Goal: Task Accomplishment & Management: Manage account settings

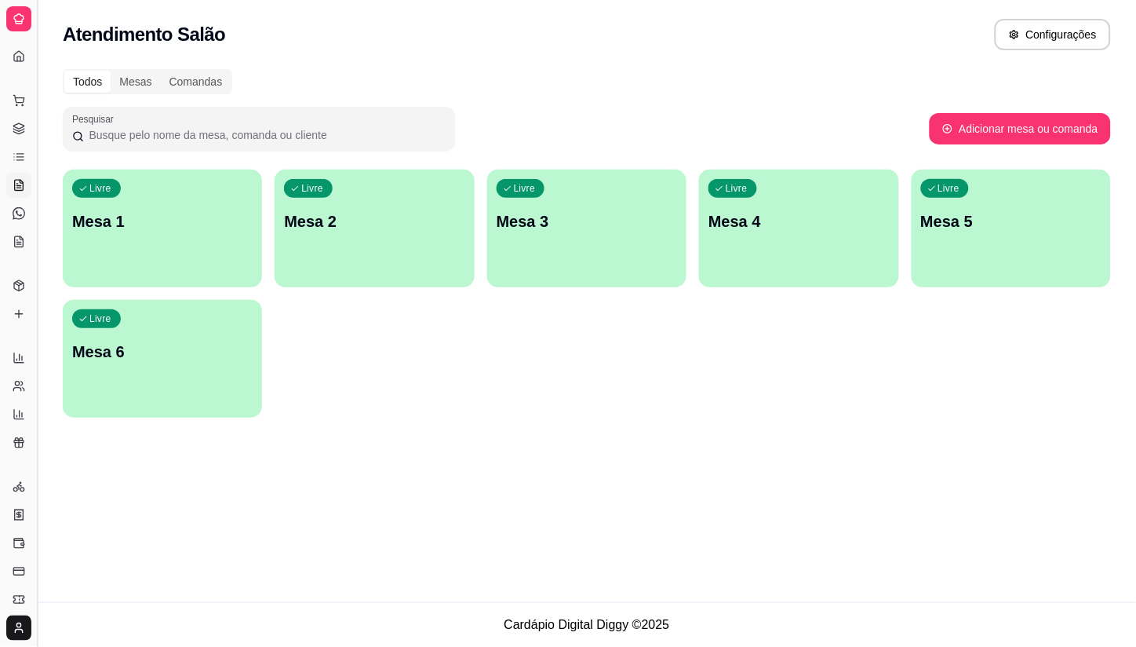
click at [35, 129] on button "Toggle Sidebar" at bounding box center [37, 323] width 13 height 647
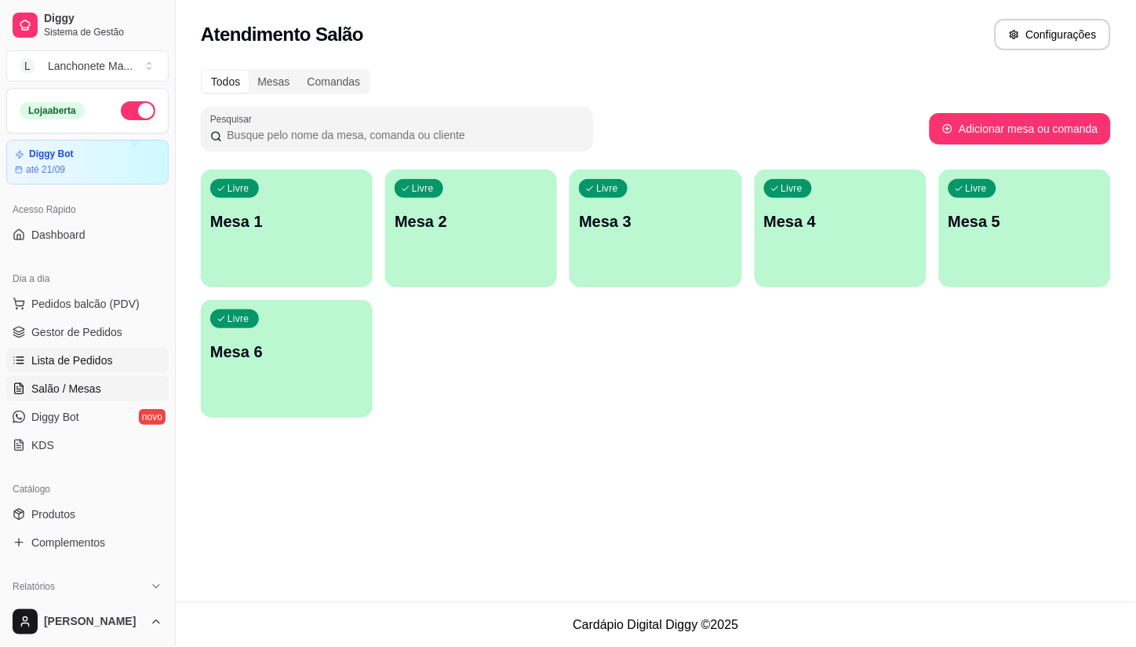
click at [81, 355] on span "Lista de Pedidos" at bounding box center [72, 360] width 82 height 16
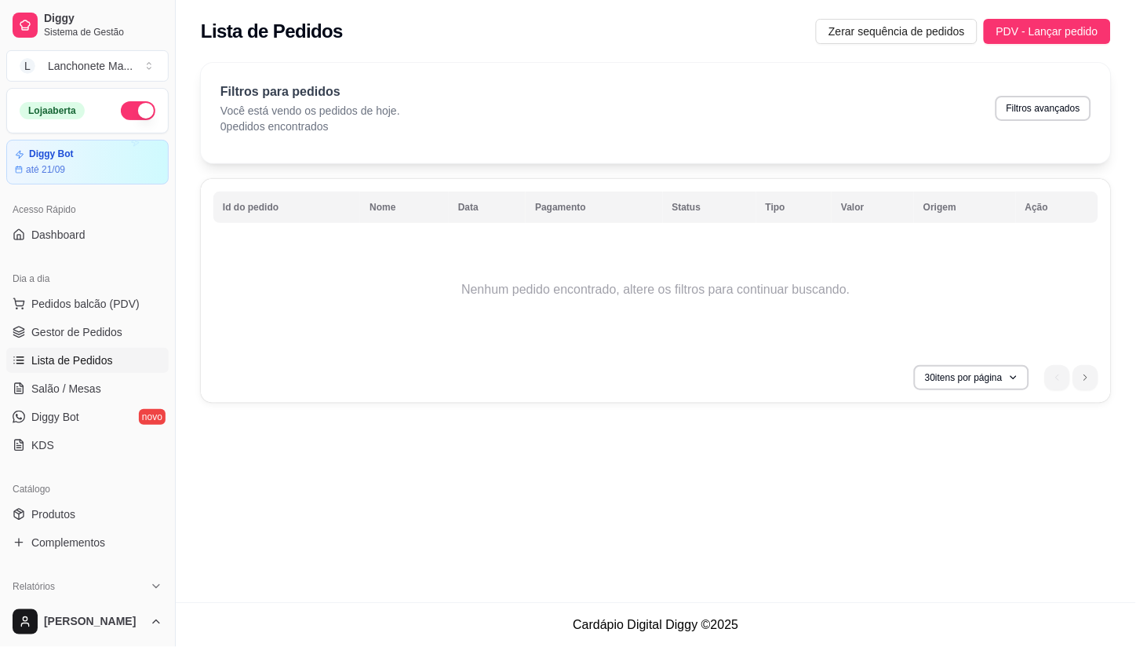
click at [1021, 0] on div "Lista de Pedidos Zerar sequência de pedidos PDV - Lançar pedido" at bounding box center [656, 26] width 960 height 53
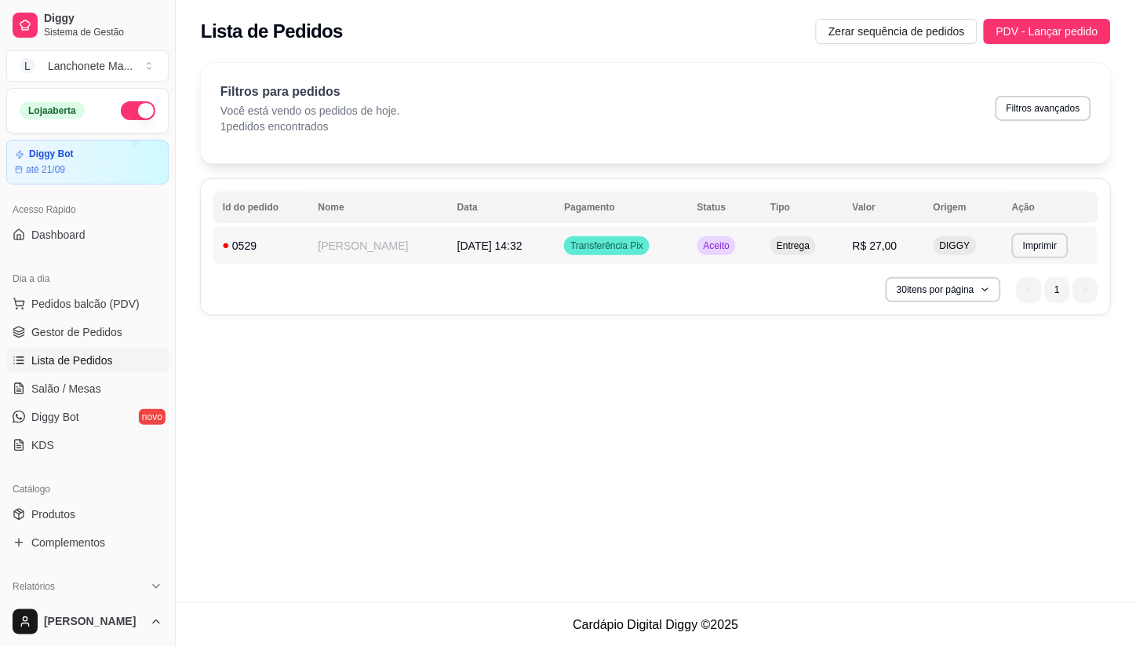
click at [701, 249] on span "Aceito" at bounding box center [717, 245] width 32 height 13
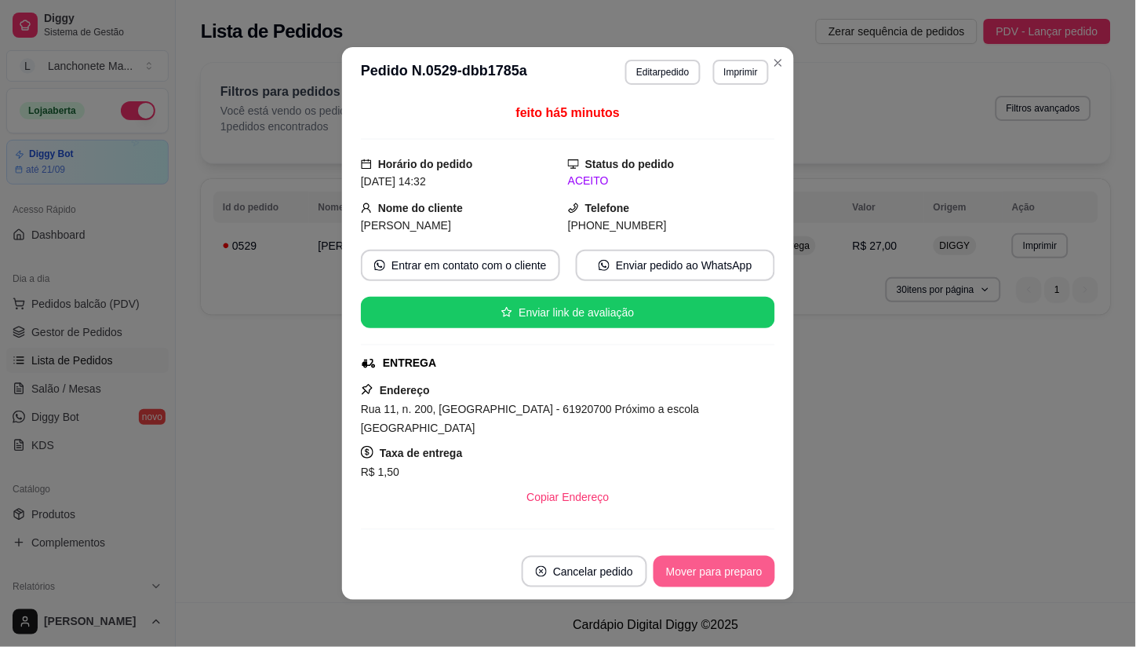
click at [680, 578] on button "Mover para preparo" at bounding box center [715, 571] width 122 height 31
click at [680, 578] on div "Mover para preparo" at bounding box center [704, 571] width 144 height 31
click at [680, 578] on button "Mover para entrega" at bounding box center [715, 571] width 118 height 31
click at [680, 578] on div "Mover para entrega" at bounding box center [714, 571] width 121 height 31
click at [680, 578] on button "Mover para finalizado" at bounding box center [710, 571] width 126 height 31
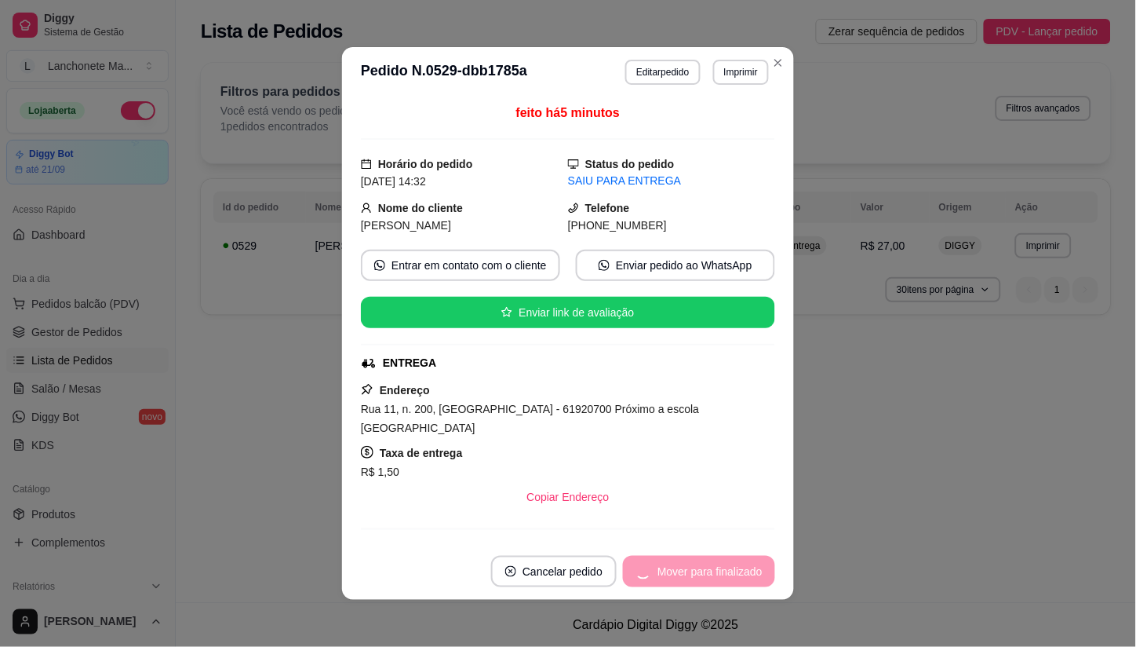
click at [617, 578] on button "Cancelar pedido" at bounding box center [554, 571] width 126 height 31
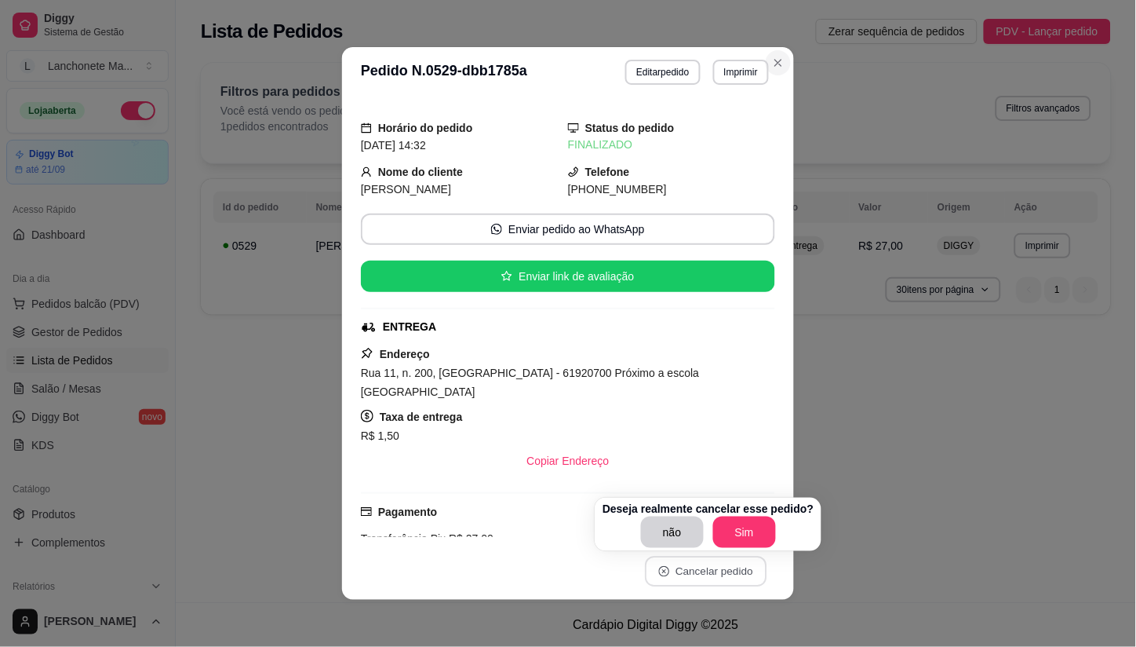
click at [772, 57] on icon "Close" at bounding box center [778, 62] width 13 height 13
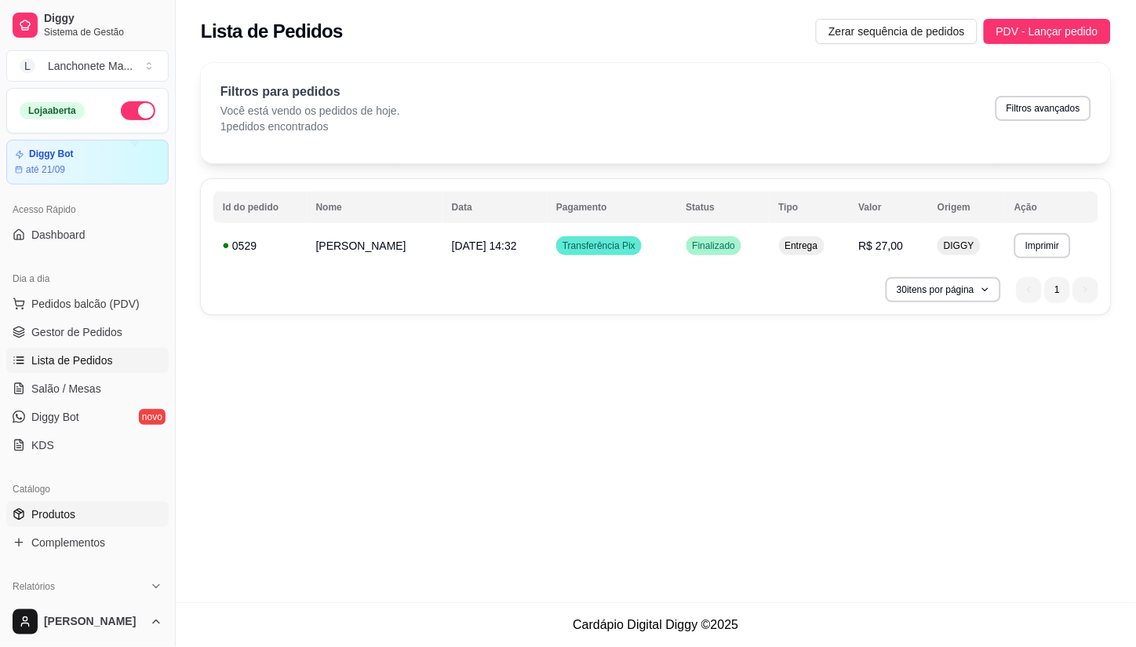
click at [56, 514] on span "Produtos" at bounding box center [53, 514] width 44 height 16
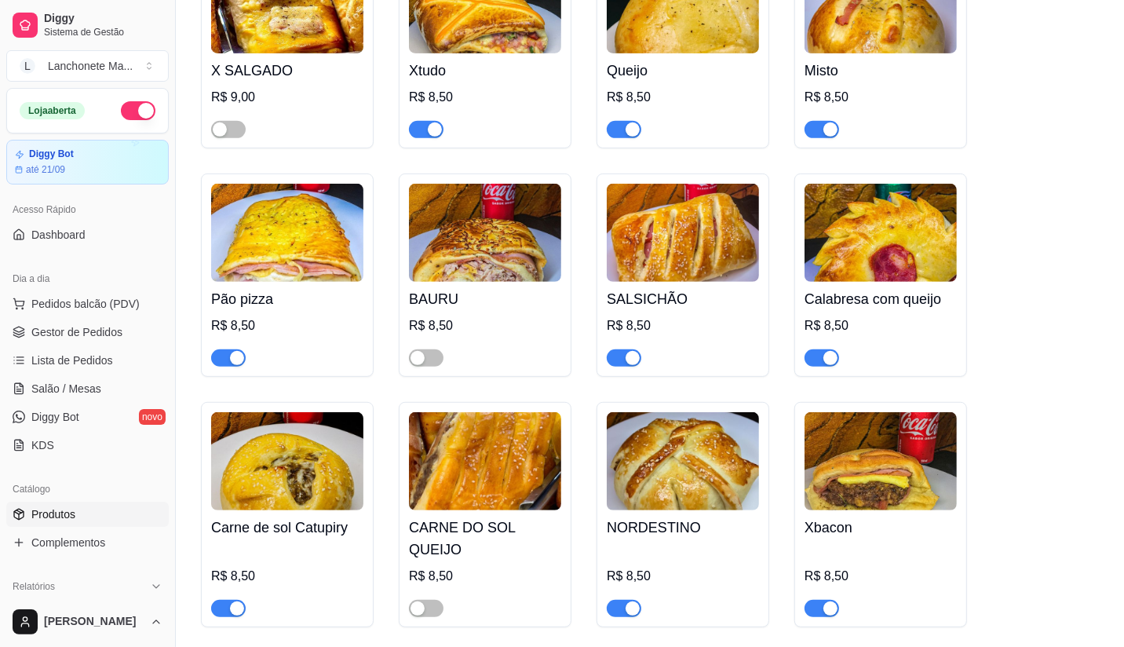
scroll to position [523, 0]
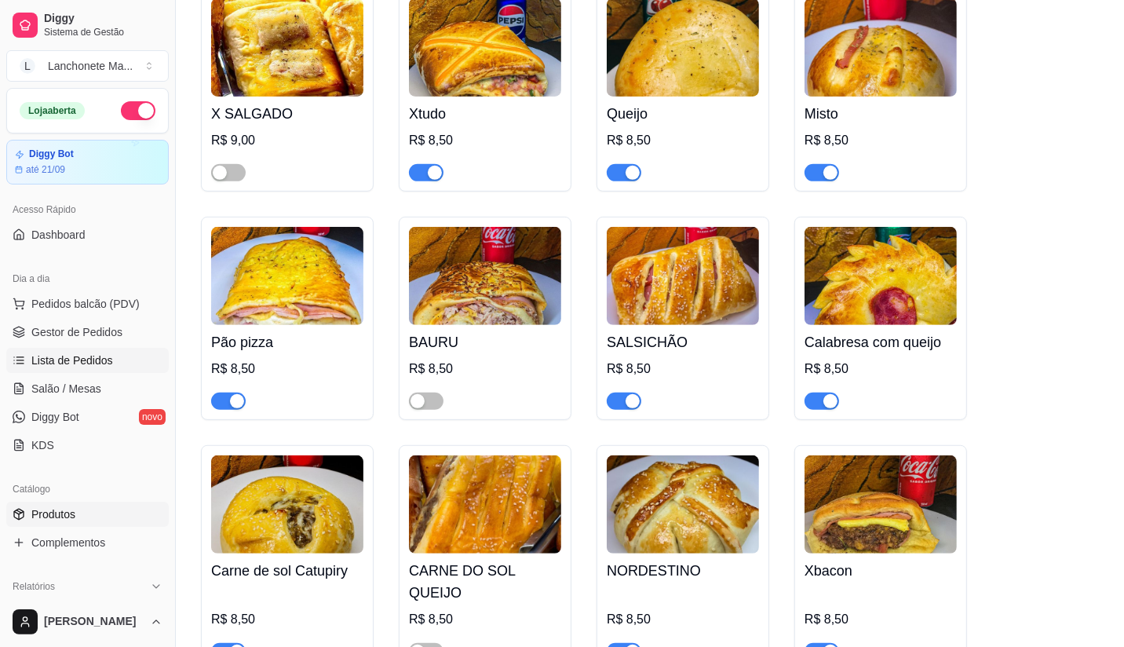
click at [86, 361] on span "Lista de Pedidos" at bounding box center [72, 360] width 82 height 16
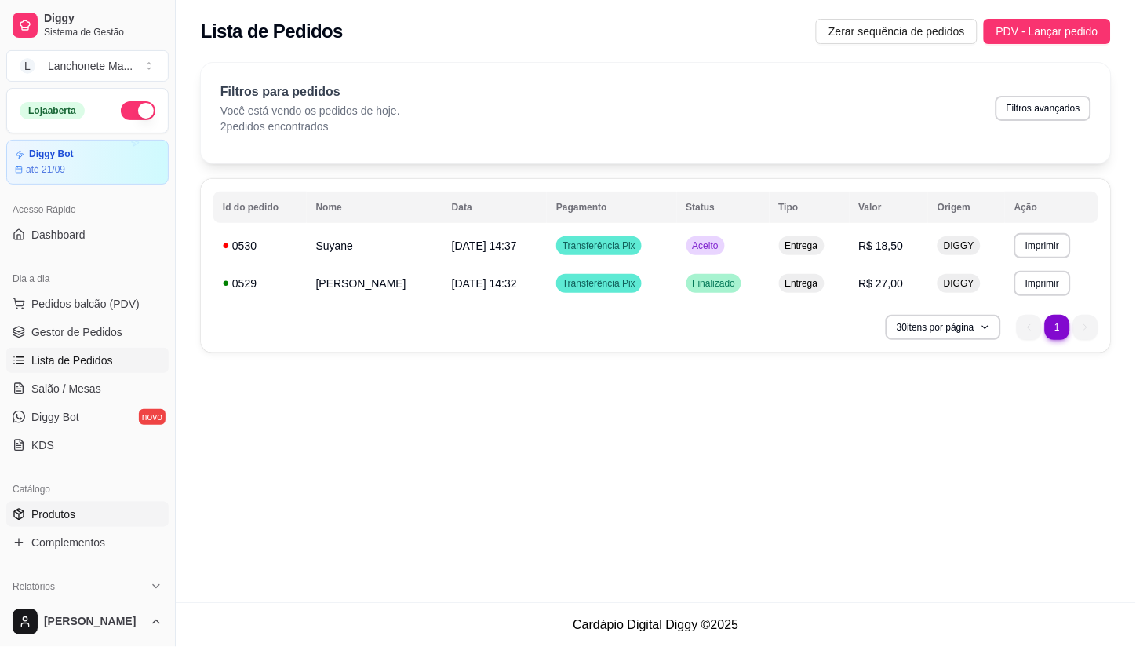
click at [48, 508] on span "Produtos" at bounding box center [53, 514] width 44 height 16
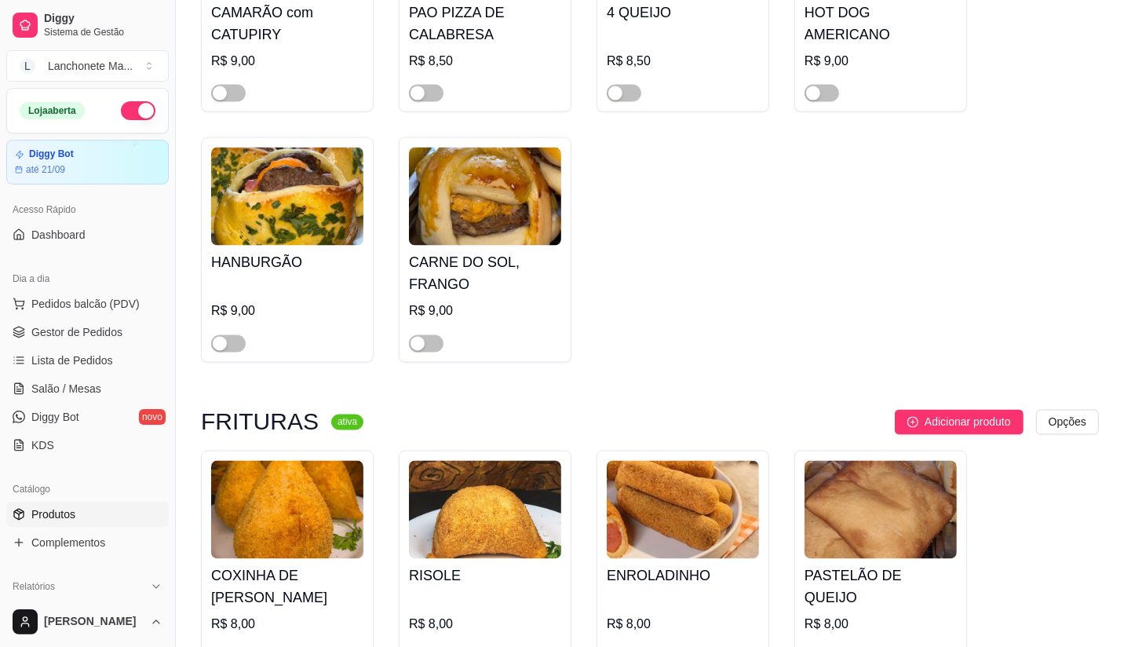
scroll to position [2354, 0]
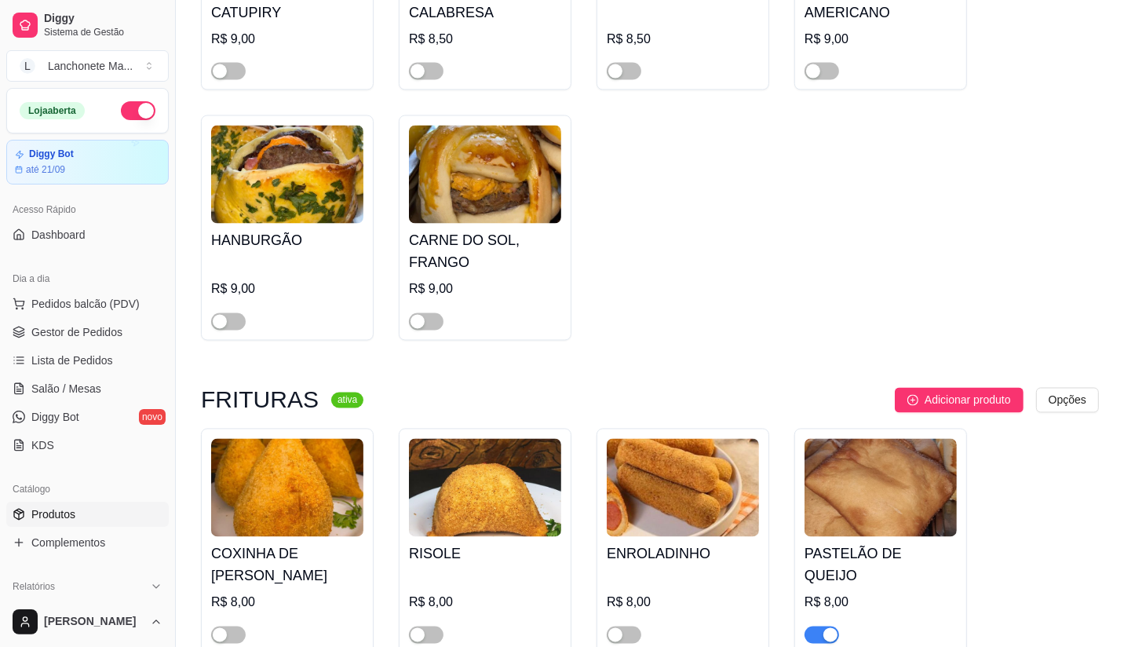
click at [6, 501] on link "Produtos" at bounding box center [87, 513] width 162 height 25
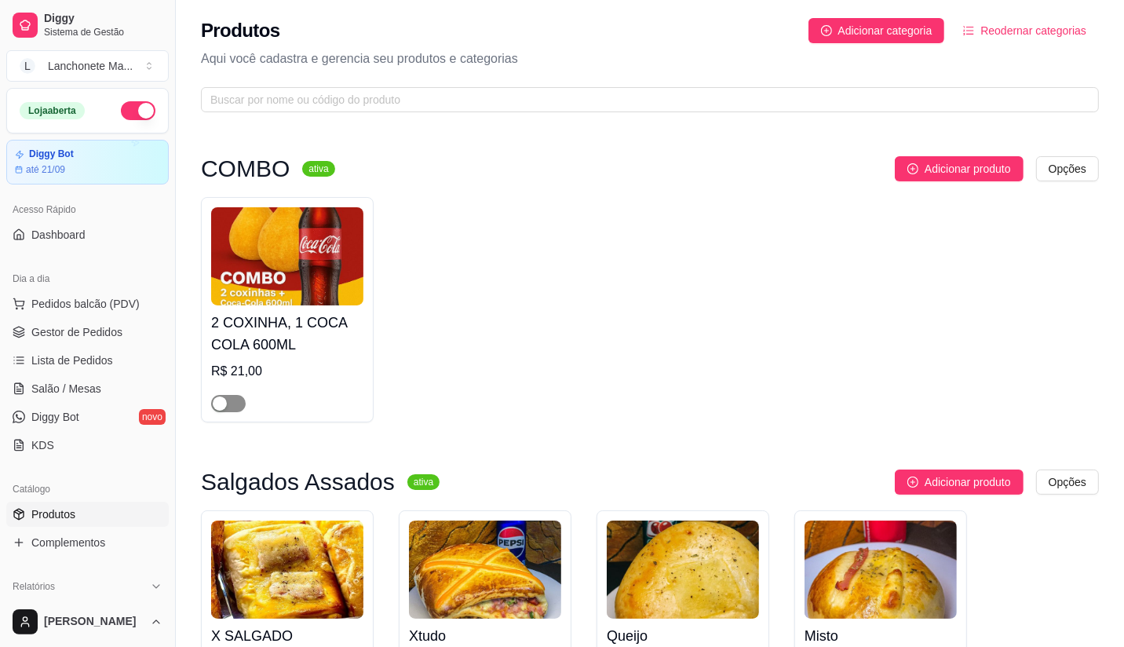
scroll to position [0, 0]
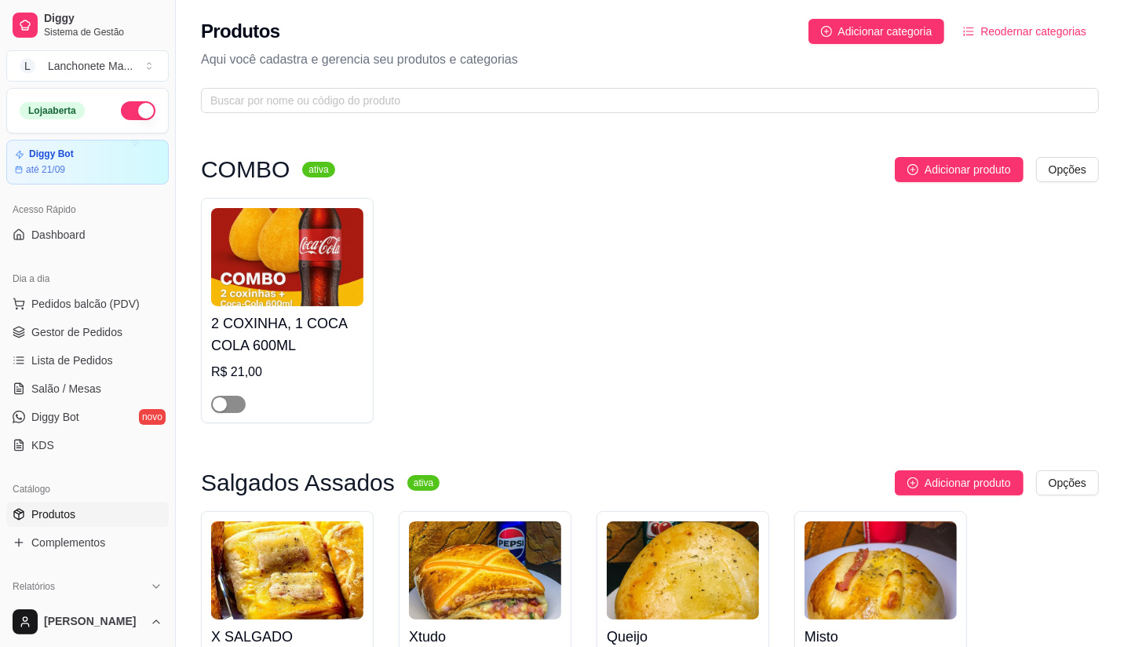
click at [224, 406] on div "button" at bounding box center [220, 404] width 14 height 14
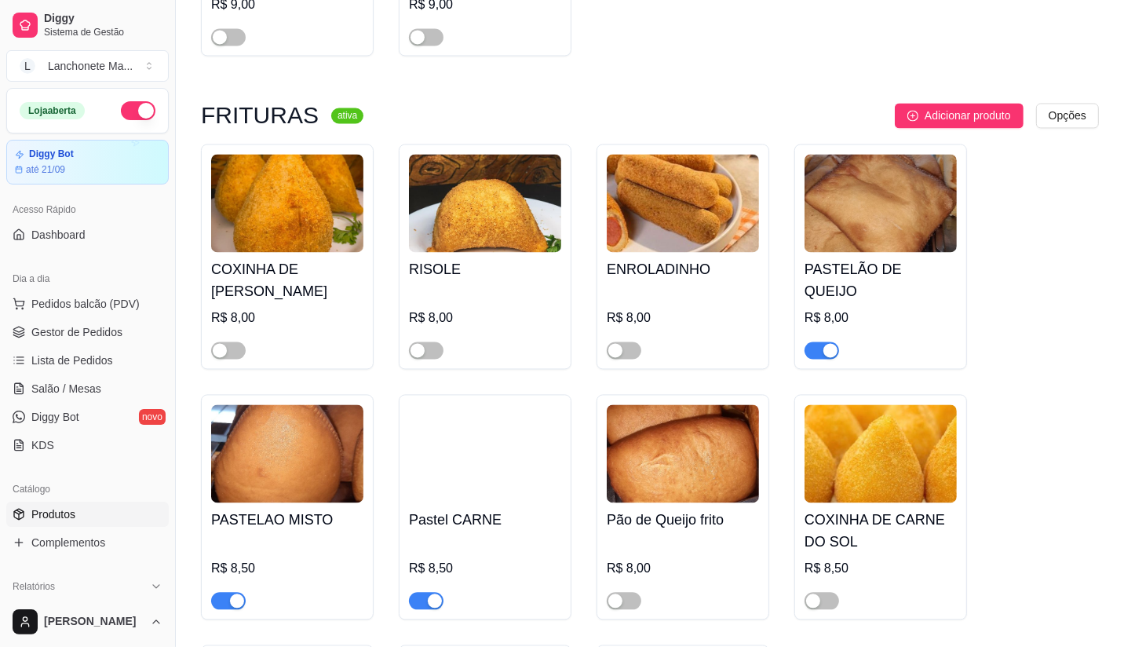
scroll to position [2615, 0]
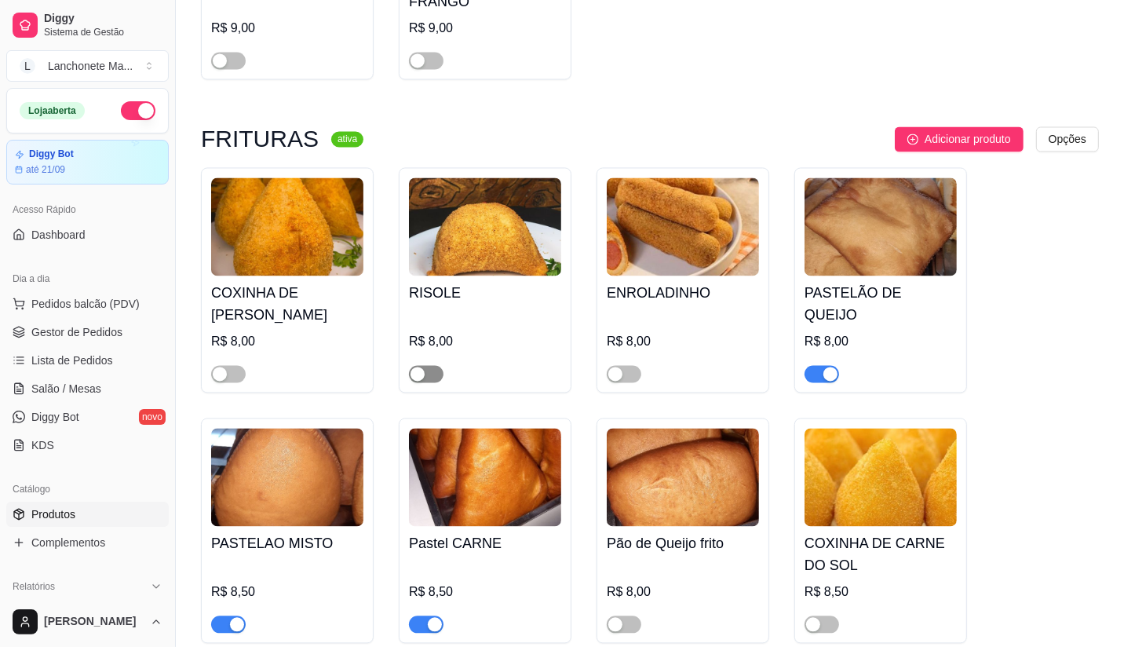
click at [416, 366] on div "button" at bounding box center [417, 373] width 14 height 14
click at [232, 365] on span "button" at bounding box center [228, 373] width 35 height 17
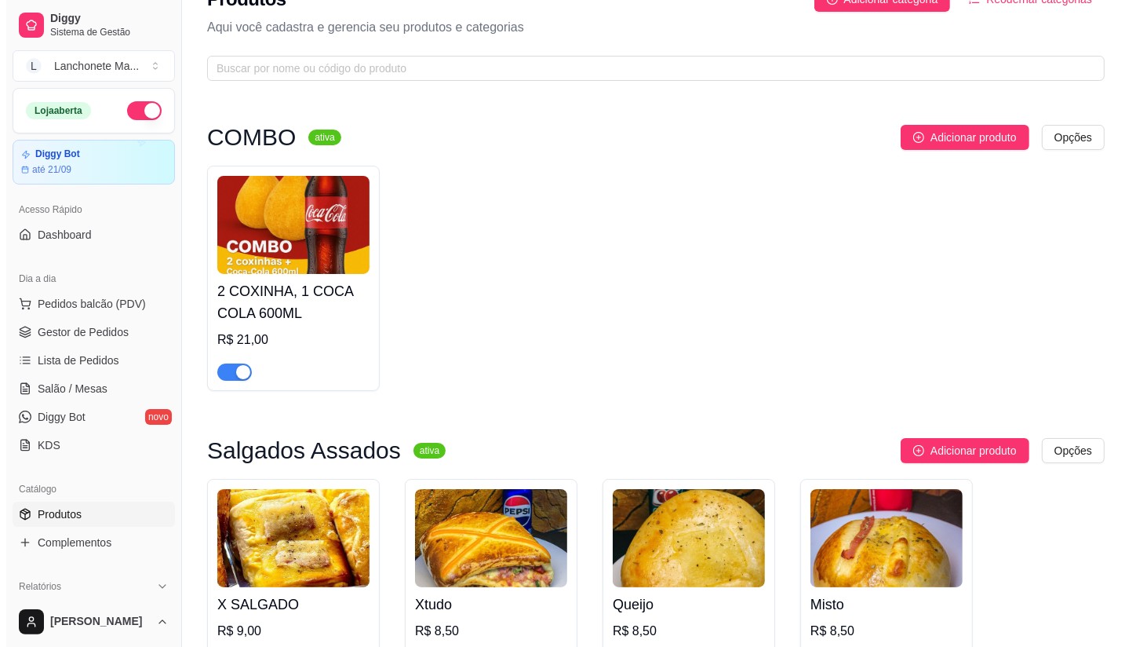
scroll to position [0, 0]
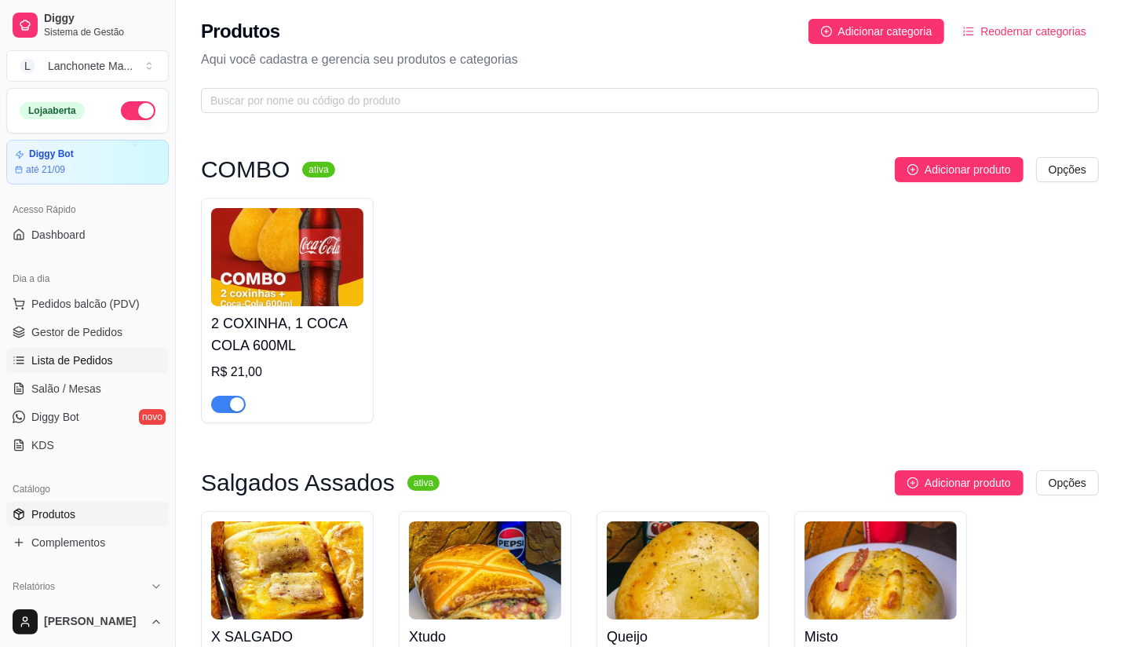
click at [72, 361] on span "Lista de Pedidos" at bounding box center [72, 360] width 82 height 16
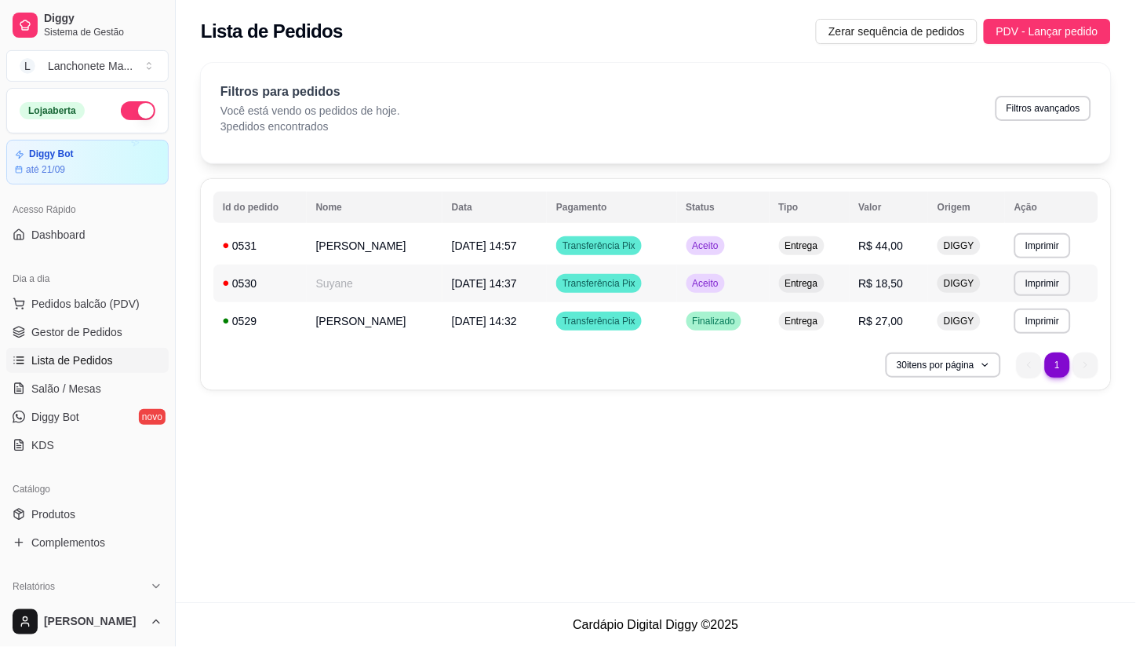
click at [709, 284] on span "Aceito" at bounding box center [706, 283] width 32 height 13
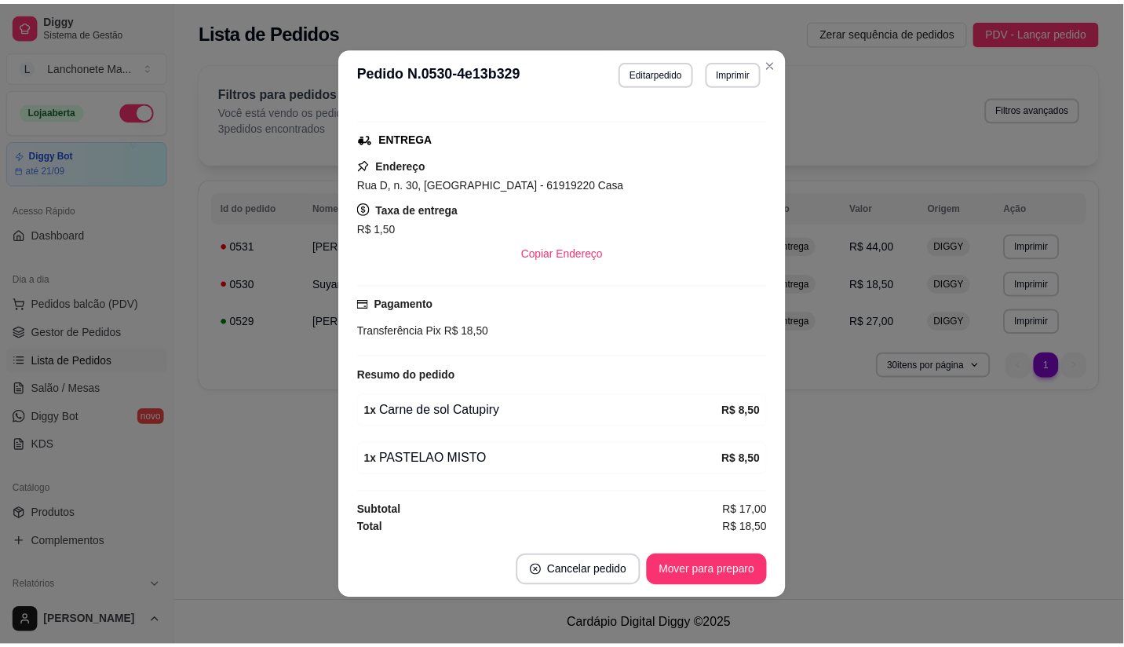
scroll to position [228, 0]
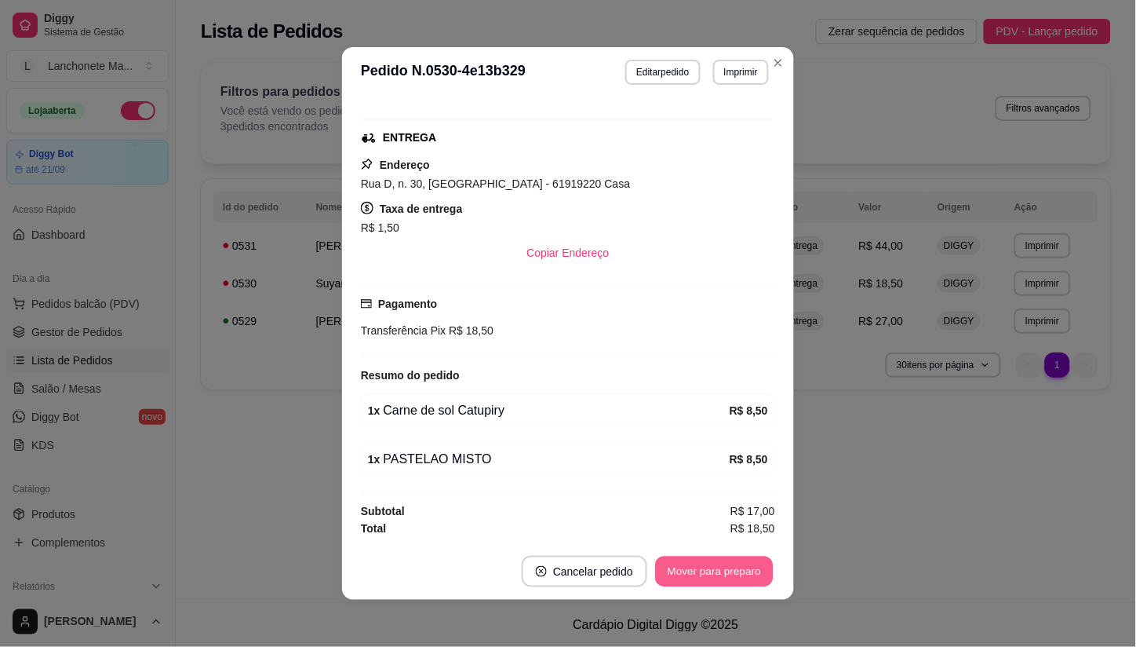
click at [696, 567] on button "Mover para preparo" at bounding box center [714, 571] width 118 height 31
click at [696, 567] on div "Mover para preparo" at bounding box center [704, 571] width 144 height 31
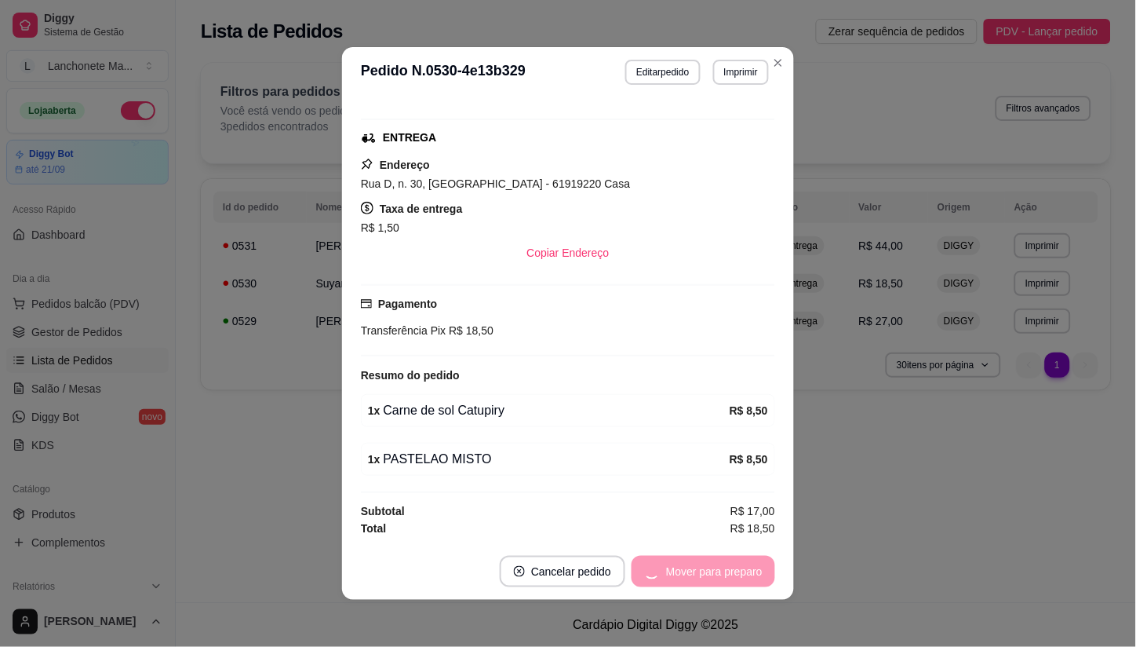
click at [696, 567] on div "Mover para preparo" at bounding box center [704, 571] width 144 height 31
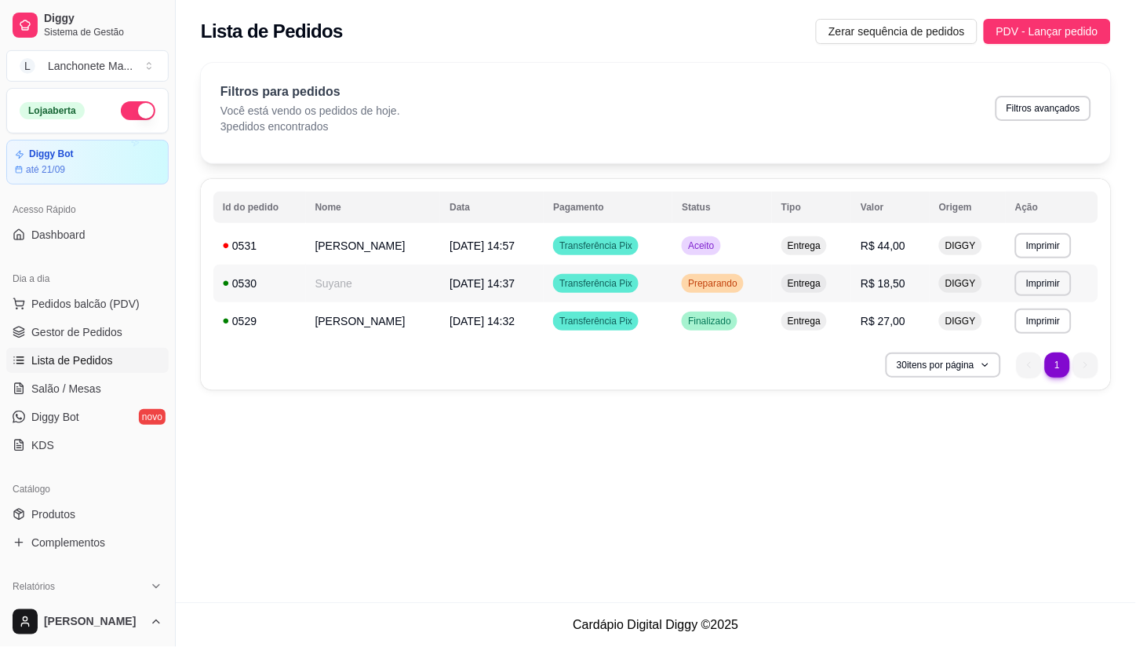
click at [741, 281] on span "Preparando" at bounding box center [713, 283] width 56 height 13
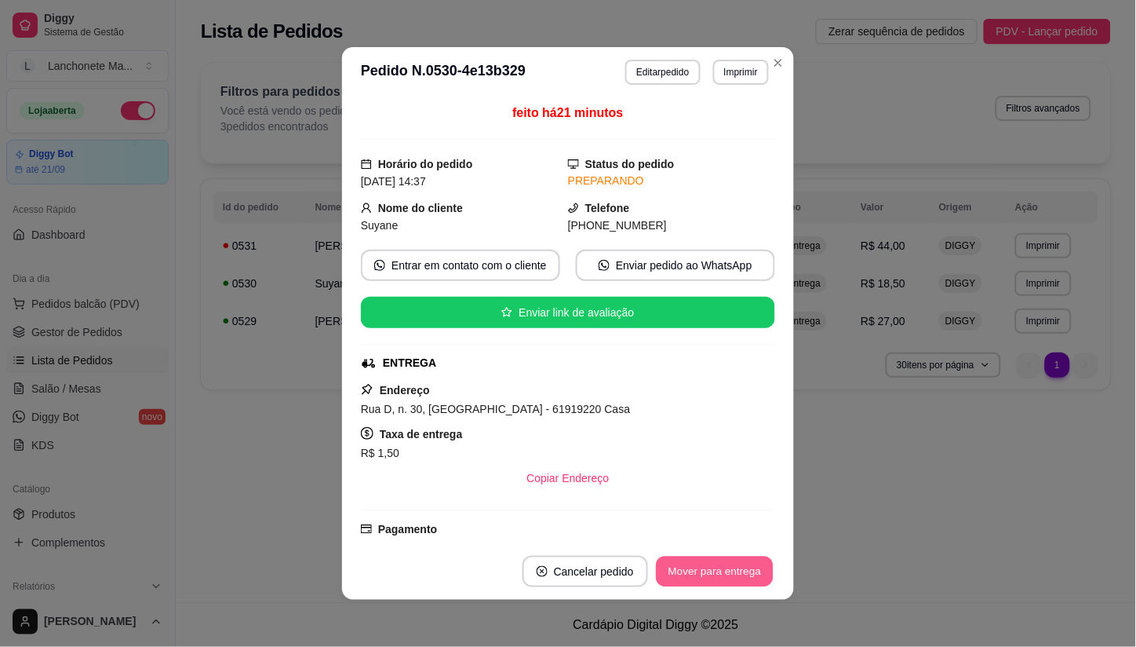
click at [711, 575] on button "Mover para entrega" at bounding box center [715, 571] width 118 height 31
click at [711, 575] on div "Mover para entrega" at bounding box center [703, 571] width 143 height 31
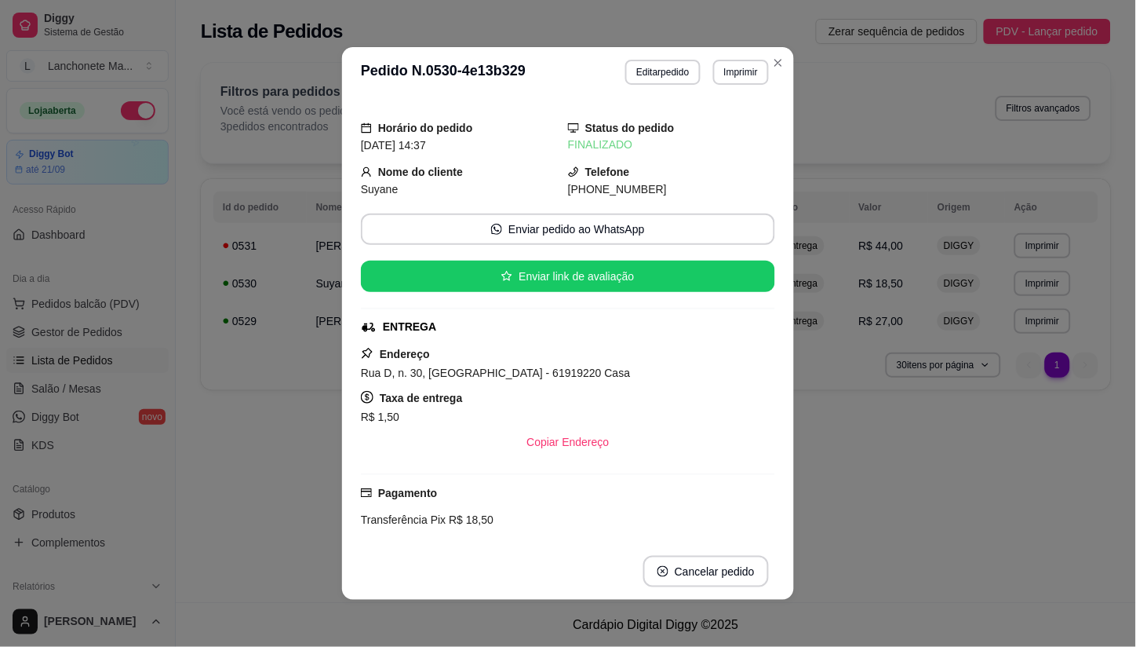
drag, startPoint x: 767, startPoint y: 53, endPoint x: 769, endPoint y: 72, distance: 19.8
click at [767, 53] on div "**********" at bounding box center [656, 230] width 960 height 355
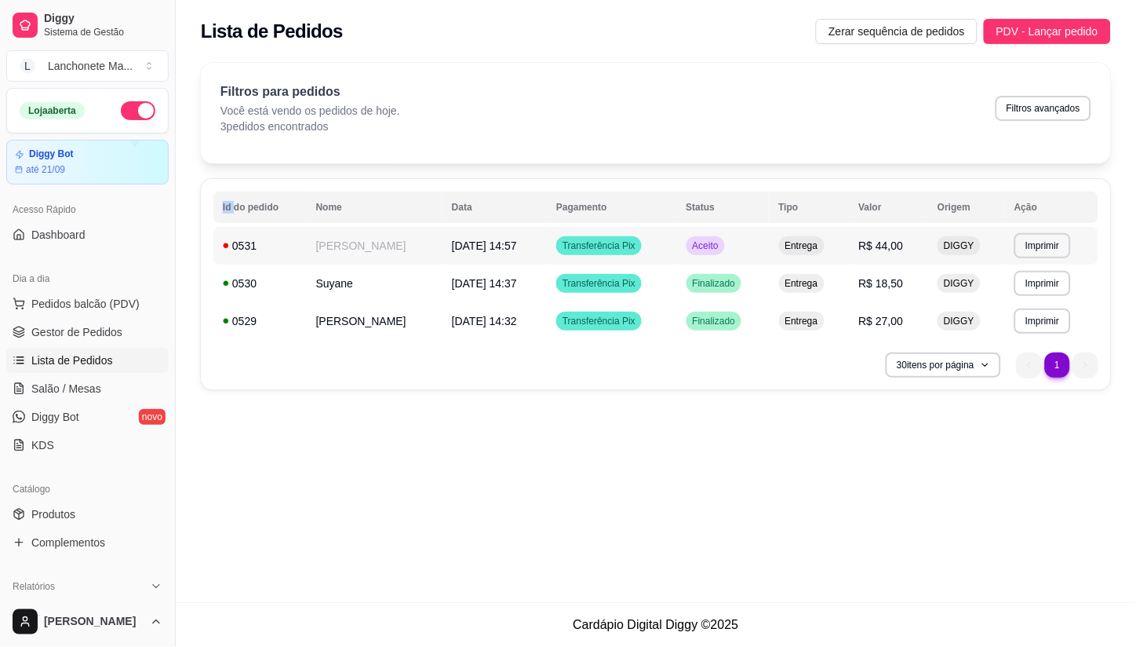
click at [712, 246] on span "Aceito" at bounding box center [706, 245] width 32 height 13
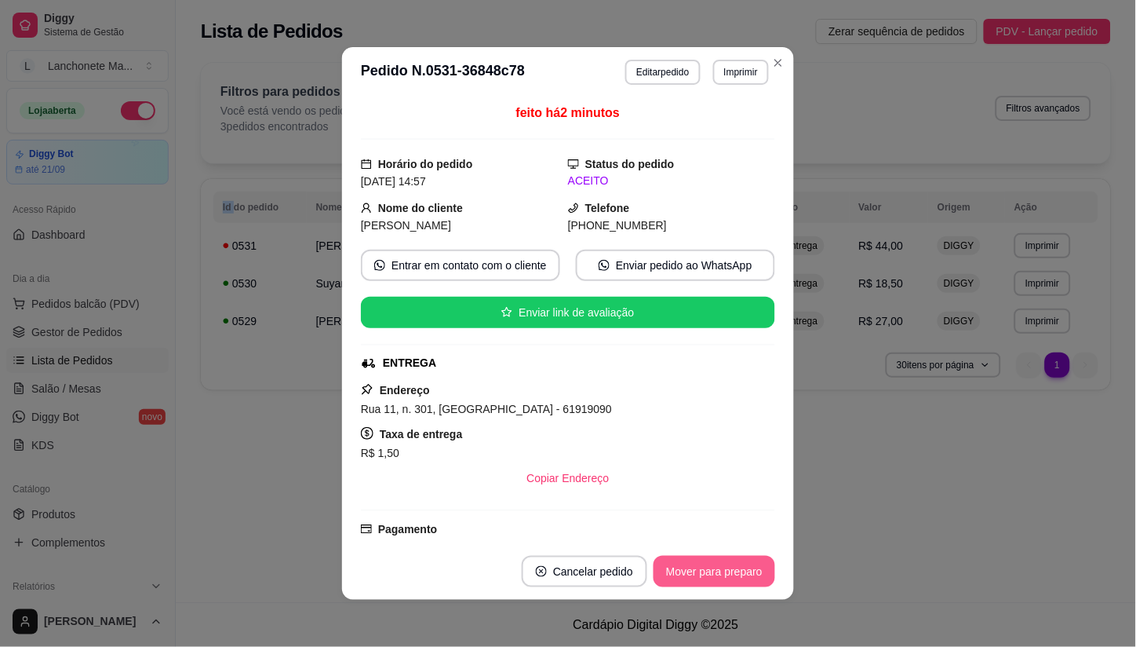
click at [687, 584] on button "Mover para preparo" at bounding box center [715, 571] width 122 height 31
click at [688, 574] on button "Mover para entrega" at bounding box center [714, 571] width 121 height 31
click at [688, 574] on div "Mover para entrega" at bounding box center [703, 571] width 143 height 31
click at [688, 574] on div "Mover para finalizado" at bounding box center [699, 571] width 152 height 31
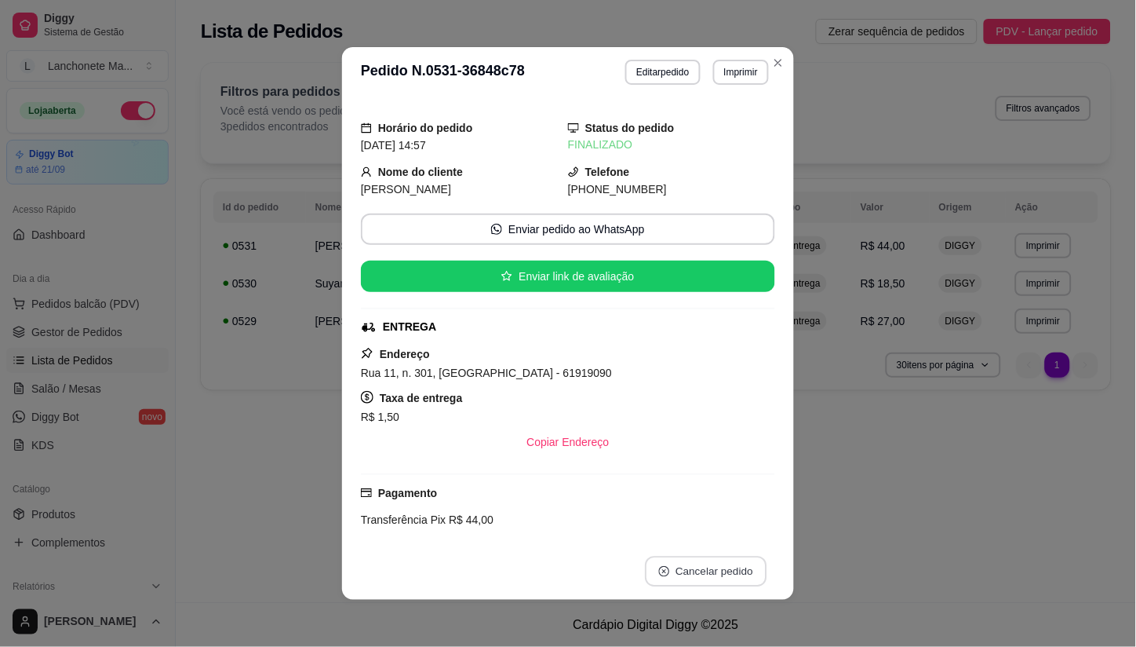
click at [688, 574] on button "Cancelar pedido" at bounding box center [706, 571] width 122 height 31
click at [689, 574] on button "Cancelar pedido" at bounding box center [706, 571] width 122 height 31
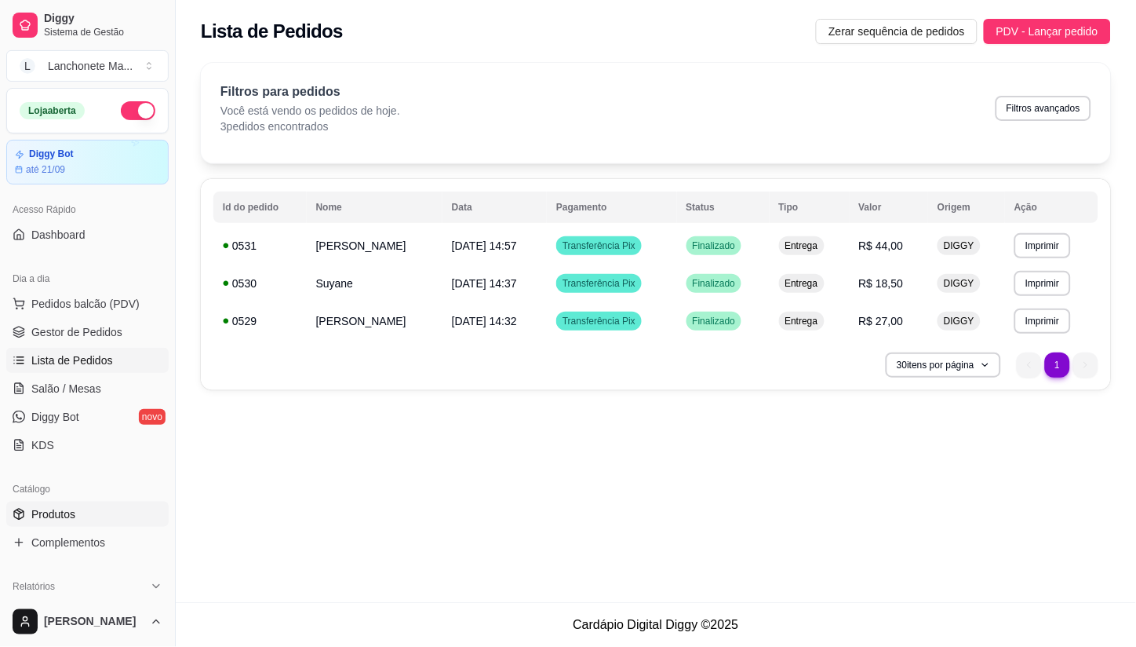
click at [79, 516] on link "Produtos" at bounding box center [87, 513] width 162 height 25
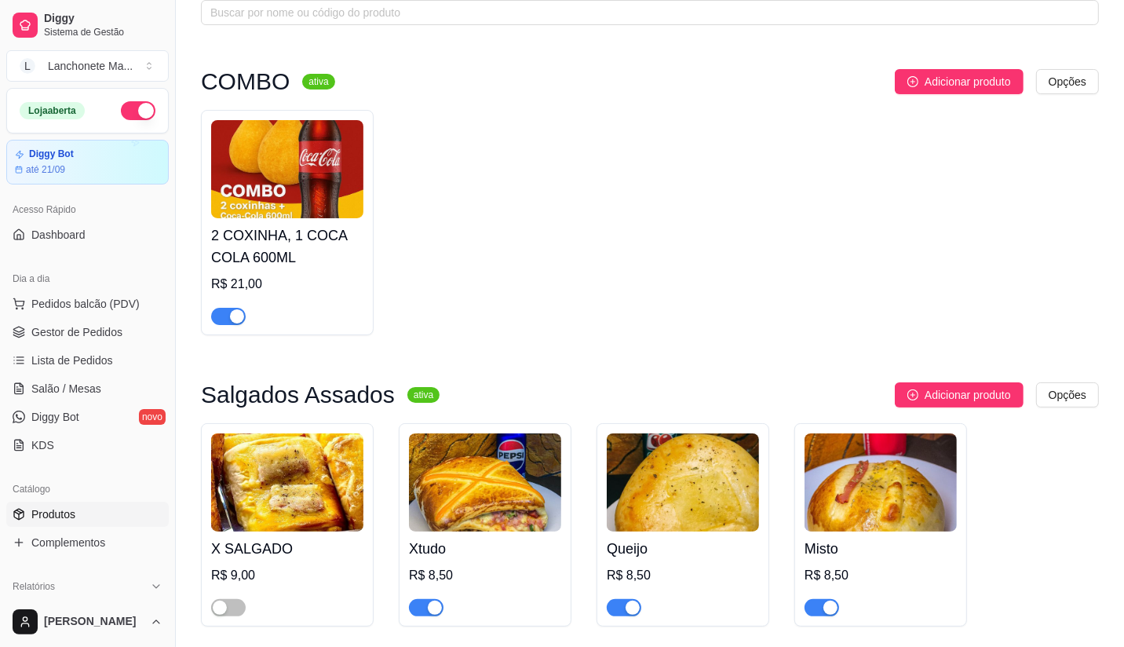
scroll to position [87, 0]
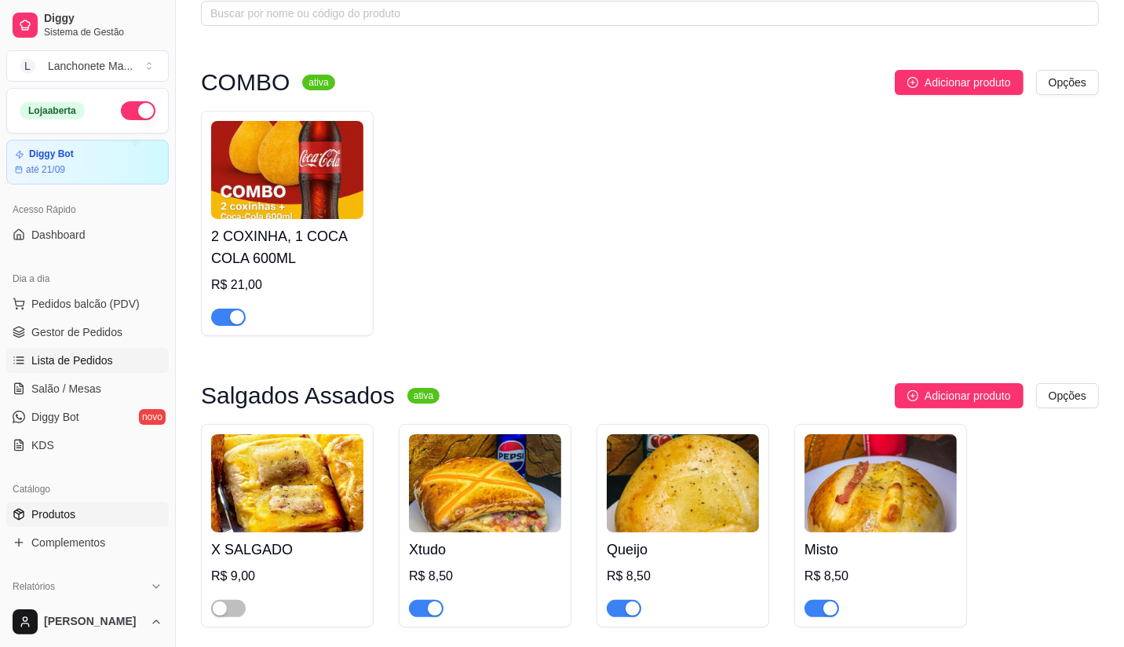
click at [76, 359] on span "Lista de Pedidos" at bounding box center [72, 360] width 82 height 16
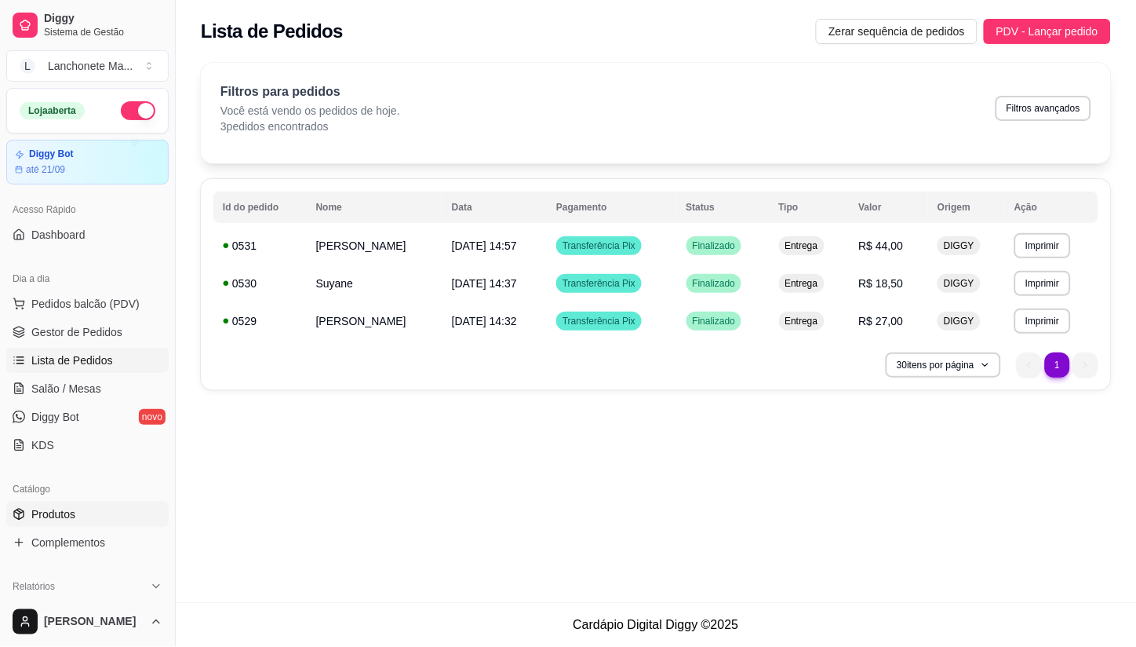
click at [90, 508] on link "Produtos" at bounding box center [87, 513] width 162 height 25
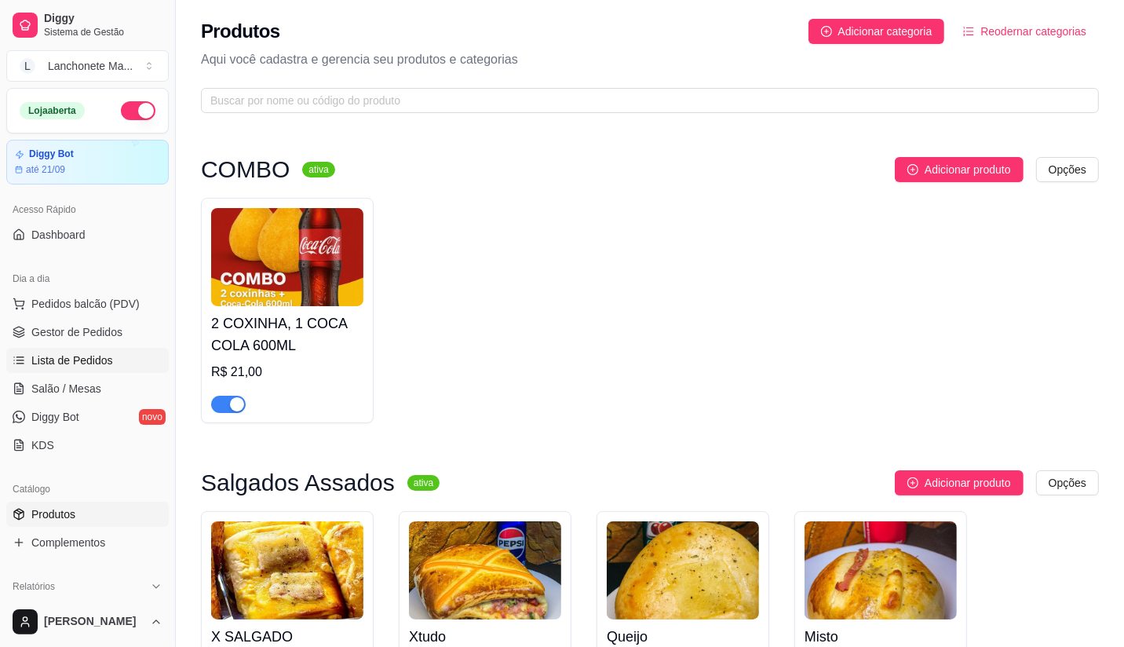
click at [104, 357] on span "Lista de Pedidos" at bounding box center [72, 360] width 82 height 16
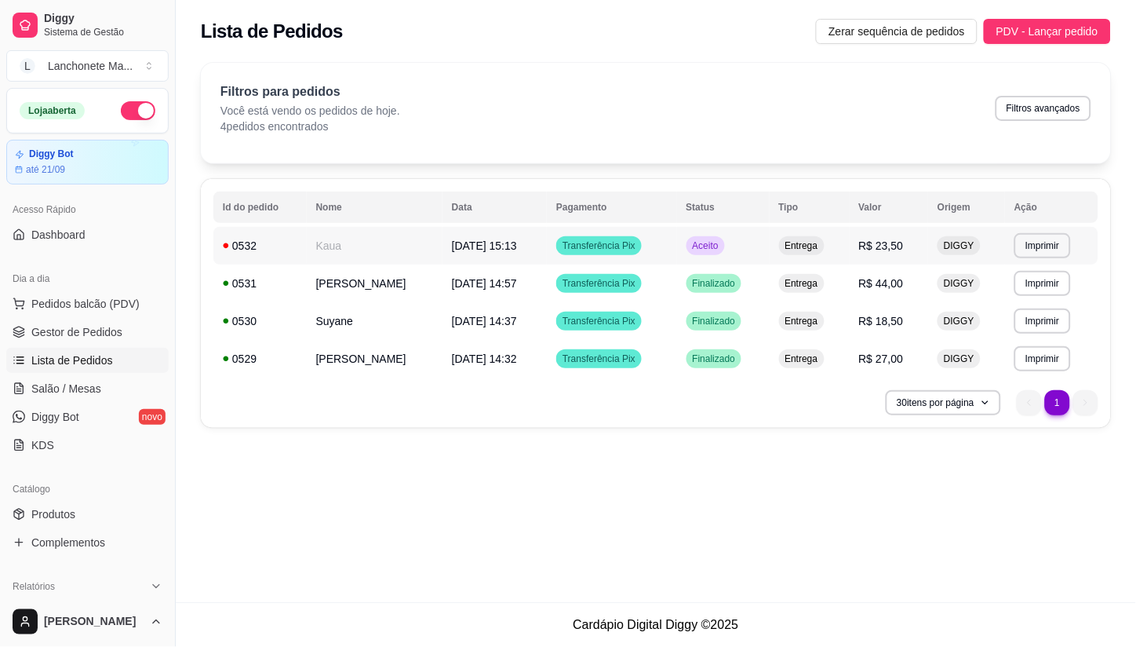
click at [730, 246] on td "Aceito" at bounding box center [723, 246] width 93 height 38
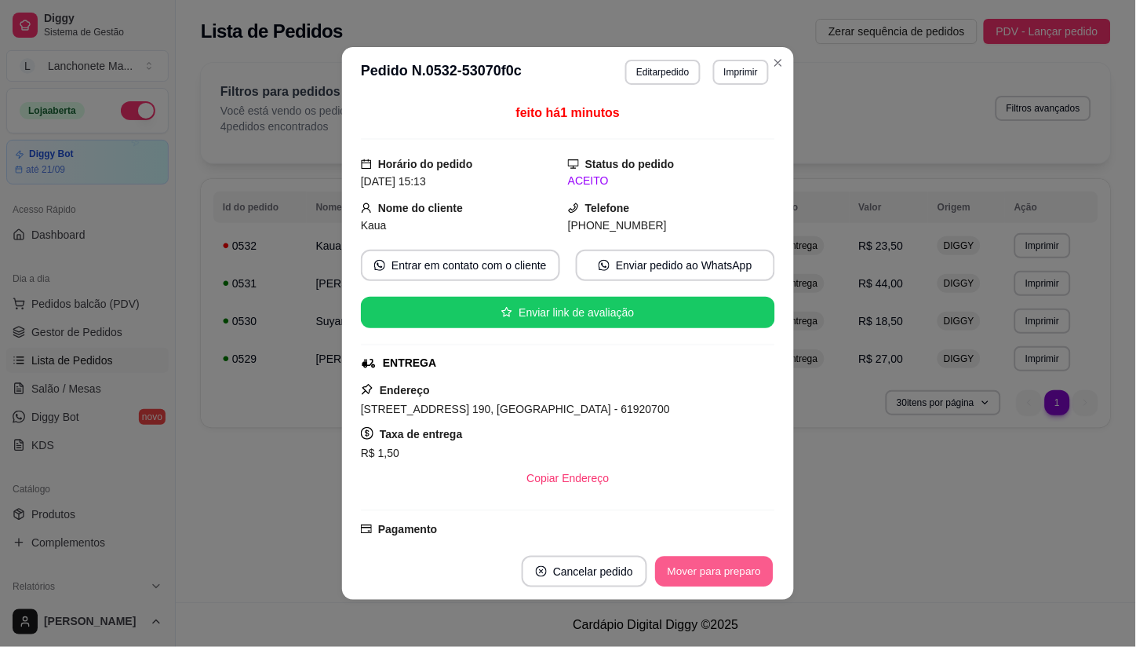
click at [709, 568] on button "Mover para preparo" at bounding box center [714, 571] width 118 height 31
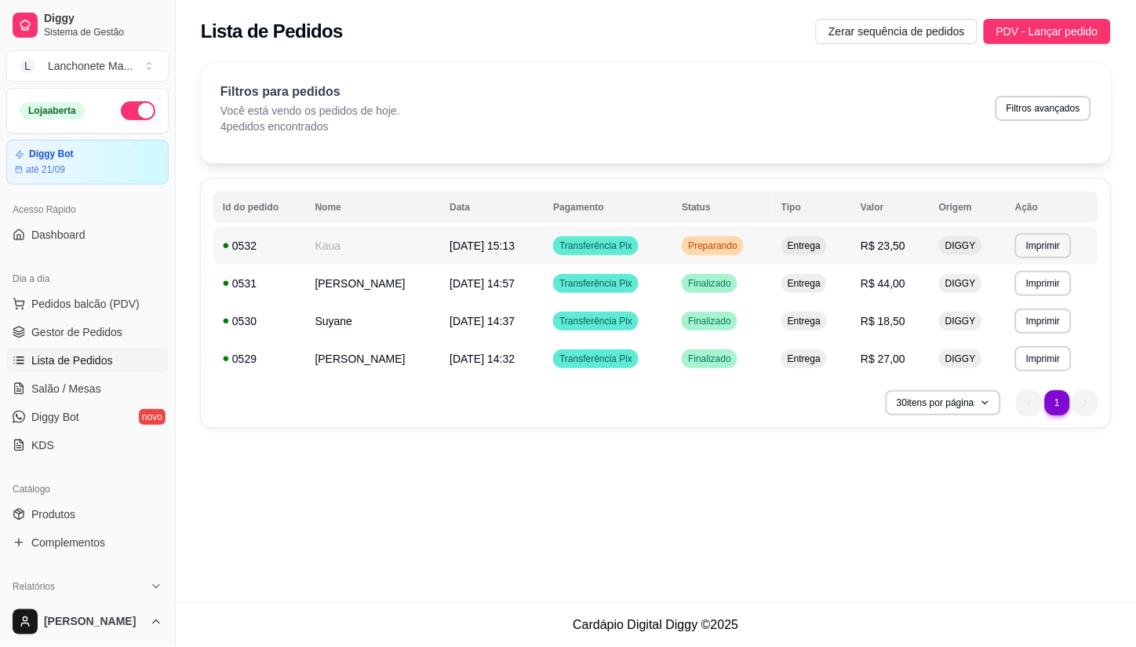
click at [687, 250] on div "Preparando" at bounding box center [713, 245] width 62 height 19
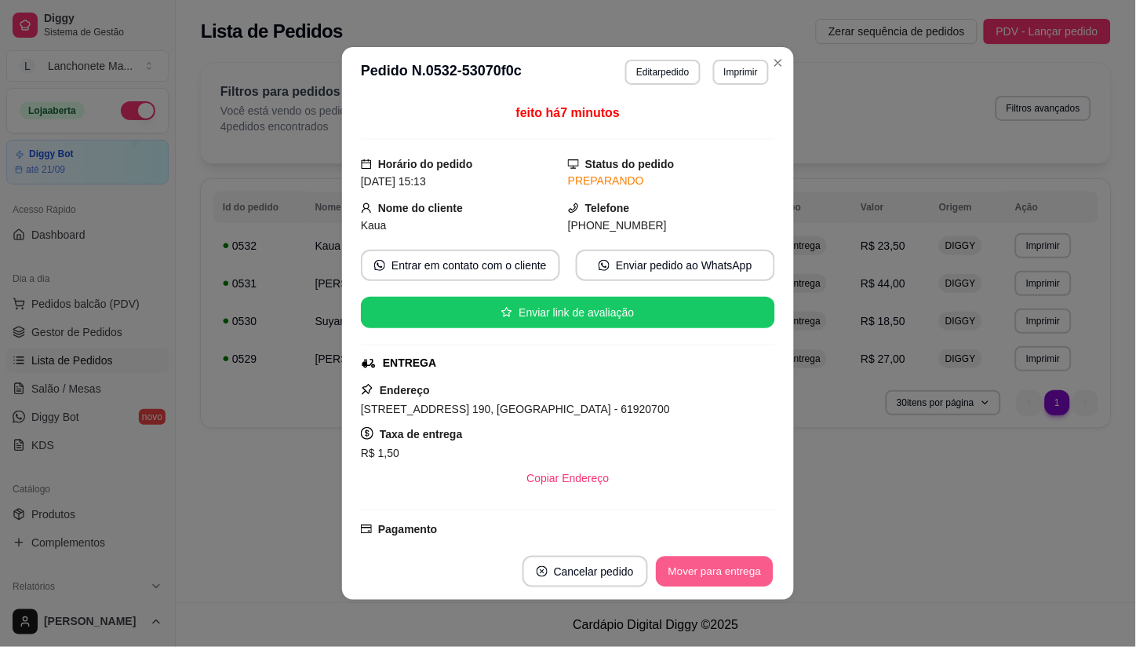
click at [678, 581] on button "Mover para entrega" at bounding box center [715, 571] width 118 height 31
click at [678, 581] on div "Mover para entrega" at bounding box center [714, 571] width 121 height 31
click at [676, 575] on button "Mover para finalizado" at bounding box center [710, 571] width 130 height 31
click at [676, 575] on div "Mover para finalizado" at bounding box center [699, 571] width 152 height 31
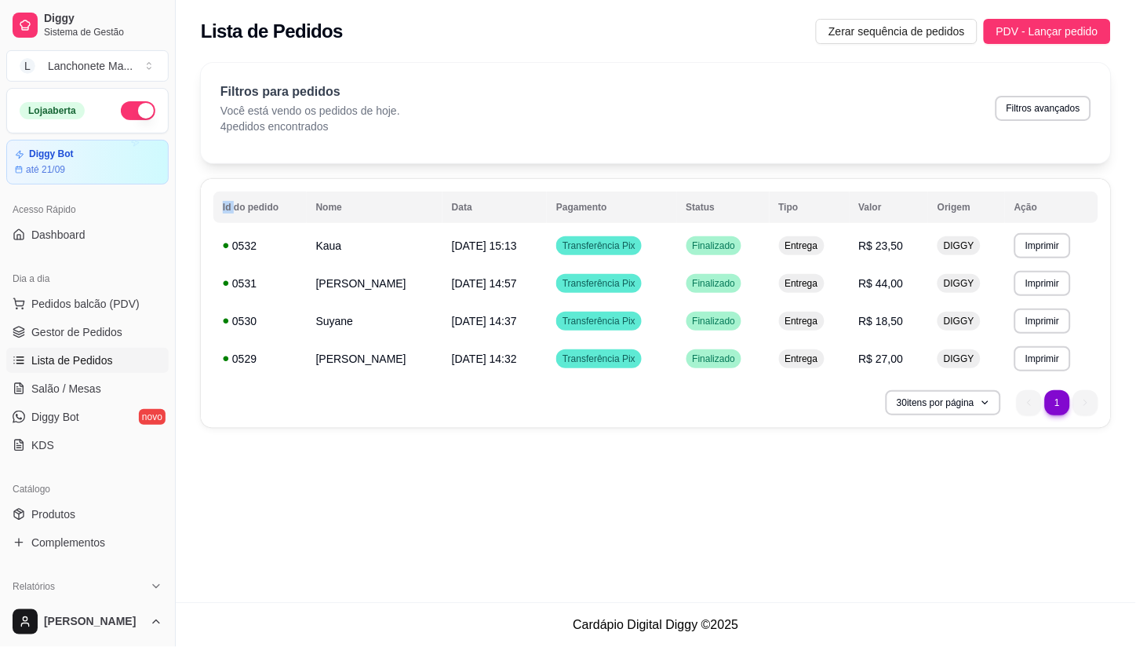
drag, startPoint x: 780, startPoint y: 56, endPoint x: 711, endPoint y: 118, distance: 92.8
click at [779, 57] on div "**********" at bounding box center [656, 249] width 960 height 393
click at [110, 327] on span "Gestor de Pedidos" at bounding box center [76, 332] width 91 height 16
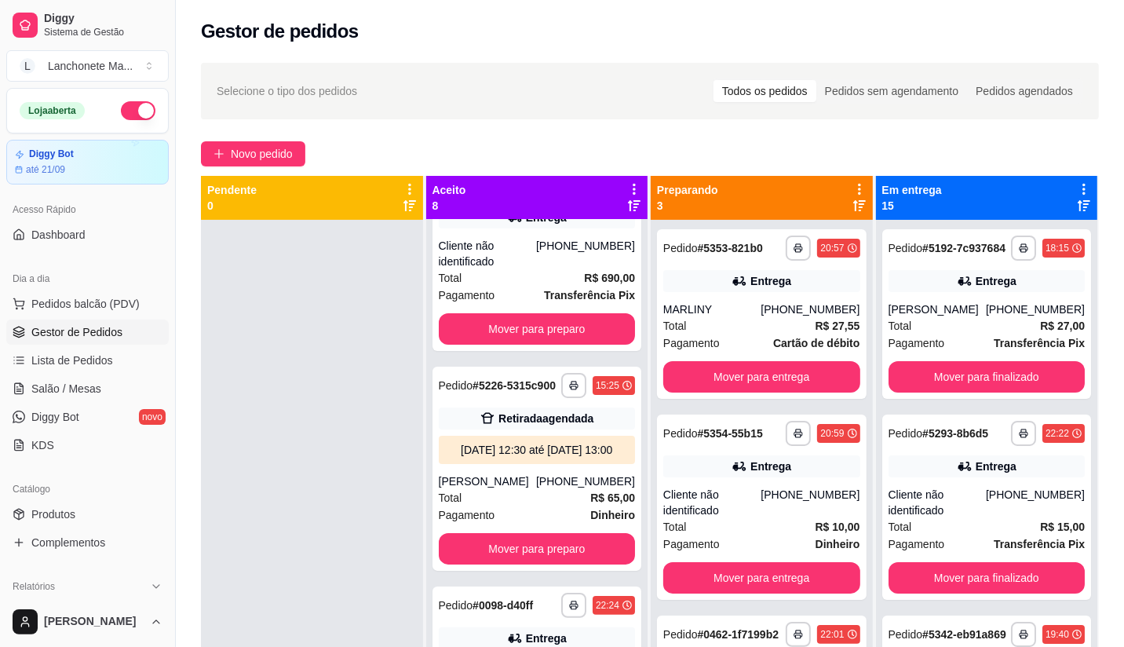
scroll to position [261, 0]
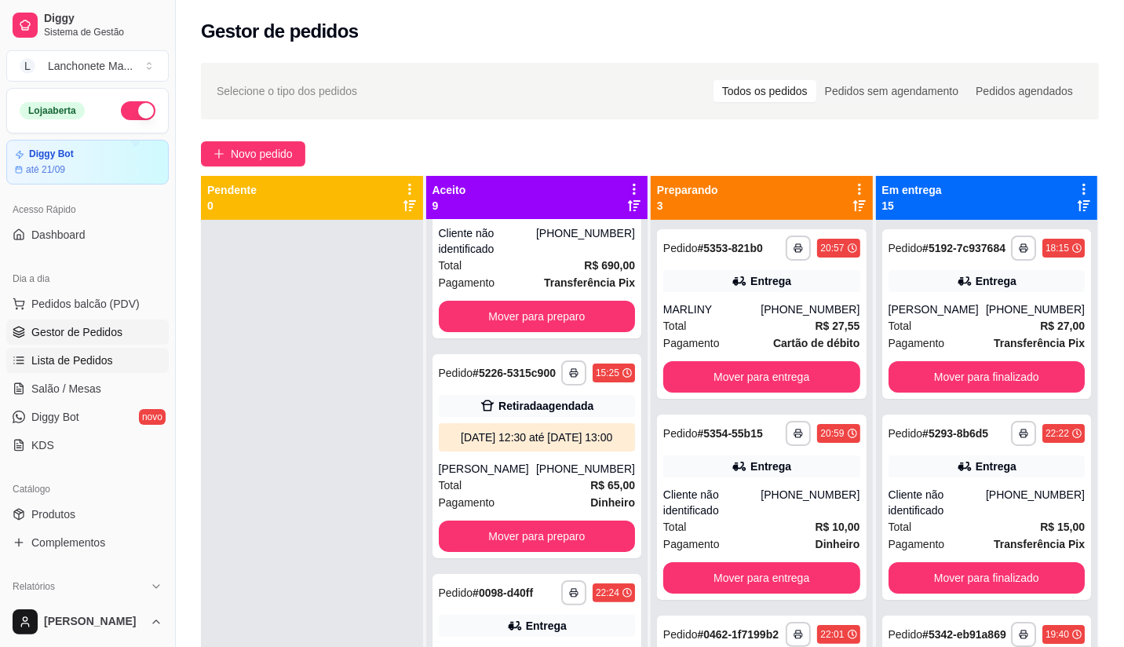
click at [90, 365] on span "Lista de Pedidos" at bounding box center [72, 360] width 82 height 16
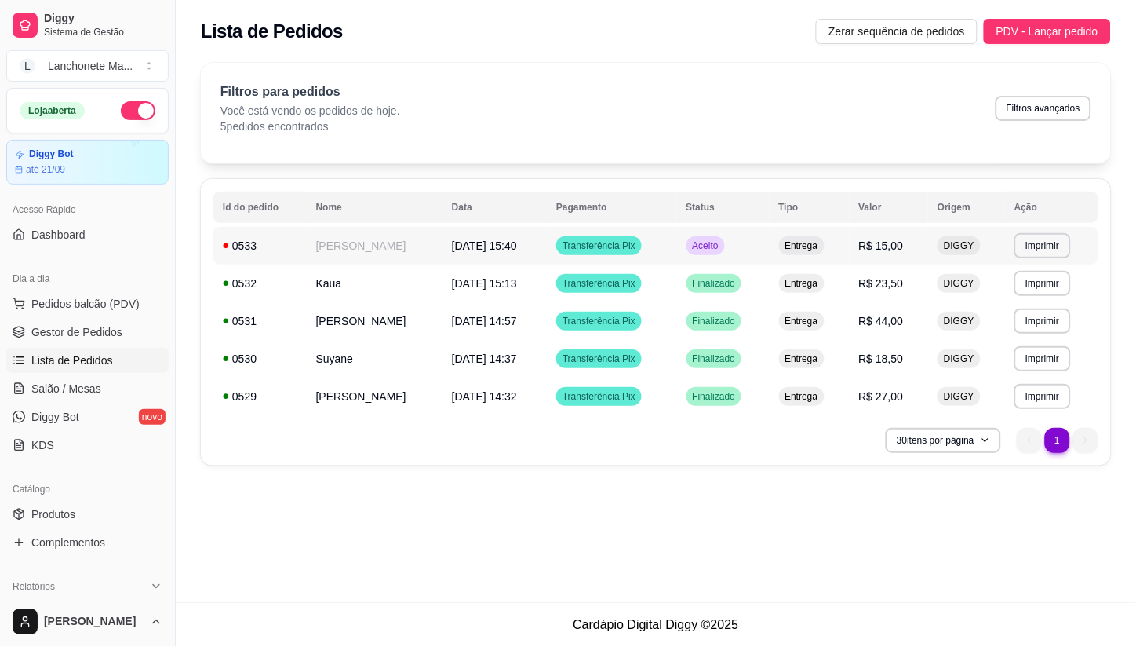
click at [840, 249] on td "Entrega" at bounding box center [810, 246] width 80 height 38
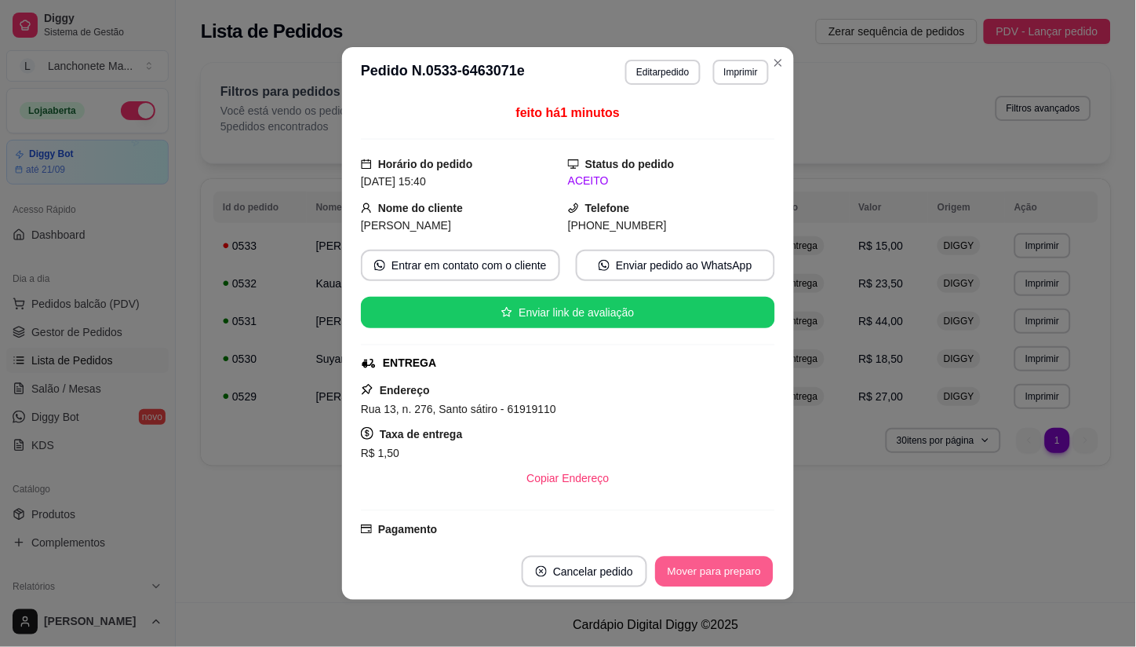
click at [709, 575] on button "Mover para preparo" at bounding box center [714, 571] width 118 height 31
click at [709, 575] on div "Mover para preparo" at bounding box center [715, 571] width 122 height 31
click at [709, 575] on div "Mover para entrega" at bounding box center [703, 571] width 143 height 31
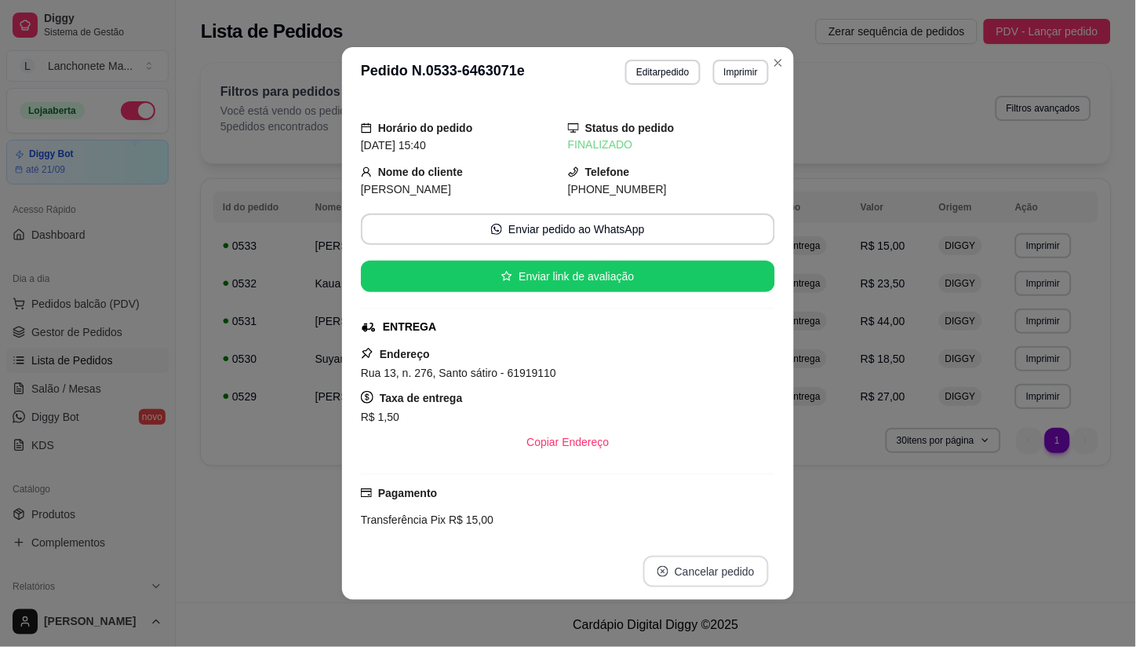
click at [708, 575] on button "Cancelar pedido" at bounding box center [706, 571] width 126 height 31
click at [778, 69] on button "Close" at bounding box center [778, 62] width 25 height 25
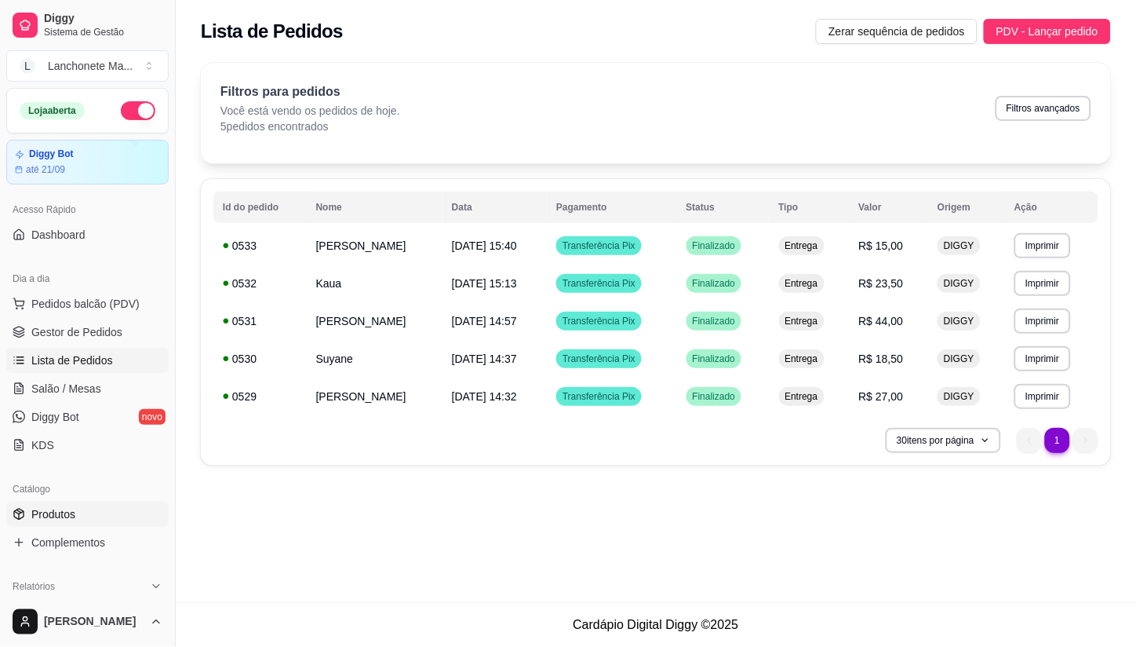
click at [92, 516] on link "Produtos" at bounding box center [87, 513] width 162 height 25
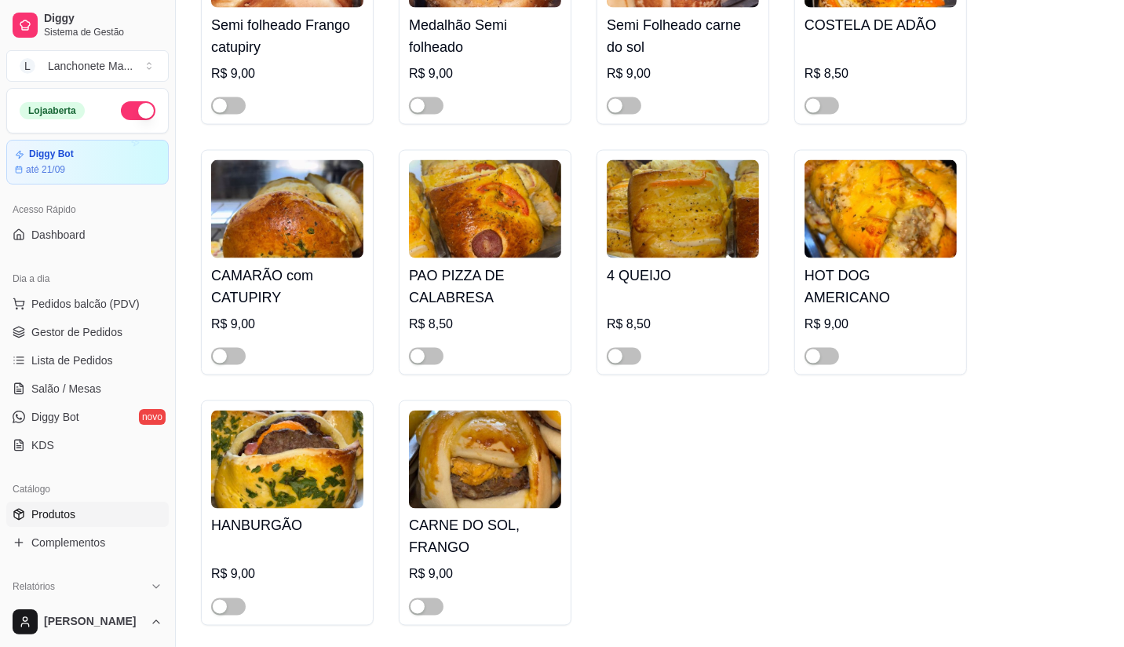
scroll to position [2092, 0]
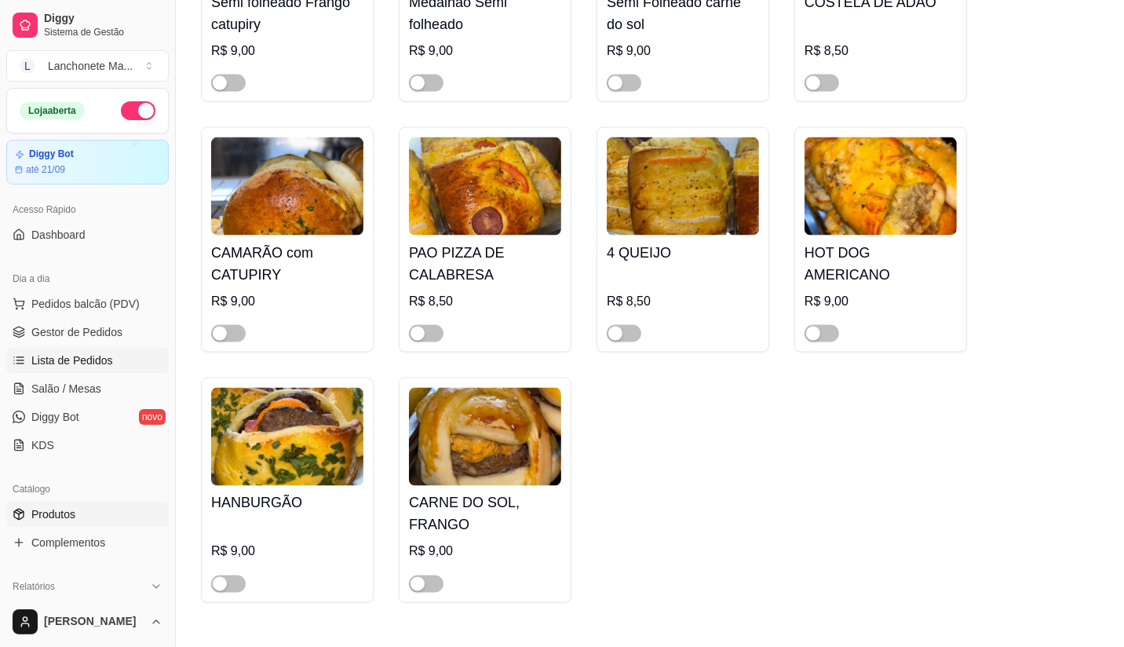
click at [84, 359] on span "Lista de Pedidos" at bounding box center [72, 360] width 82 height 16
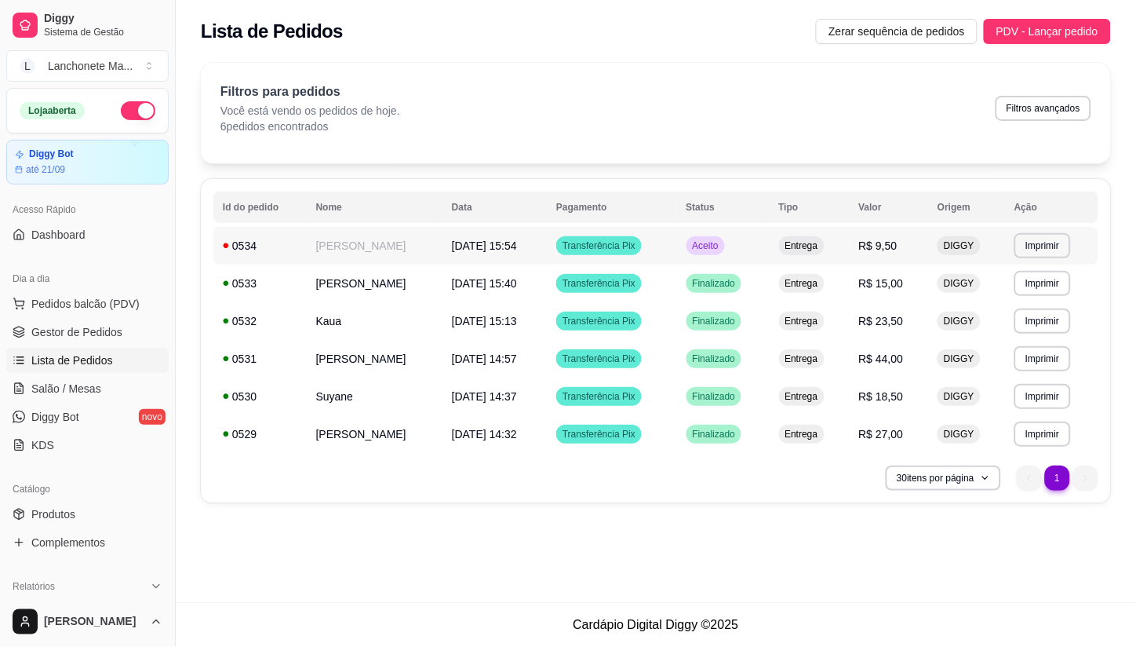
click at [738, 236] on td "Aceito" at bounding box center [723, 246] width 93 height 38
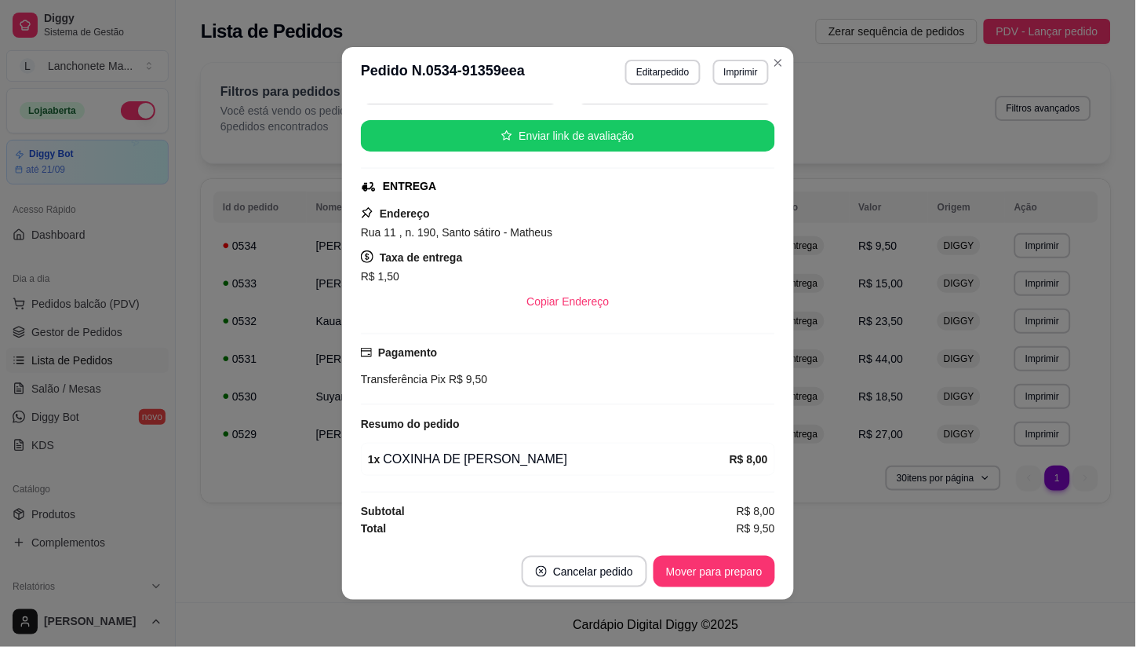
scroll to position [3, 0]
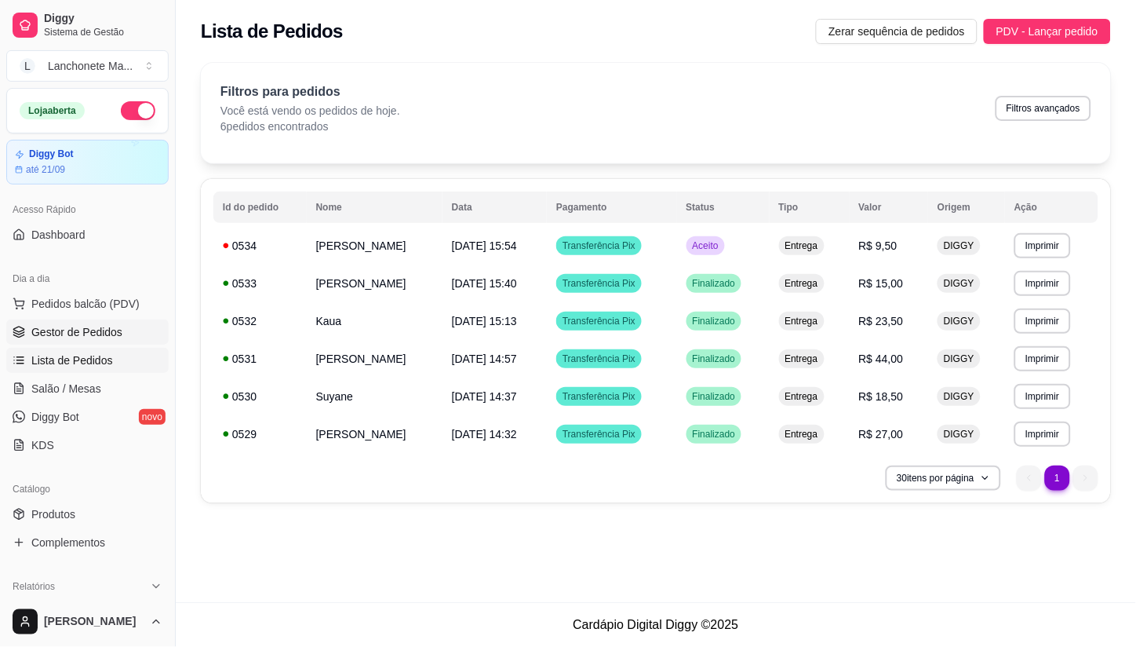
click at [65, 330] on span "Gestor de Pedidos" at bounding box center [76, 332] width 91 height 16
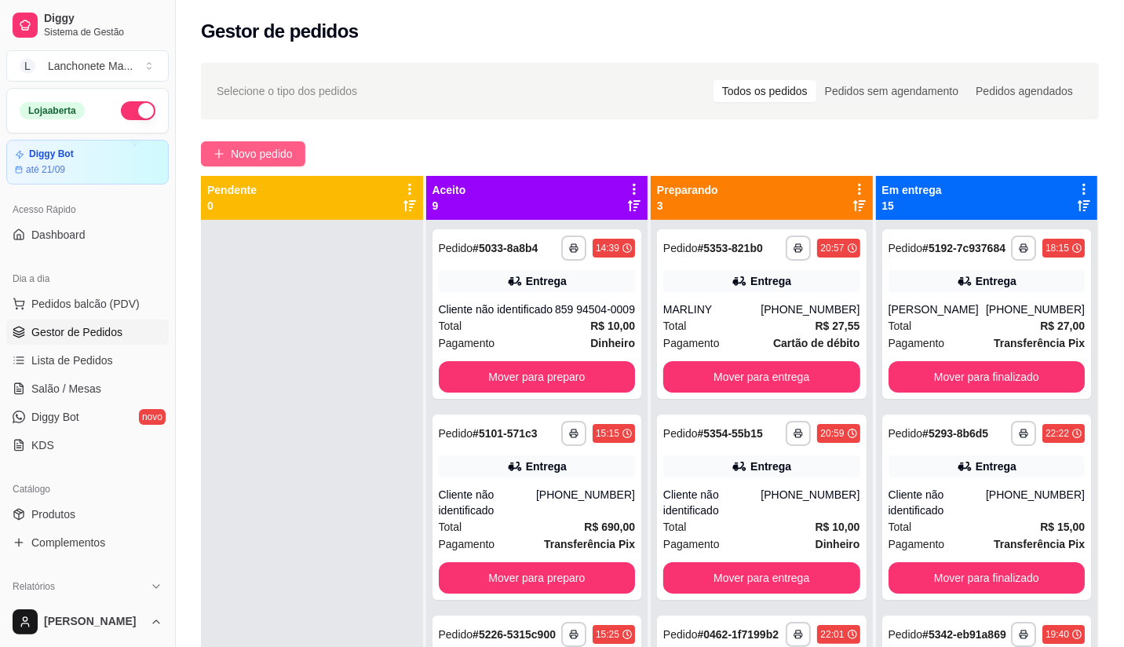
click at [242, 155] on span "Novo pedido" at bounding box center [262, 153] width 62 height 17
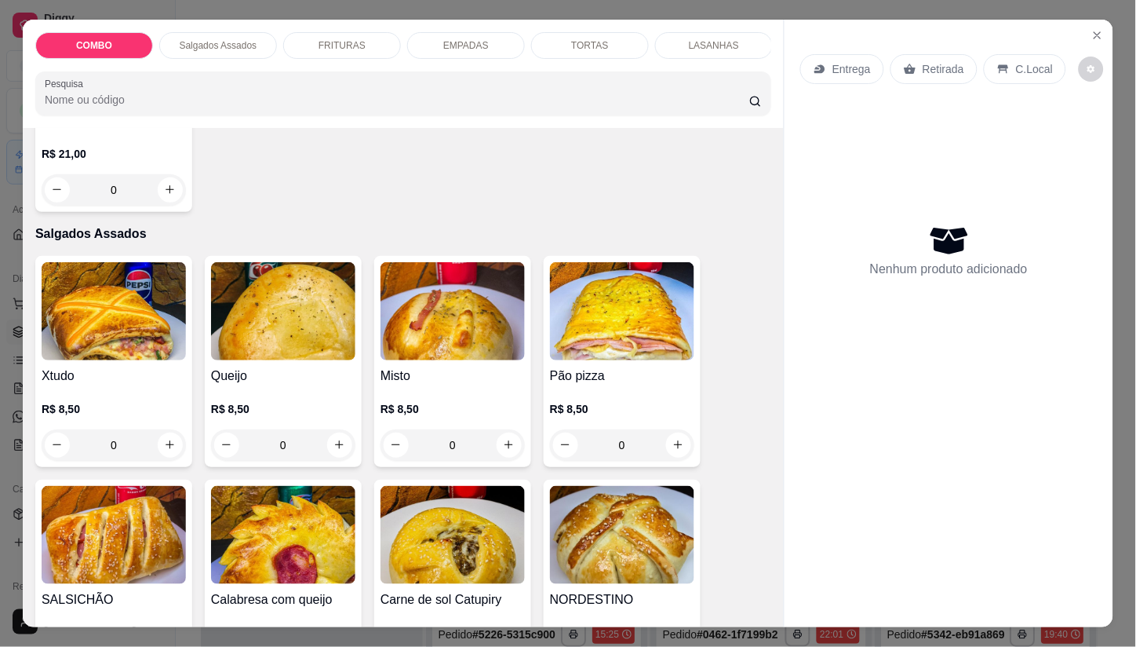
scroll to position [261, 0]
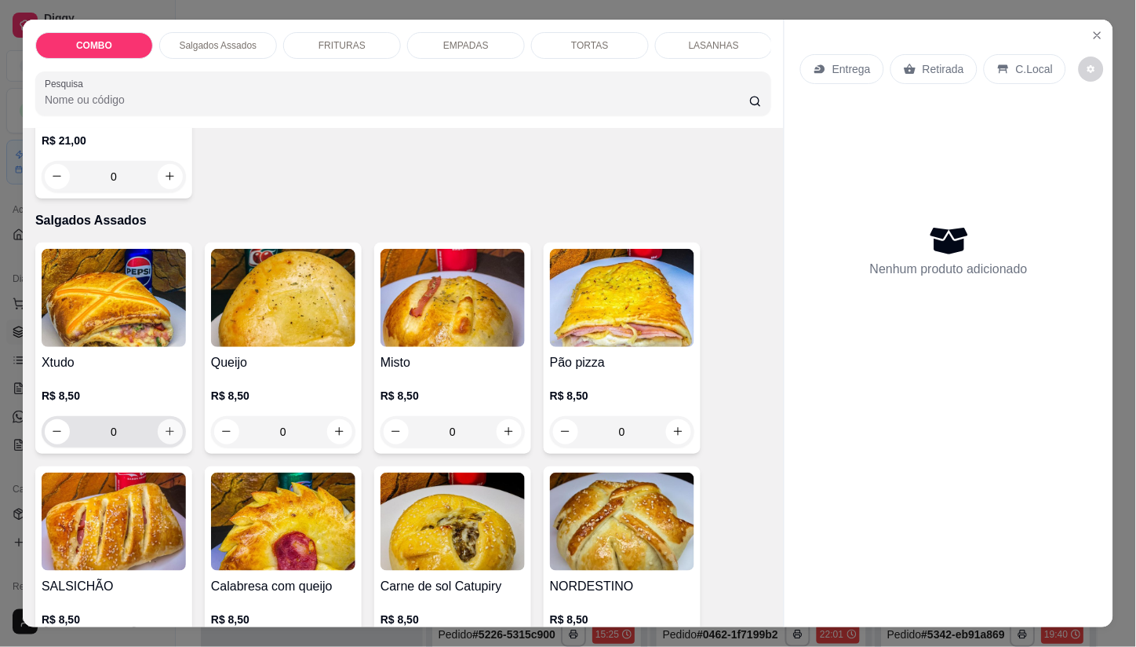
click at [166, 437] on icon "increase-product-quantity" at bounding box center [170, 431] width 12 height 12
type input "1"
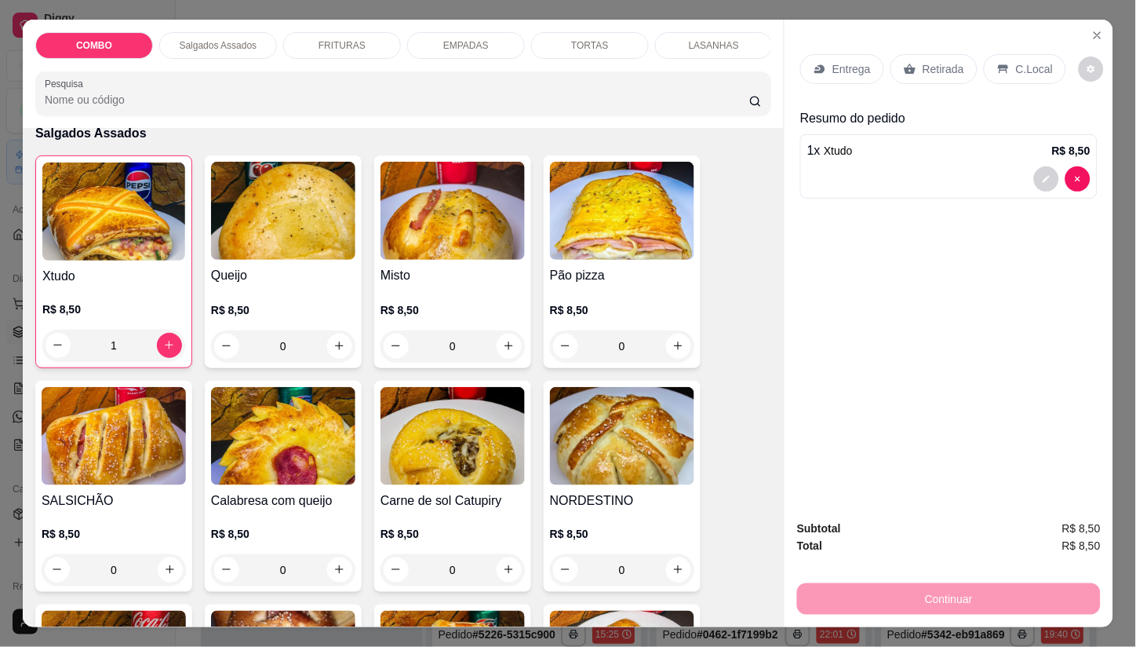
scroll to position [523, 0]
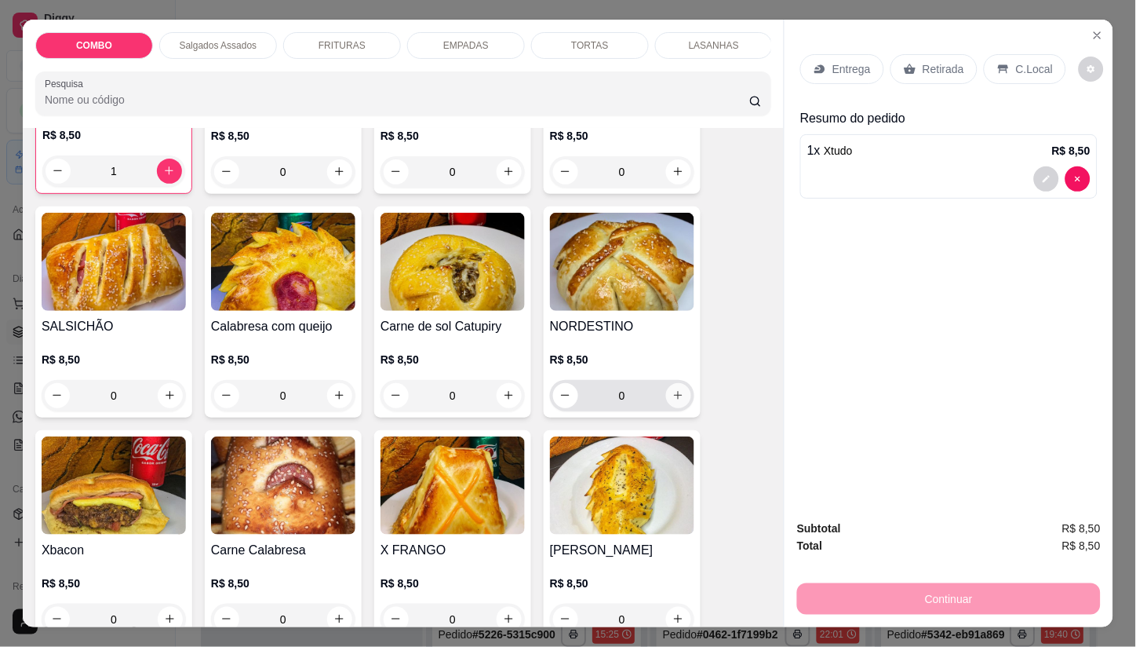
click at [672, 395] on icon "increase-product-quantity" at bounding box center [678, 395] width 12 height 12
type input "1"
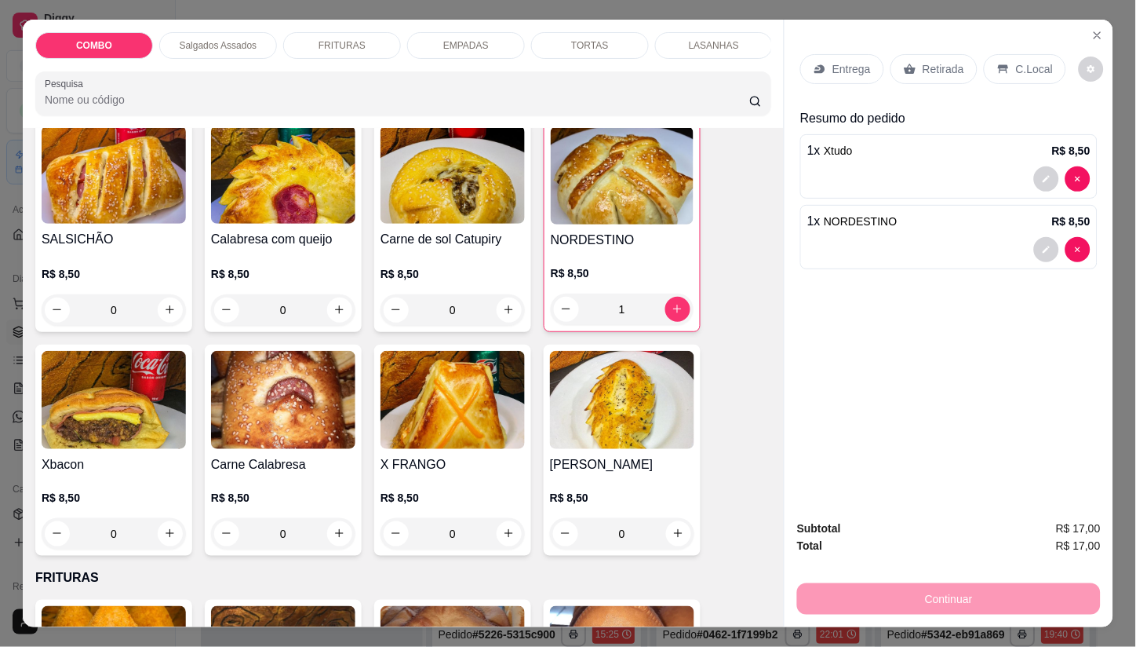
scroll to position [697, 0]
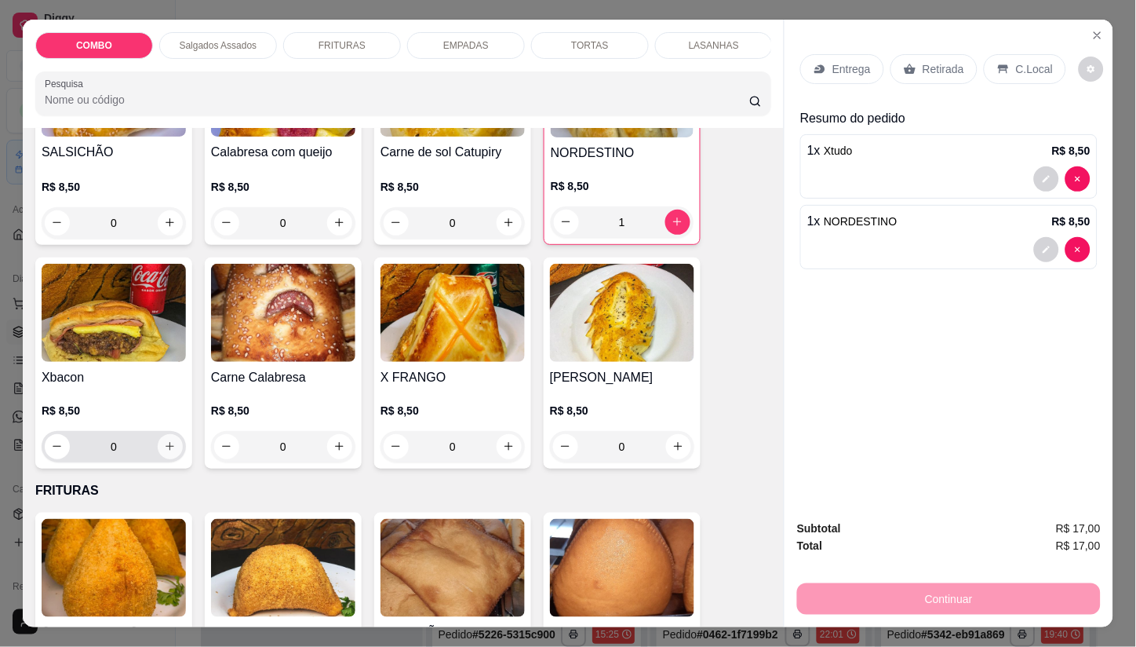
click at [164, 449] on icon "increase-product-quantity" at bounding box center [170, 446] width 12 height 12
type input "1"
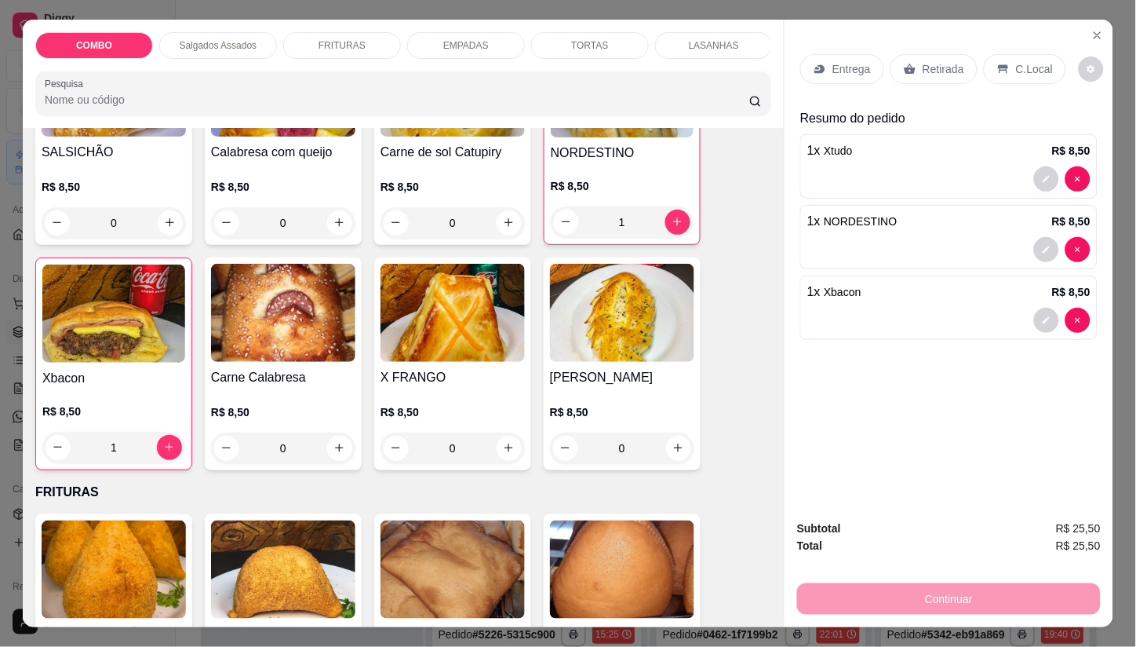
click at [836, 61] on p "Entrega" at bounding box center [852, 69] width 38 height 16
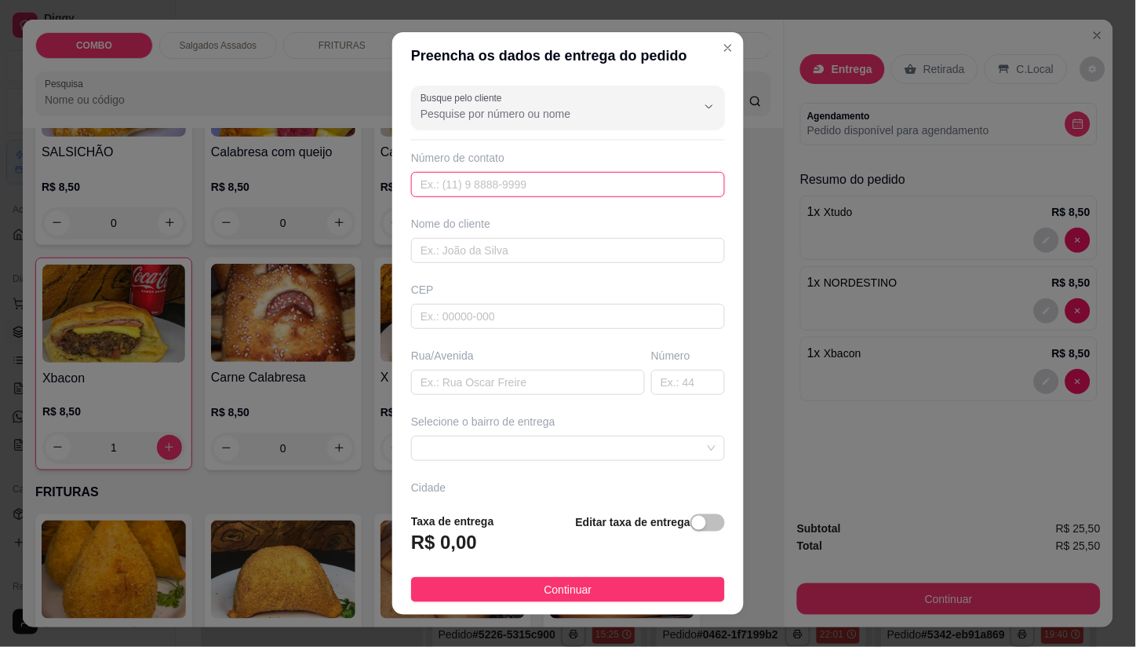
click at [439, 192] on input "text" at bounding box center [568, 184] width 314 height 25
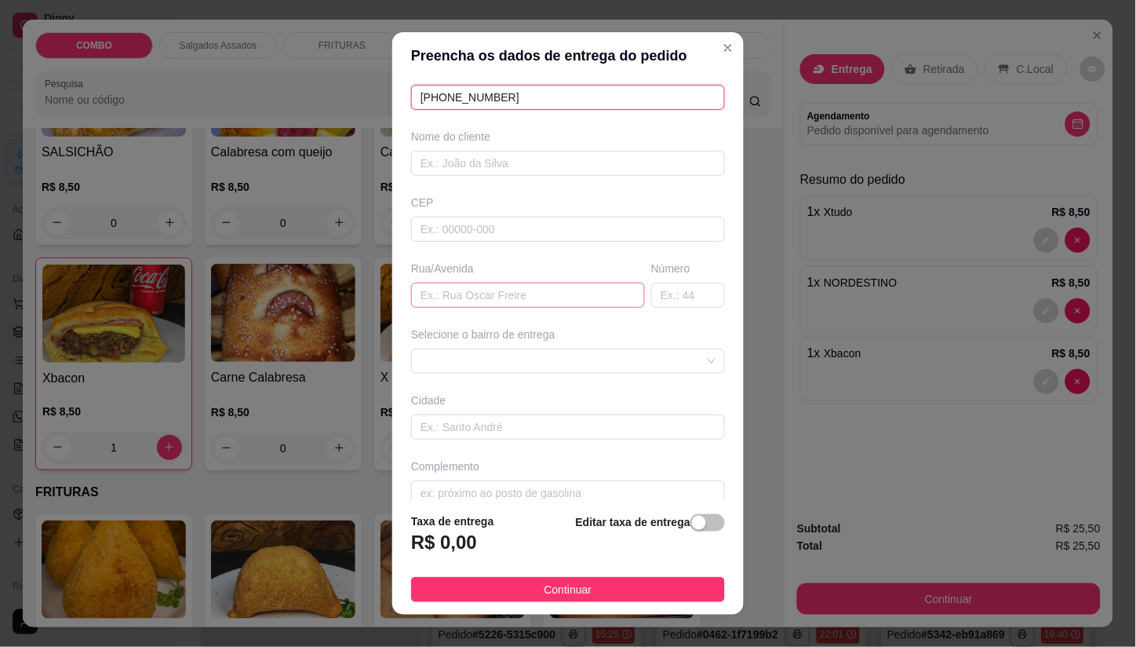
type input "[PHONE_NUMBER]"
click at [476, 299] on input "text" at bounding box center [528, 294] width 234 height 25
click at [469, 303] on input "text" at bounding box center [528, 294] width 234 height 25
click at [537, 359] on span at bounding box center [568, 361] width 295 height 24
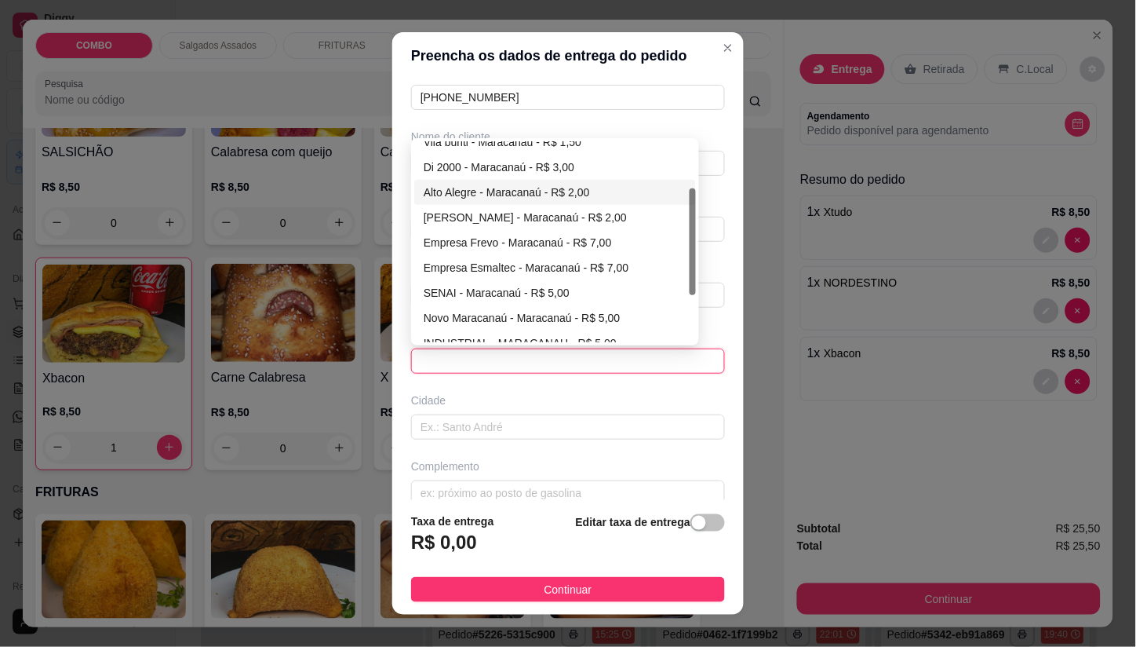
click at [495, 189] on div "Alto Alegre - Maracanaú - R$ 2,00" at bounding box center [555, 192] width 263 height 17
type input "Maracanaú"
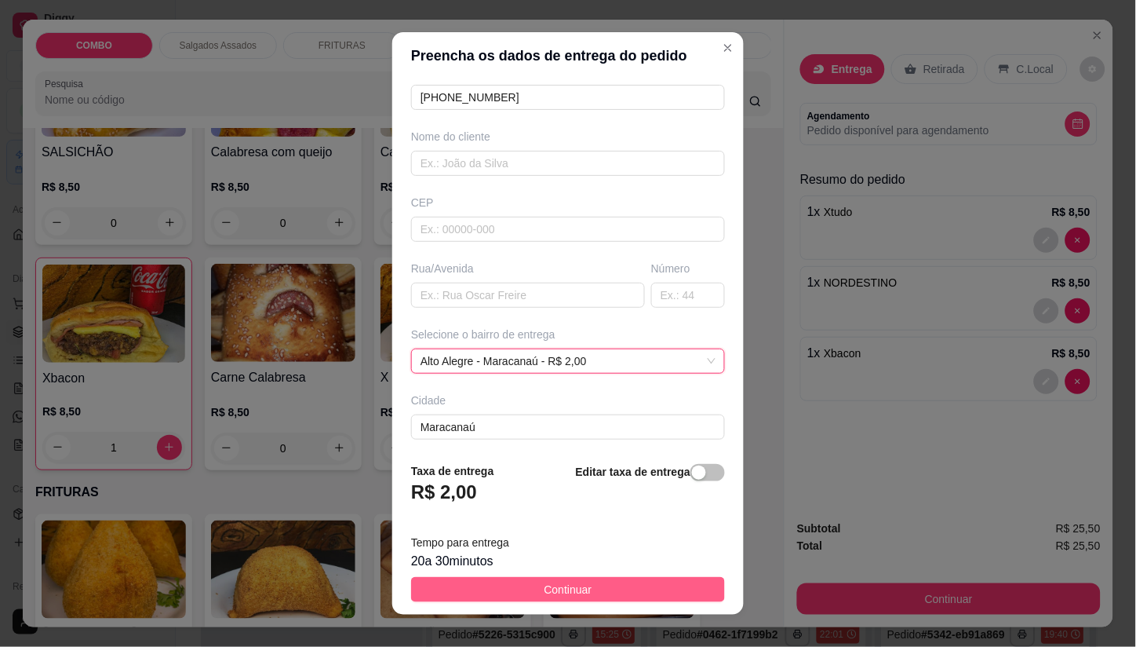
click at [555, 581] on span "Continuar" at bounding box center [569, 589] width 48 height 17
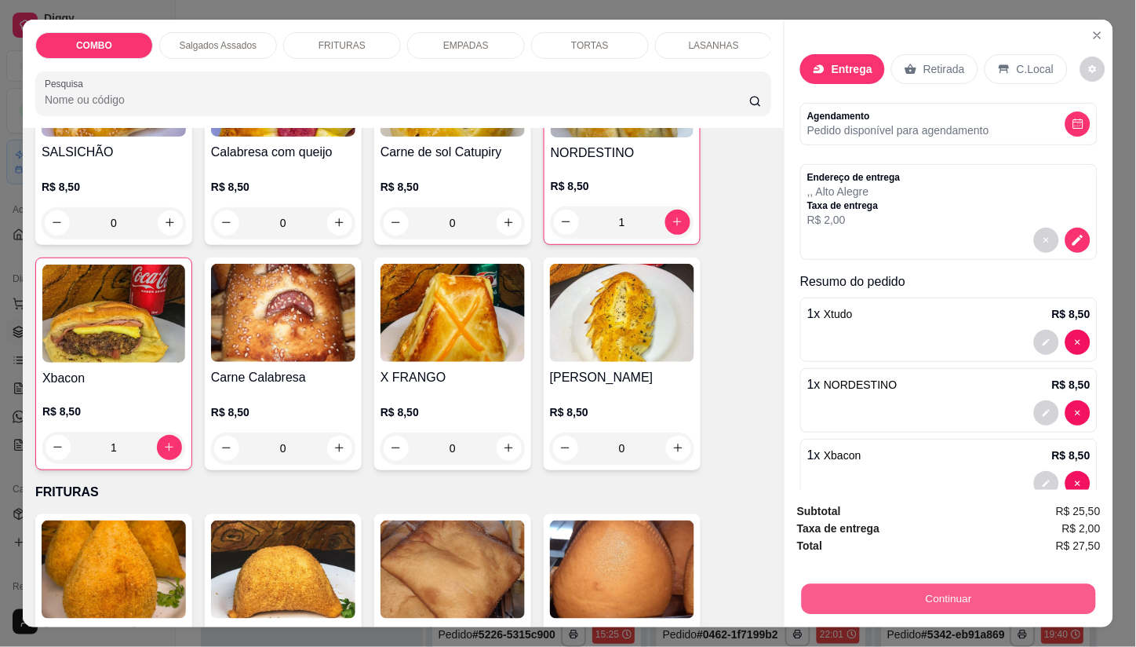
click at [943, 592] on button "Continuar" at bounding box center [949, 599] width 294 height 31
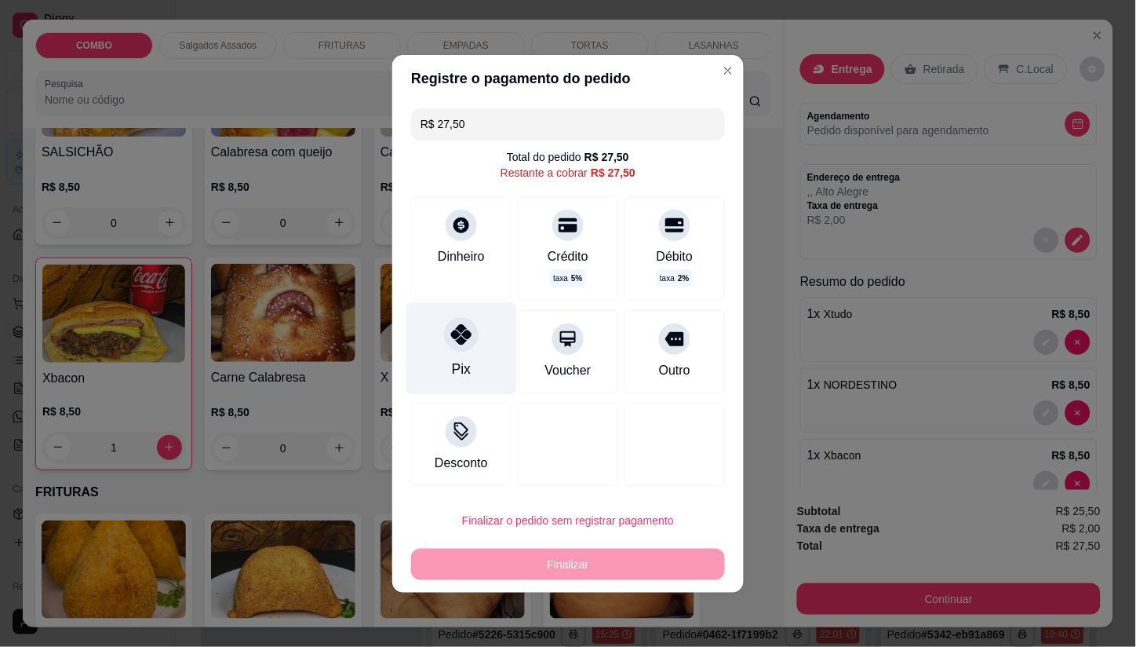
click at [473, 340] on div at bounding box center [461, 334] width 35 height 35
type input "R$ 0,00"
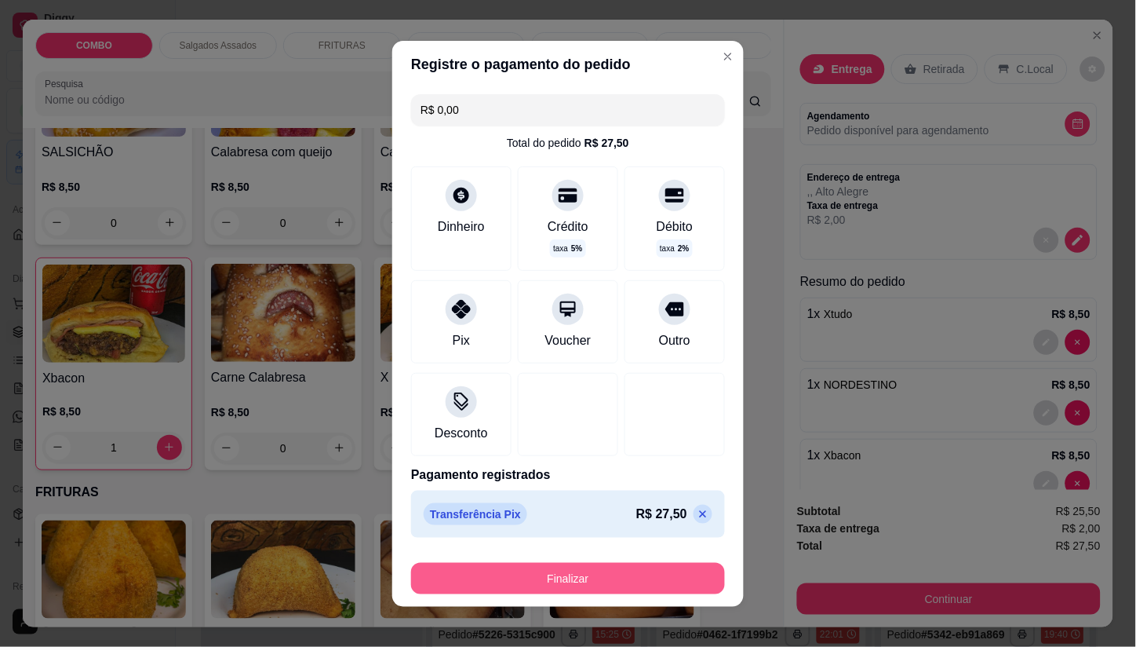
click at [625, 574] on button "Finalizar" at bounding box center [568, 578] width 314 height 31
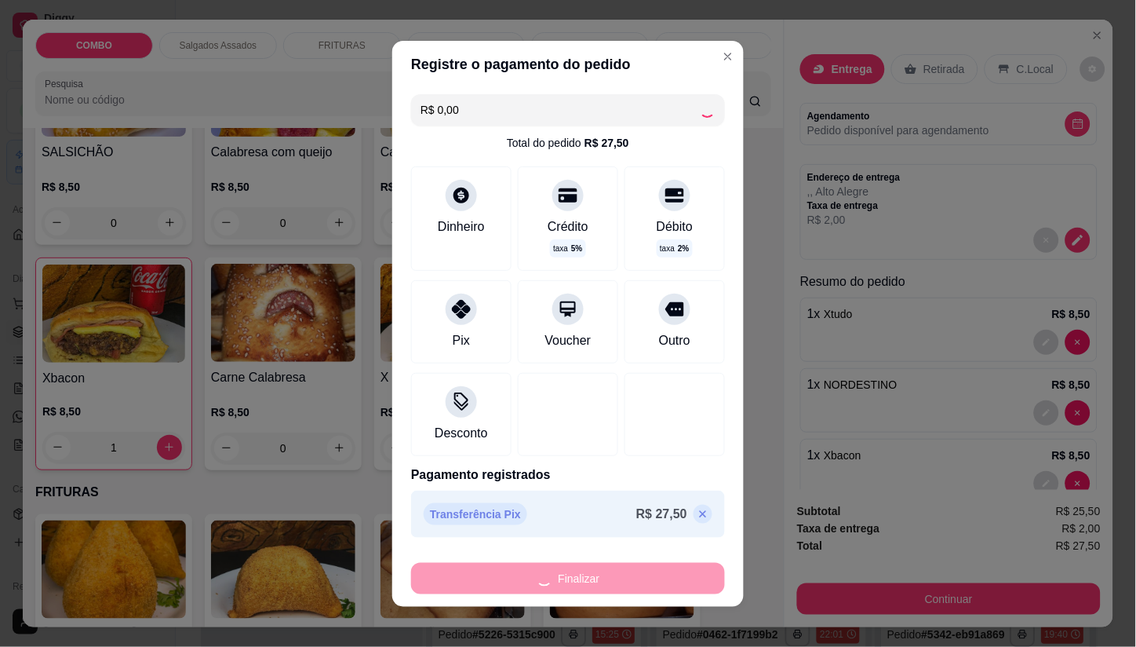
type input "0"
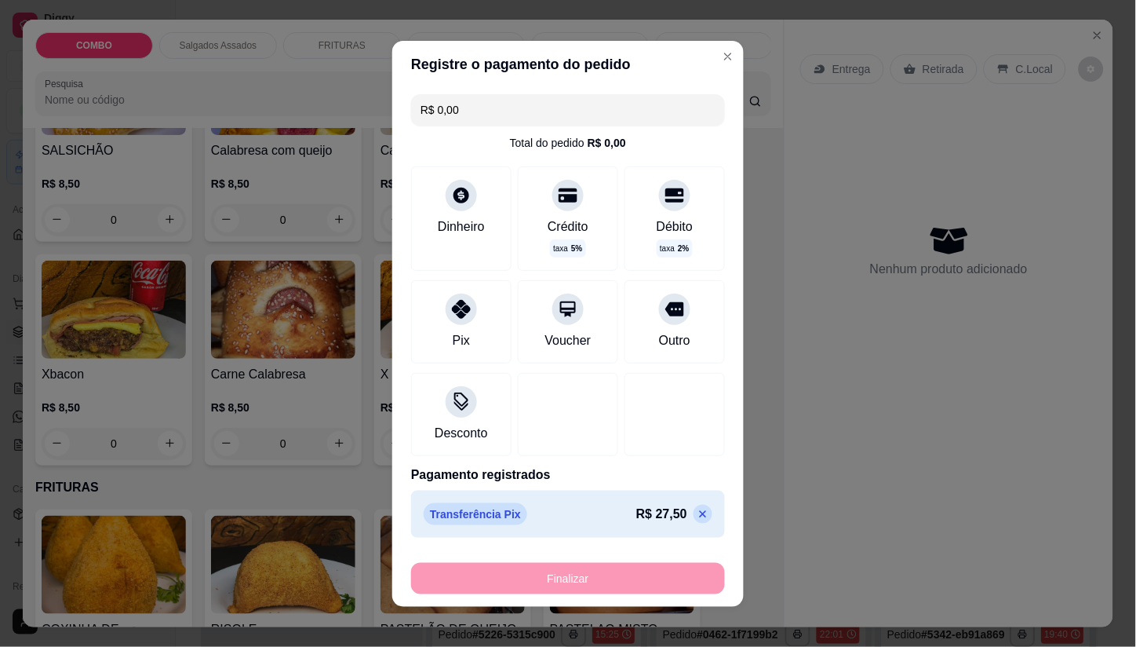
type input "-R$ 27,50"
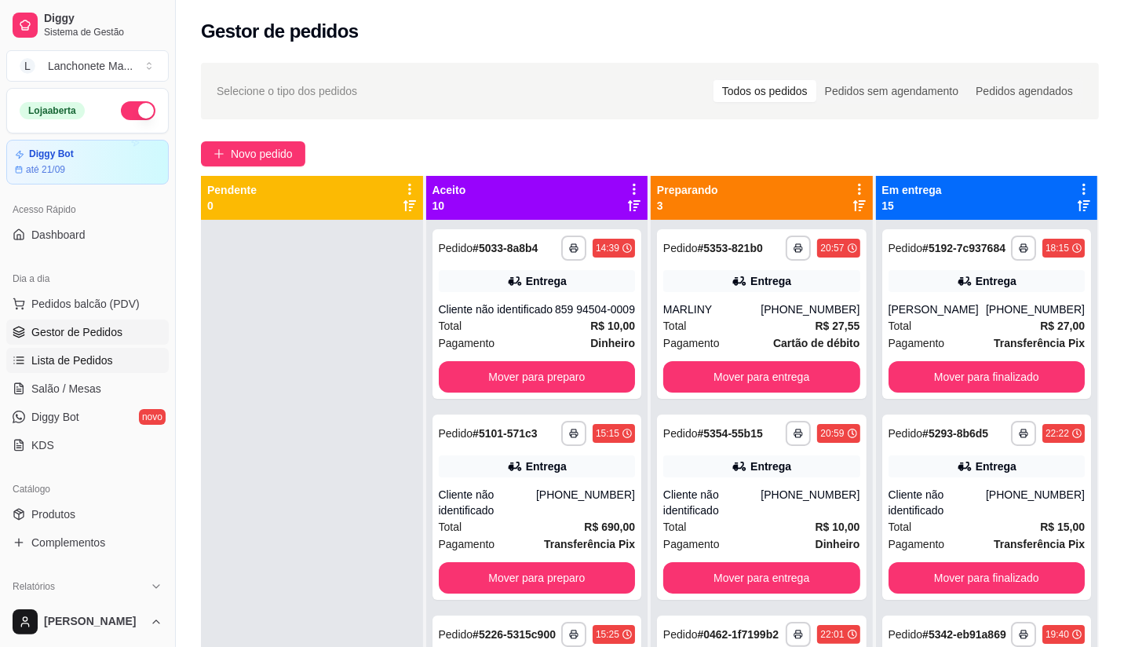
click at [61, 366] on span "Lista de Pedidos" at bounding box center [72, 360] width 82 height 16
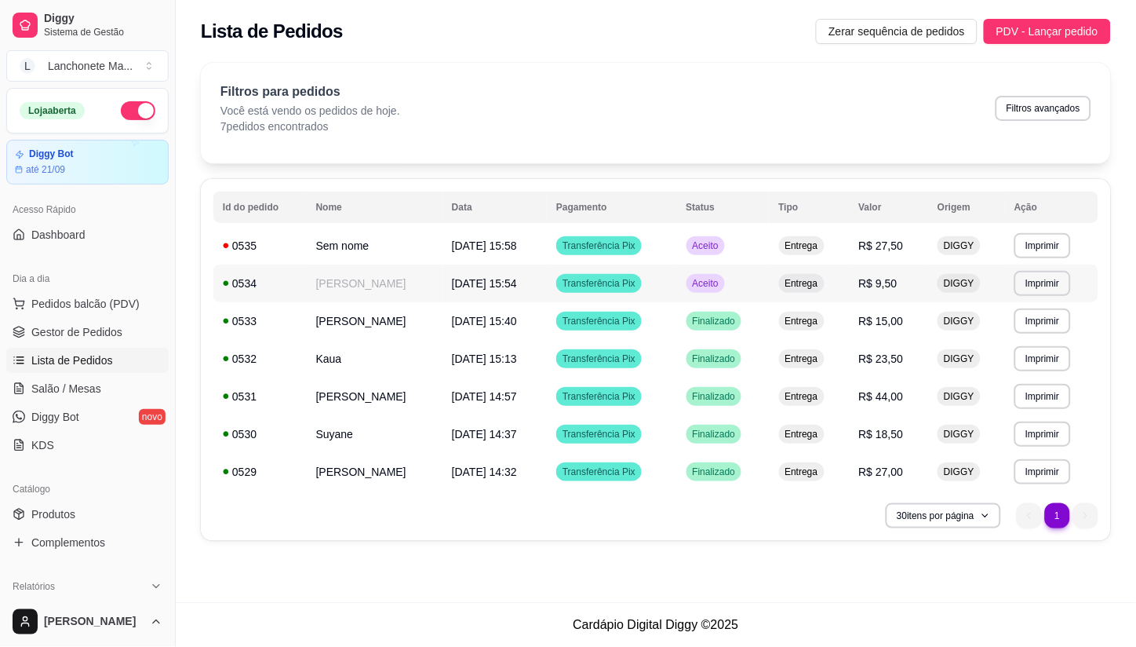
click at [703, 265] on td "Aceito" at bounding box center [723, 283] width 93 height 38
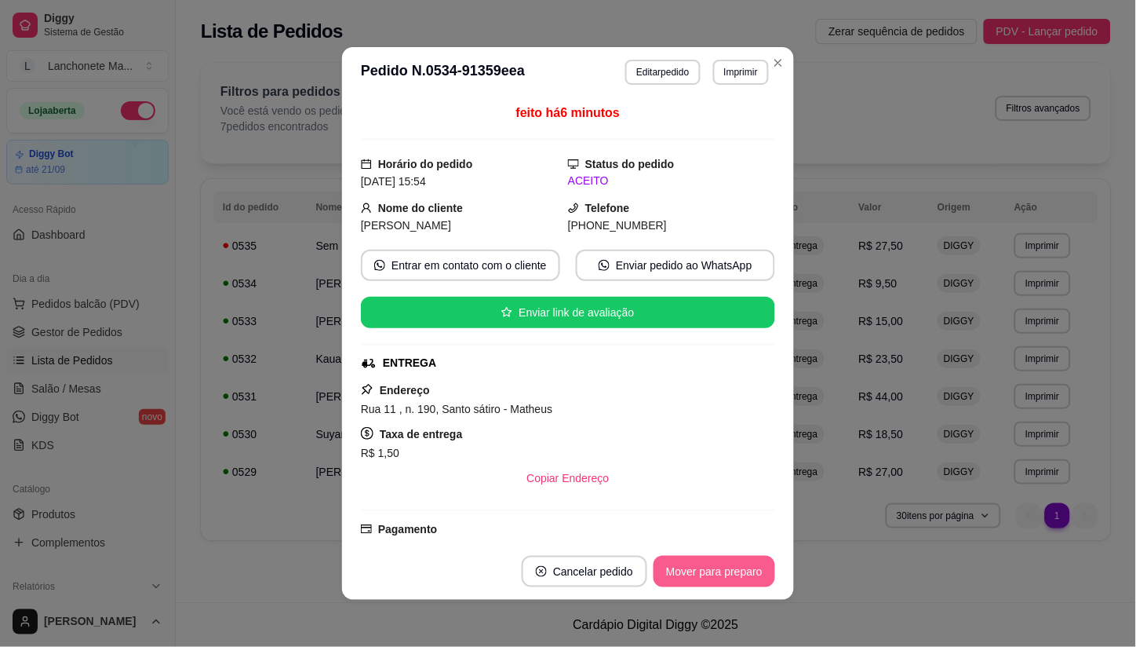
click at [678, 560] on button "Mover para preparo" at bounding box center [715, 571] width 122 height 31
click at [678, 560] on div "Mover para preparo" at bounding box center [715, 571] width 122 height 31
click at [678, 560] on div "Mover para preparo" at bounding box center [704, 571] width 144 height 31
click at [678, 560] on div "Mover para entrega" at bounding box center [703, 571] width 143 height 31
click at [678, 560] on button "Mover para finalizado" at bounding box center [710, 571] width 126 height 31
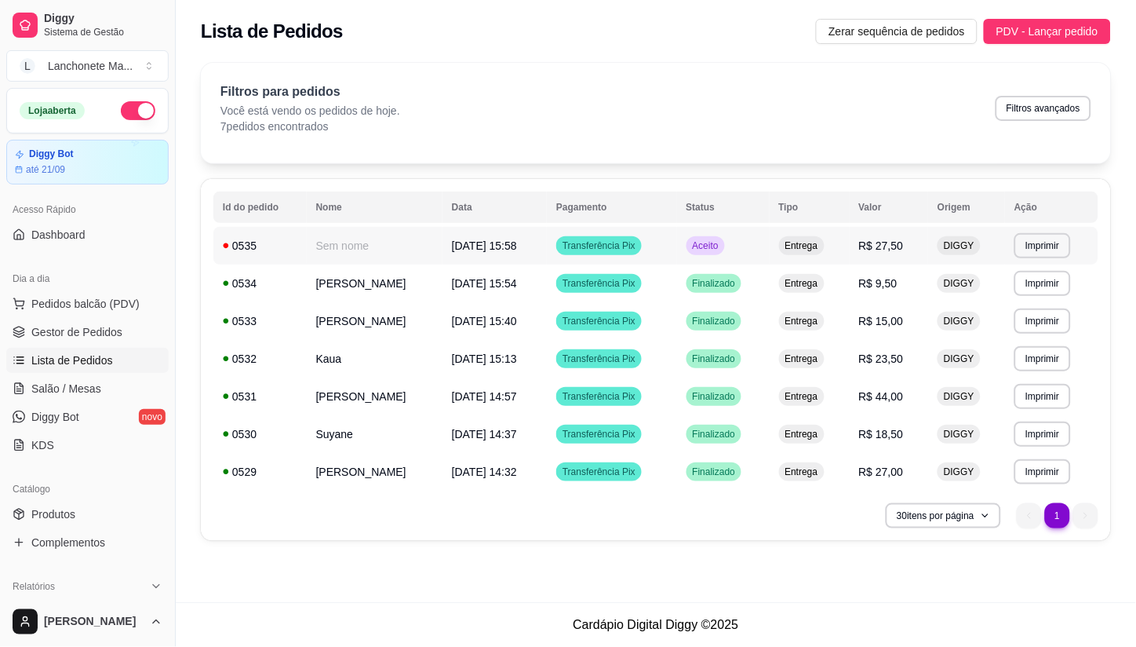
click at [722, 249] on span "Aceito" at bounding box center [706, 245] width 32 height 13
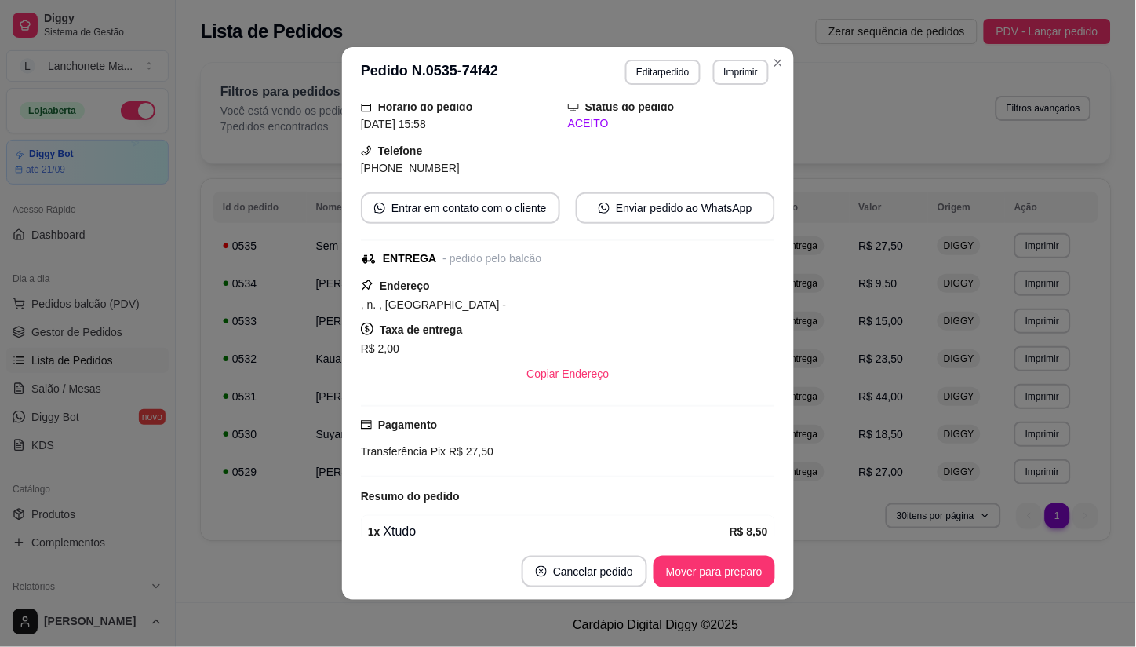
scroll to position [87, 0]
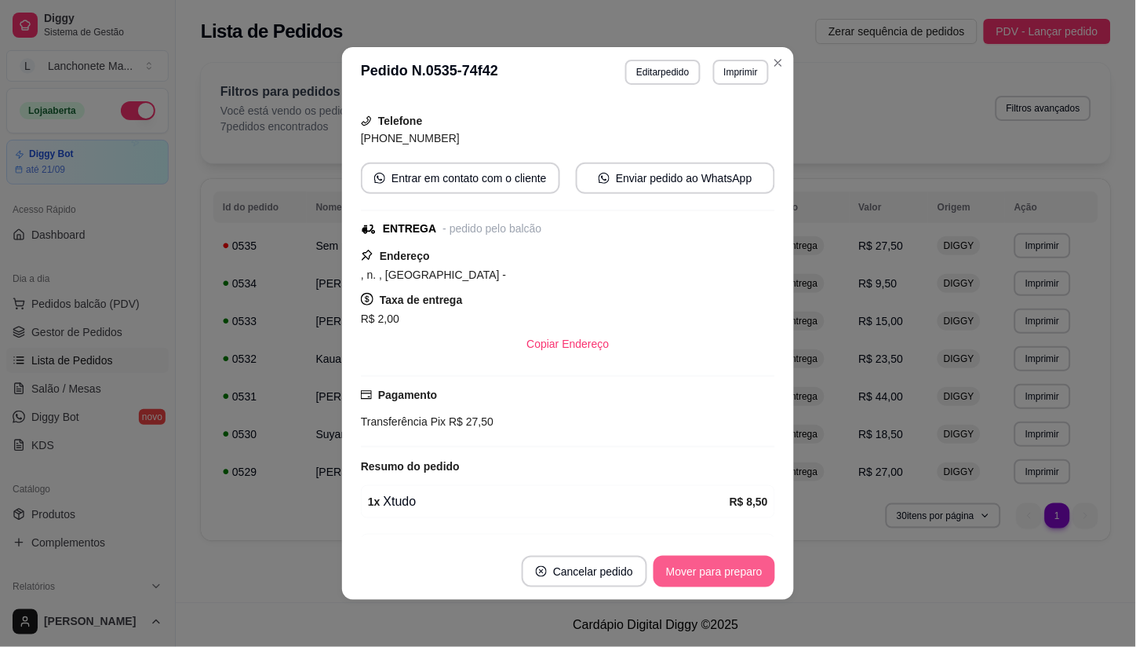
click at [679, 559] on button "Mover para preparo" at bounding box center [715, 571] width 122 height 31
click at [679, 559] on div "Mover para entrega" at bounding box center [703, 571] width 143 height 31
click at [680, 559] on button "Mover para finalizado" at bounding box center [710, 571] width 126 height 31
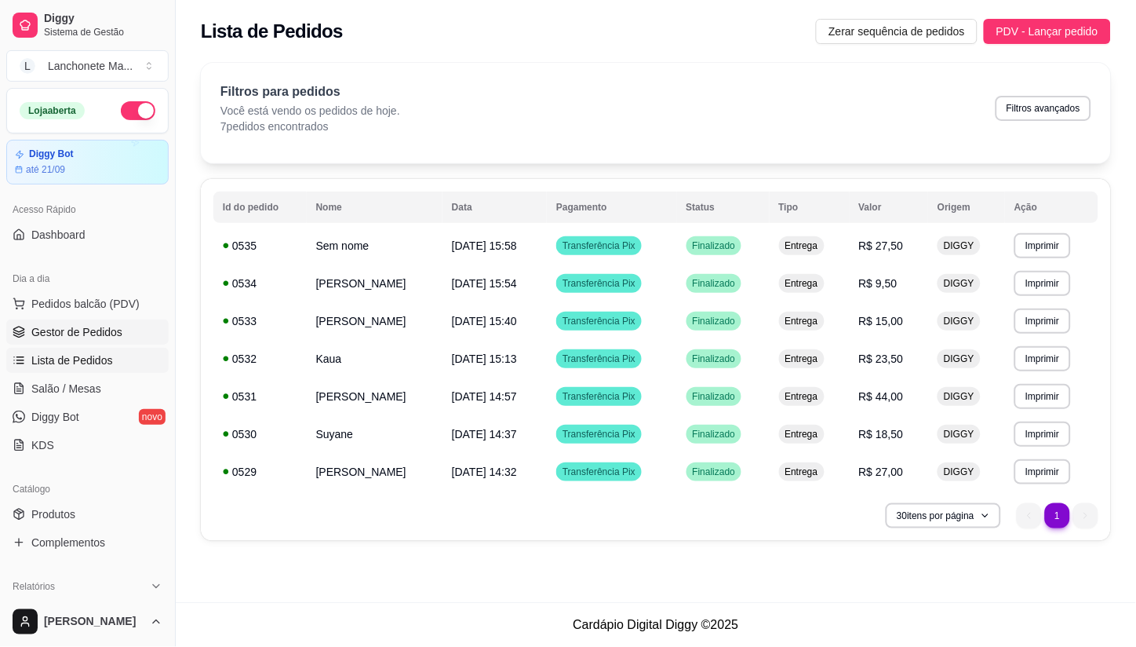
click at [65, 335] on span "Gestor de Pedidos" at bounding box center [76, 332] width 91 height 16
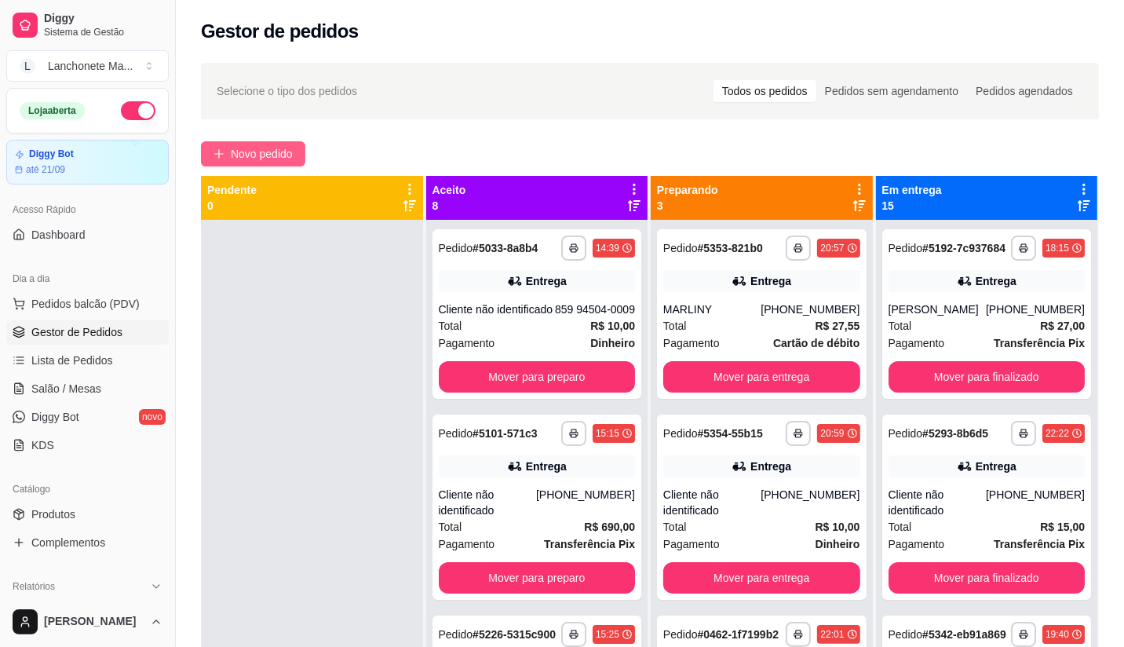
click at [249, 141] on button "Novo pedido" at bounding box center [253, 153] width 104 height 25
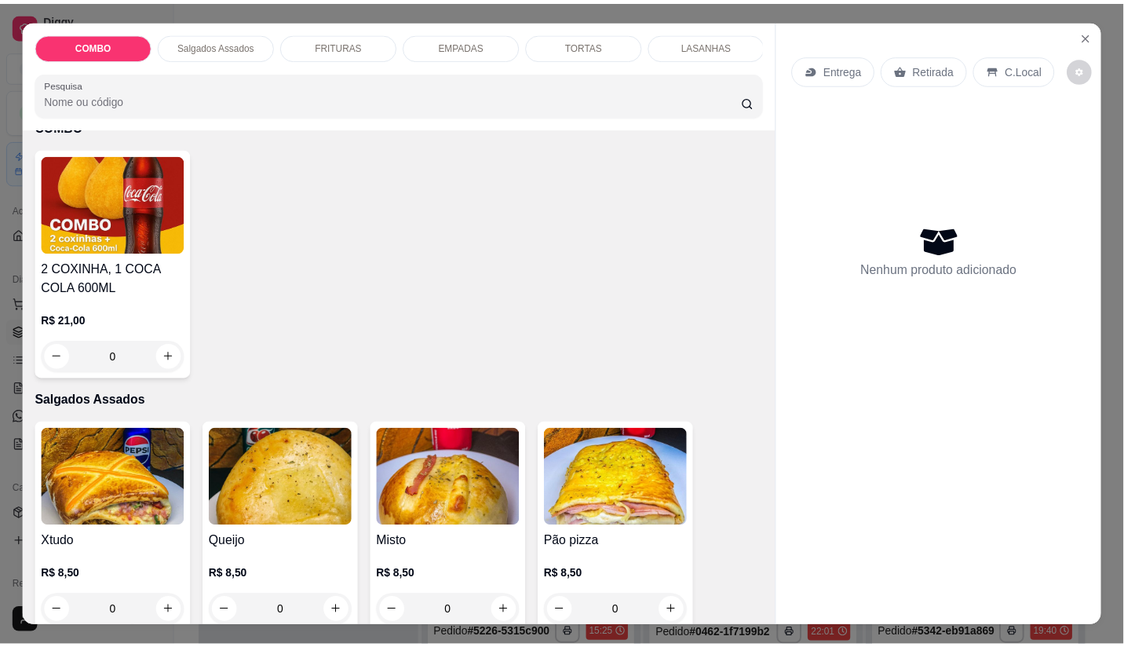
scroll to position [174, 0]
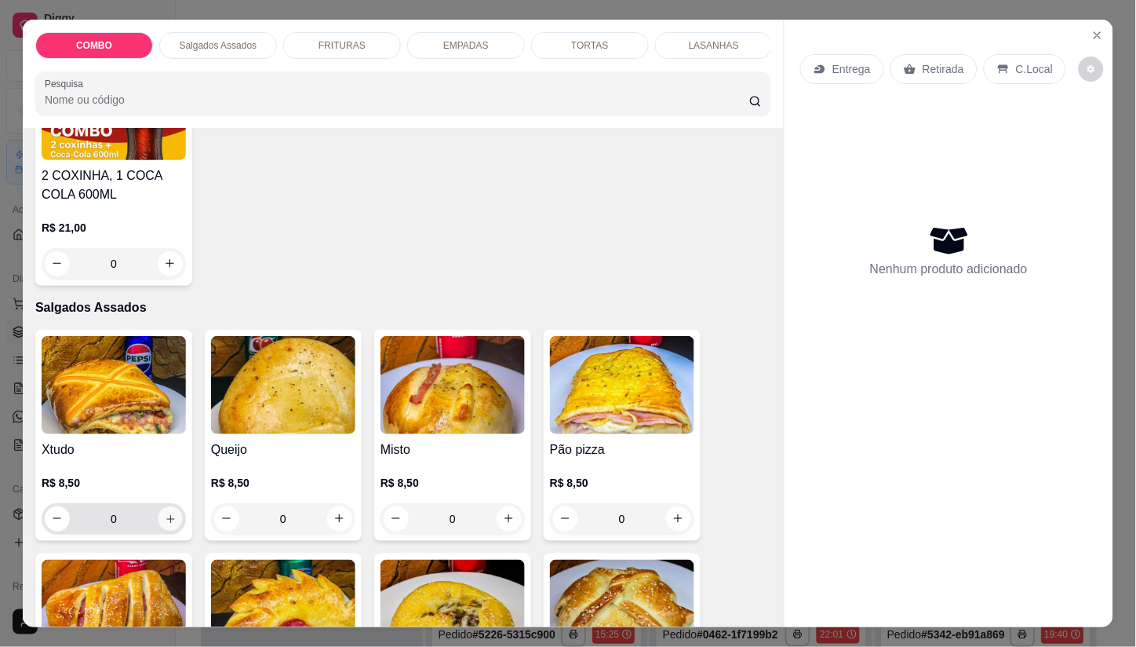
click at [166, 520] on icon "increase-product-quantity" at bounding box center [171, 518] width 12 height 12
type input "1"
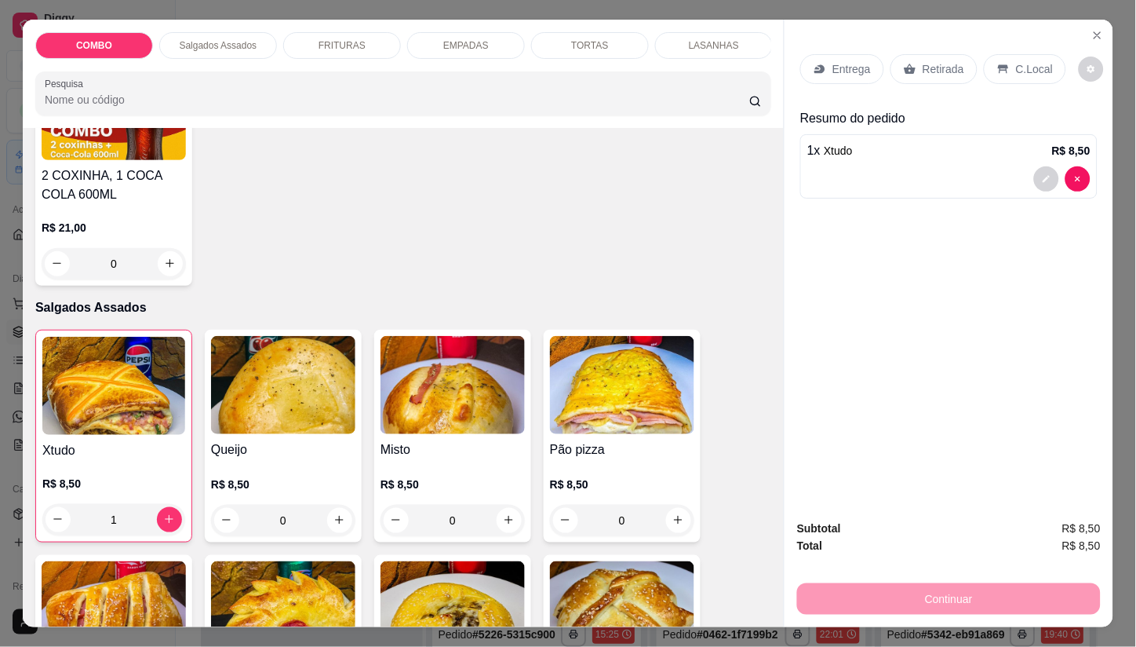
click at [833, 61] on p "Entrega" at bounding box center [852, 69] width 38 height 16
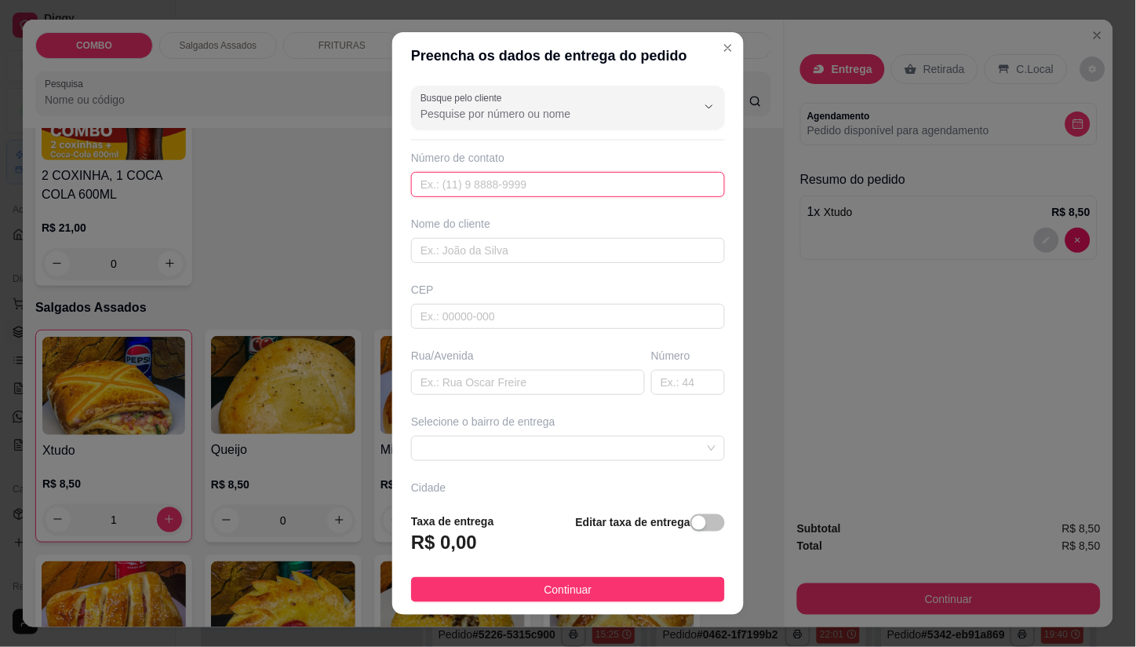
click at [447, 187] on input "text" at bounding box center [568, 184] width 314 height 25
click at [520, 452] on span at bounding box center [568, 448] width 295 height 24
type input "[PHONE_NUMBER]"
click at [487, 448] on span at bounding box center [568, 448] width 295 height 24
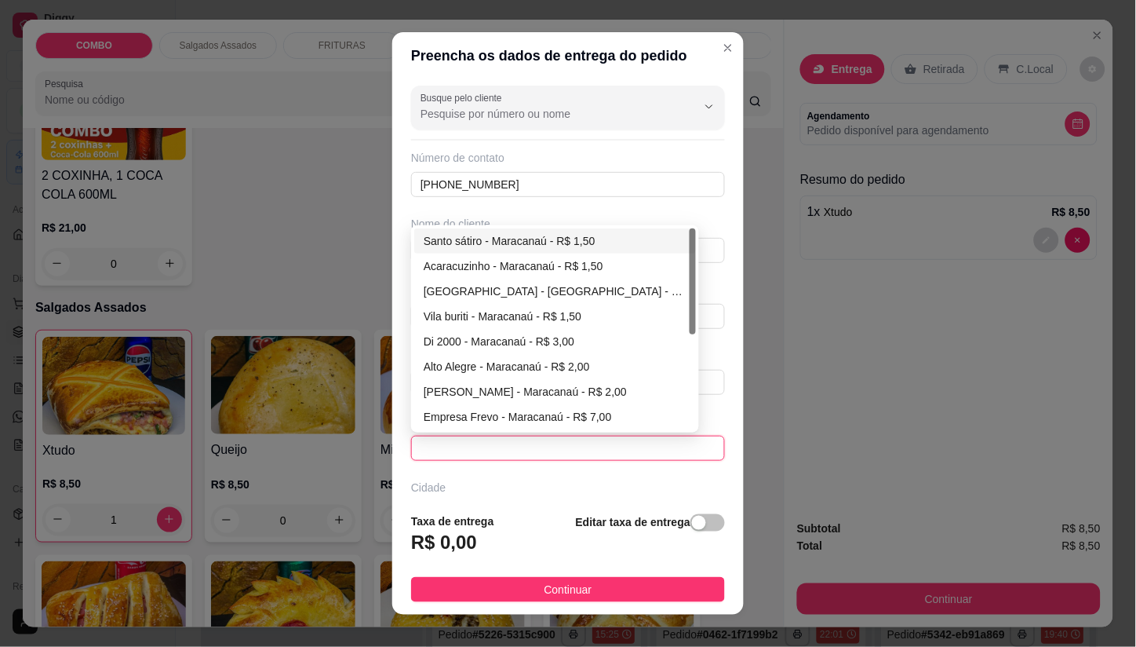
click at [481, 245] on div "Santo sátiro - Maracanaú - R$ 1,50" at bounding box center [555, 240] width 263 height 17
type input "Maracanaú"
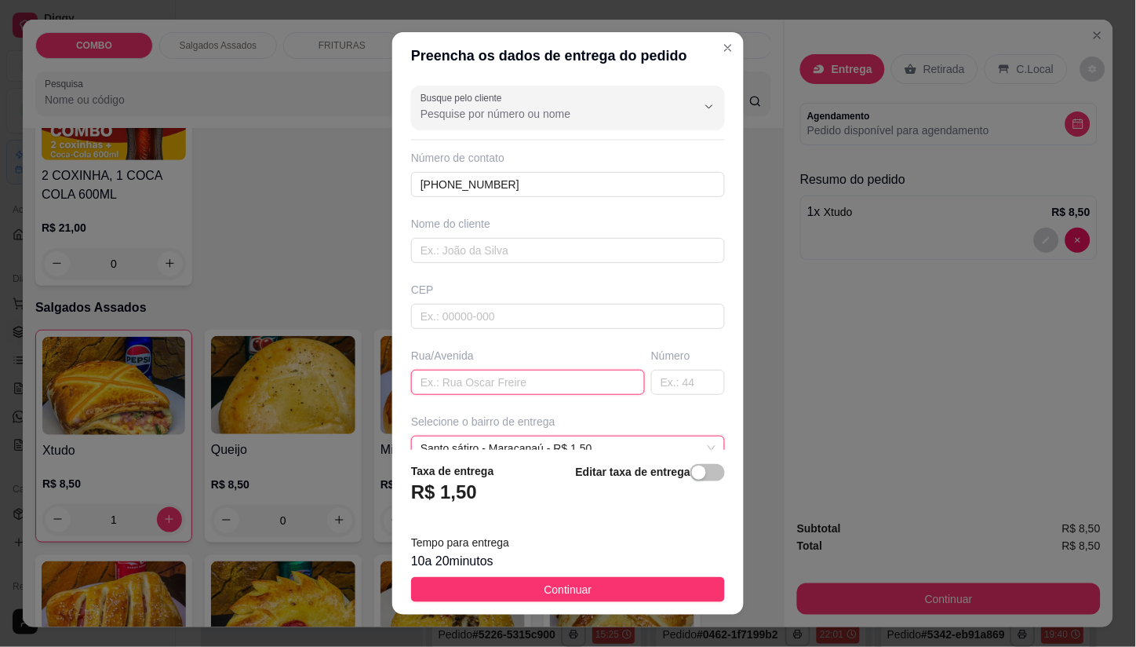
click at [466, 378] on input "text" at bounding box center [528, 382] width 234 height 25
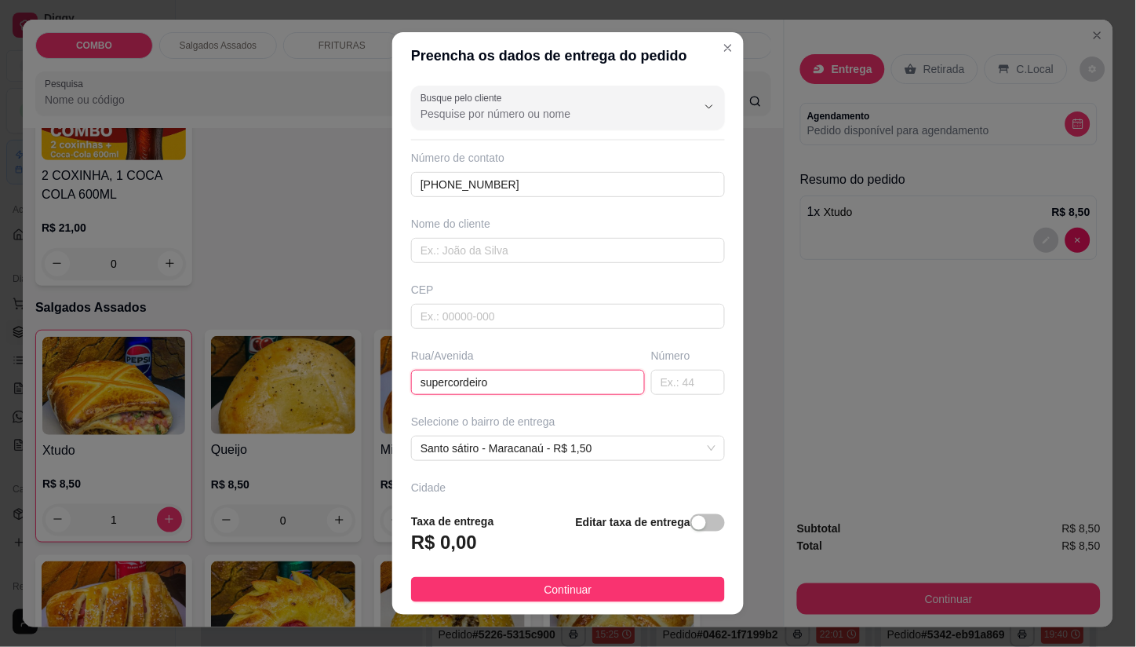
type input "supercordeiro"
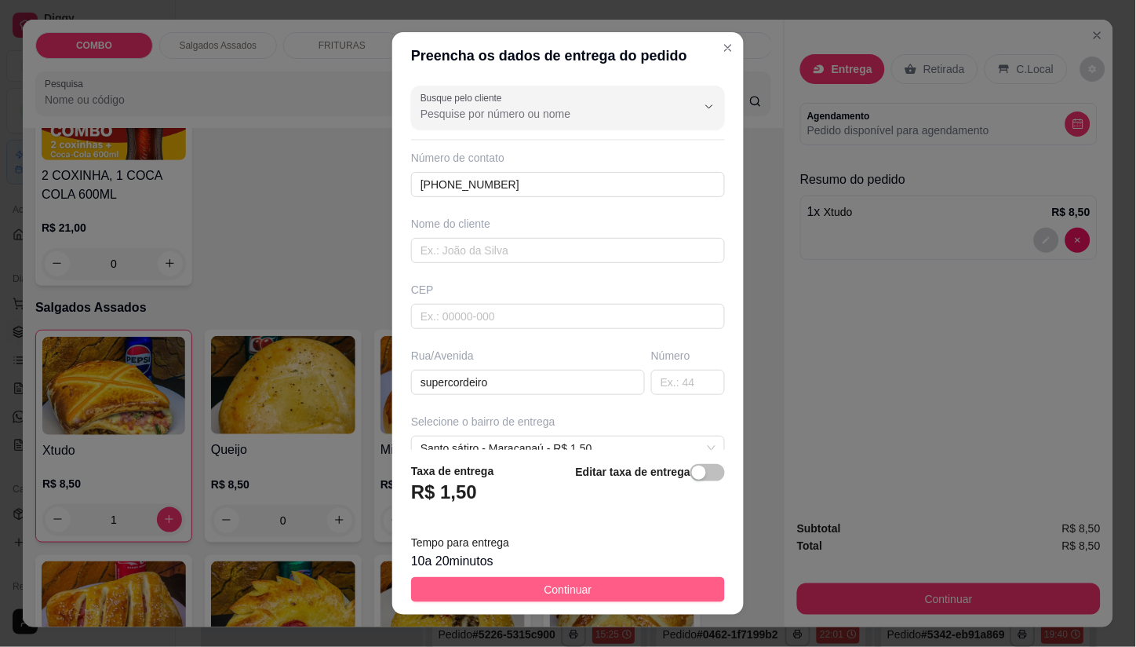
click at [607, 585] on button "Continuar" at bounding box center [568, 589] width 314 height 25
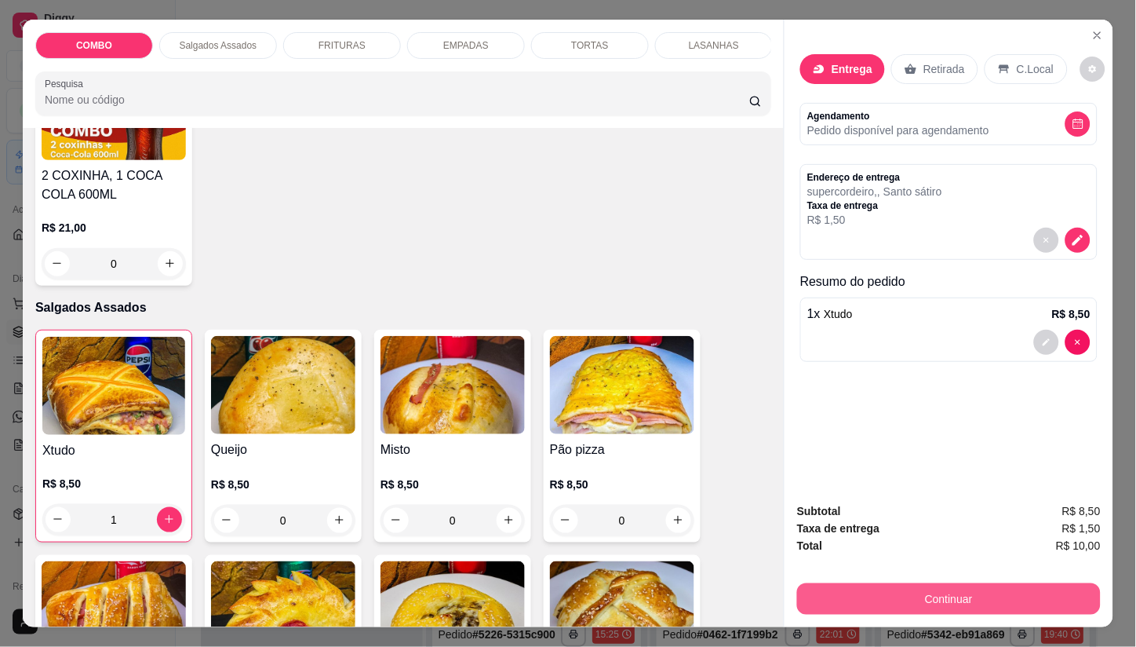
click at [859, 594] on button "Continuar" at bounding box center [949, 598] width 304 height 31
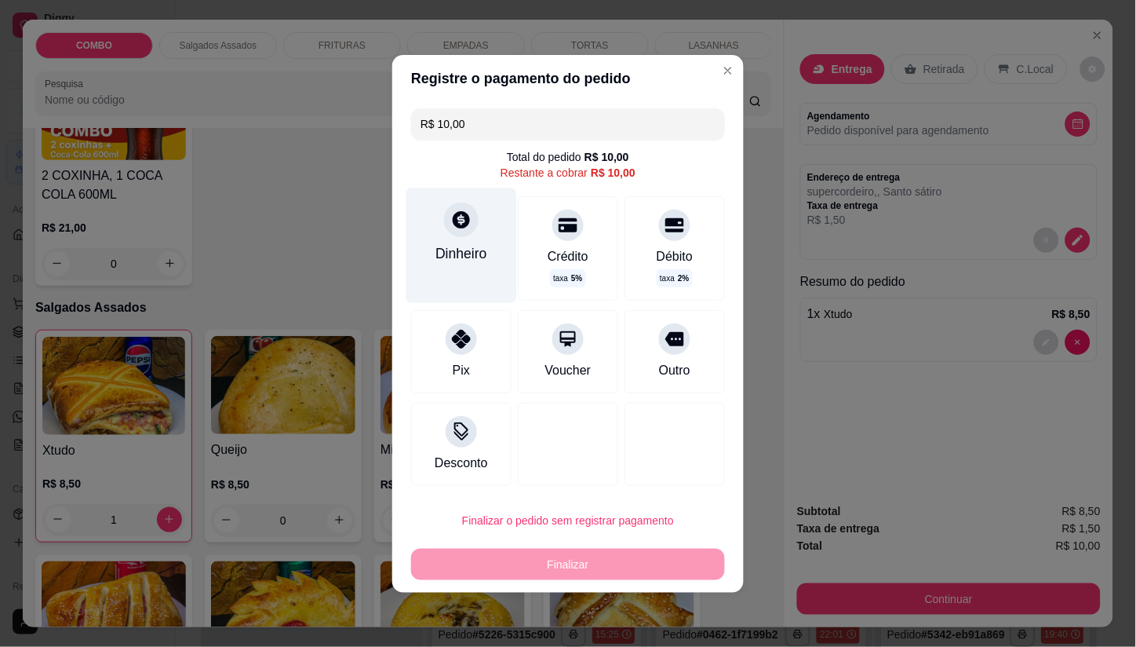
click at [460, 238] on div "Dinheiro" at bounding box center [461, 245] width 111 height 115
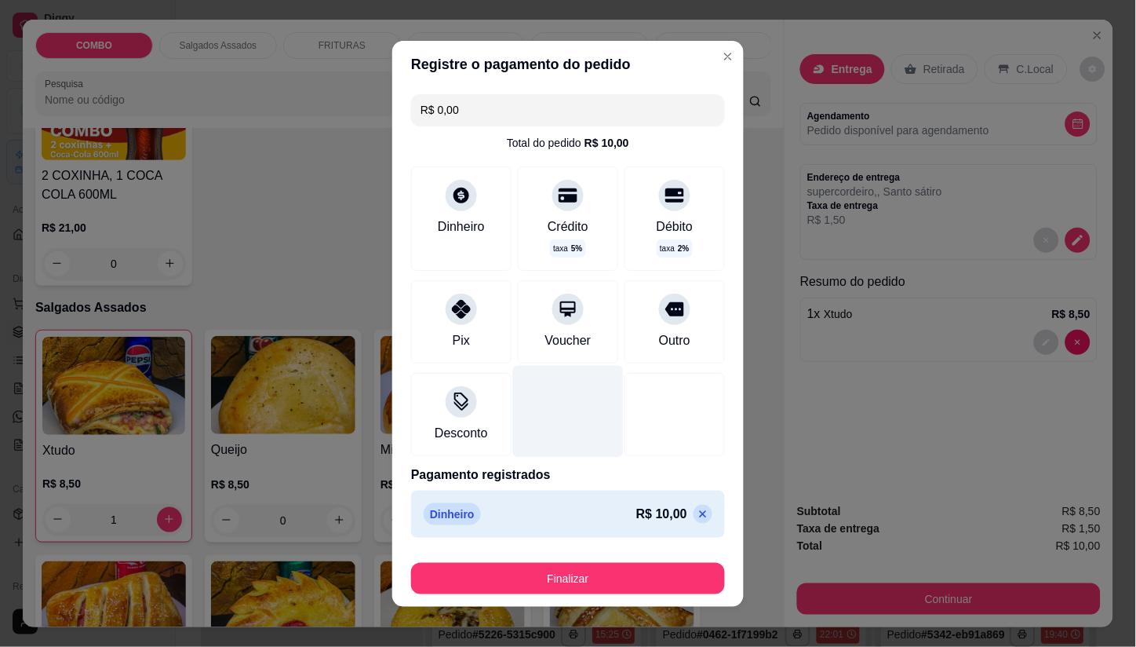
type input "R$ 0,00"
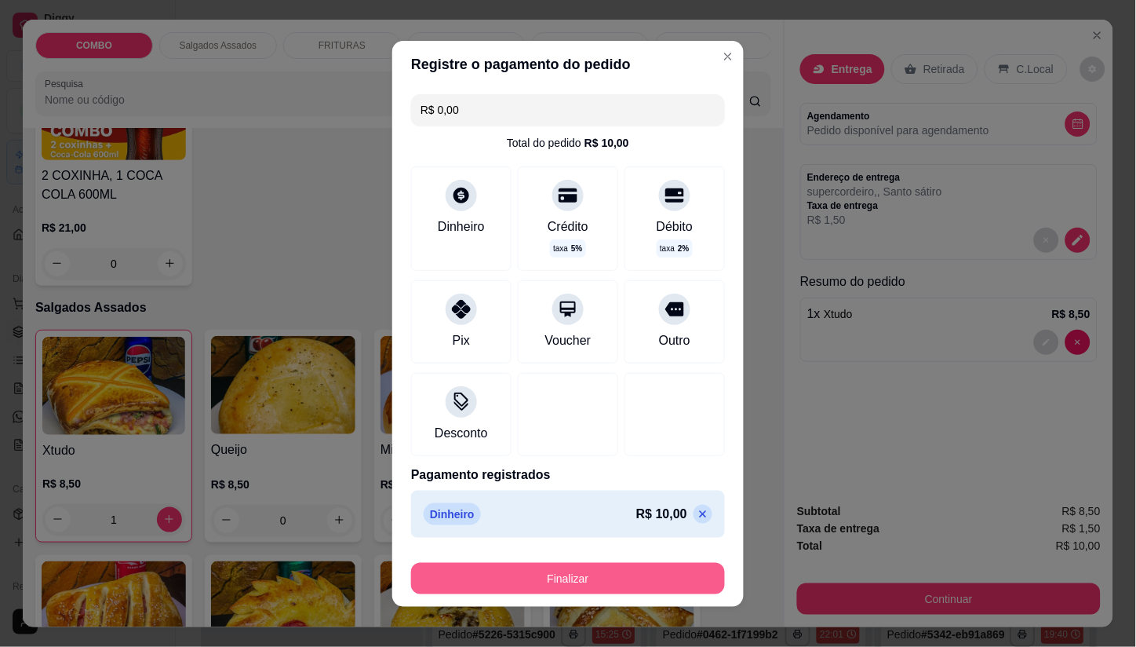
click at [589, 577] on button "Finalizar" at bounding box center [568, 578] width 314 height 31
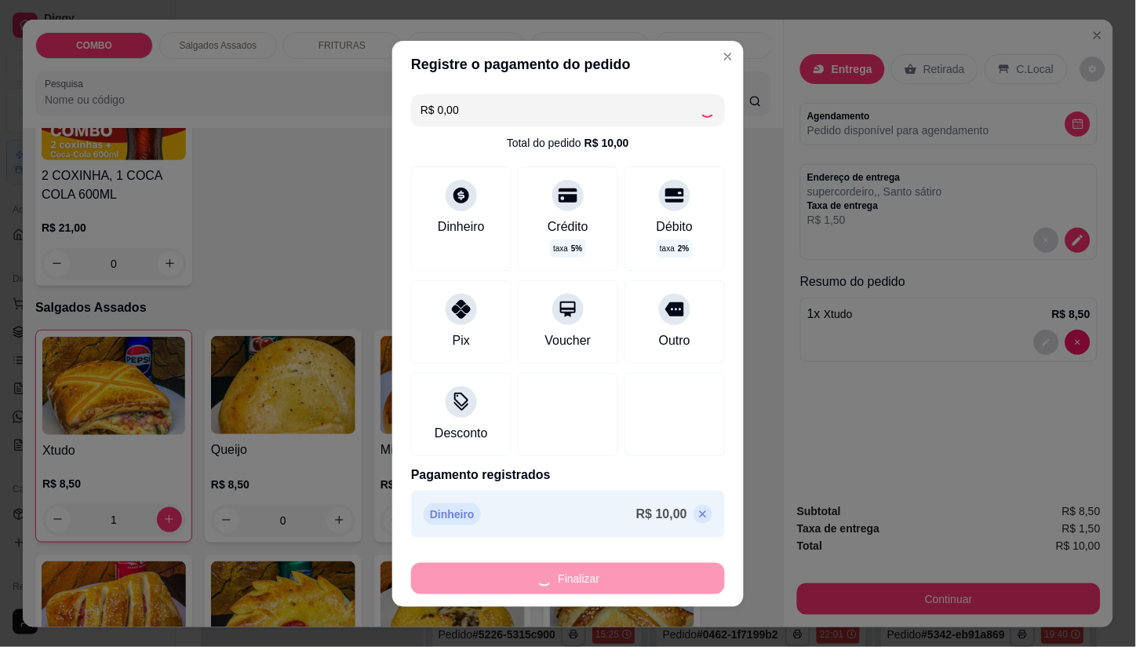
type input "0"
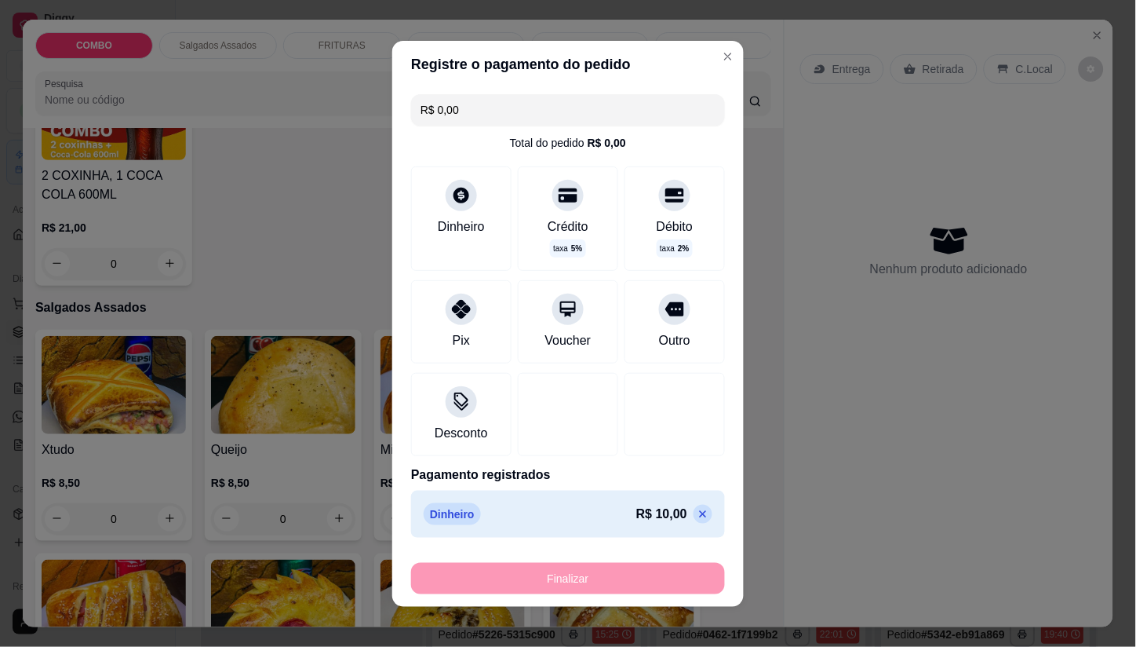
type input "-R$ 10,00"
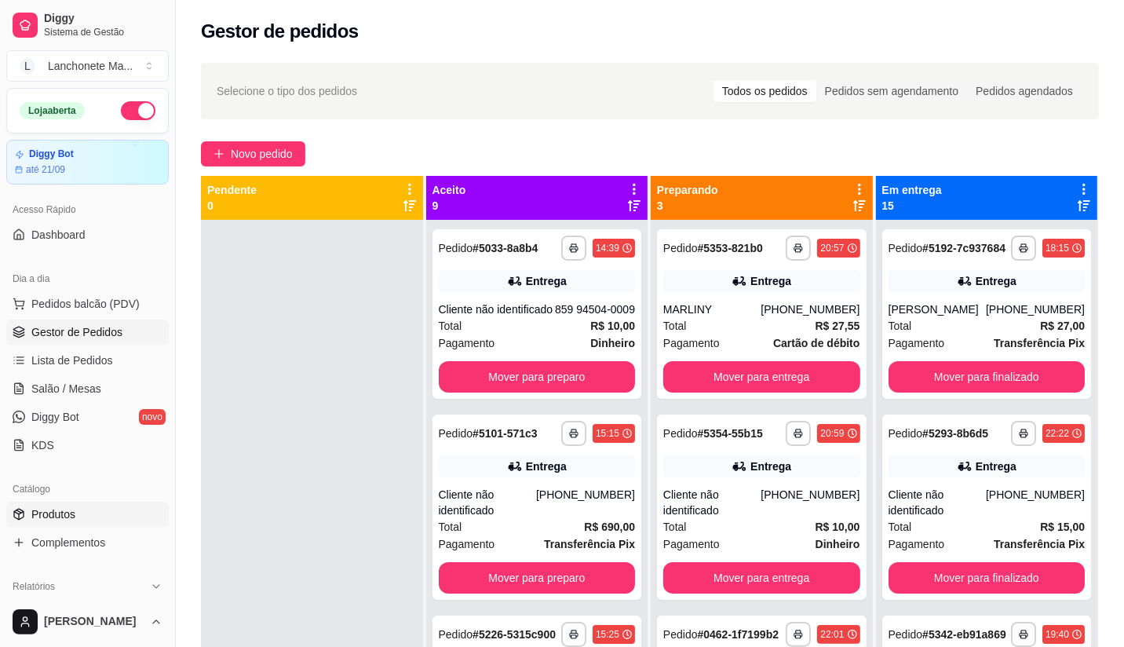
click at [89, 507] on link "Produtos" at bounding box center [87, 513] width 162 height 25
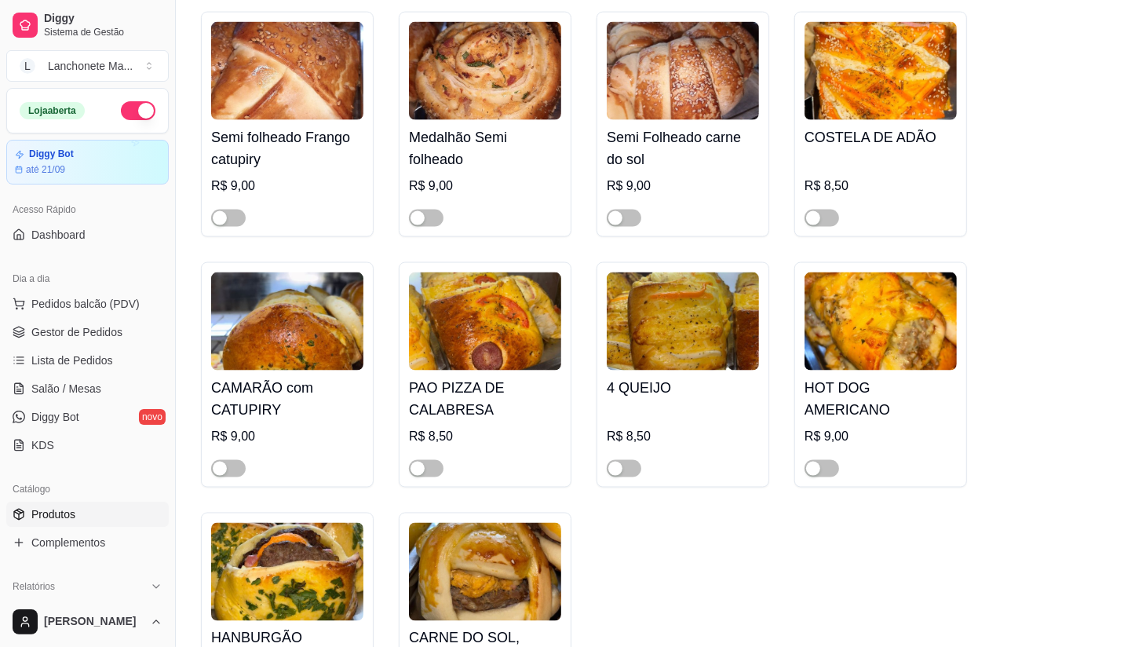
scroll to position [2005, 0]
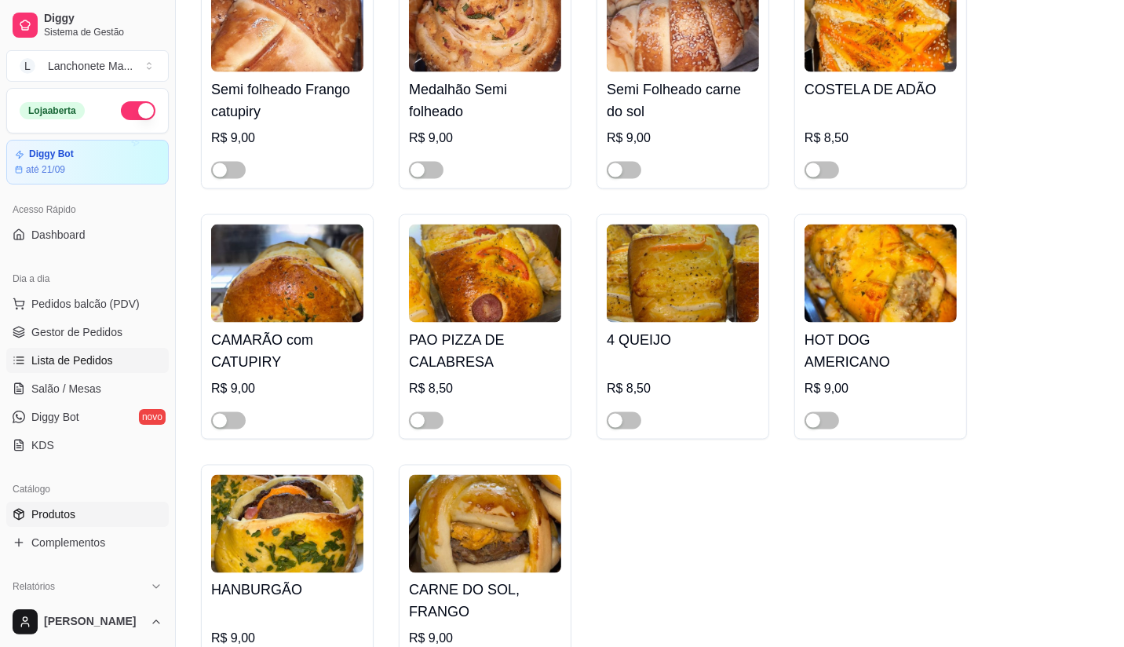
click at [83, 355] on span "Lista de Pedidos" at bounding box center [72, 360] width 82 height 16
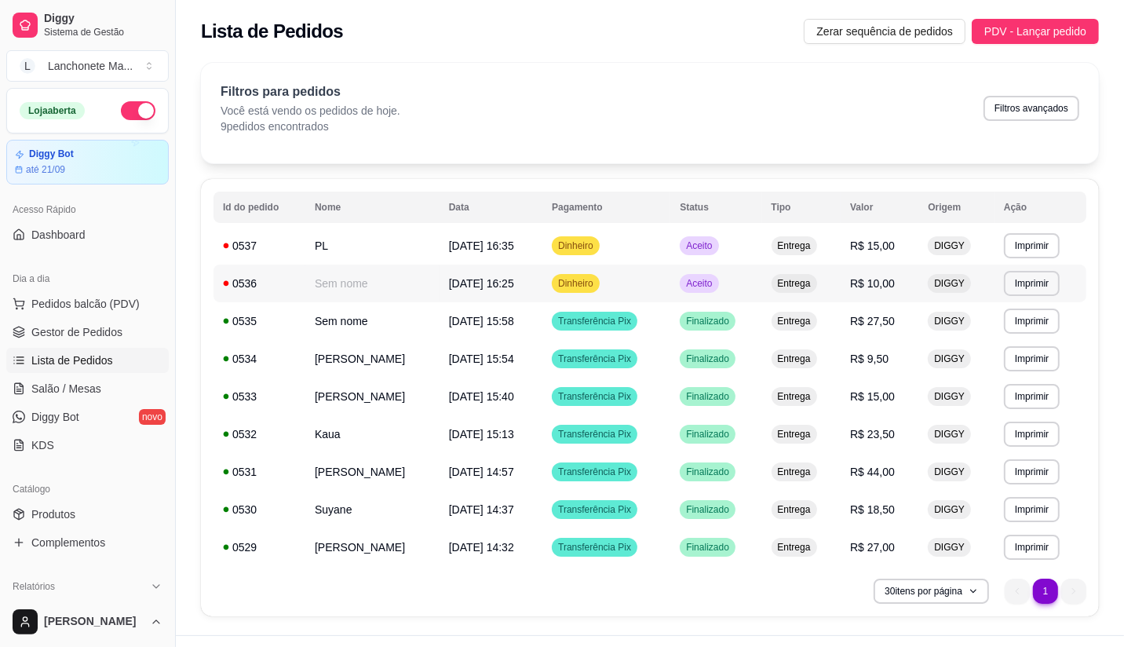
click at [707, 296] on td "Aceito" at bounding box center [715, 283] width 91 height 38
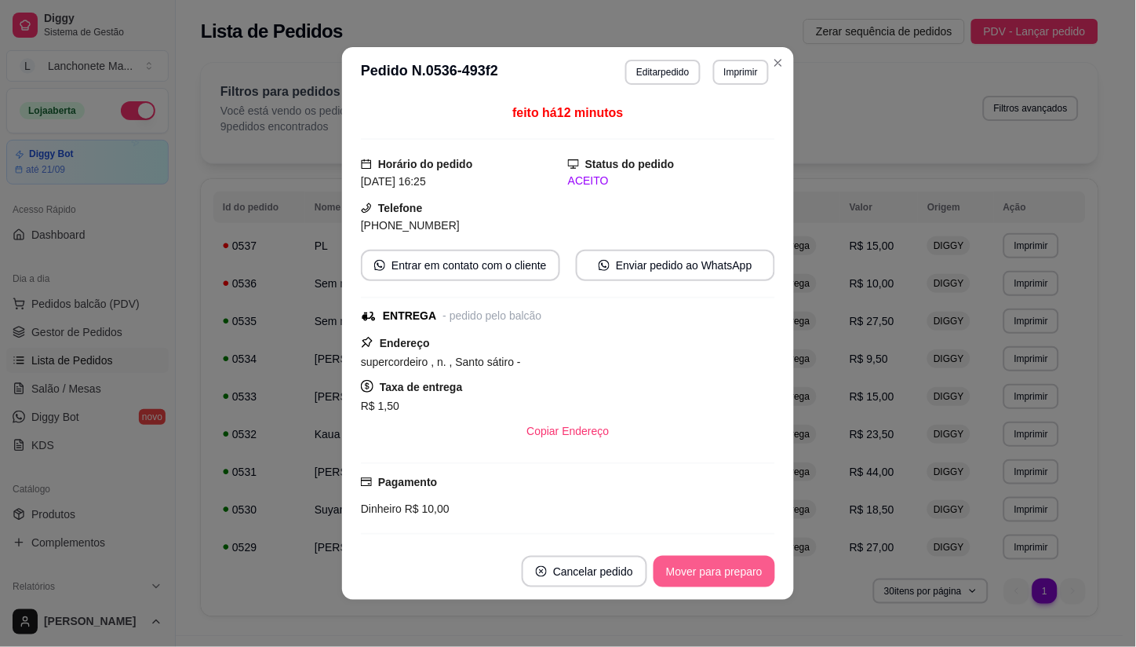
click at [672, 573] on button "Mover para preparo" at bounding box center [715, 571] width 122 height 31
click at [672, 573] on div "Mover para preparo" at bounding box center [704, 571] width 144 height 31
click at [672, 573] on div "Mover para entrega" at bounding box center [714, 571] width 121 height 31
click at [672, 573] on div "Mover para finalizado" at bounding box center [710, 571] width 130 height 31
click at [672, 573] on div "Mover para finalizado" at bounding box center [699, 571] width 152 height 31
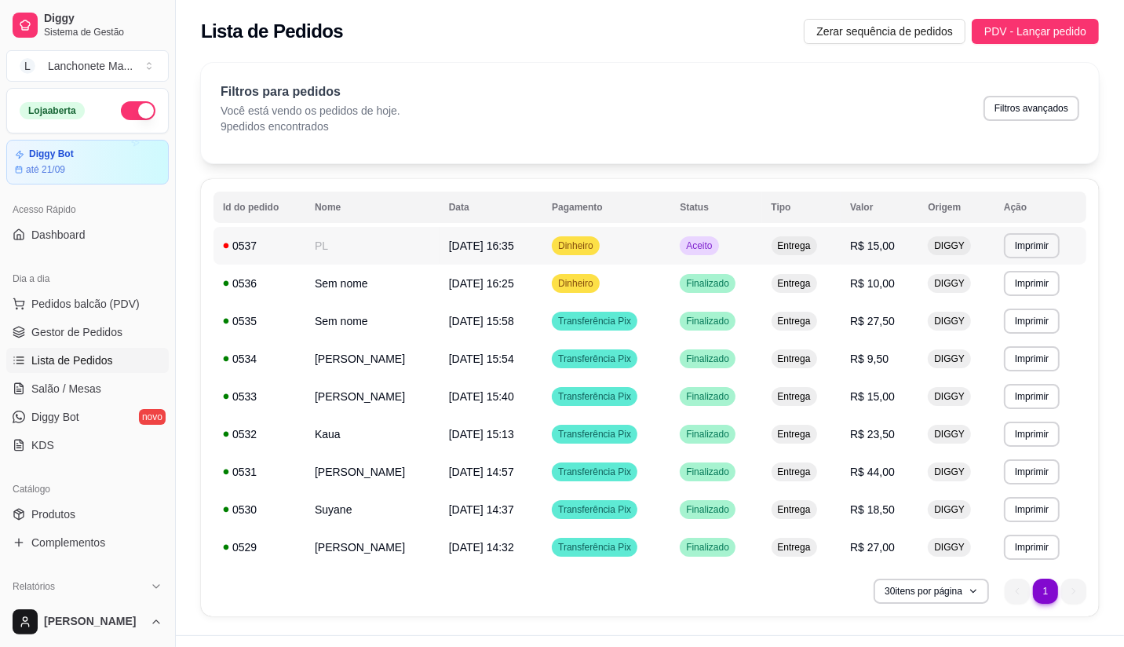
click at [702, 242] on span "Aceito" at bounding box center [699, 245] width 32 height 13
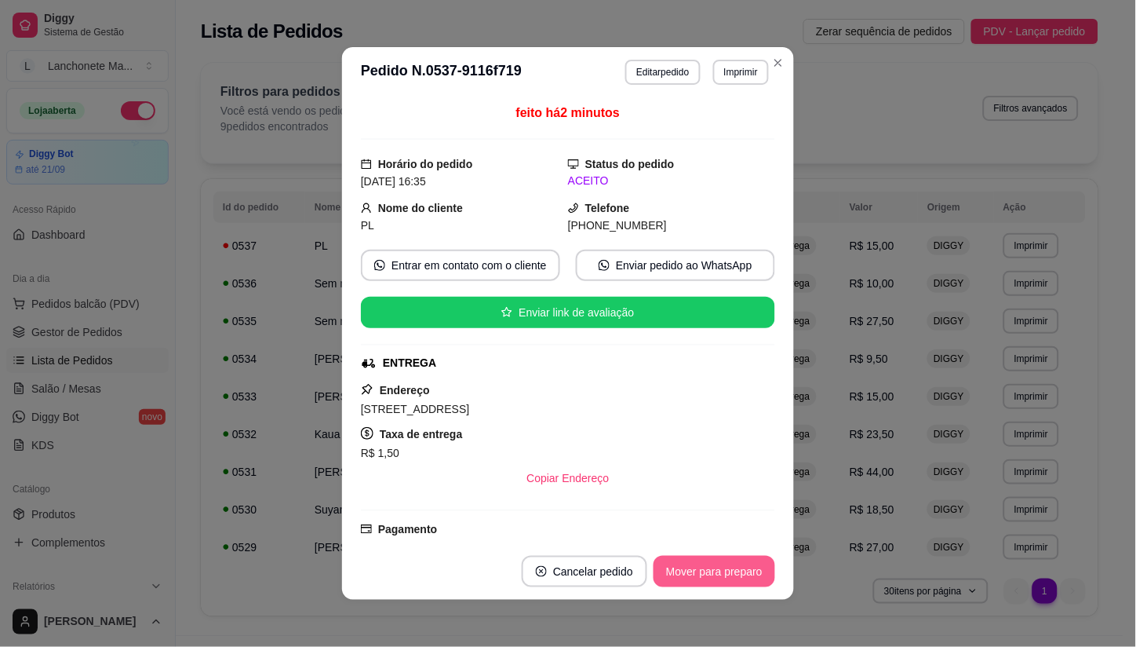
click at [684, 562] on button "Mover para preparo" at bounding box center [715, 571] width 122 height 31
click at [684, 562] on div "Mover para preparo" at bounding box center [704, 571] width 144 height 31
click at [684, 562] on button "Mover para entrega" at bounding box center [714, 571] width 121 height 31
click at [684, 562] on button "Mover para finalizado" at bounding box center [710, 571] width 130 height 31
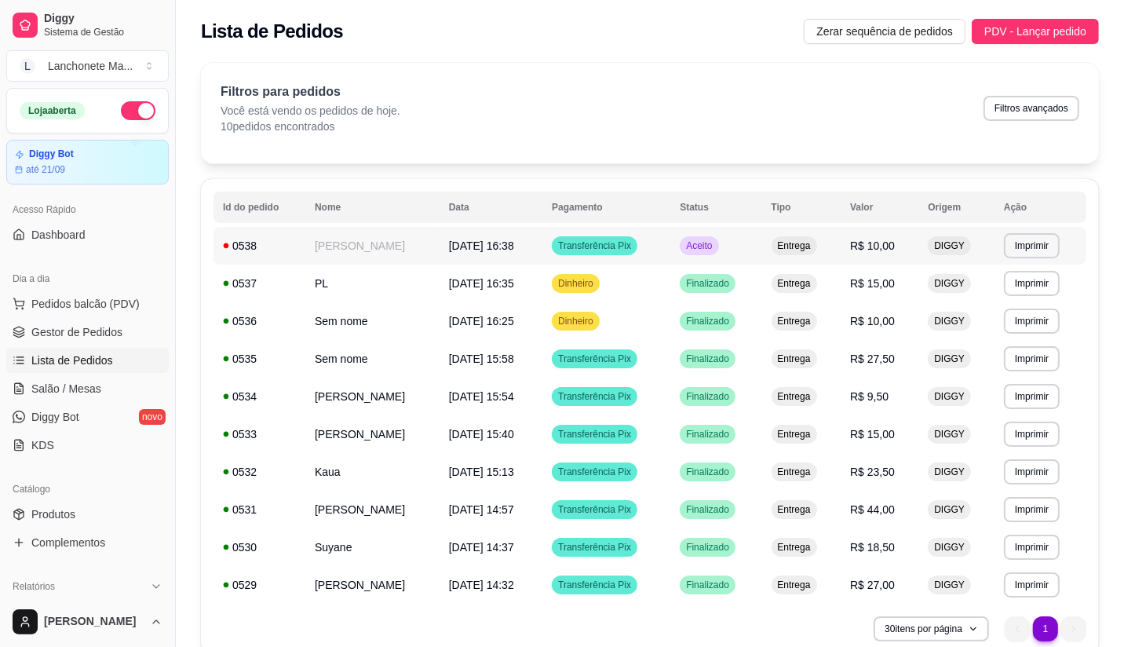
click at [688, 239] on span "Aceito" at bounding box center [699, 245] width 32 height 13
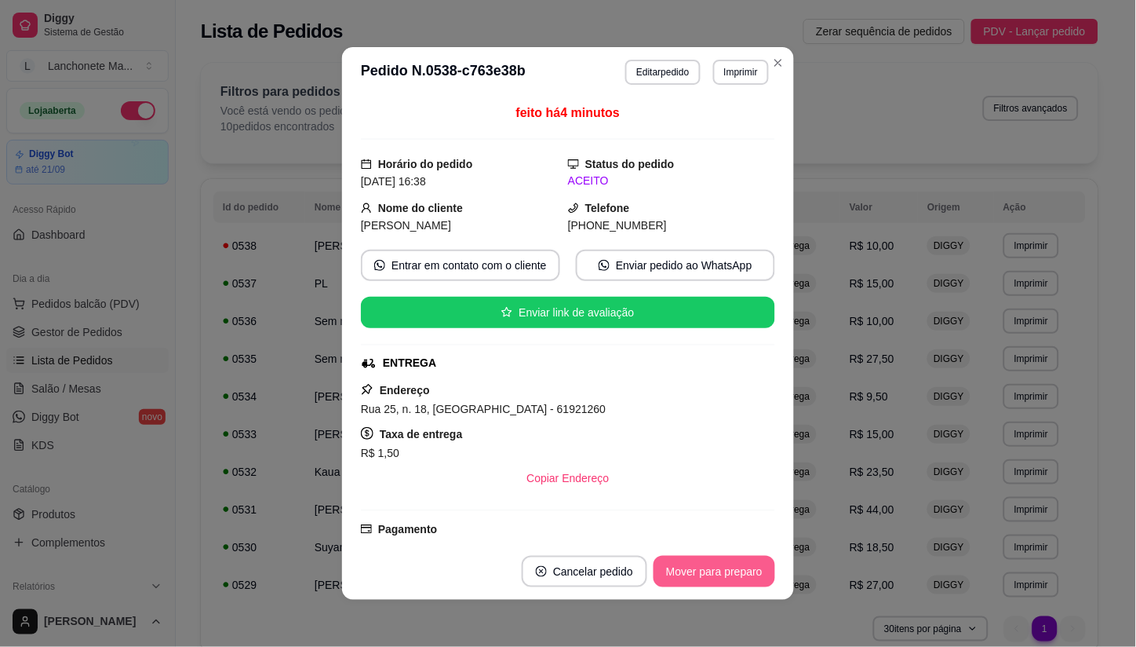
click at [711, 570] on button "Mover para preparo" at bounding box center [715, 571] width 122 height 31
click at [711, 570] on div "Mover para preparo" at bounding box center [704, 571] width 144 height 31
click at [711, 570] on button "Mover para entrega" at bounding box center [715, 571] width 118 height 31
click at [711, 570] on div "Mover para entrega" at bounding box center [714, 571] width 121 height 31
click at [711, 570] on button "Mover para finalizado" at bounding box center [710, 571] width 126 height 31
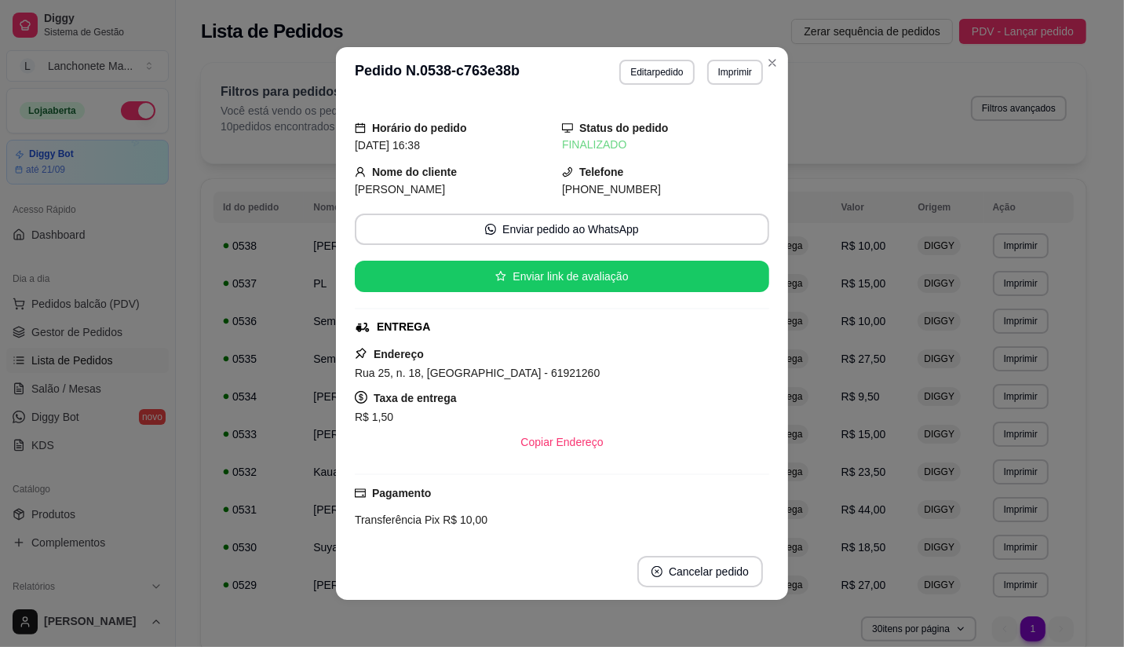
click at [770, 64] on div "Filtros para pedidos Você está vendo os pedidos de hoje. 10 pedidos encontrados…" at bounding box center [643, 113] width 885 height 100
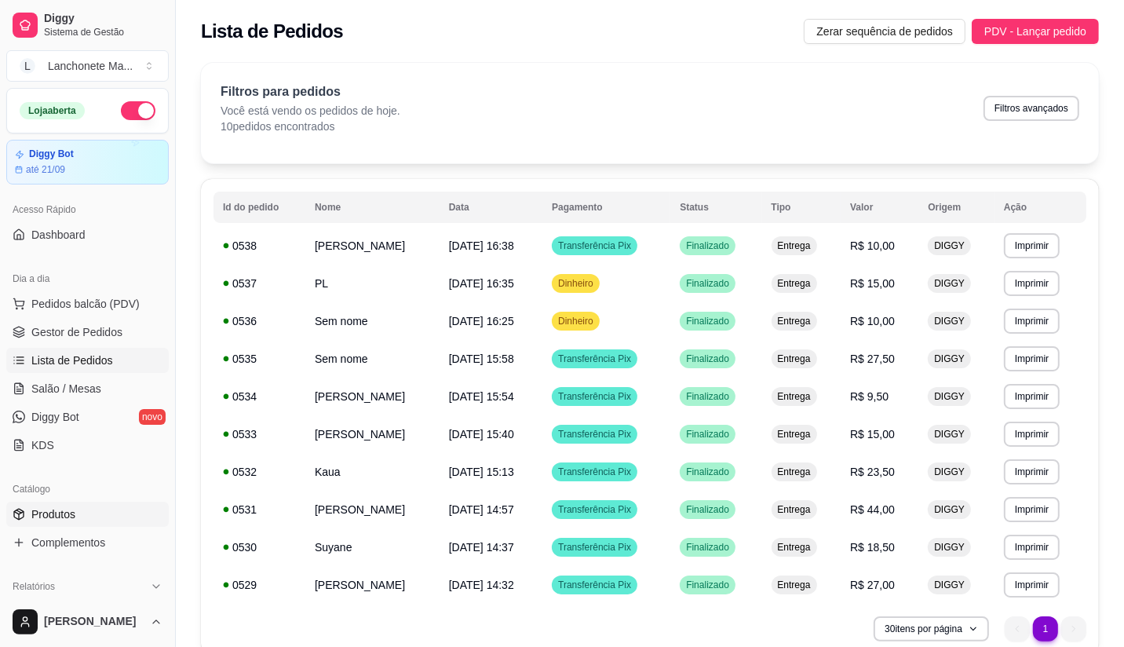
drag, startPoint x: 73, startPoint y: 516, endPoint x: 102, endPoint y: 502, distance: 32.0
click at [74, 516] on span "Produtos" at bounding box center [53, 514] width 44 height 16
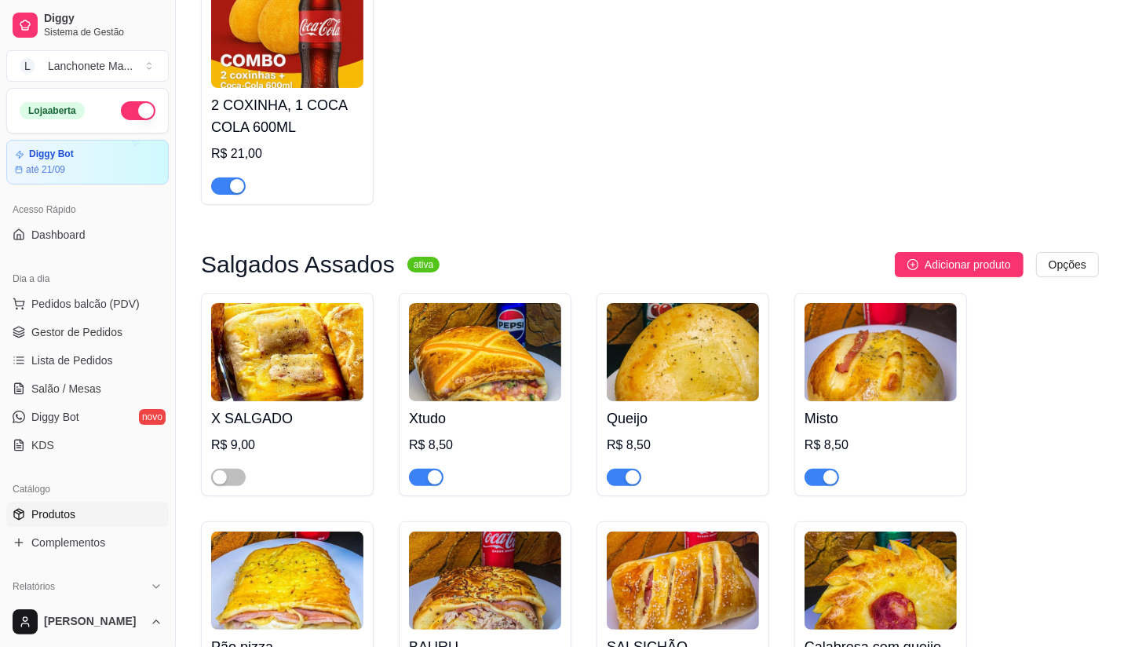
scroll to position [261, 0]
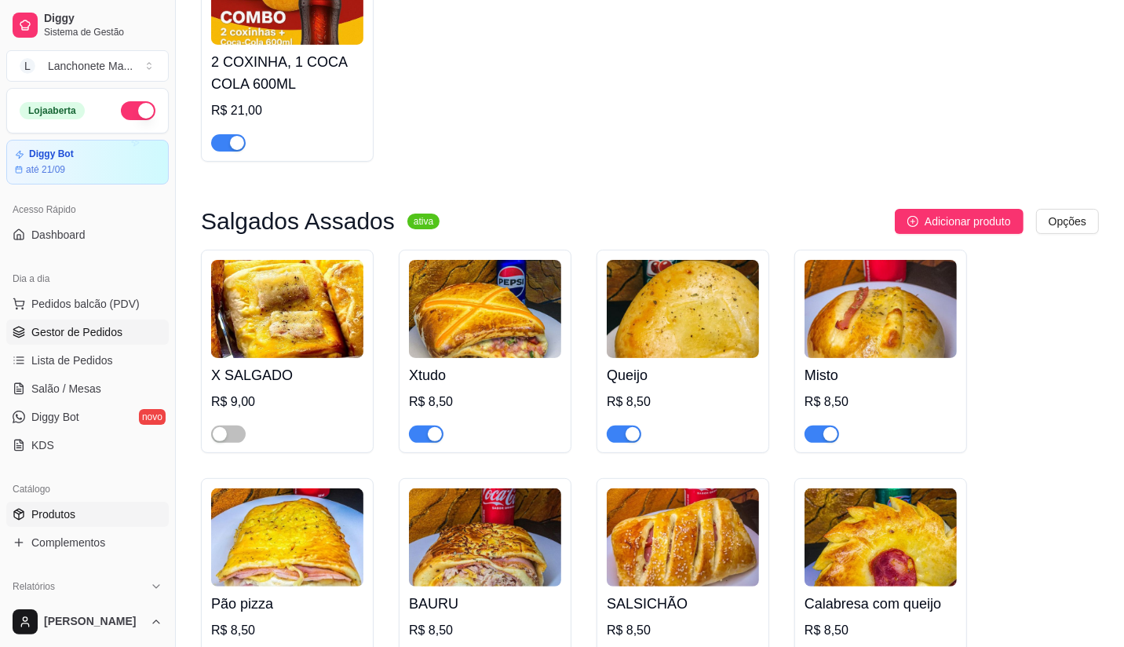
click at [92, 326] on span "Gestor de Pedidos" at bounding box center [76, 332] width 91 height 16
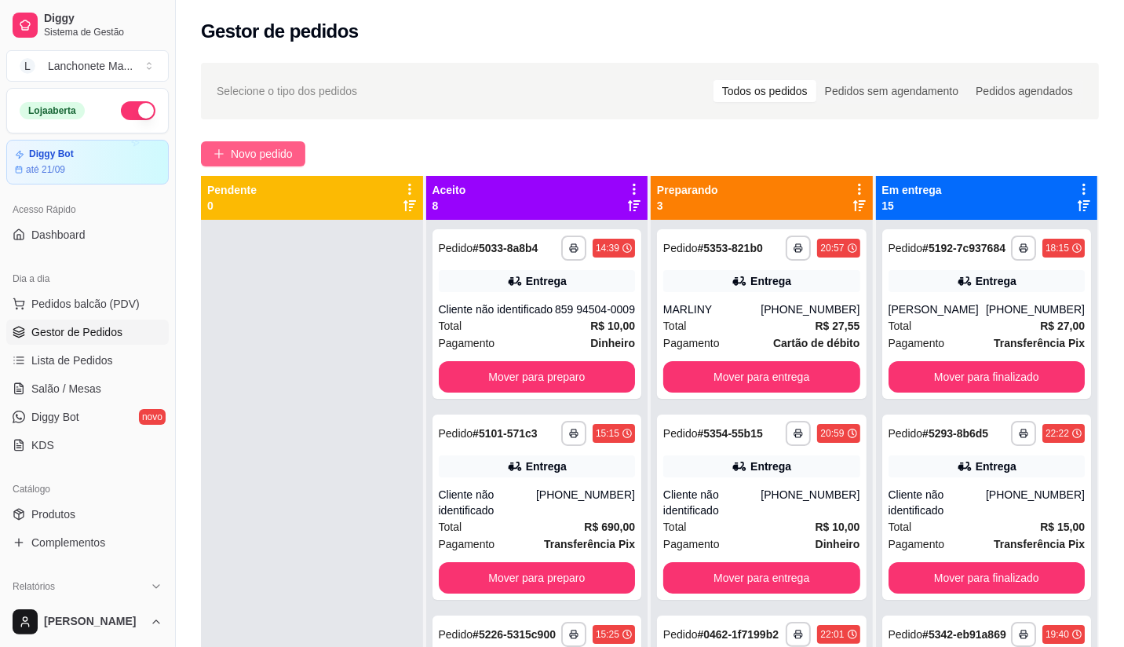
click at [292, 153] on span "Novo pedido" at bounding box center [262, 153] width 62 height 17
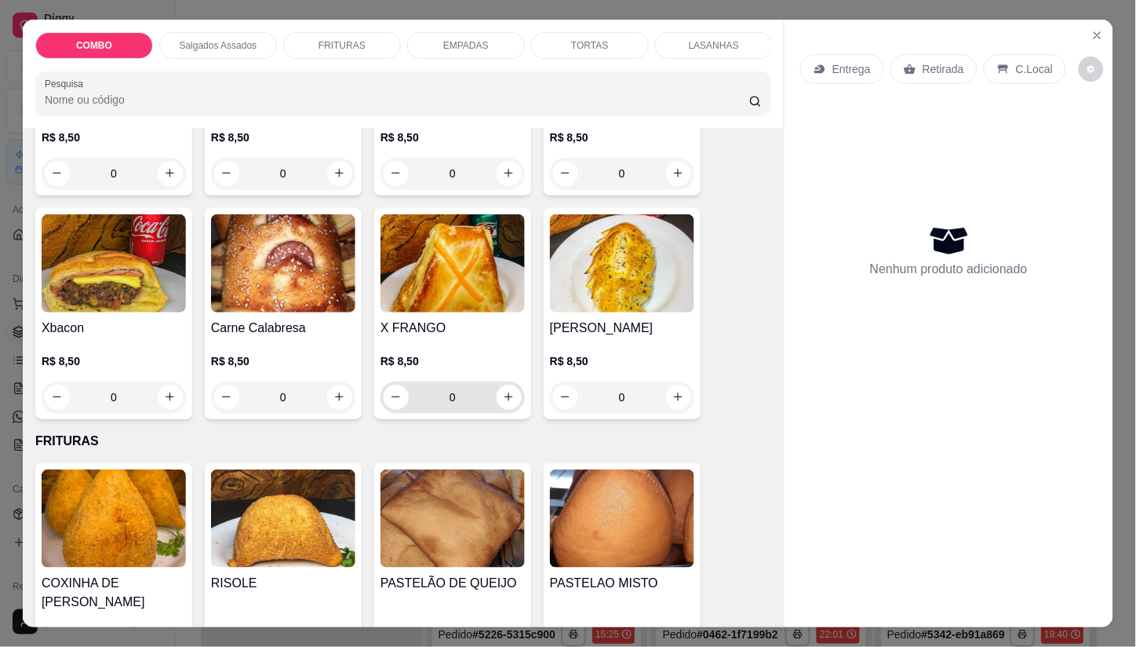
scroll to position [785, 0]
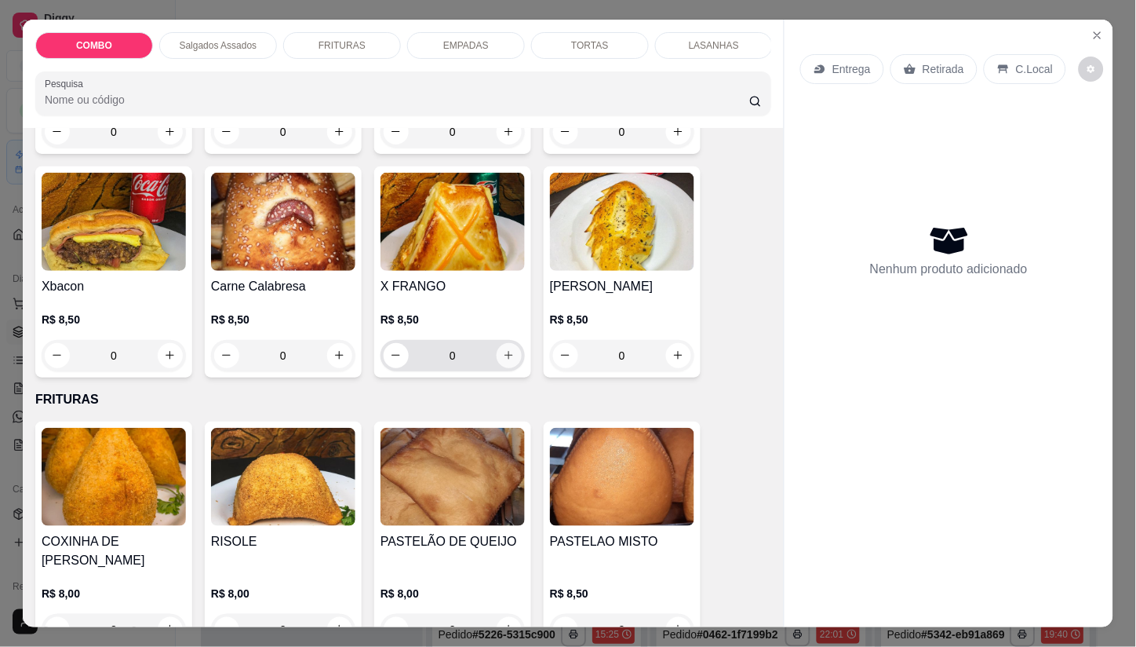
click at [497, 359] on button "increase-product-quantity" at bounding box center [509, 355] width 25 height 25
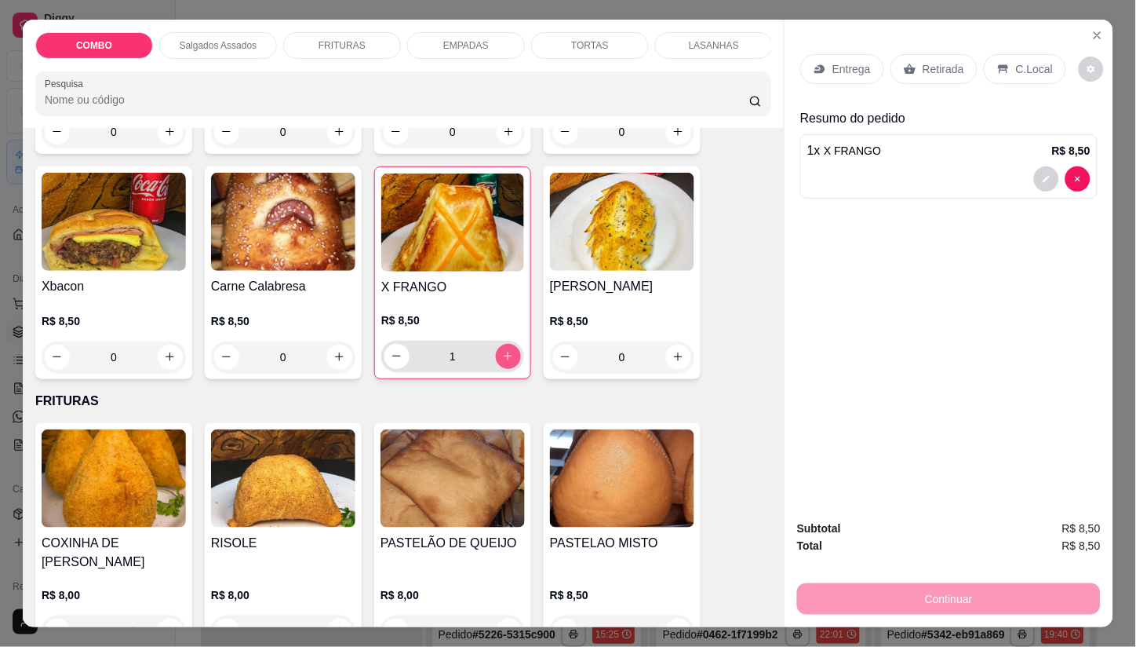
click at [502, 359] on icon "increase-product-quantity" at bounding box center [508, 356] width 12 height 12
type input "2"
click at [834, 63] on p "Entrega" at bounding box center [852, 69] width 38 height 16
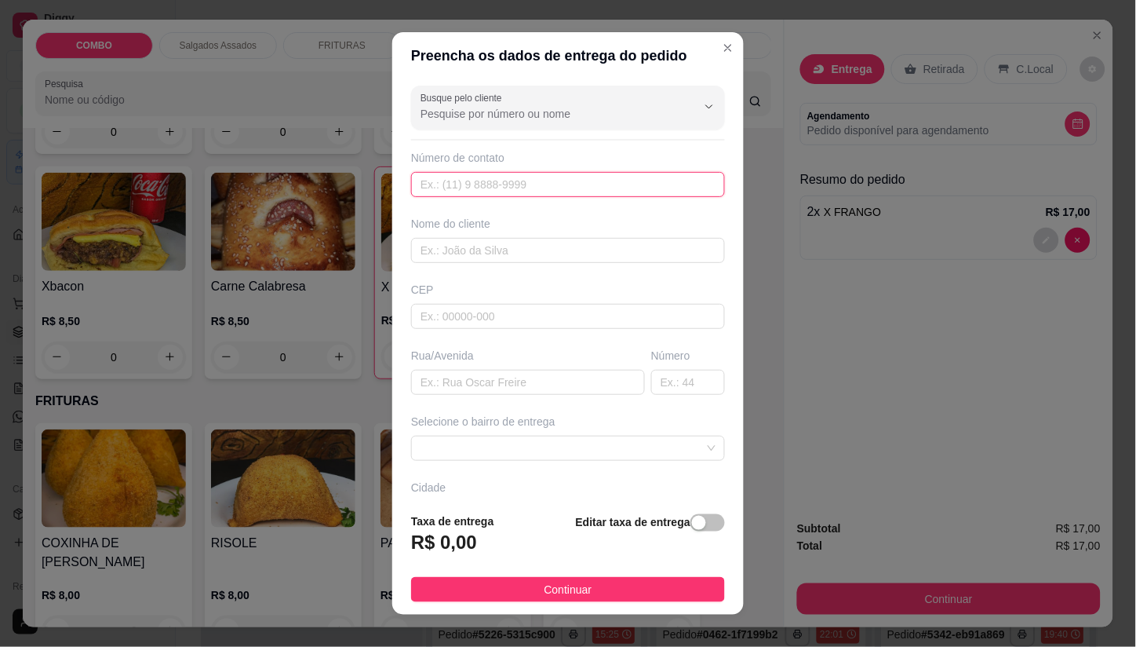
click at [468, 190] on input "text" at bounding box center [568, 184] width 314 height 25
type input "[PHONE_NUMBER]"
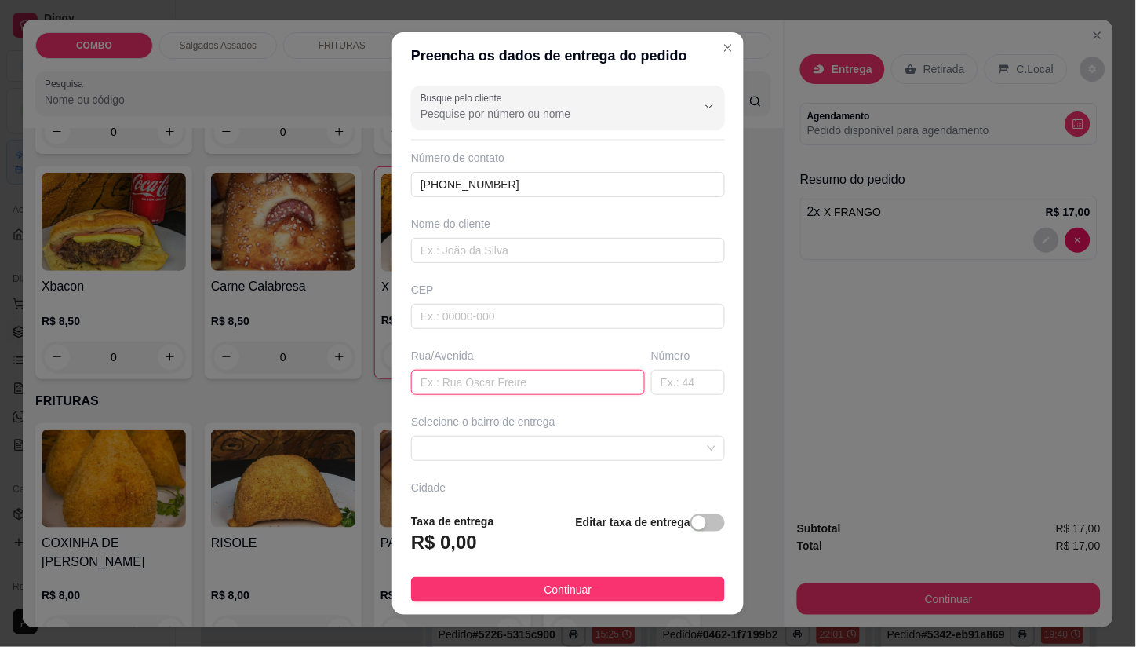
click at [497, 386] on input "text" at bounding box center [528, 382] width 234 height 25
type input "10"
click at [669, 374] on input "text" at bounding box center [688, 382] width 74 height 25
type input "46"
click at [639, 461] on div "Busque pelo cliente Número de contato [PHONE_NUMBER] Nome do cliente CEP Rua/[G…" at bounding box center [568, 289] width 352 height 421
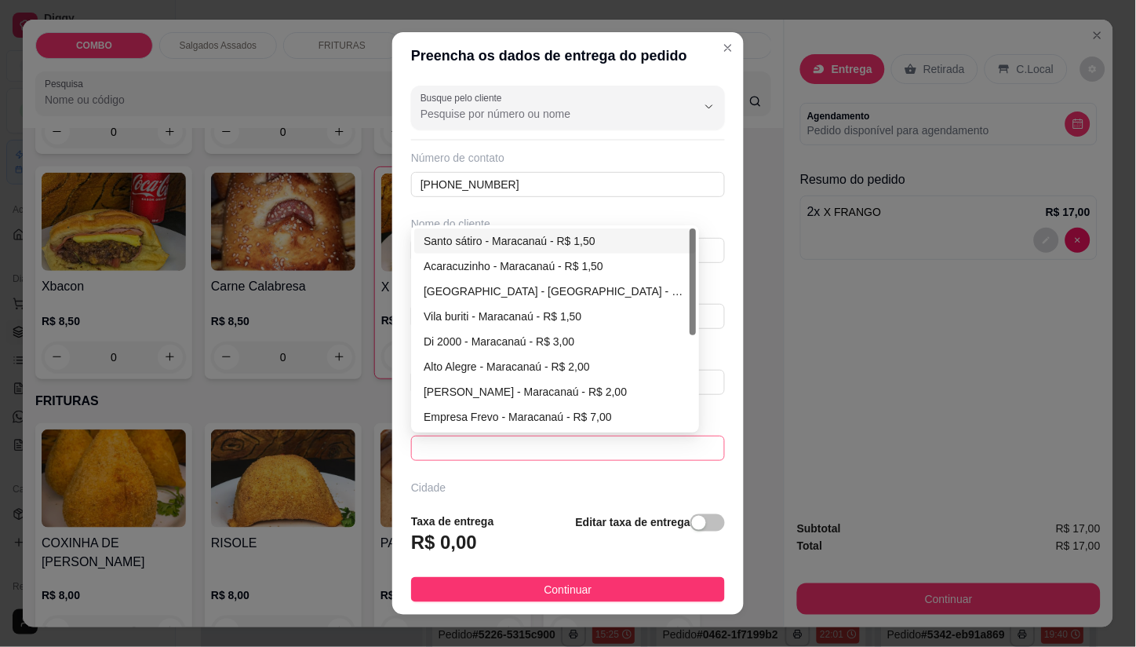
click at [638, 452] on span at bounding box center [568, 448] width 295 height 24
click at [529, 234] on div "Santo sátiro - Maracanaú - R$ 1,50" at bounding box center [555, 240] width 263 height 17
type input "Maracanaú"
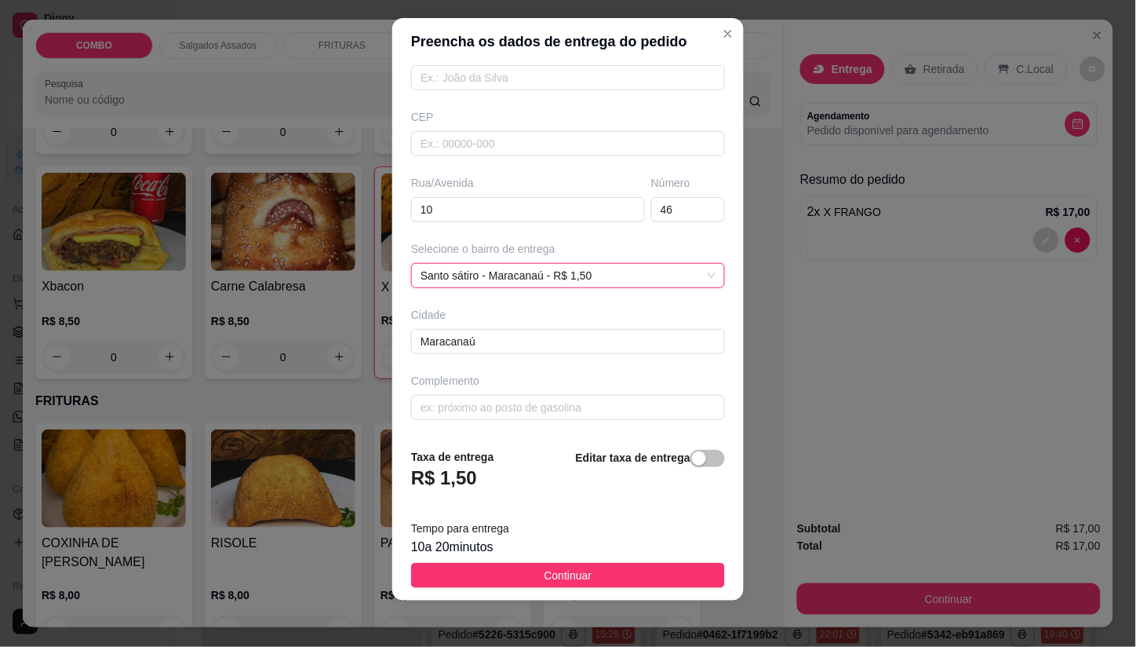
scroll to position [18, 0]
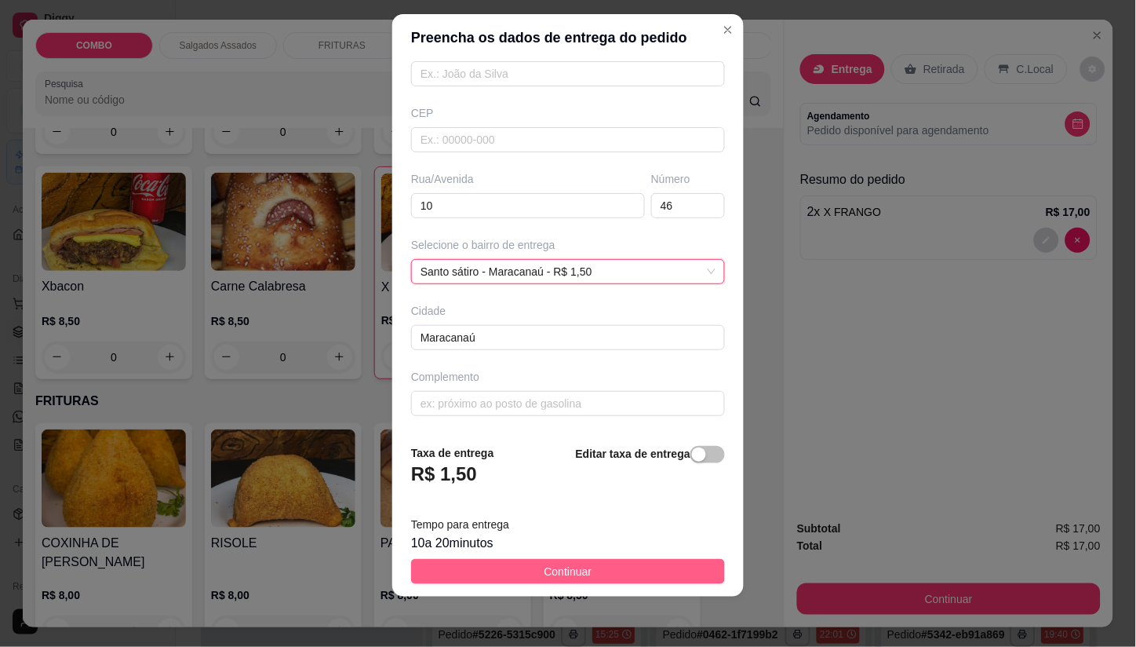
click at [545, 566] on span "Continuar" at bounding box center [569, 571] width 48 height 17
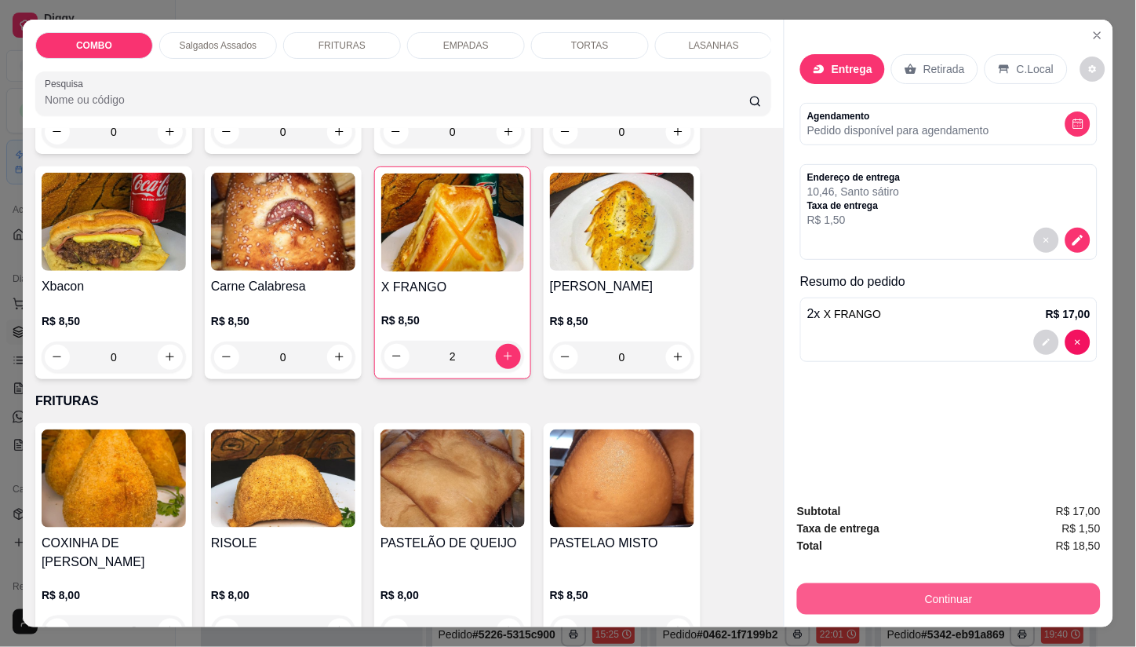
click at [849, 589] on button "Continuar" at bounding box center [949, 598] width 304 height 31
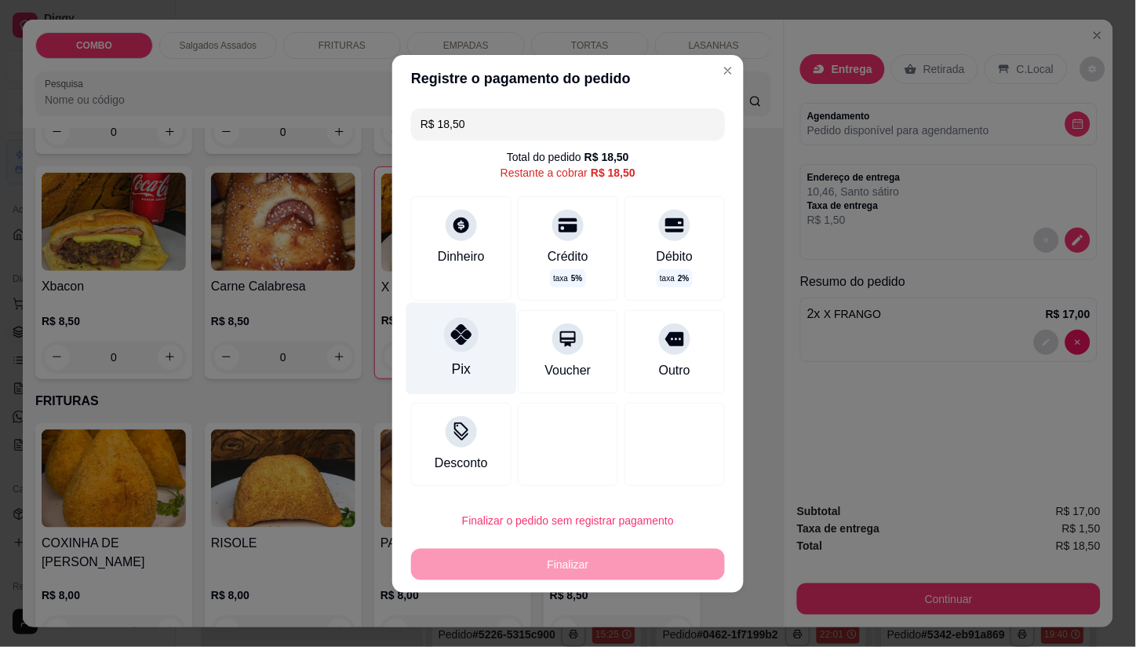
click at [472, 330] on div at bounding box center [461, 334] width 35 height 35
type input "R$ 0,00"
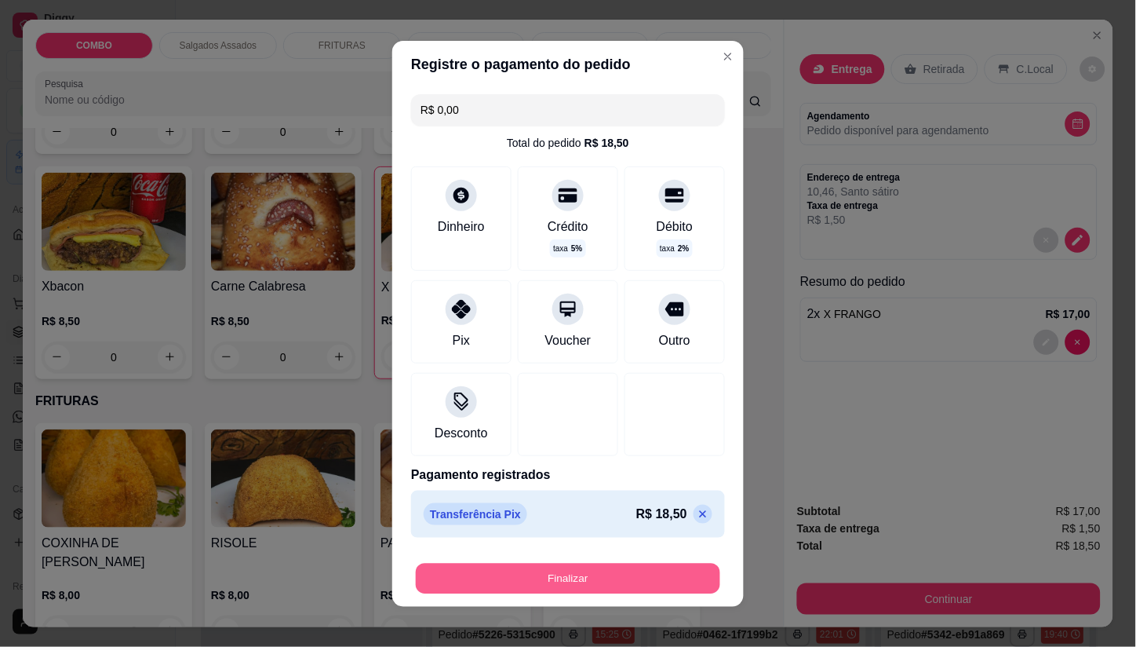
click at [551, 582] on button "Finalizar" at bounding box center [568, 578] width 304 height 31
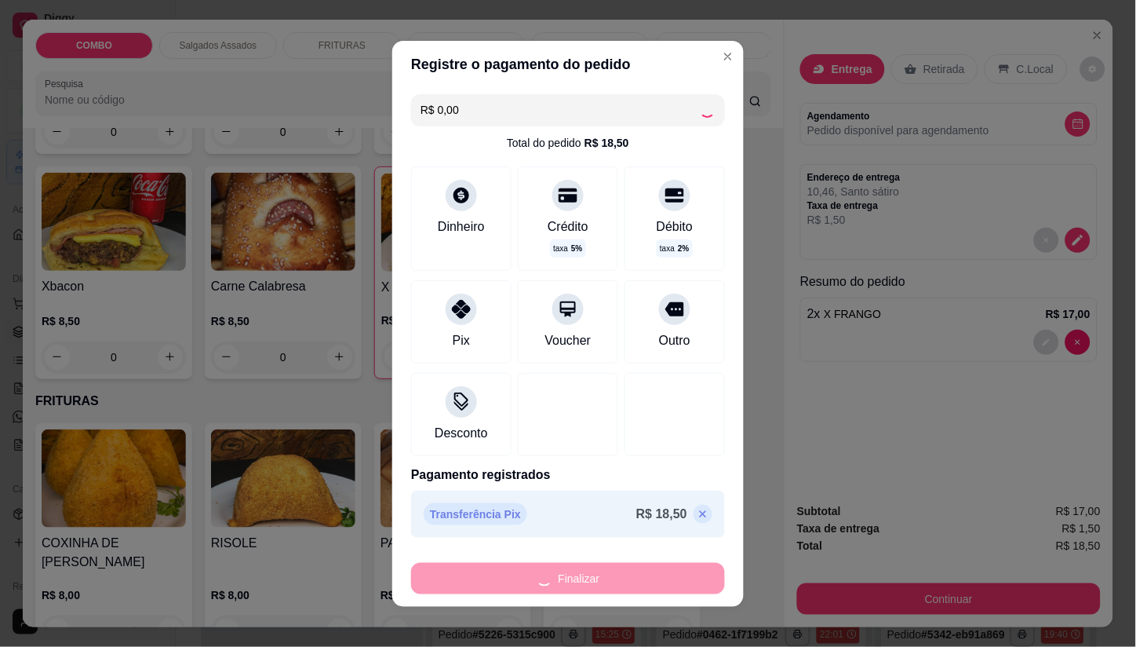
type input "0"
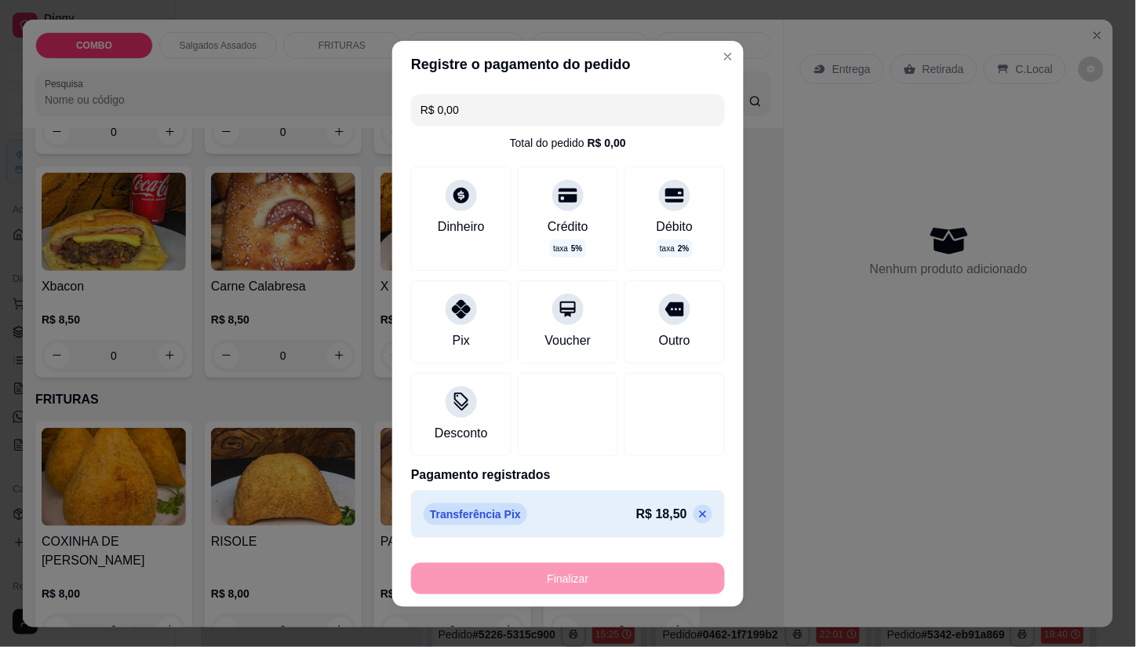
type input "-R$ 18,50"
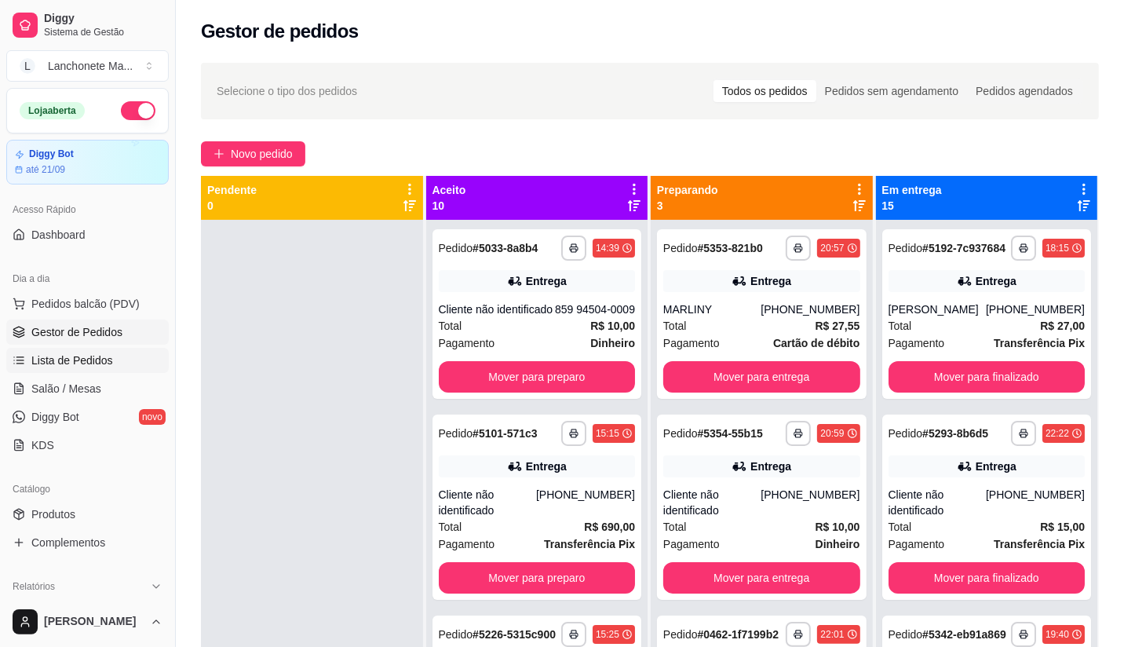
click at [79, 365] on span "Lista de Pedidos" at bounding box center [72, 360] width 82 height 16
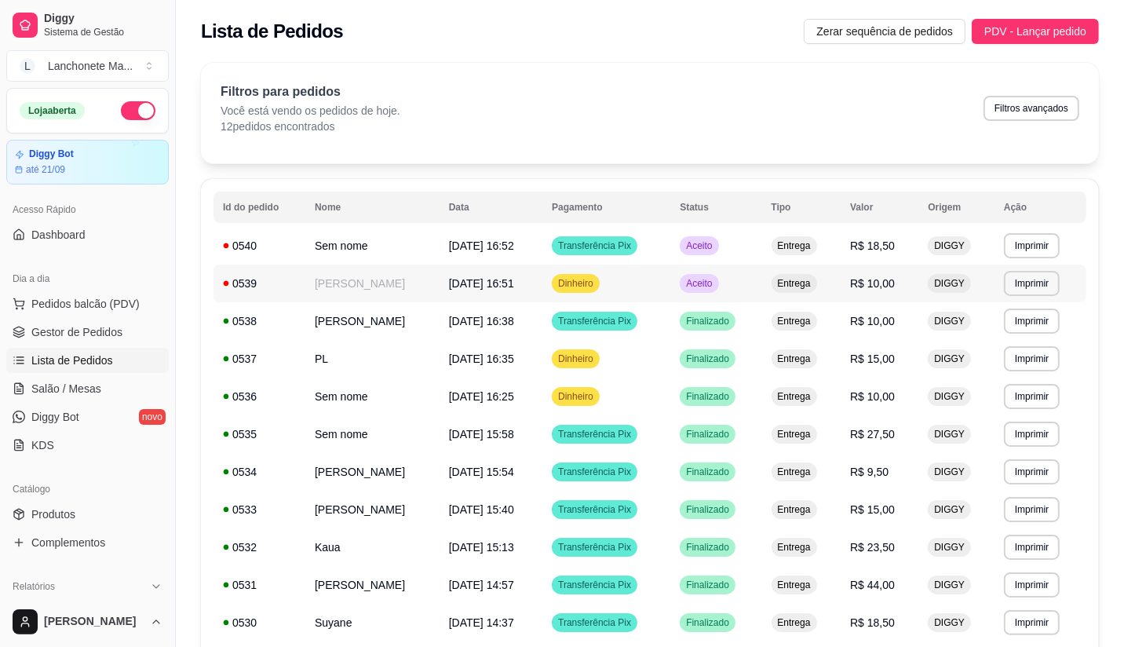
click at [691, 280] on span "Aceito" at bounding box center [699, 283] width 32 height 13
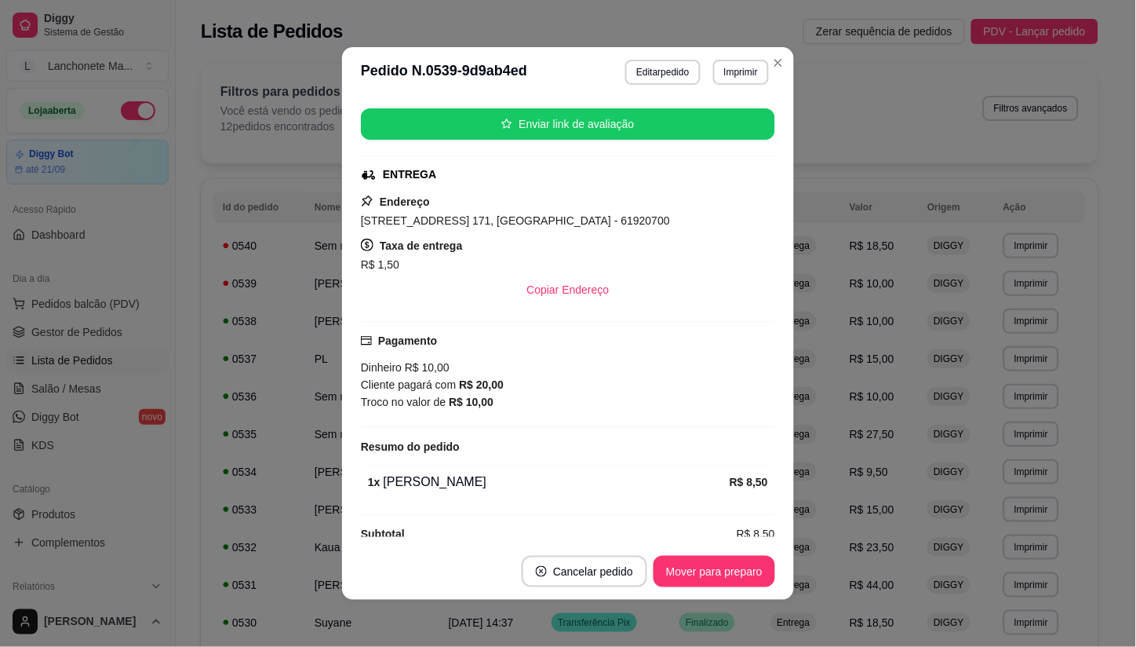
scroll to position [213, 0]
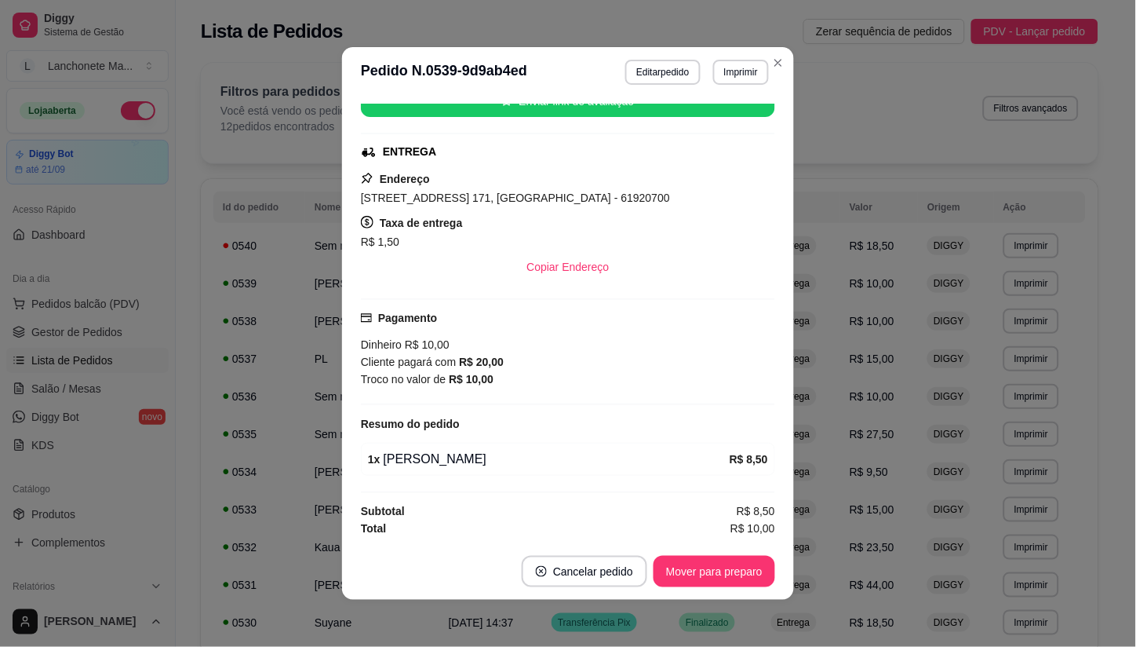
click at [773, 76] on header "**********" at bounding box center [568, 72] width 452 height 50
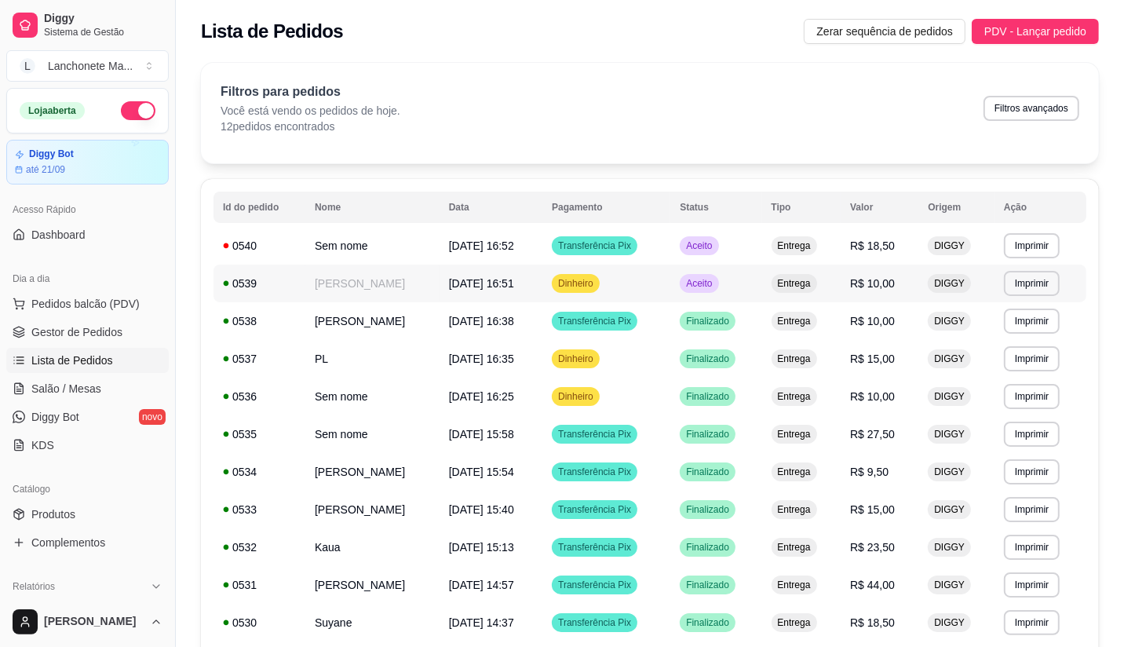
click at [720, 287] on td "Aceito" at bounding box center [715, 283] width 91 height 38
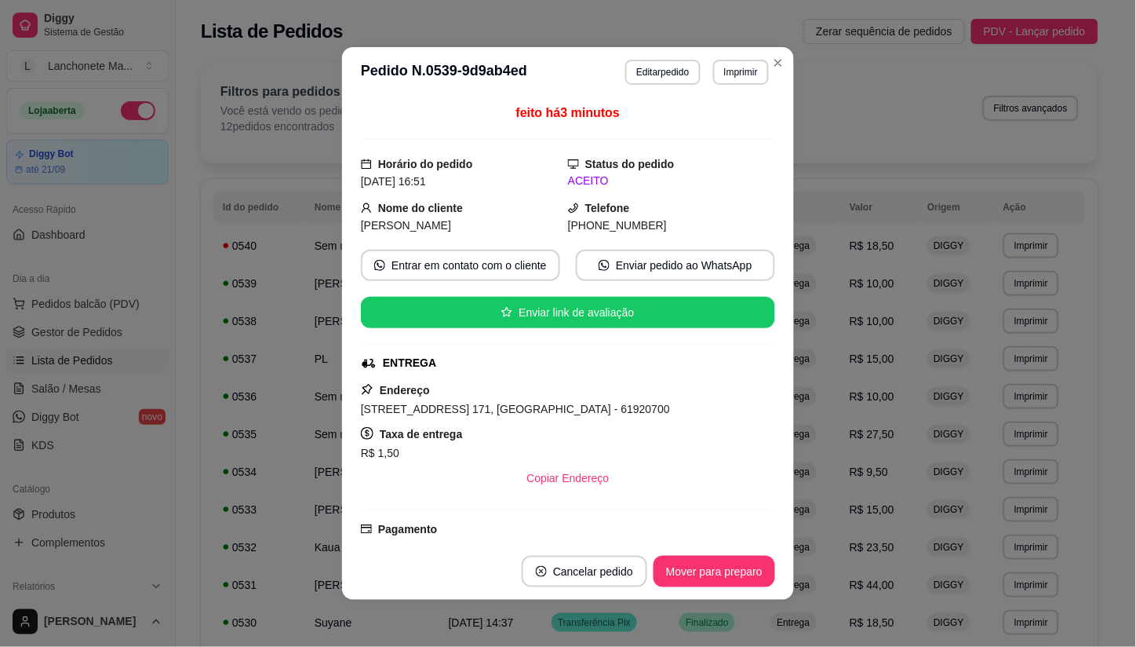
click at [708, 567] on button "Mover para preparo" at bounding box center [715, 571] width 122 height 31
click at [708, 567] on div "Mover para preparo" at bounding box center [704, 571] width 144 height 31
click at [708, 567] on button "Mover para finalizado" at bounding box center [710, 571] width 130 height 31
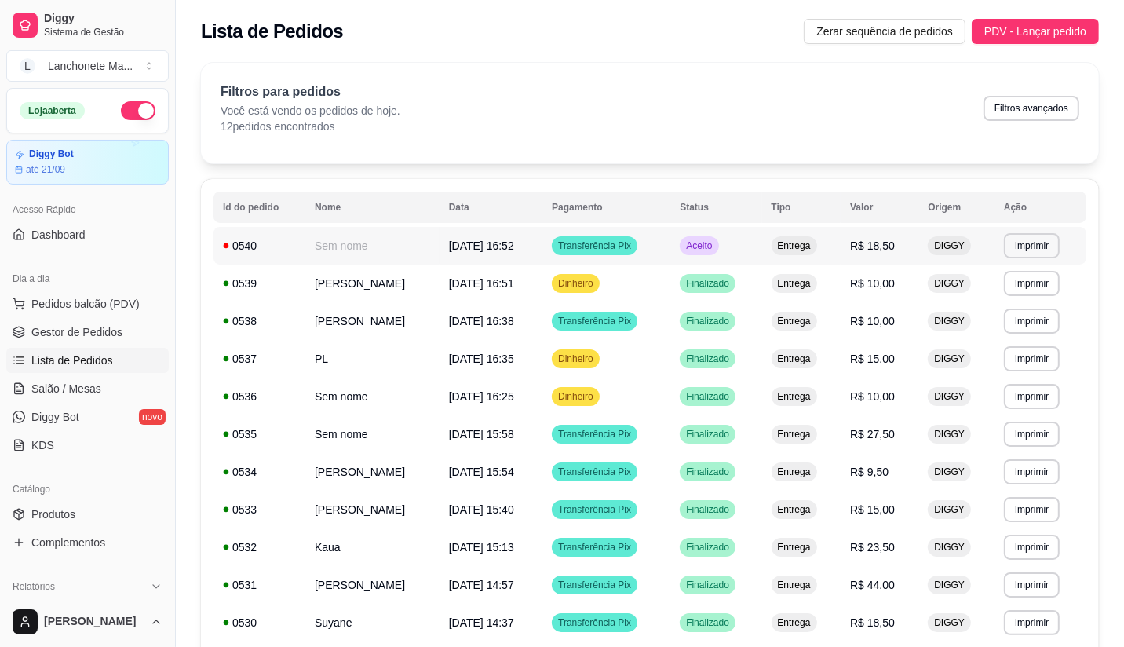
click at [723, 232] on td "Aceito" at bounding box center [715, 246] width 91 height 38
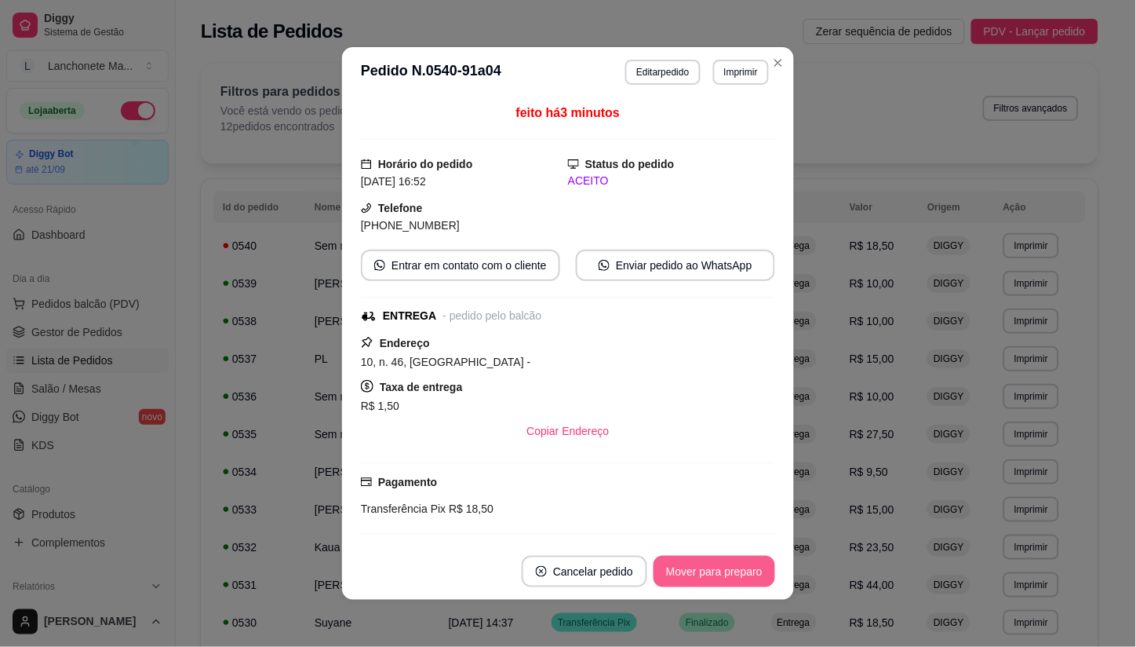
click at [724, 570] on button "Mover para preparo" at bounding box center [715, 571] width 122 height 31
click at [724, 570] on button "Mover para entrega" at bounding box center [714, 571] width 121 height 31
click at [722, 563] on div "Mover para entrega" at bounding box center [703, 571] width 143 height 31
click at [722, 563] on button "Mover para finalizado" at bounding box center [710, 571] width 130 height 31
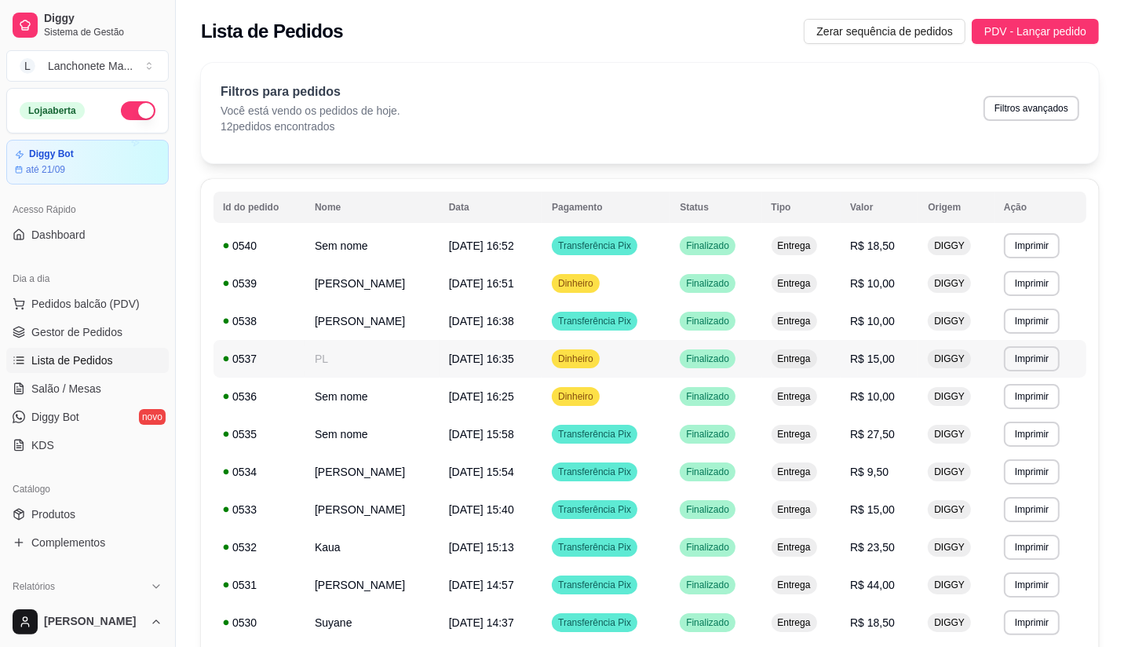
click at [610, 356] on td "Dinheiro" at bounding box center [606, 359] width 128 height 38
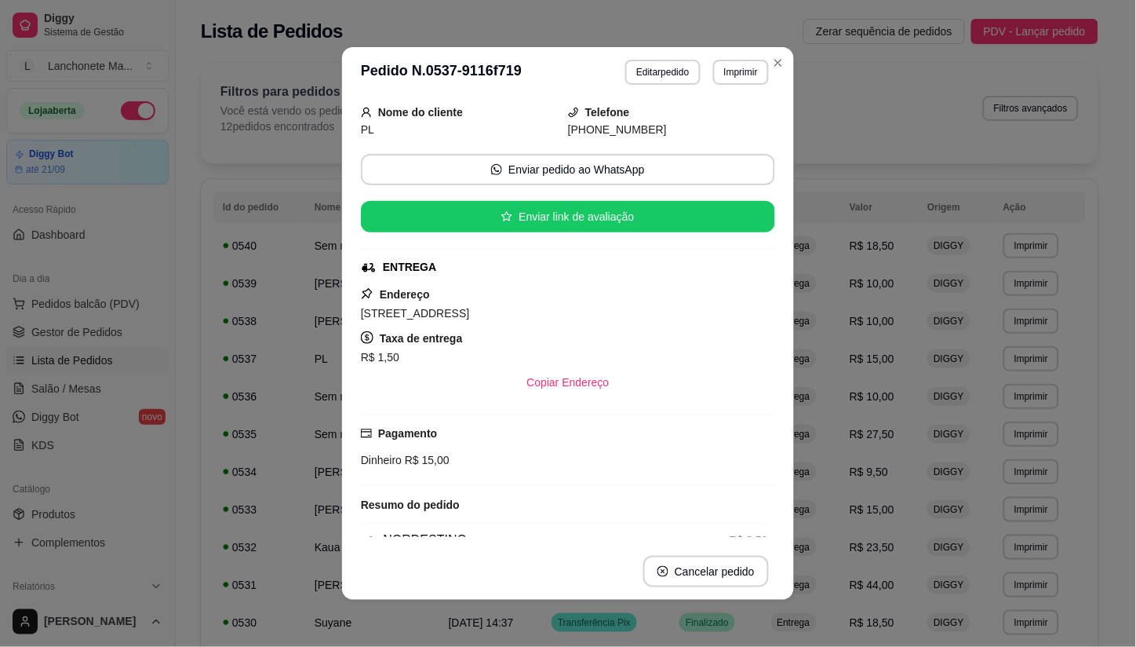
scroll to position [191, 0]
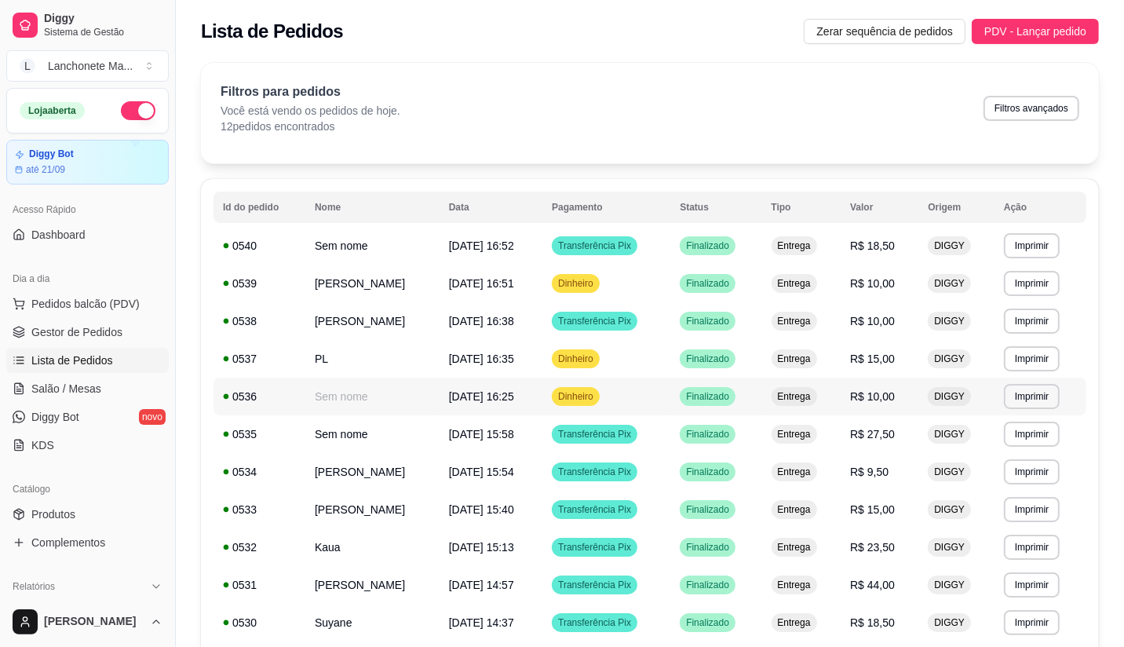
click at [632, 396] on td "Dinheiro" at bounding box center [606, 396] width 128 height 38
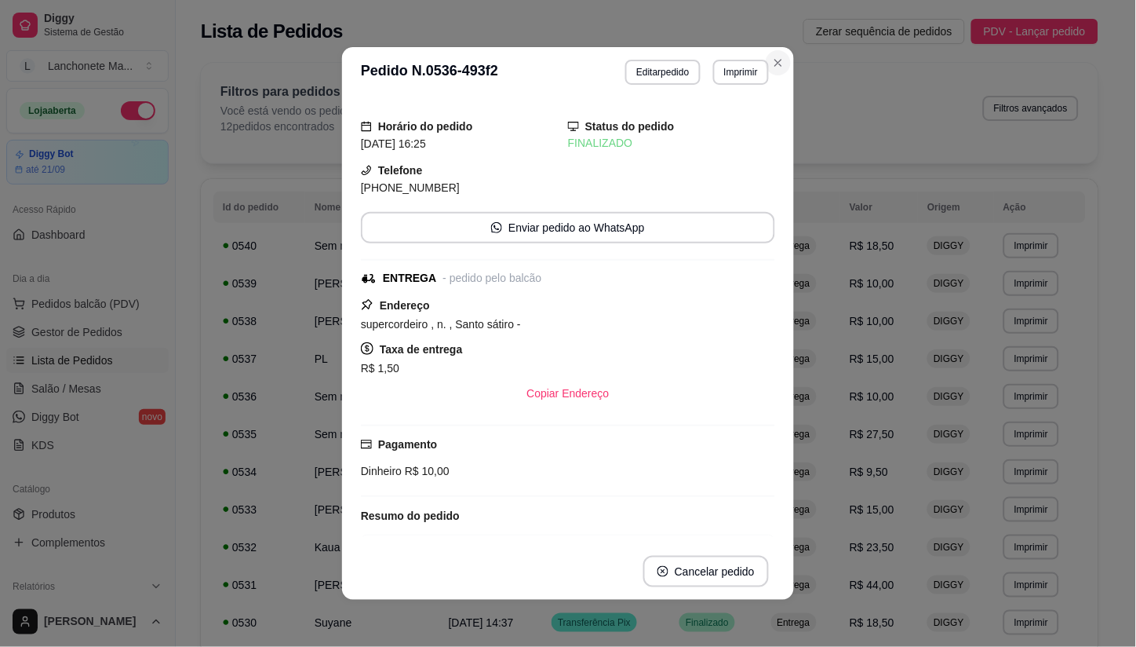
scroll to position [0, 0]
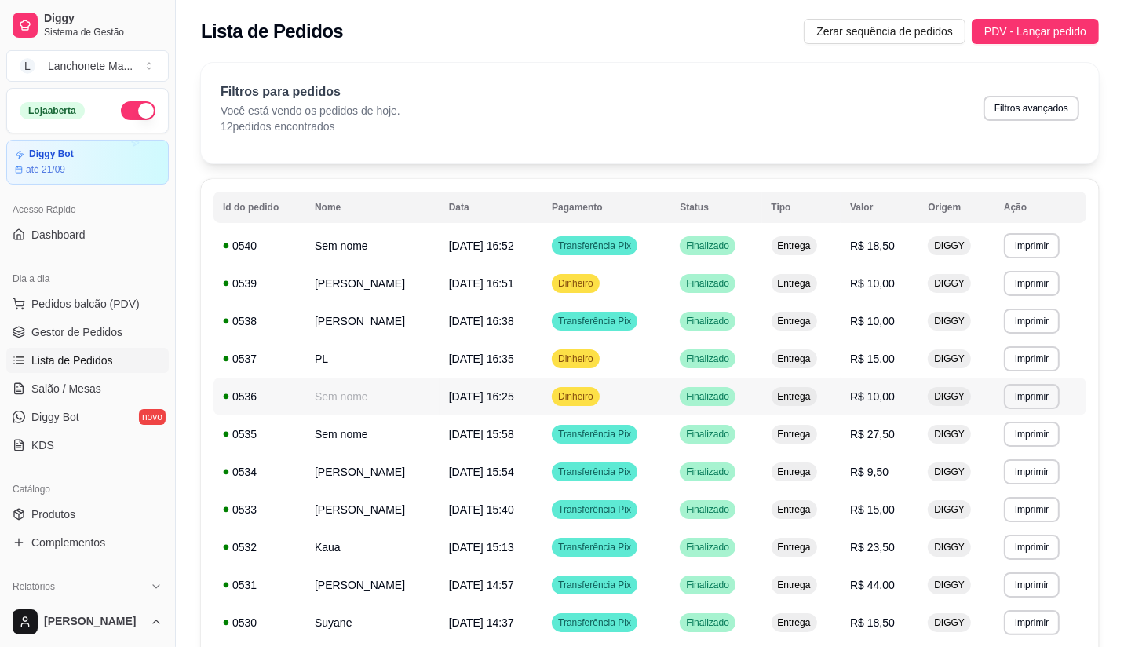
click at [610, 397] on td "Dinheiro" at bounding box center [606, 396] width 128 height 38
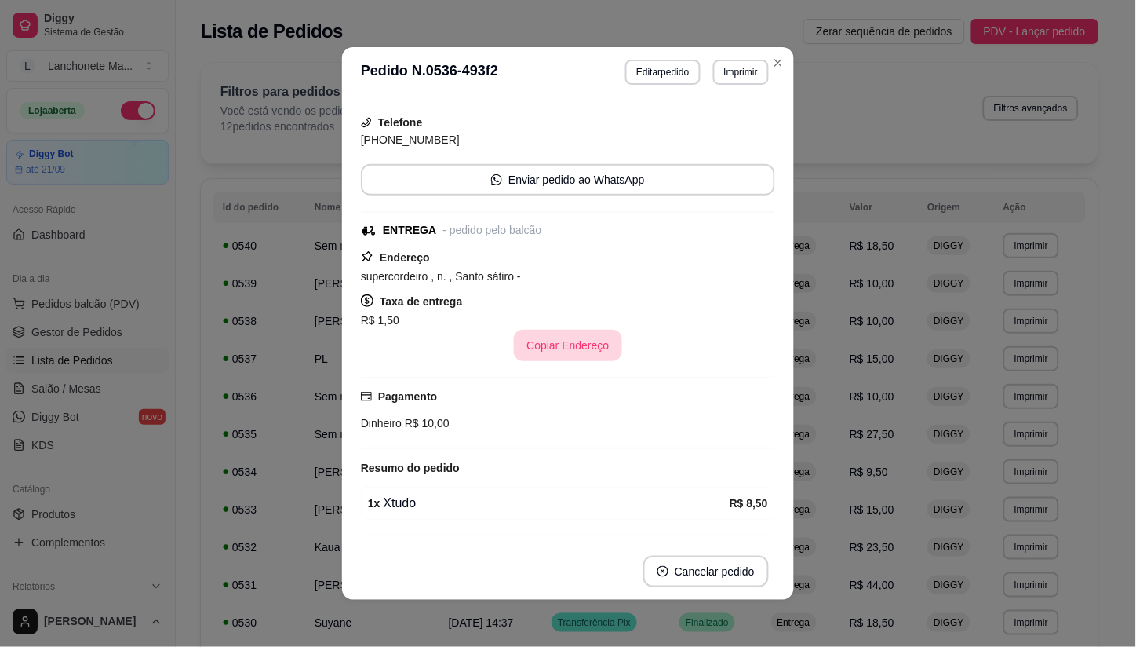
scroll to position [95, 0]
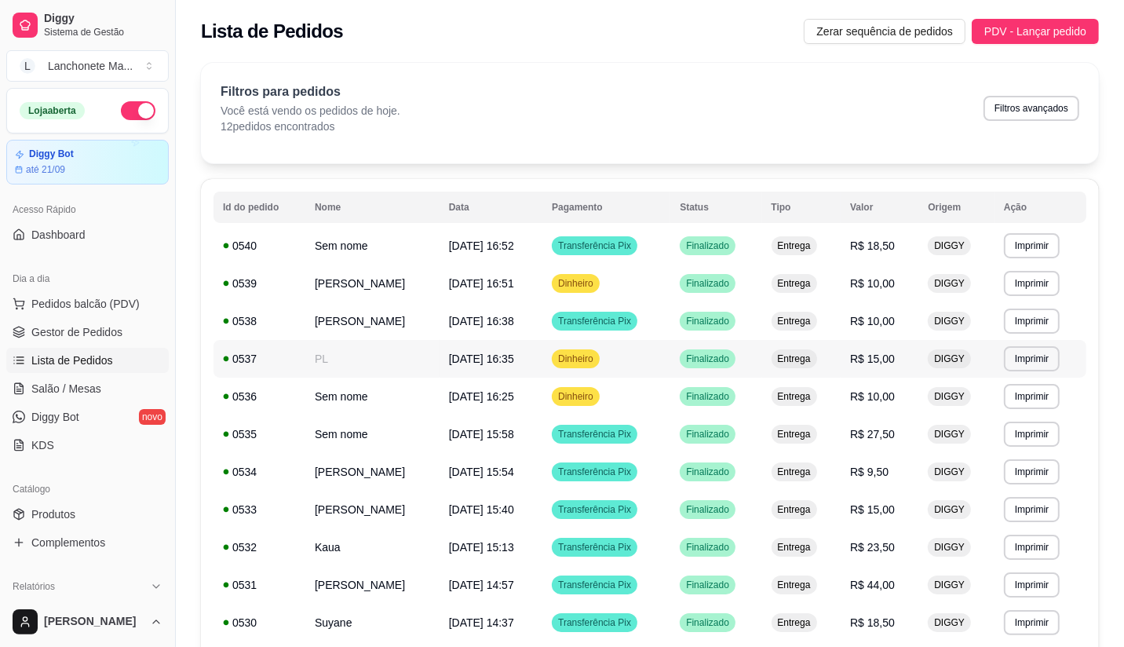
click at [596, 353] on span "Dinheiro" at bounding box center [576, 358] width 42 height 13
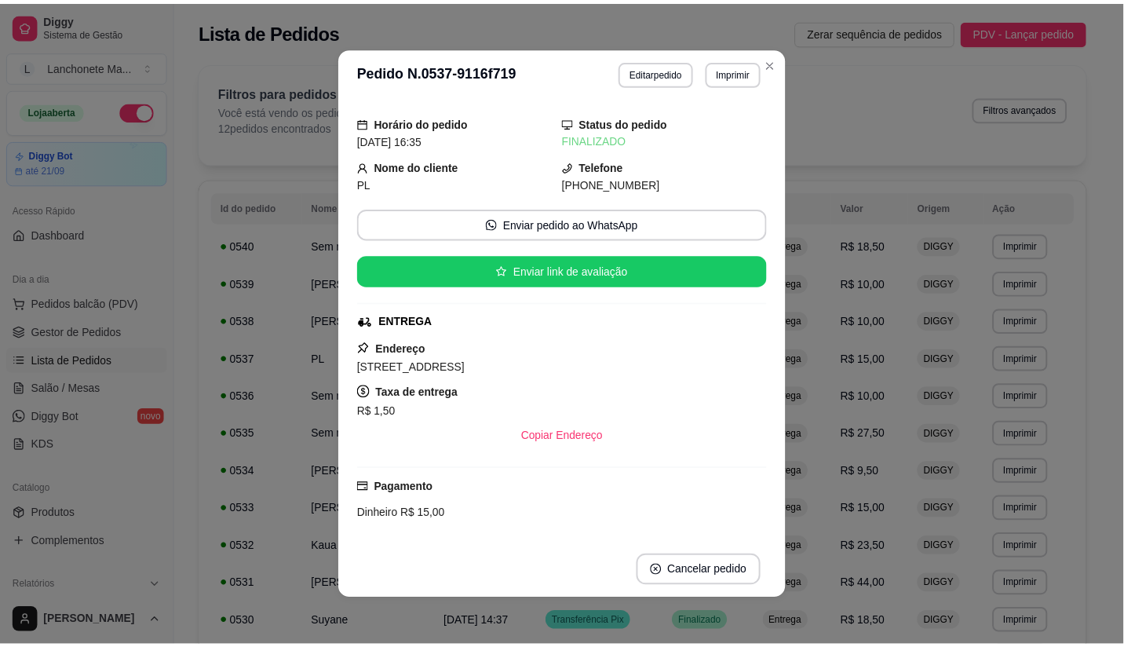
scroll to position [0, 0]
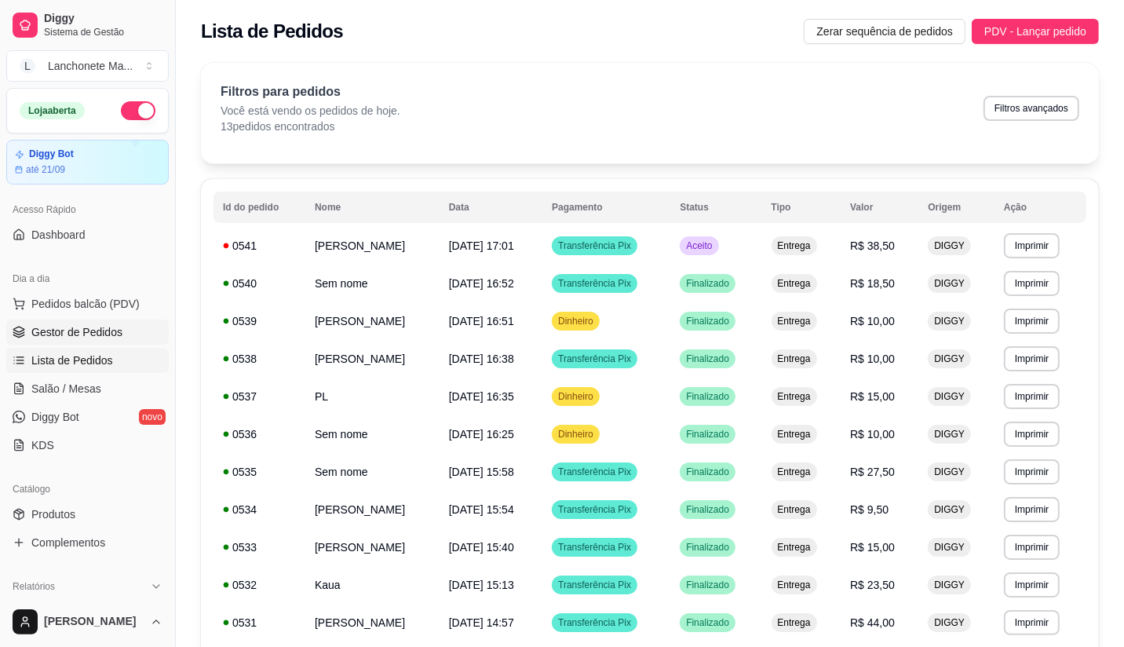
click at [49, 327] on span "Gestor de Pedidos" at bounding box center [76, 332] width 91 height 16
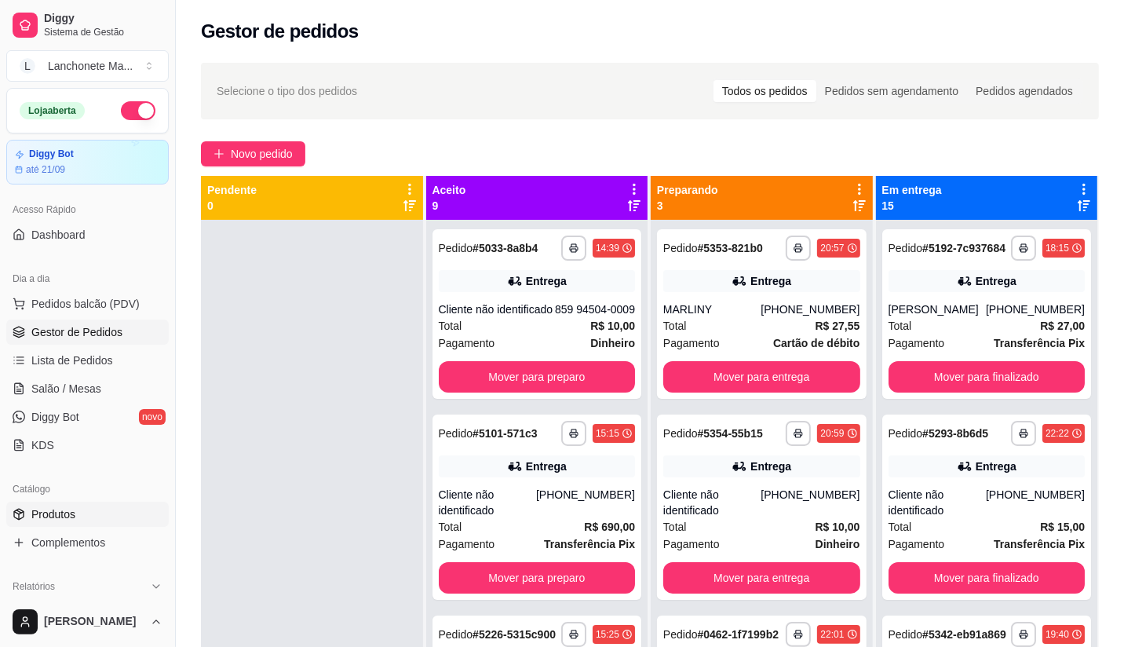
click at [65, 510] on span "Produtos" at bounding box center [53, 514] width 44 height 16
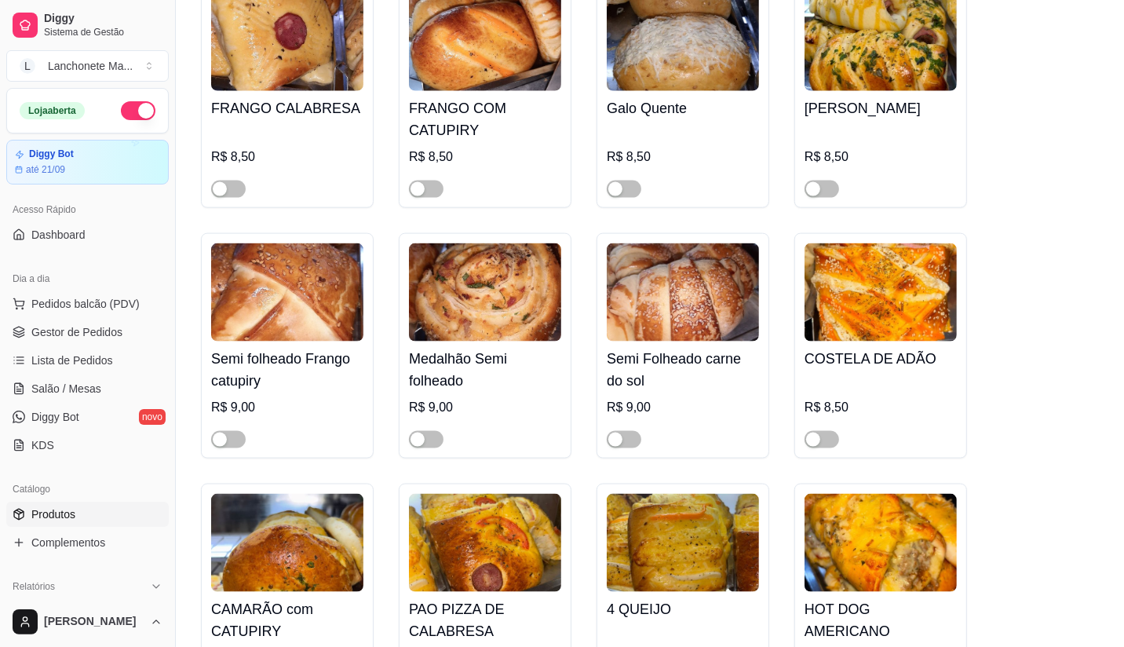
scroll to position [1744, 0]
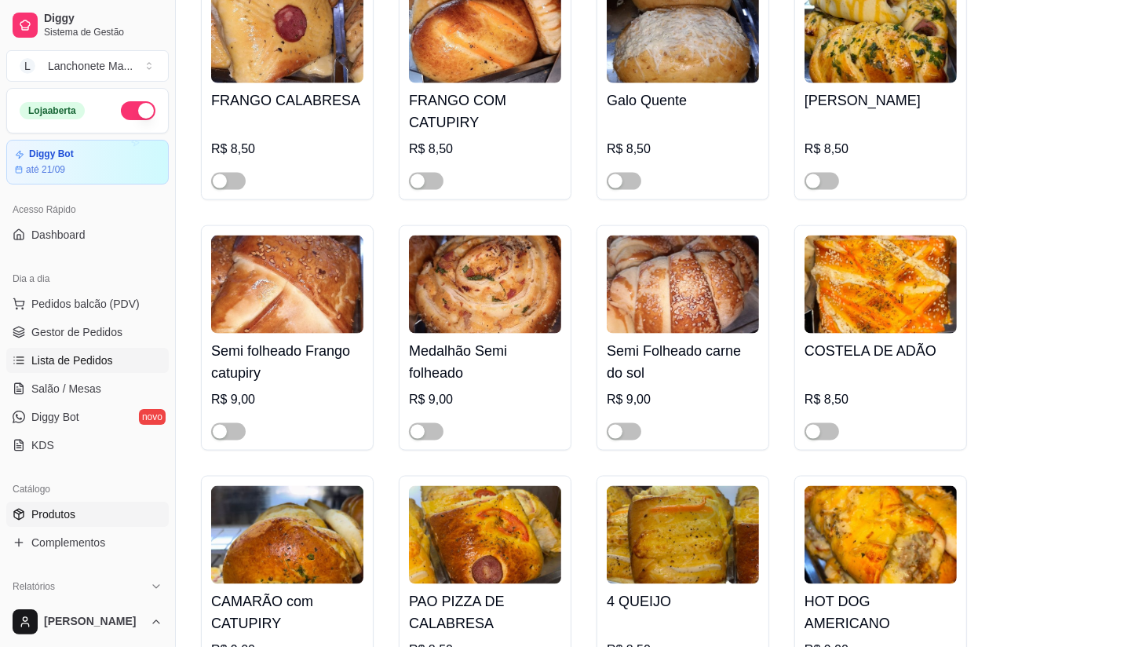
click at [68, 355] on span "Lista de Pedidos" at bounding box center [72, 360] width 82 height 16
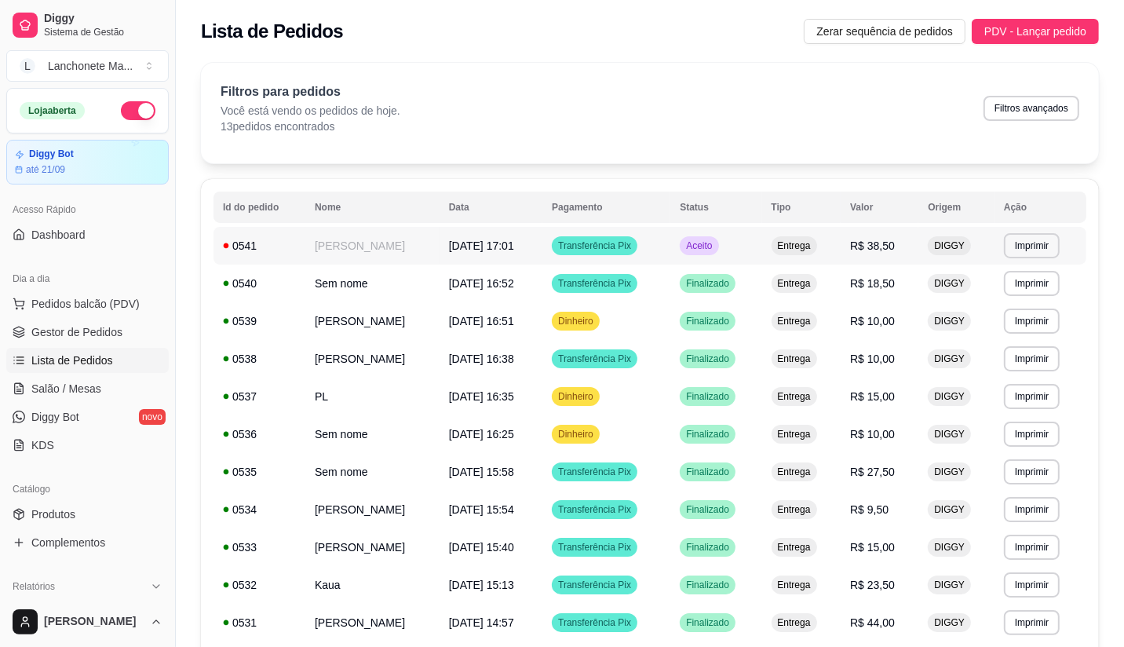
click at [740, 232] on td "Aceito" at bounding box center [715, 246] width 91 height 38
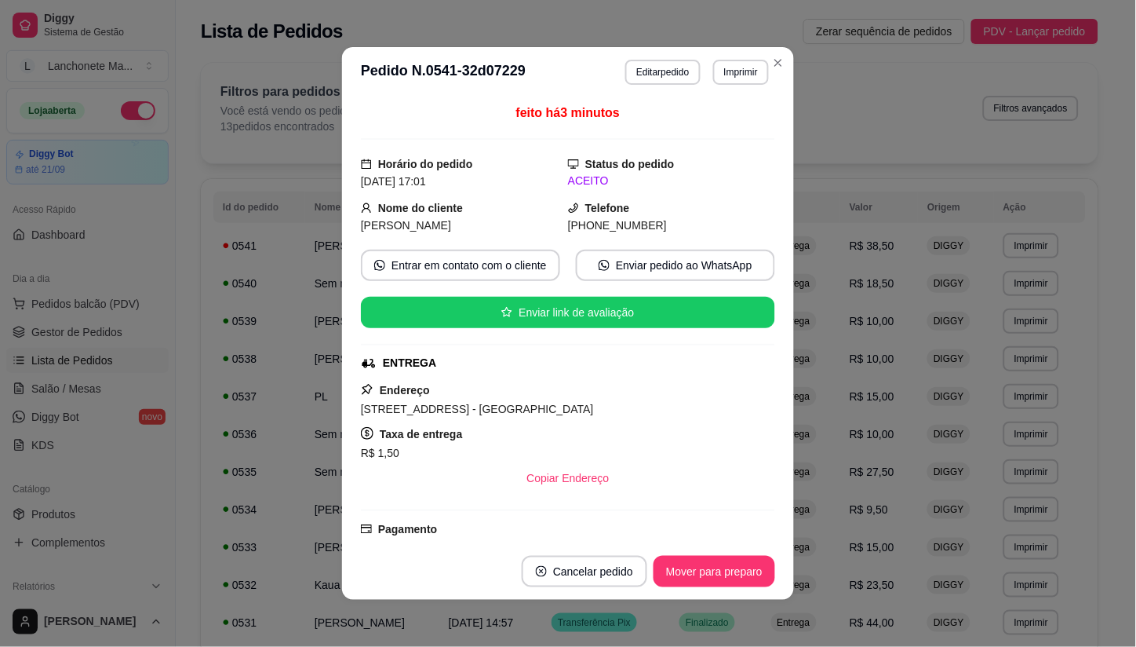
drag, startPoint x: 691, startPoint y: 554, endPoint x: 698, endPoint y: 577, distance: 23.8
click at [693, 563] on footer "Cancelar pedido Mover para preparo" at bounding box center [568, 571] width 452 height 56
click at [698, 577] on button "Mover para preparo" at bounding box center [714, 571] width 118 height 31
click at [699, 578] on div "Mover para preparo" at bounding box center [715, 571] width 122 height 31
click at [699, 579] on button "Mover para finalizado" at bounding box center [710, 571] width 130 height 31
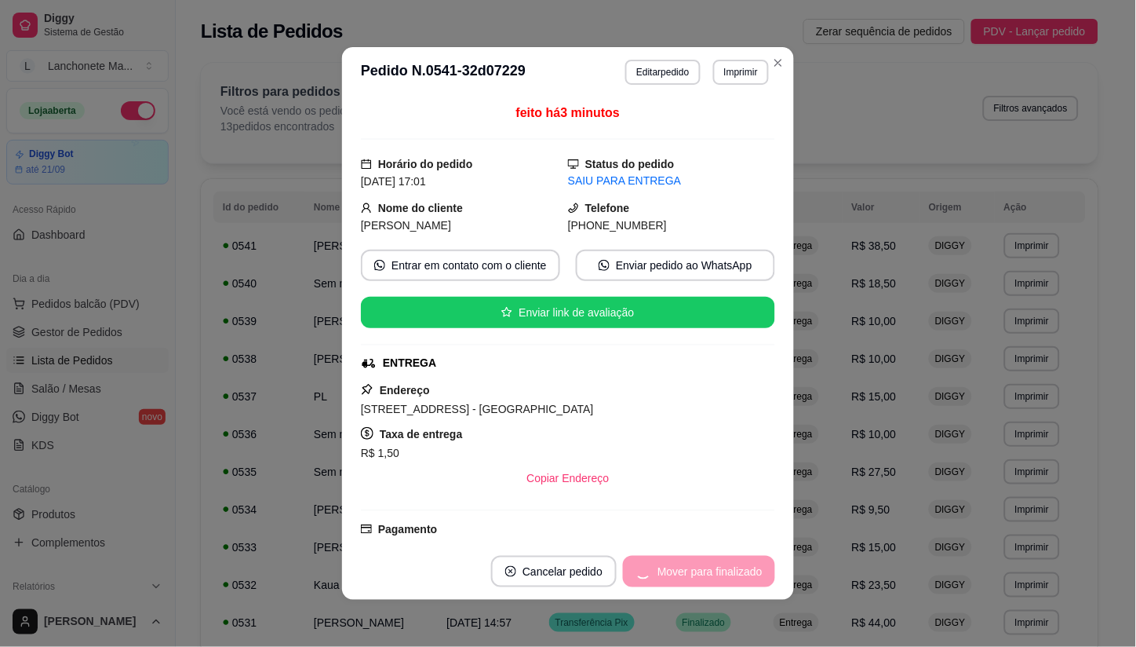
click at [699, 579] on div "Mover para finalizado" at bounding box center [699, 571] width 152 height 31
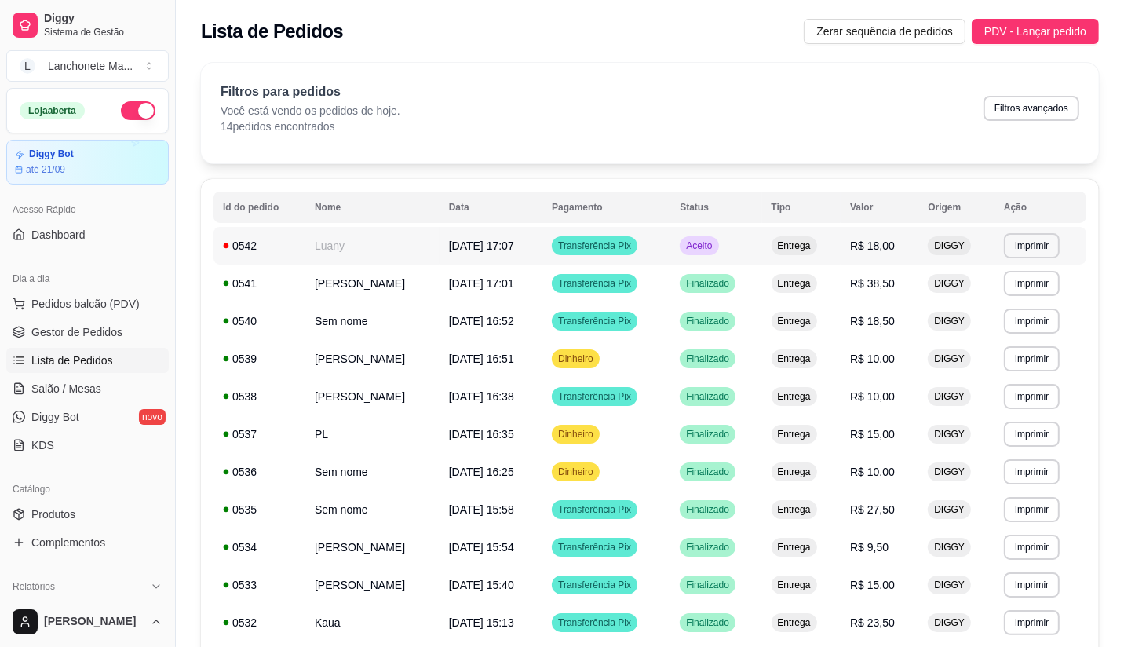
click at [718, 235] on td "Aceito" at bounding box center [715, 246] width 91 height 38
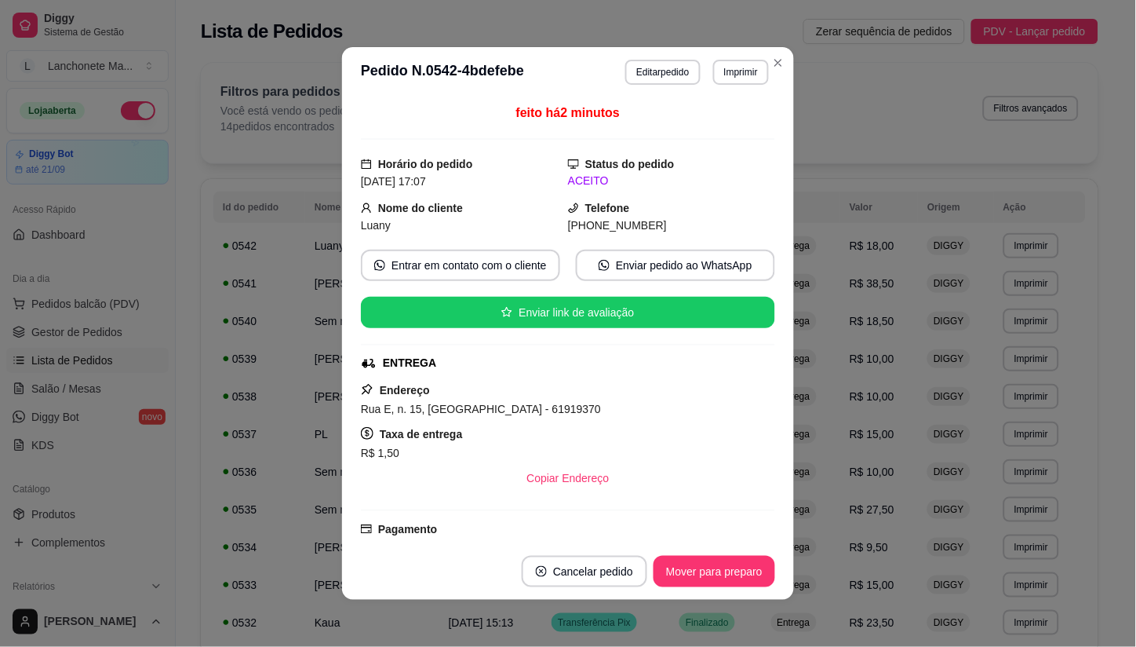
click at [727, 589] on footer "Cancelar pedido Mover para preparo" at bounding box center [568, 571] width 452 height 56
click at [734, 583] on button "Mover para preparo" at bounding box center [714, 571] width 118 height 31
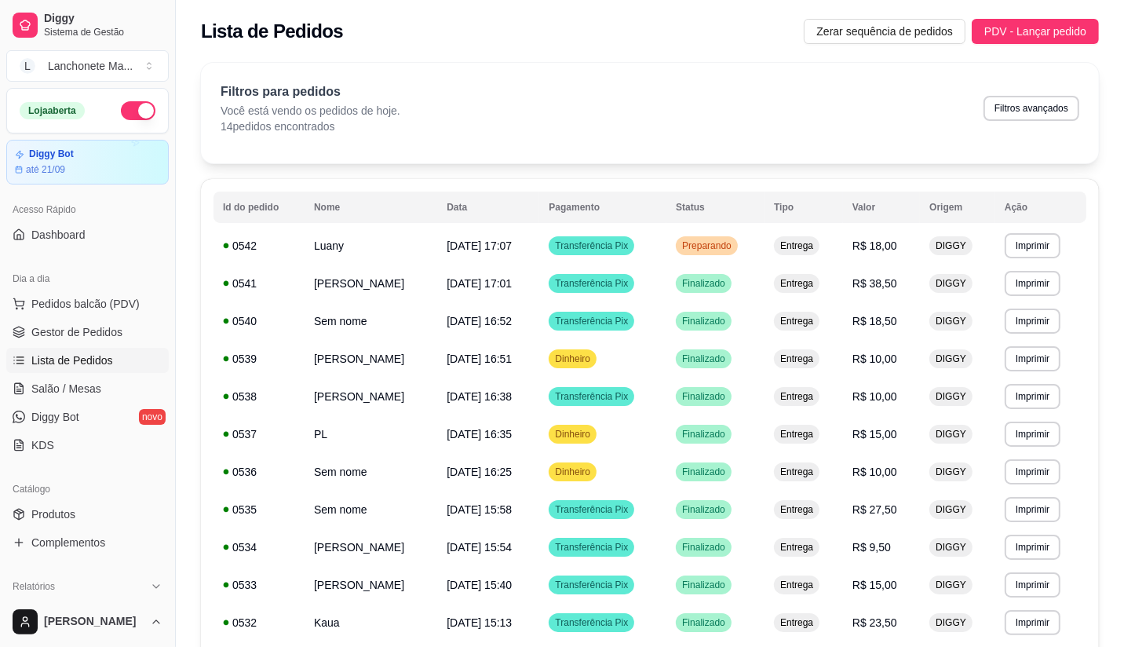
scroll to position [87, 0]
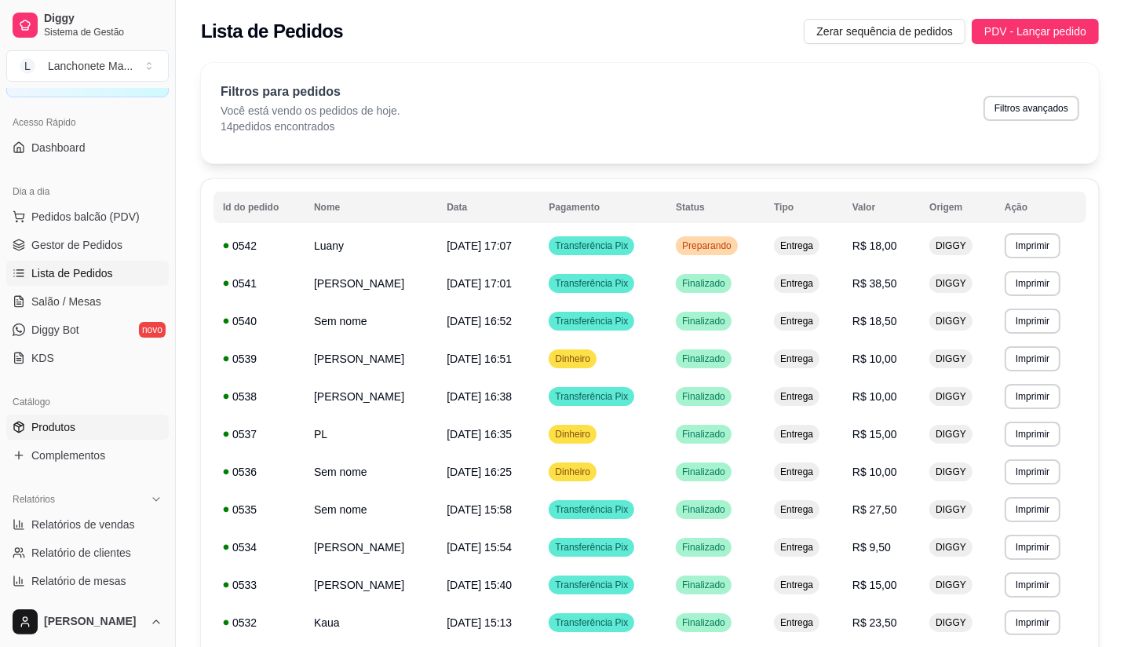
click at [90, 428] on link "Produtos" at bounding box center [87, 426] width 162 height 25
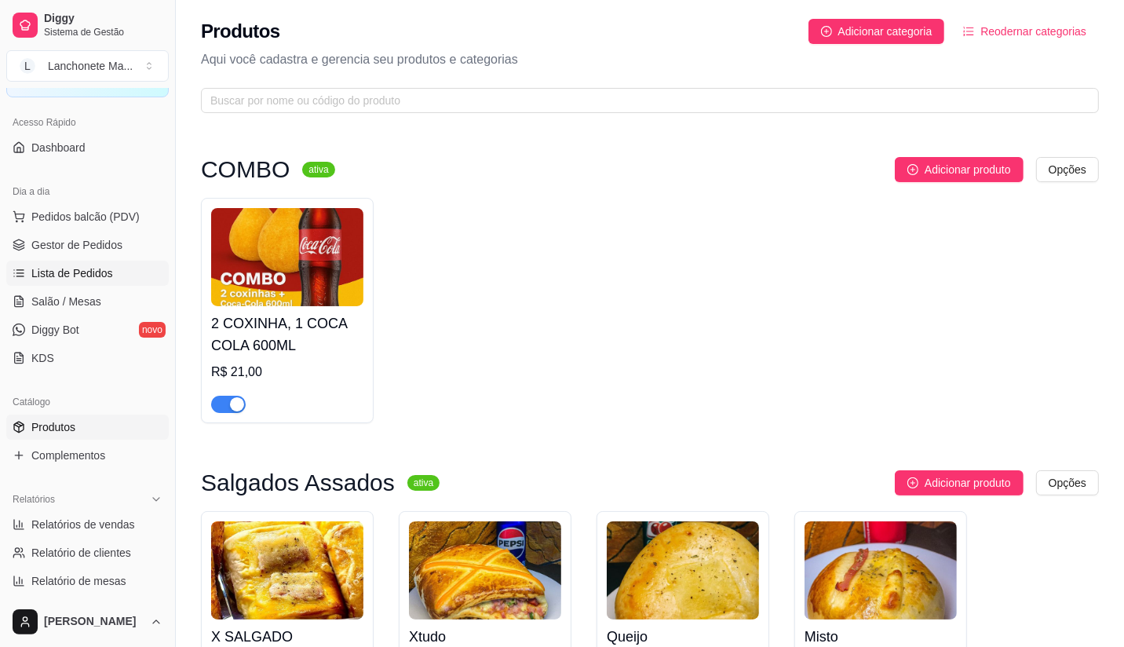
click at [82, 268] on span "Lista de Pedidos" at bounding box center [72, 273] width 82 height 16
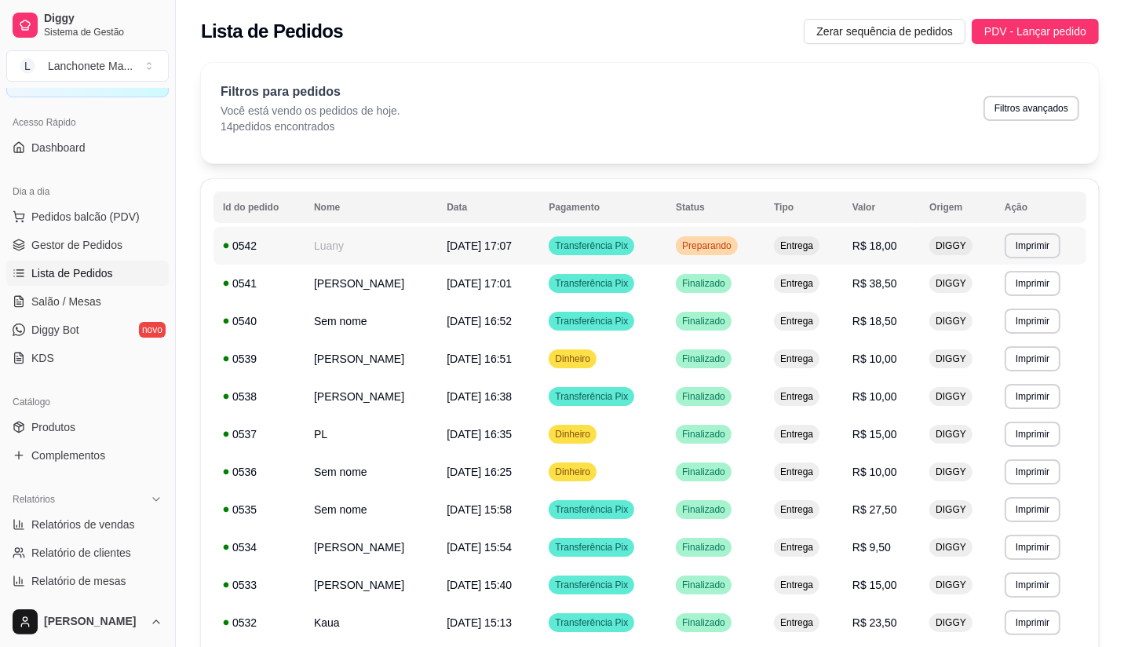
click at [706, 245] on span "Preparando" at bounding box center [707, 245] width 56 height 13
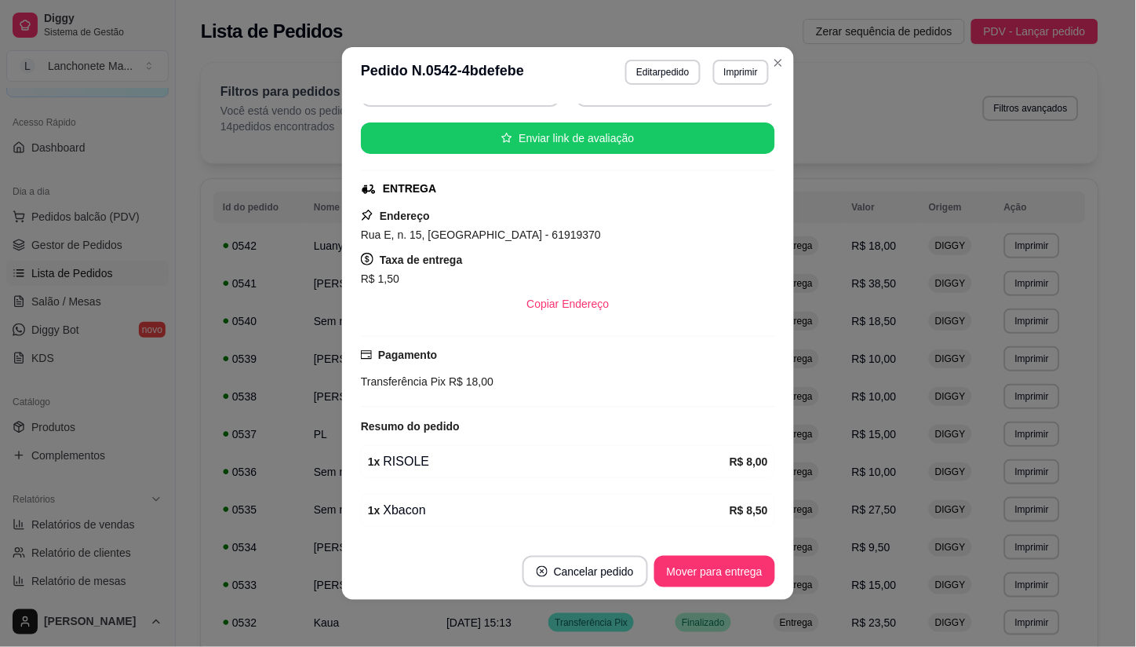
scroll to position [228, 0]
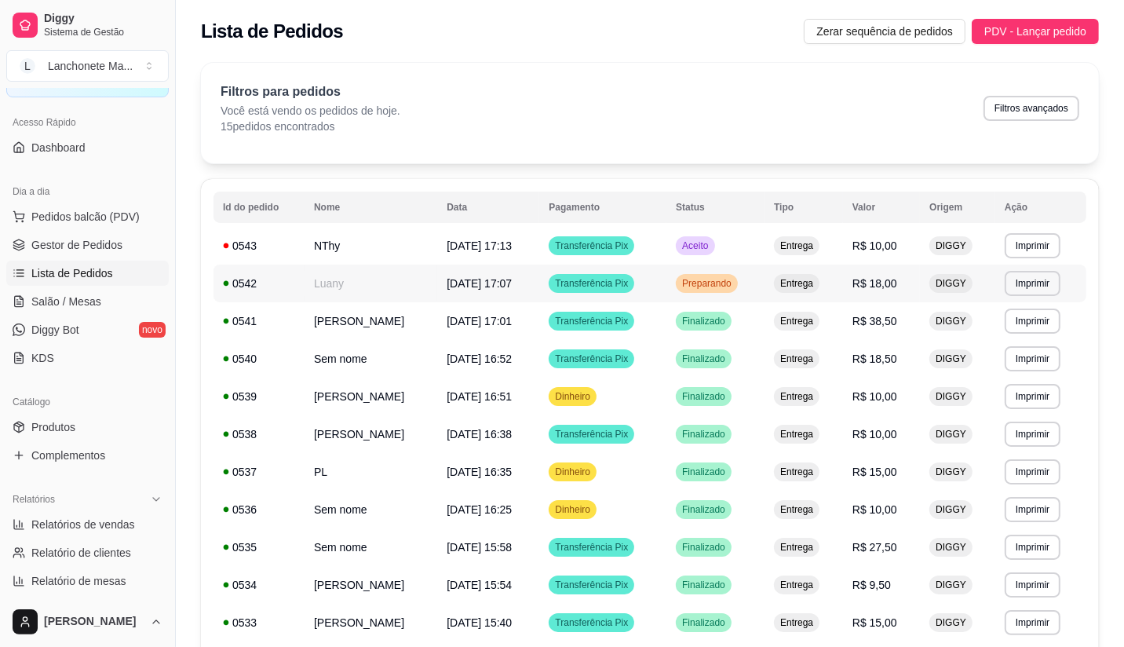
click at [712, 284] on span "Preparando" at bounding box center [707, 283] width 56 height 13
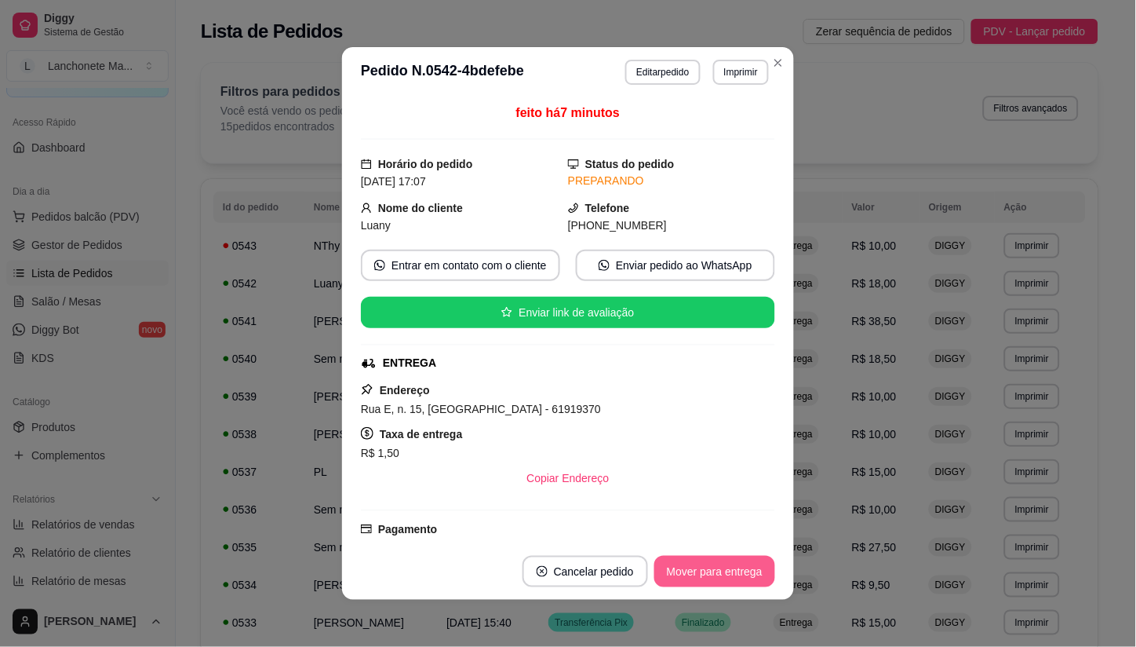
click at [683, 565] on button "Mover para entrega" at bounding box center [714, 571] width 121 height 31
click at [683, 565] on div "Mover para entrega" at bounding box center [703, 571] width 143 height 31
click at [650, 583] on button "Mover para finalizado" at bounding box center [710, 571] width 126 height 31
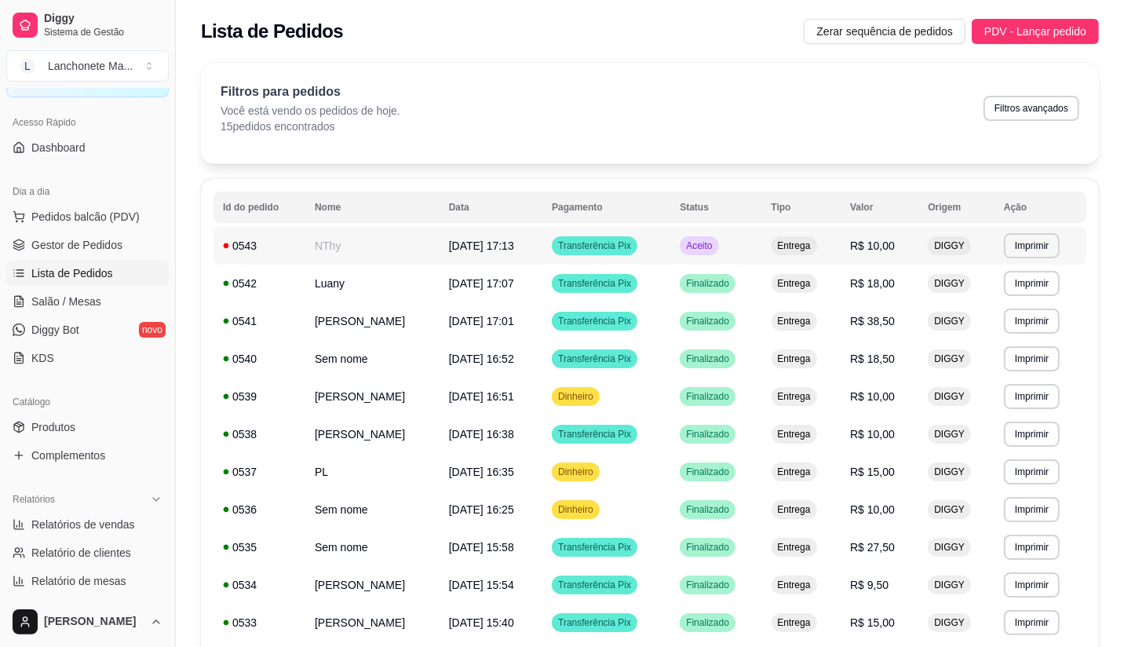
click at [740, 259] on td "Aceito" at bounding box center [715, 246] width 91 height 38
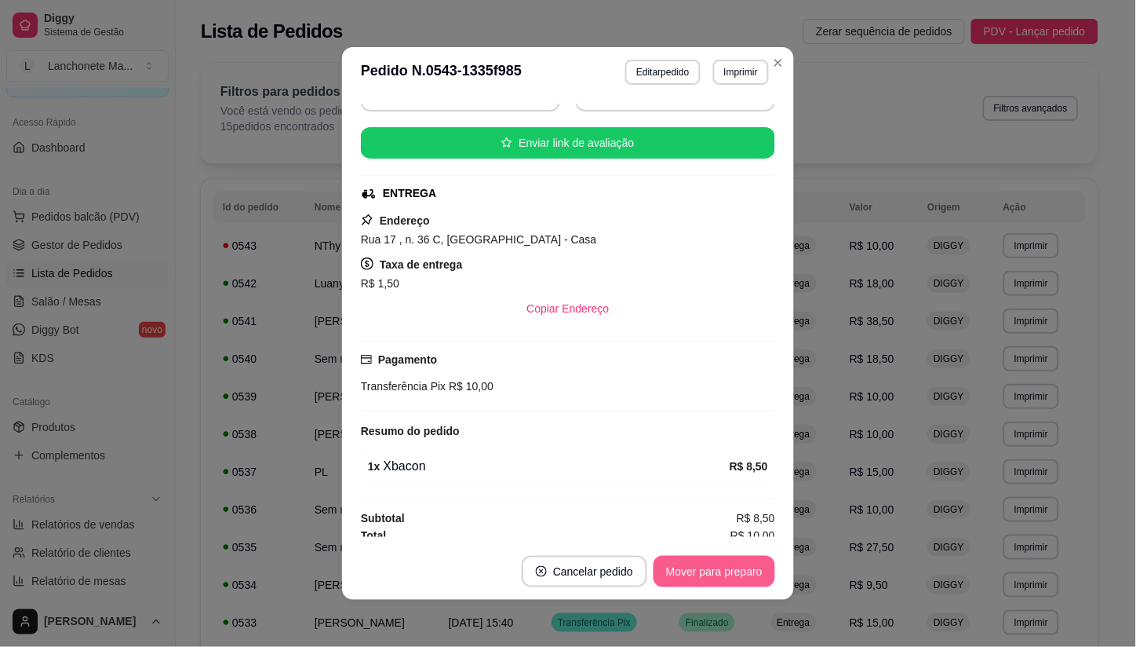
scroll to position [178, 0]
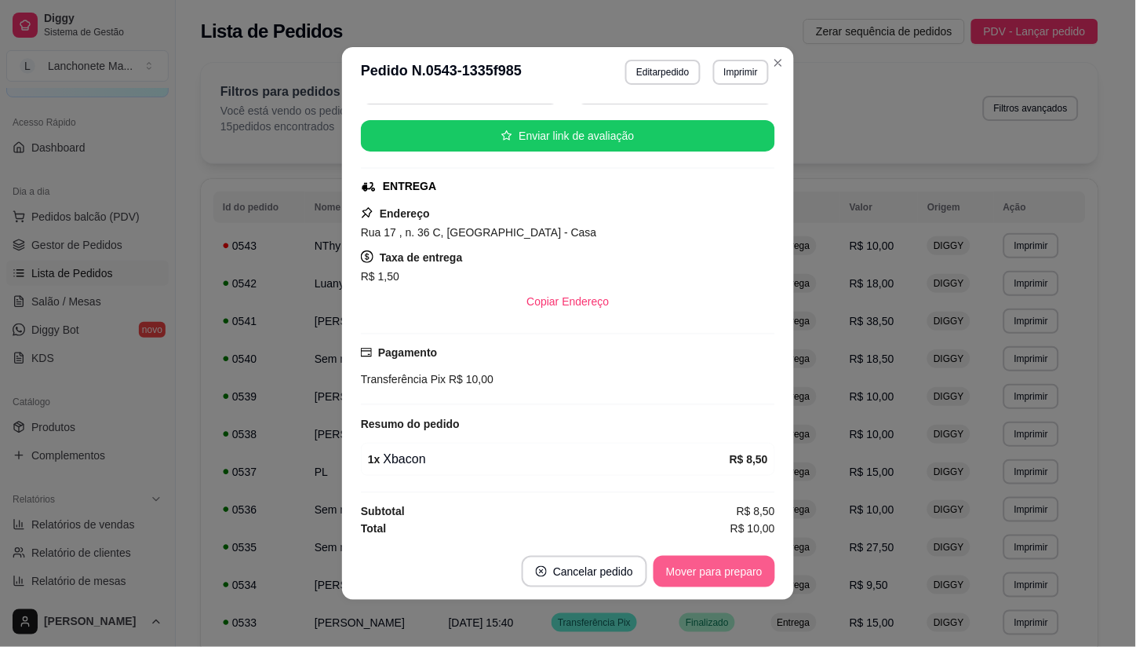
click at [709, 568] on button "Mover para preparo" at bounding box center [715, 571] width 122 height 31
click at [709, 568] on button "Mover para entrega" at bounding box center [714, 571] width 121 height 31
click at [709, 568] on div "Mover para entrega" at bounding box center [714, 571] width 121 height 31
click at [709, 568] on button "Mover para finalizado" at bounding box center [710, 571] width 126 height 31
click at [709, 568] on div "Mover para finalizado" at bounding box center [710, 571] width 130 height 31
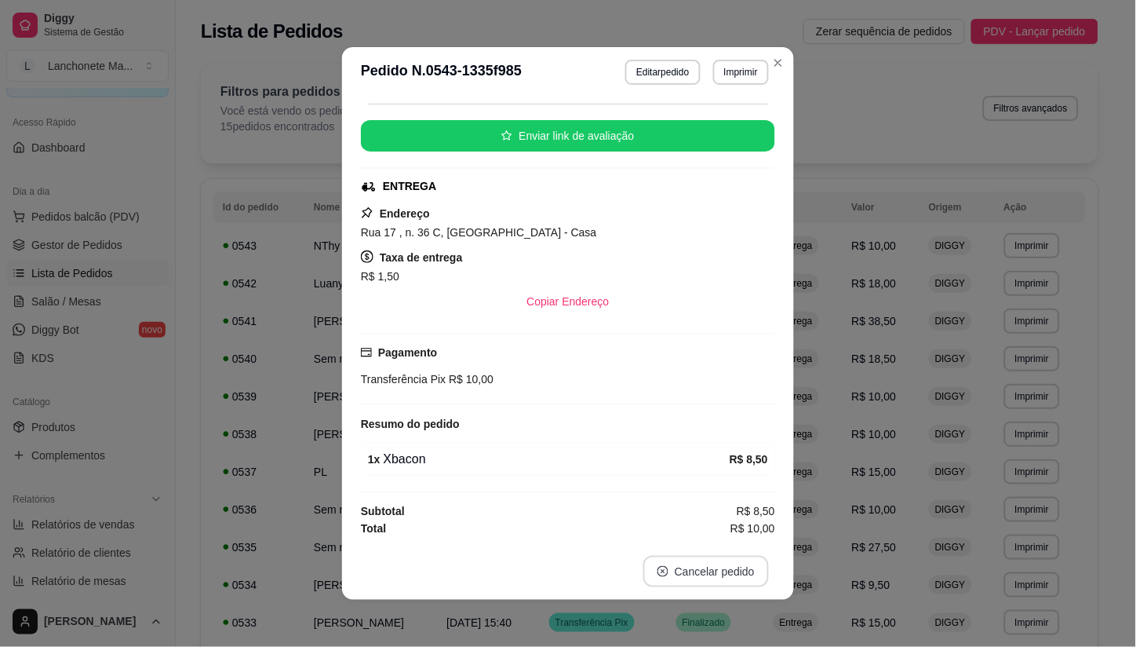
scroll to position [142, 0]
click at [774, 48] on header "**********" at bounding box center [568, 72] width 452 height 50
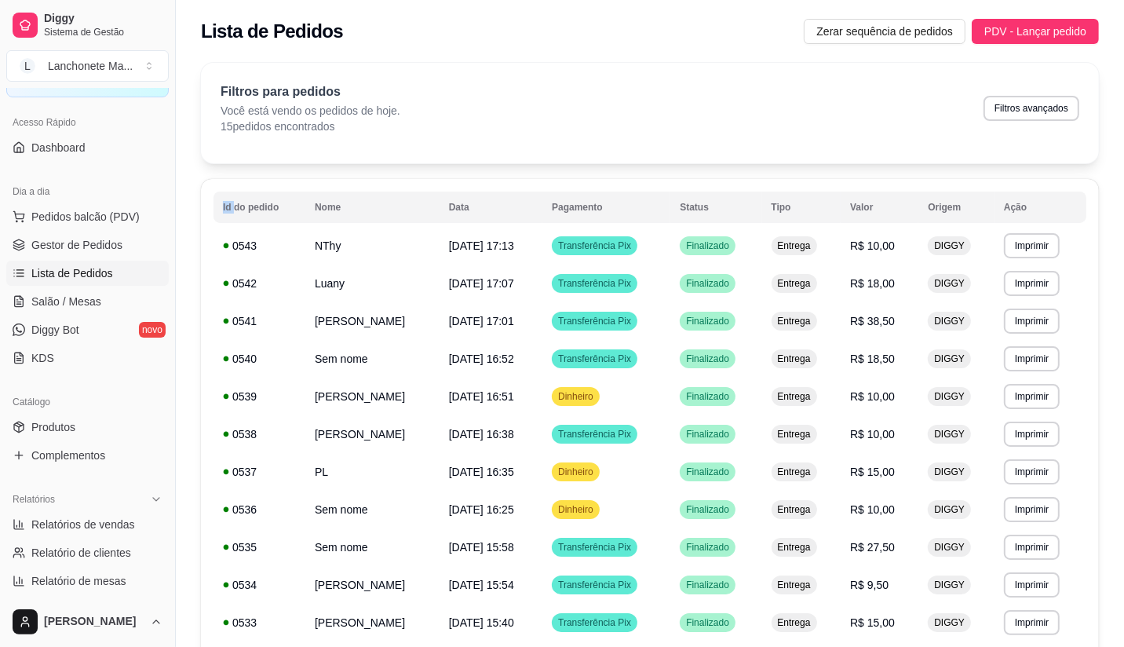
click at [775, 55] on div "**********" at bounding box center [650, 456] width 948 height 807
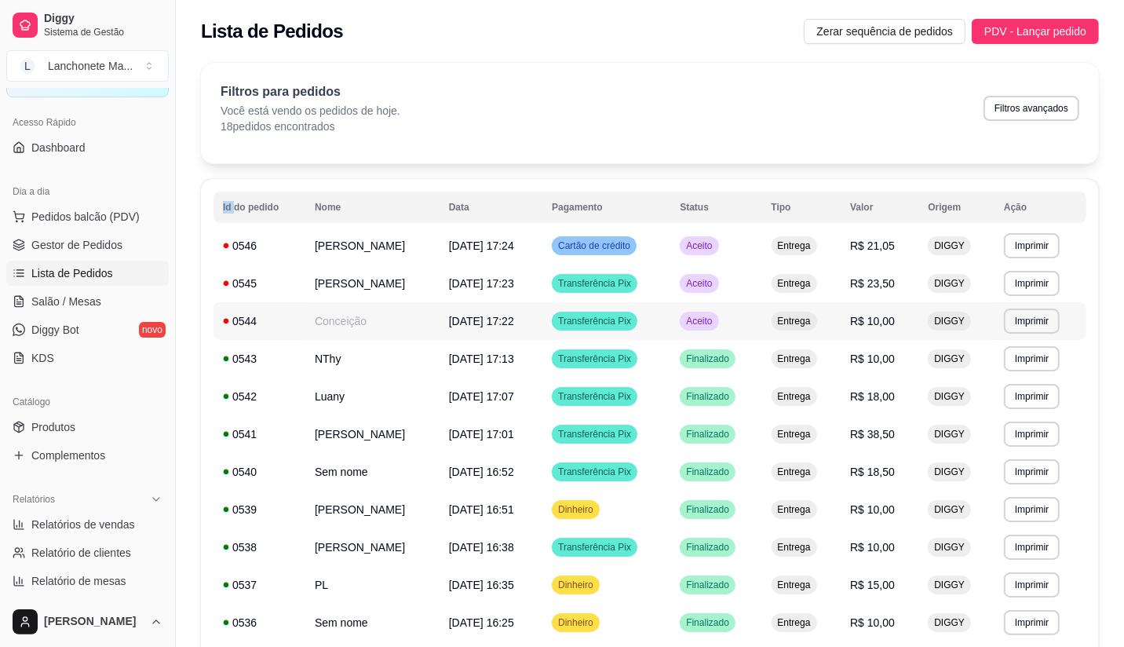
click at [720, 331] on td "Aceito" at bounding box center [715, 321] width 91 height 38
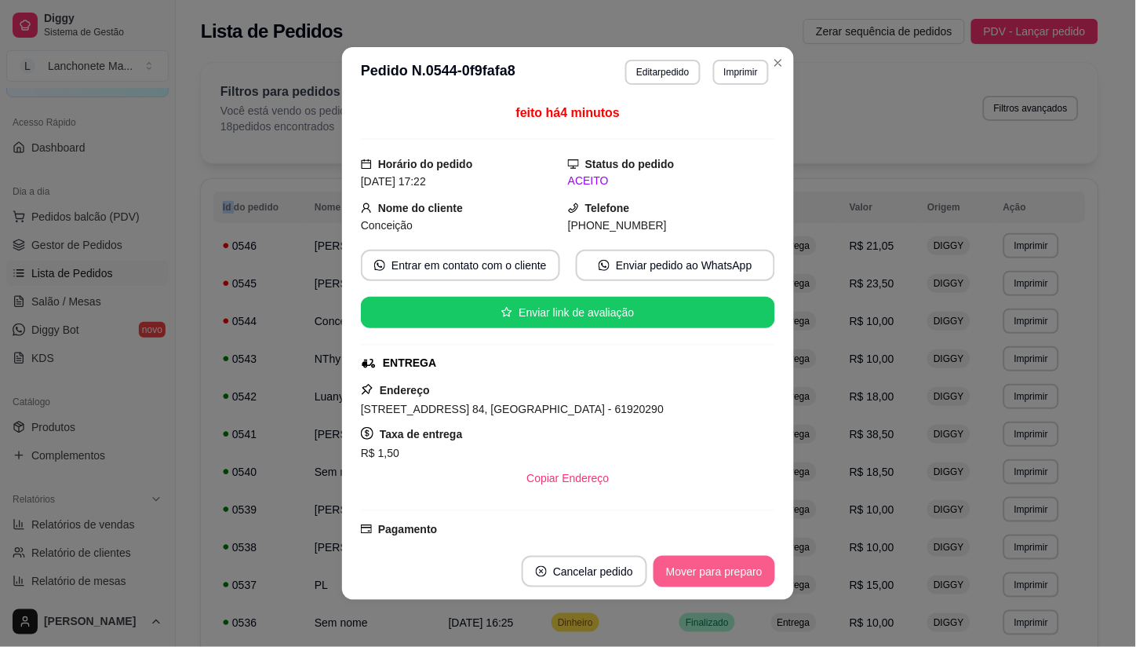
click at [706, 573] on button "Mover para preparo" at bounding box center [715, 571] width 122 height 31
click at [706, 573] on button "Mover para finalizado" at bounding box center [710, 571] width 130 height 31
click at [706, 573] on div "Mover para finalizado" at bounding box center [699, 571] width 152 height 31
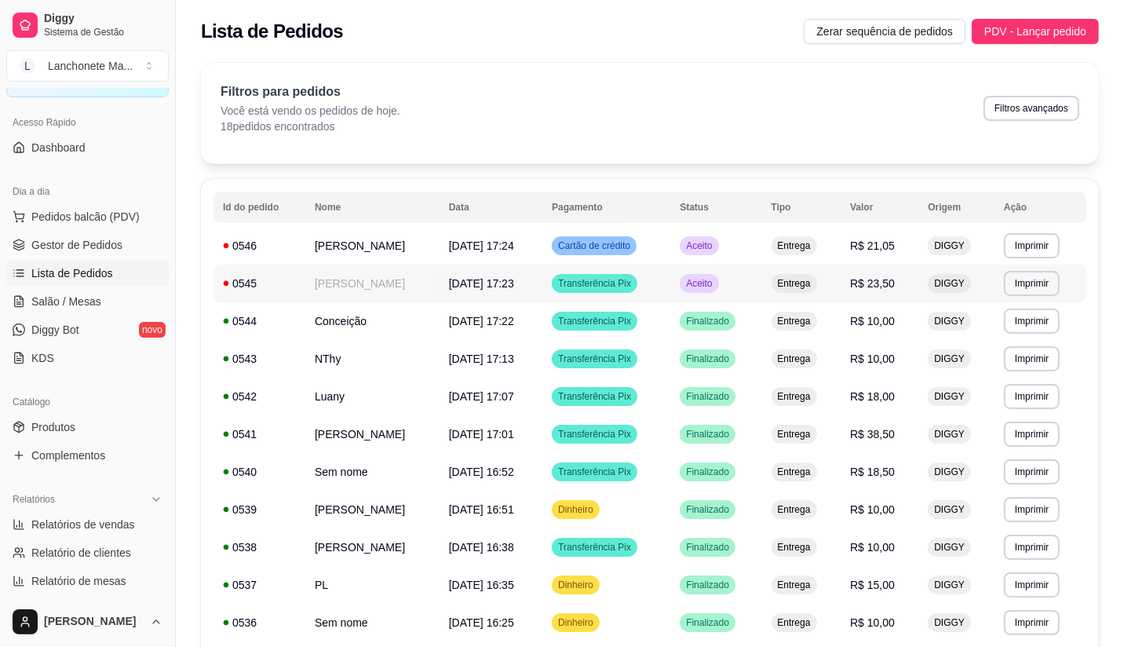
click at [723, 272] on td "Aceito" at bounding box center [715, 283] width 91 height 38
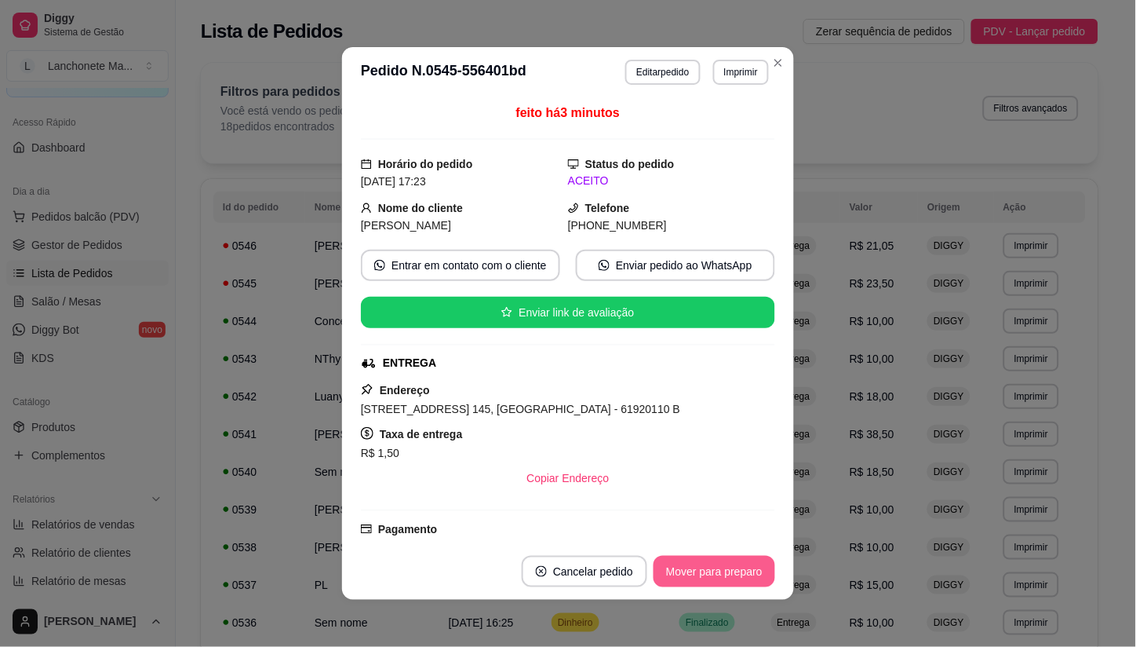
click at [694, 563] on button "Mover para preparo" at bounding box center [715, 571] width 122 height 31
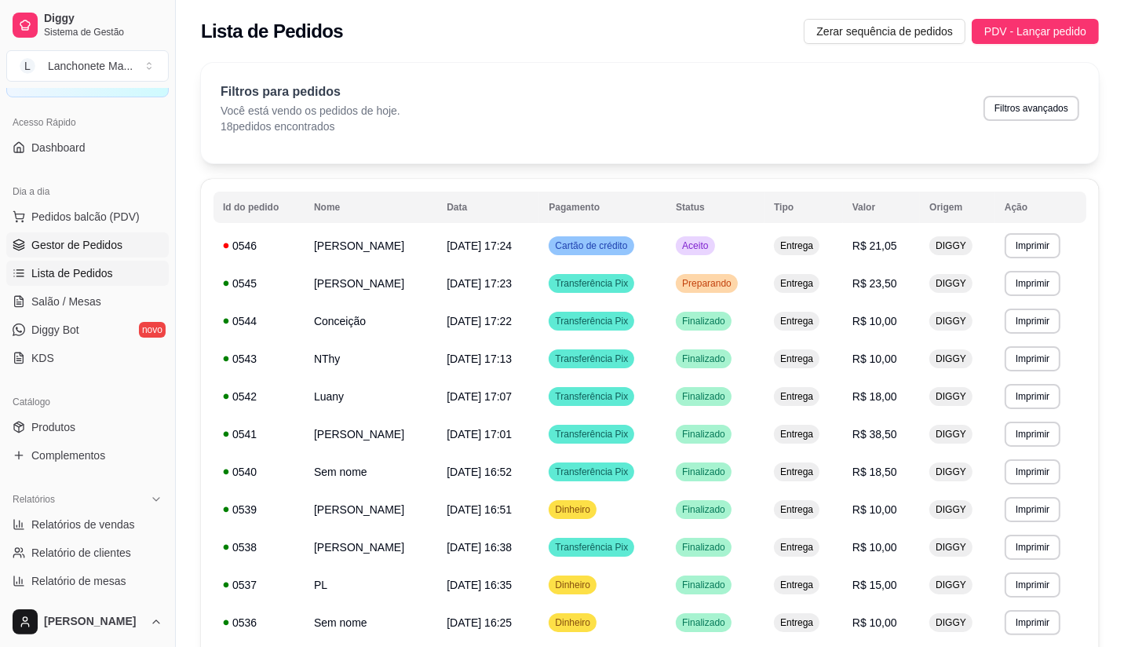
click at [61, 238] on span "Gestor de Pedidos" at bounding box center [76, 245] width 91 height 16
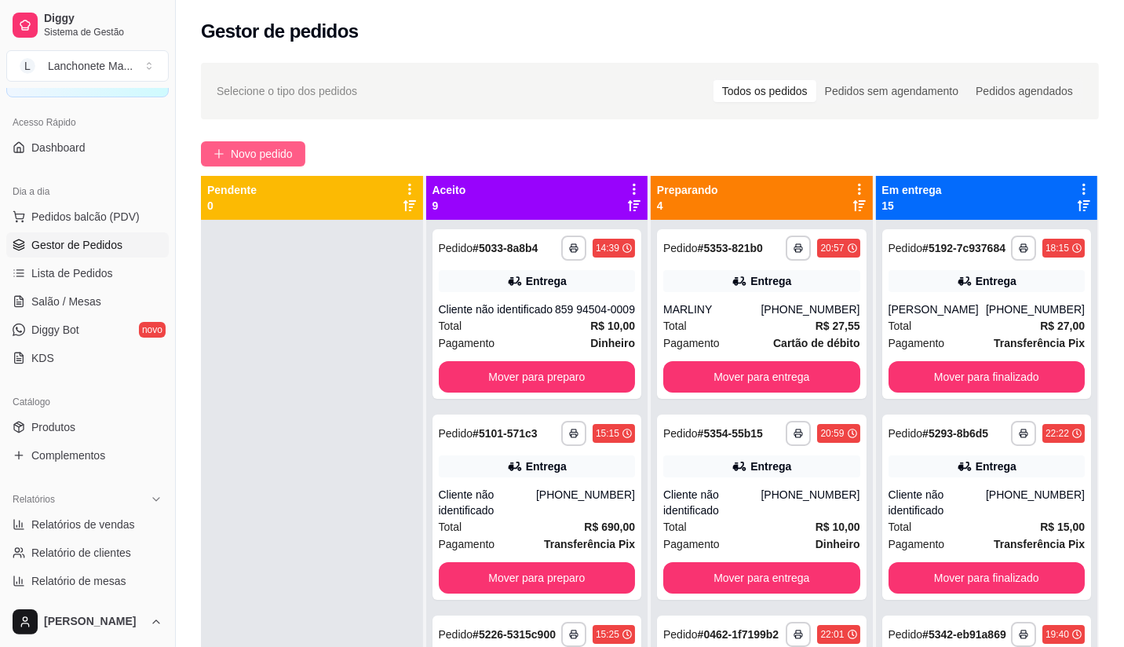
click at [235, 143] on button "Novo pedido" at bounding box center [253, 153] width 104 height 25
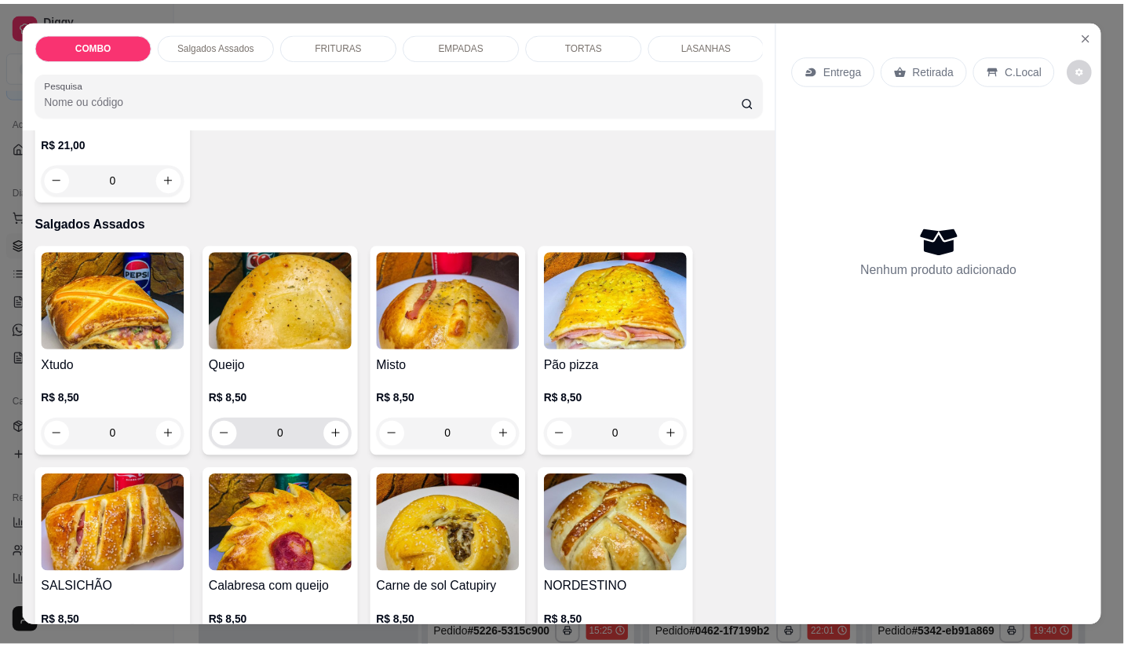
scroll to position [261, 0]
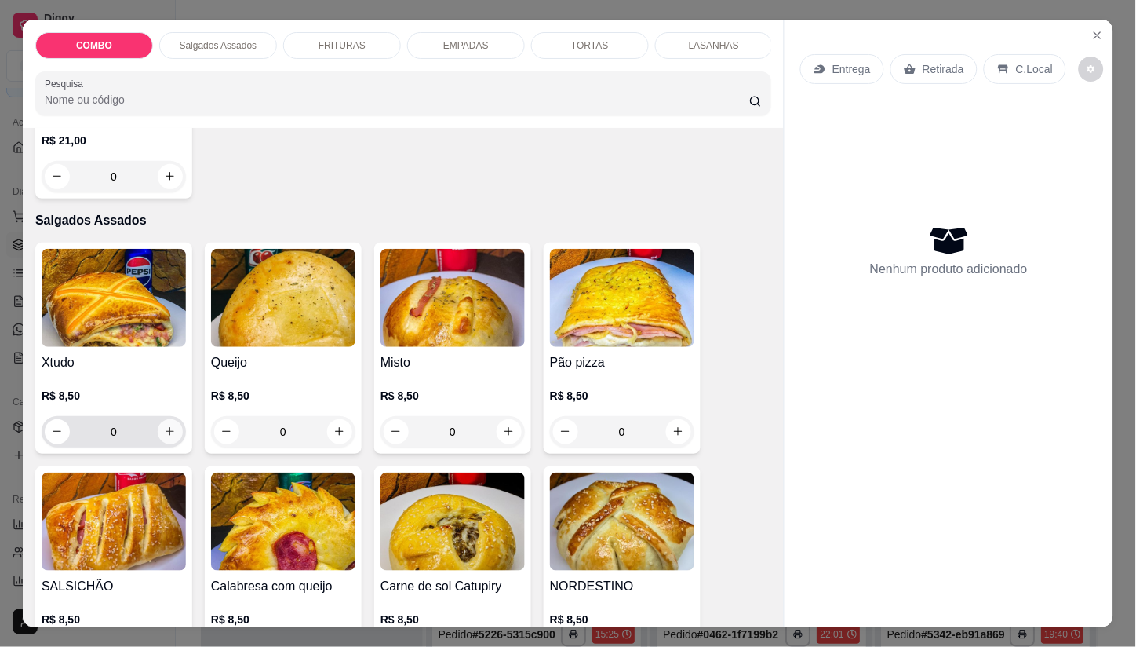
click at [169, 428] on button "increase-product-quantity" at bounding box center [170, 431] width 25 height 25
type input "1"
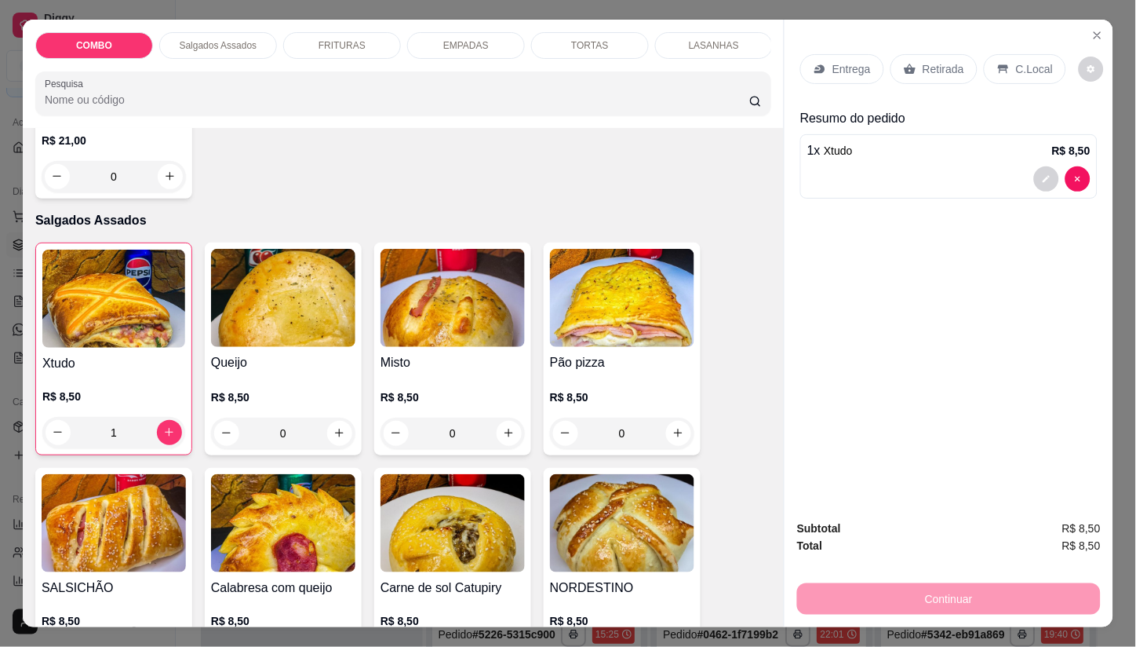
click at [816, 64] on icon at bounding box center [820, 68] width 10 height 9
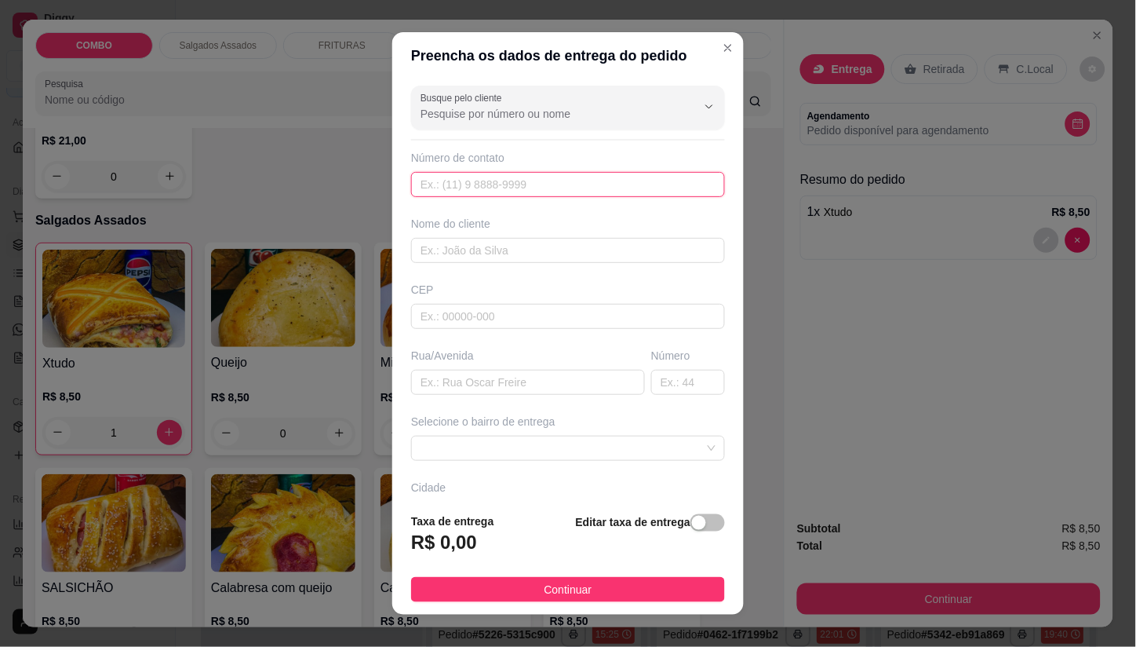
click at [482, 191] on input "text" at bounding box center [568, 184] width 314 height 25
type input "[PHONE_NUMBER]"
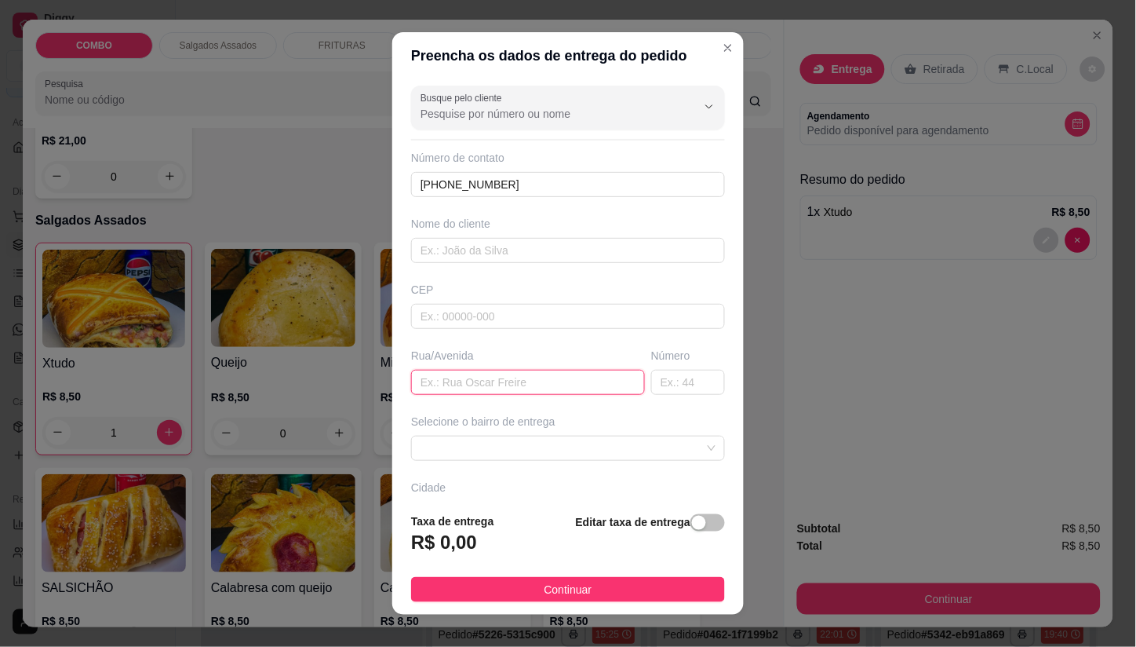
click at [514, 383] on input "text" at bounding box center [528, 382] width 234 height 25
type input "[PERSON_NAME]"
click at [657, 379] on input "text" at bounding box center [688, 382] width 74 height 25
click at [545, 451] on span at bounding box center [568, 448] width 295 height 24
type input "260"
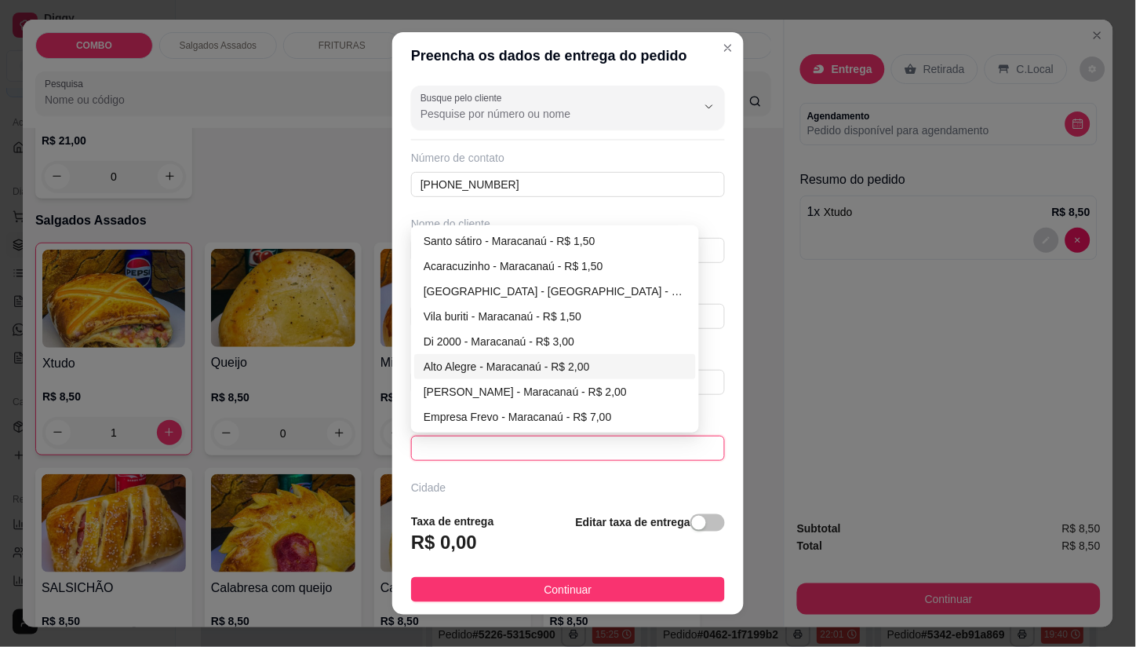
click at [479, 369] on div "Alto Alegre - Maracanaú - R$ 2,00" at bounding box center [555, 366] width 263 height 17
type input "Maracanaú"
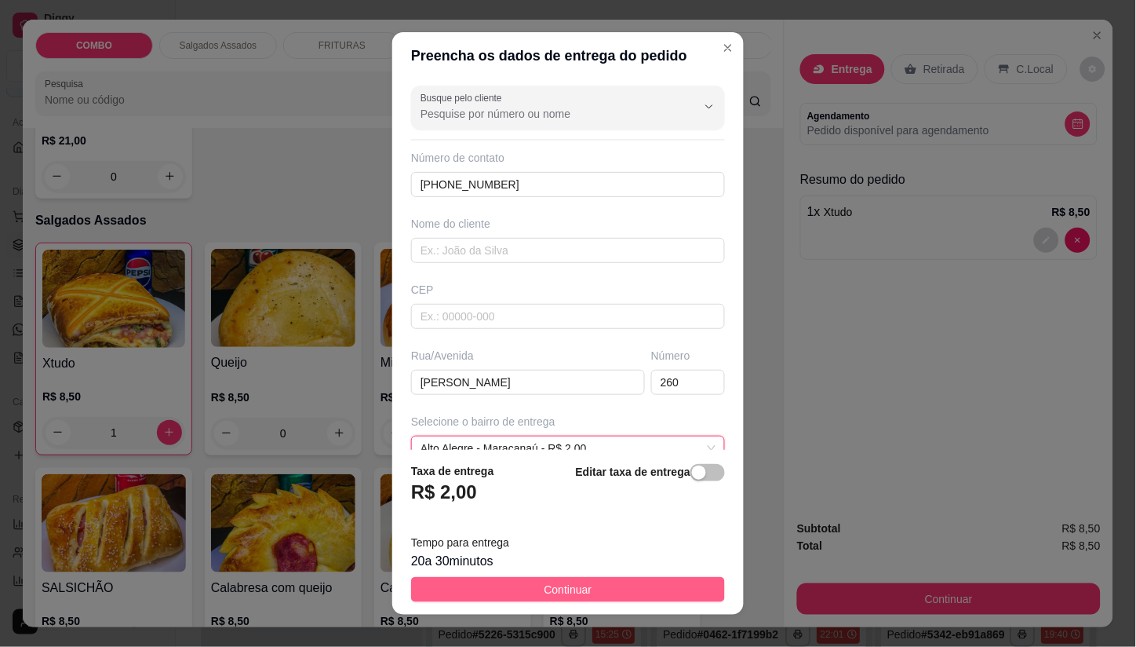
click at [526, 589] on button "Continuar" at bounding box center [568, 589] width 314 height 25
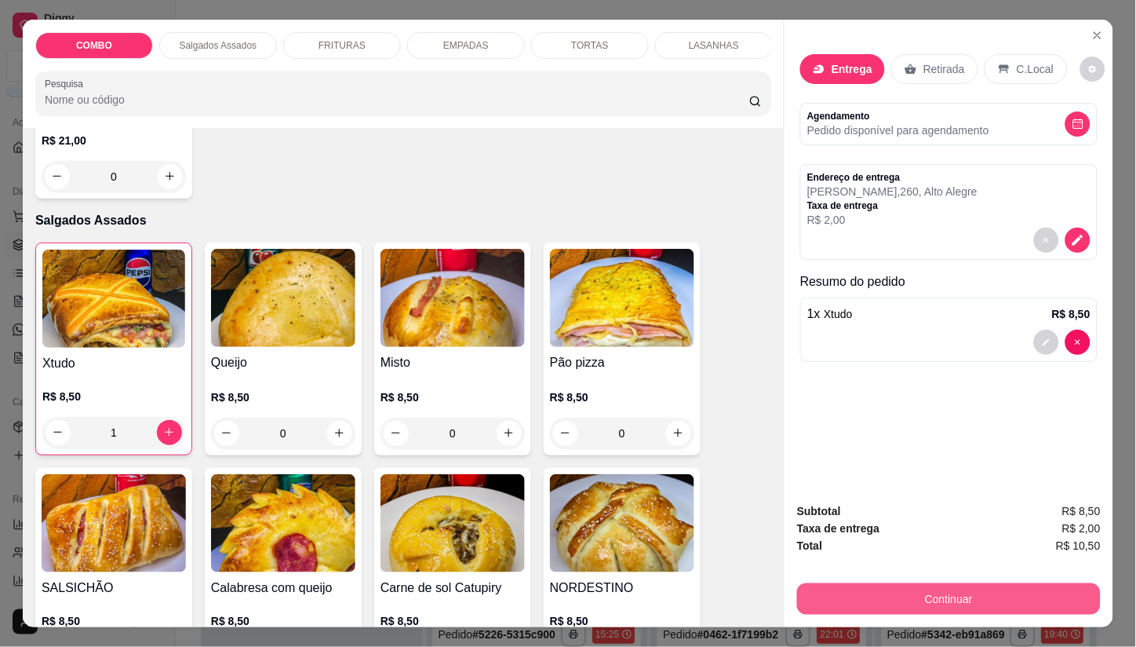
click at [838, 593] on button "Continuar" at bounding box center [949, 598] width 304 height 31
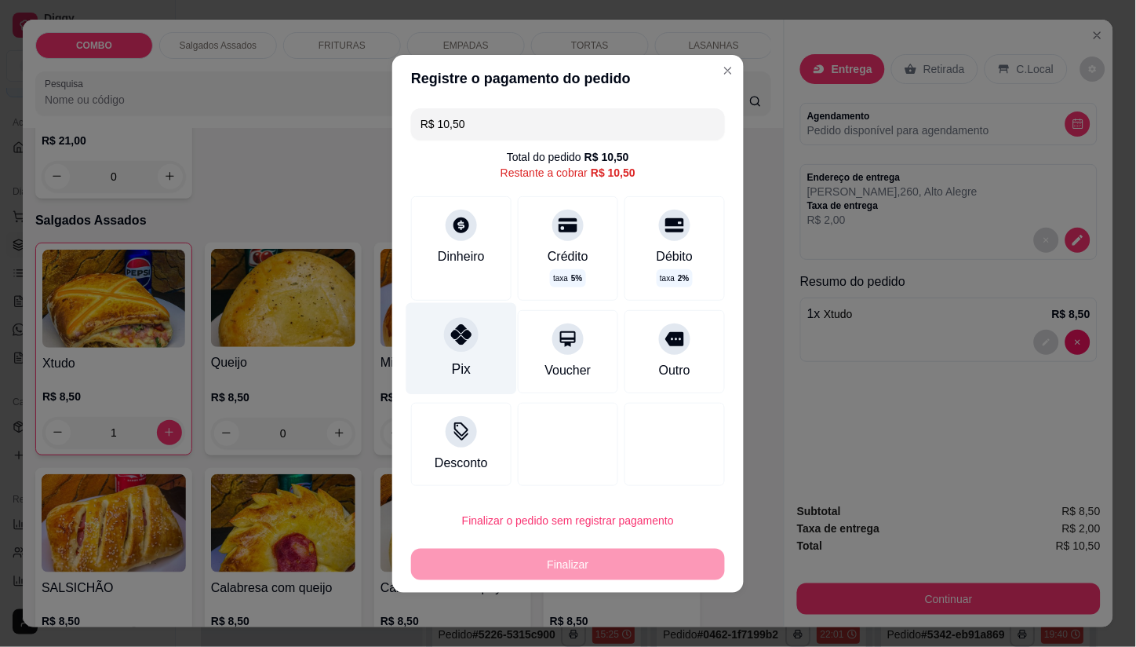
click at [446, 348] on div "Pix" at bounding box center [461, 348] width 111 height 92
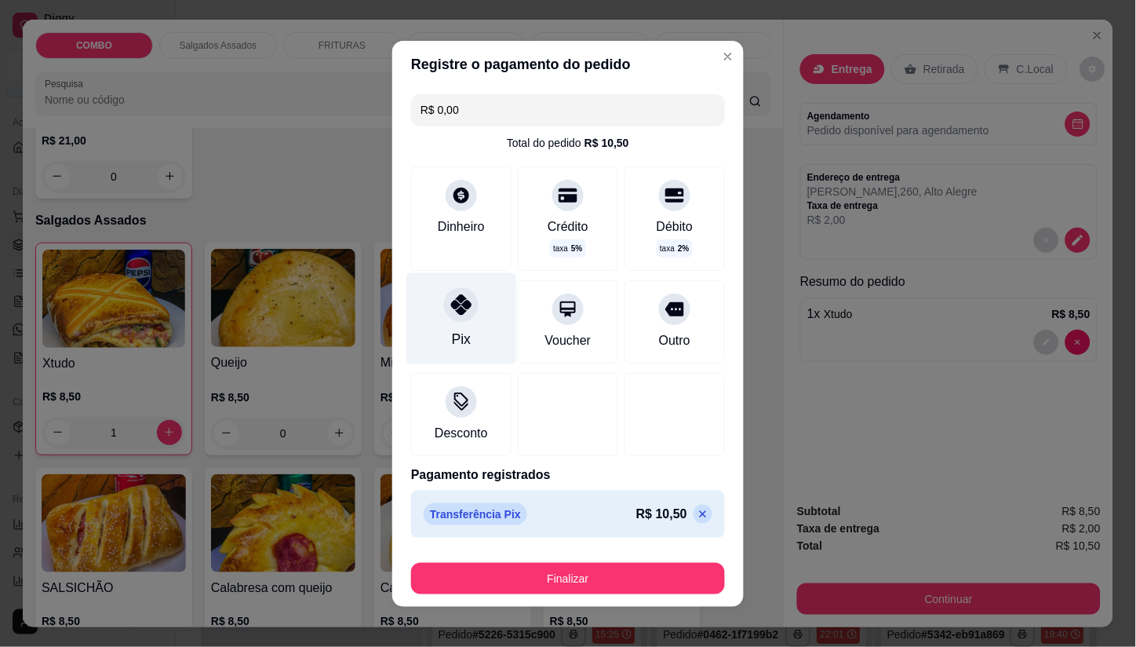
type input "R$ 0,00"
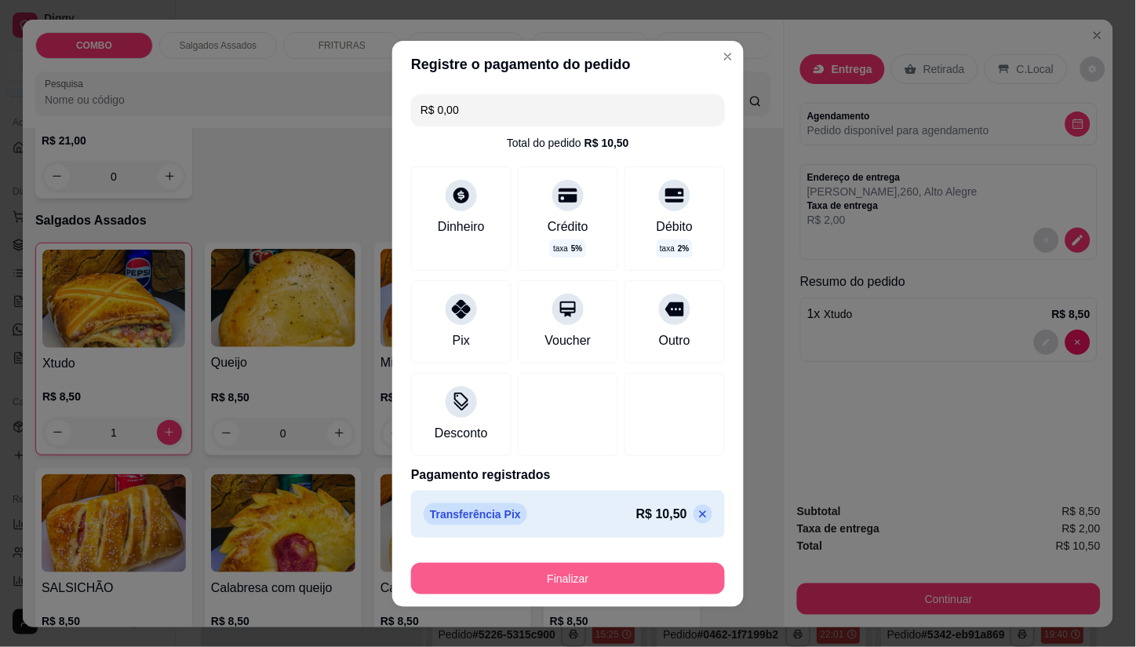
click at [567, 581] on button "Finalizar" at bounding box center [568, 578] width 314 height 31
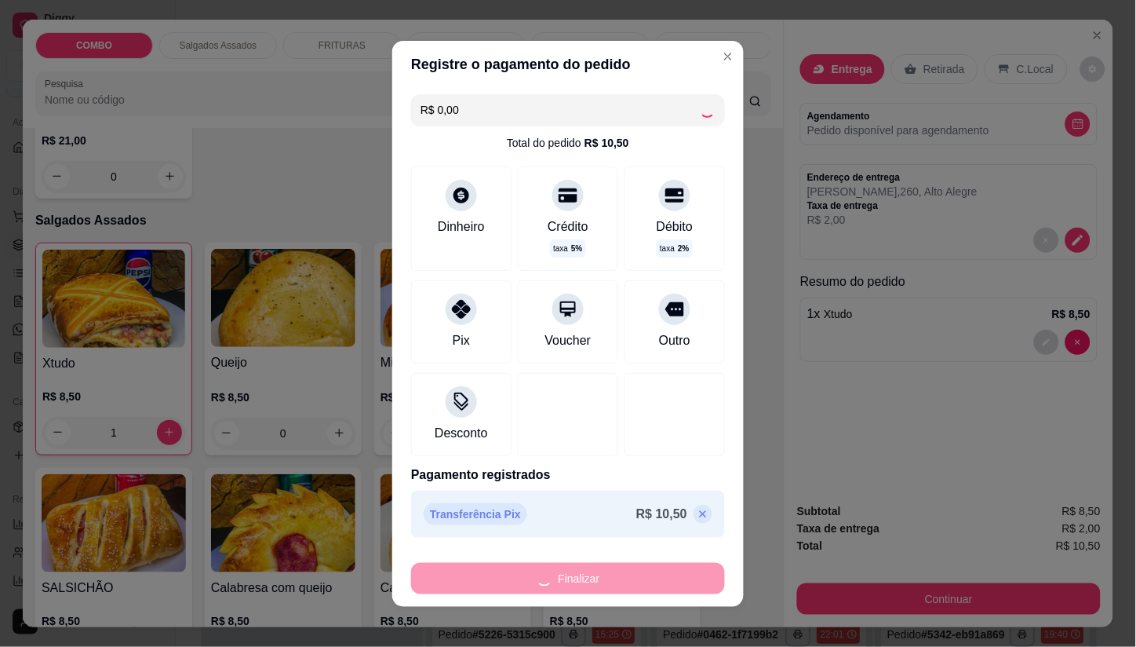
type input "0"
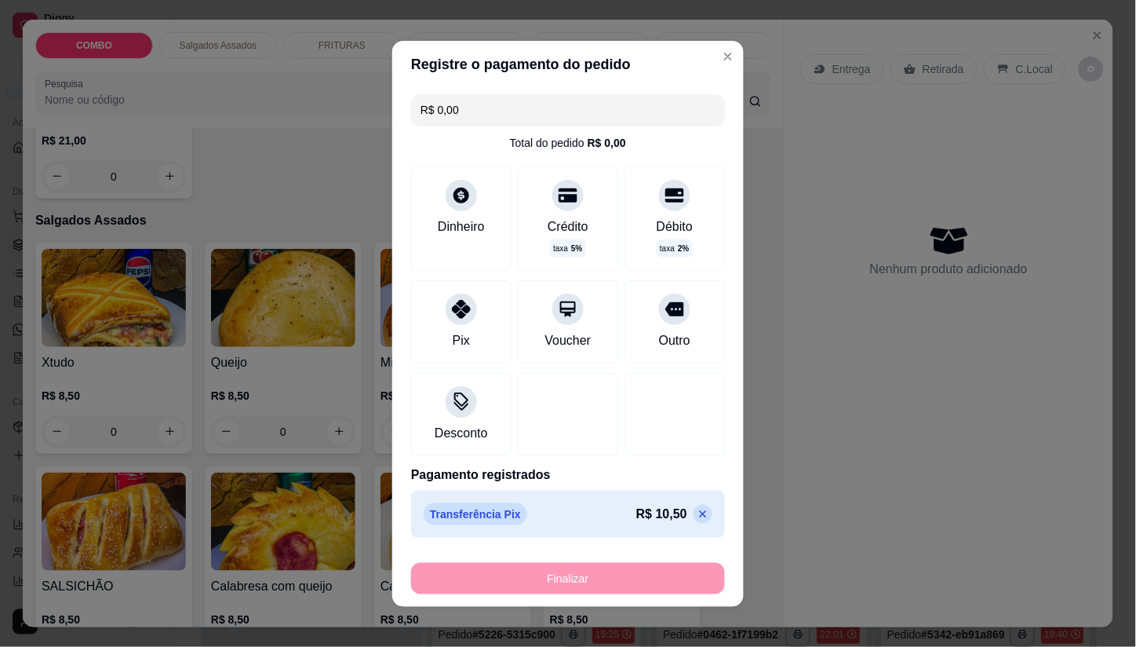
type input "-R$ 10,50"
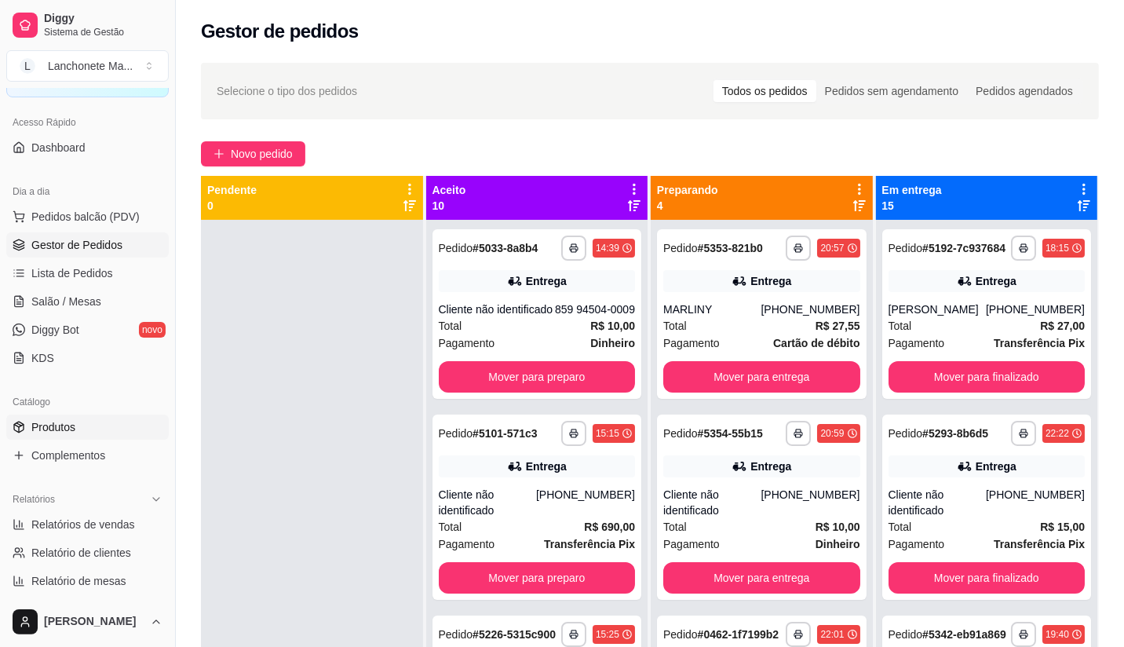
click at [75, 425] on span "Produtos" at bounding box center [53, 427] width 44 height 16
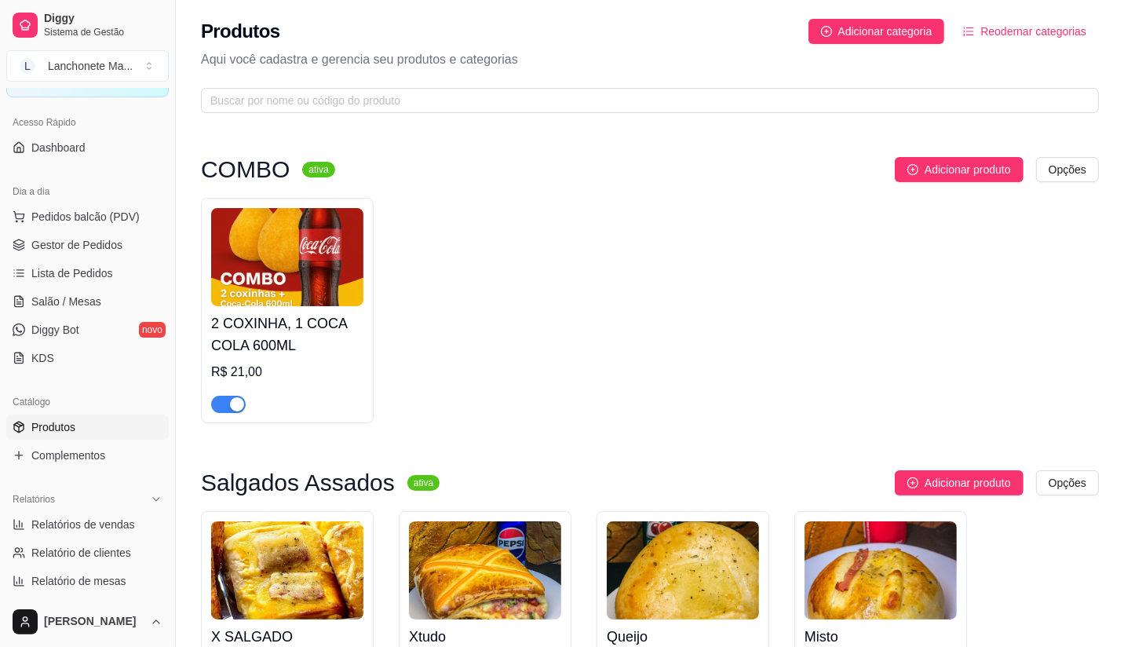
scroll to position [87, 0]
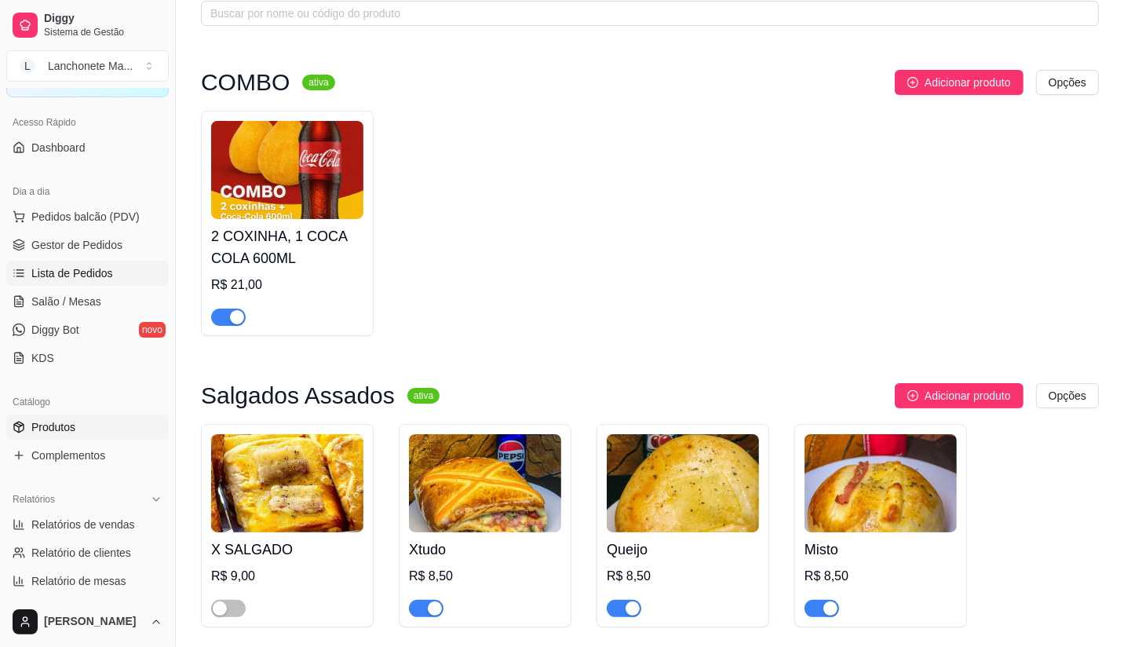
click at [89, 268] on span "Lista de Pedidos" at bounding box center [72, 273] width 82 height 16
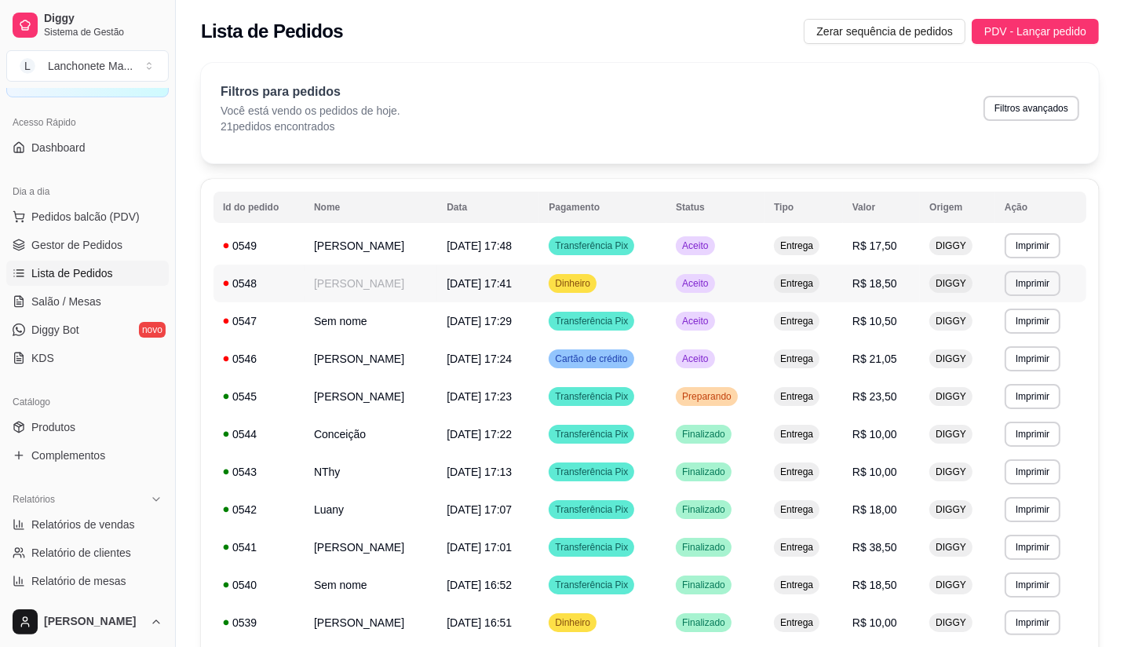
click at [720, 284] on td "Aceito" at bounding box center [715, 283] width 98 height 38
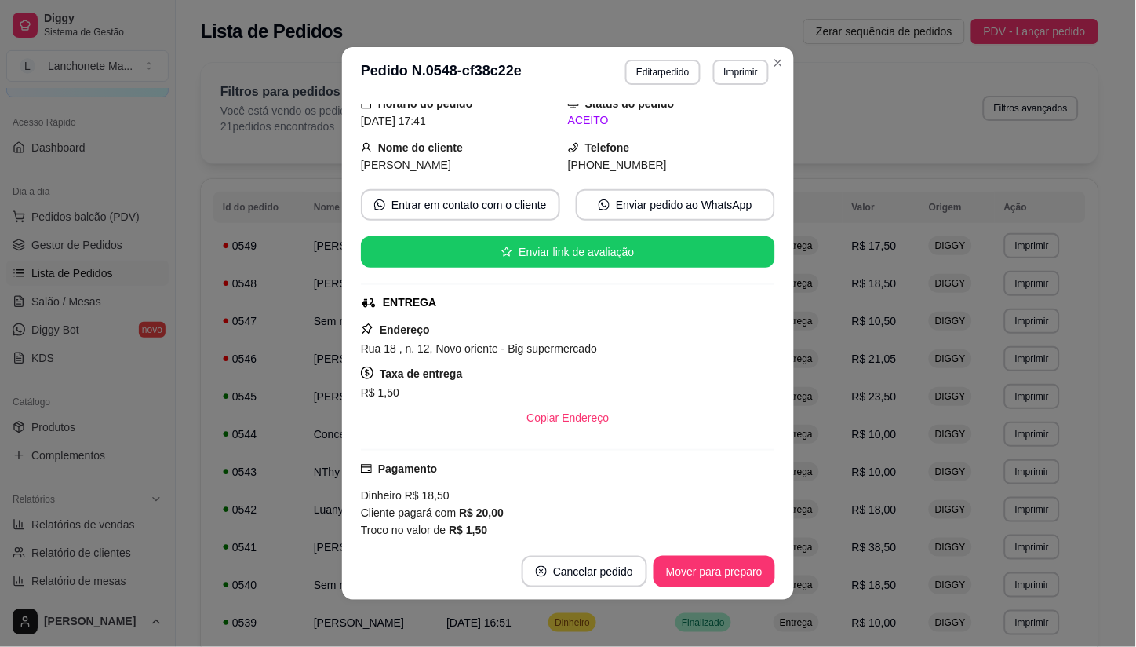
scroll to position [213, 0]
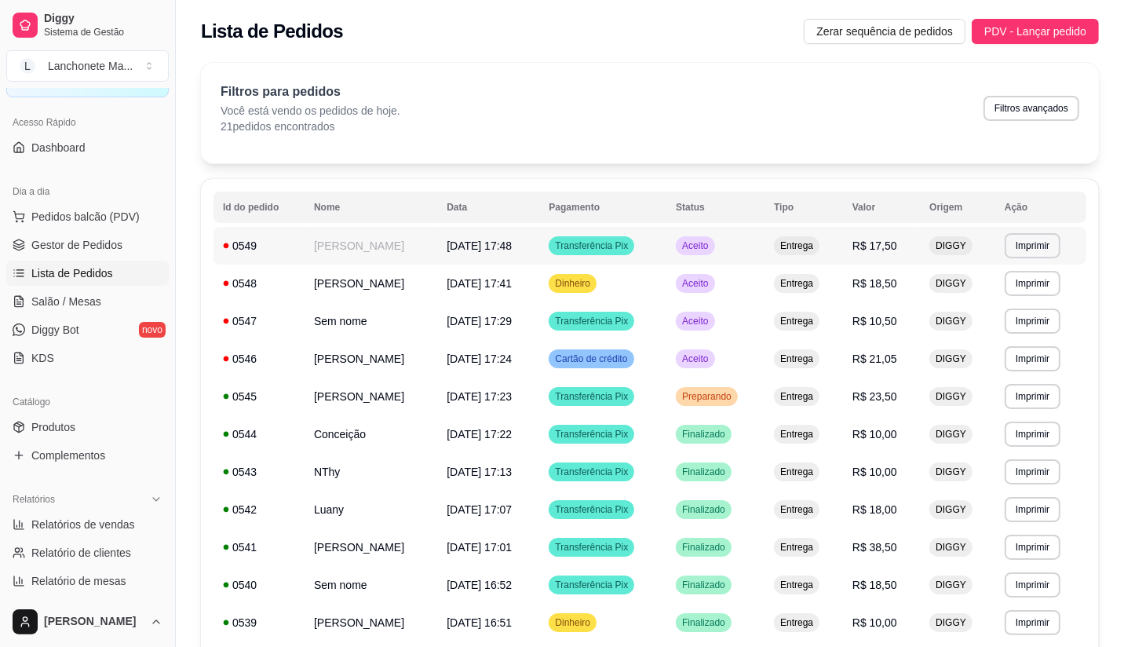
click at [731, 249] on td "Aceito" at bounding box center [715, 246] width 98 height 38
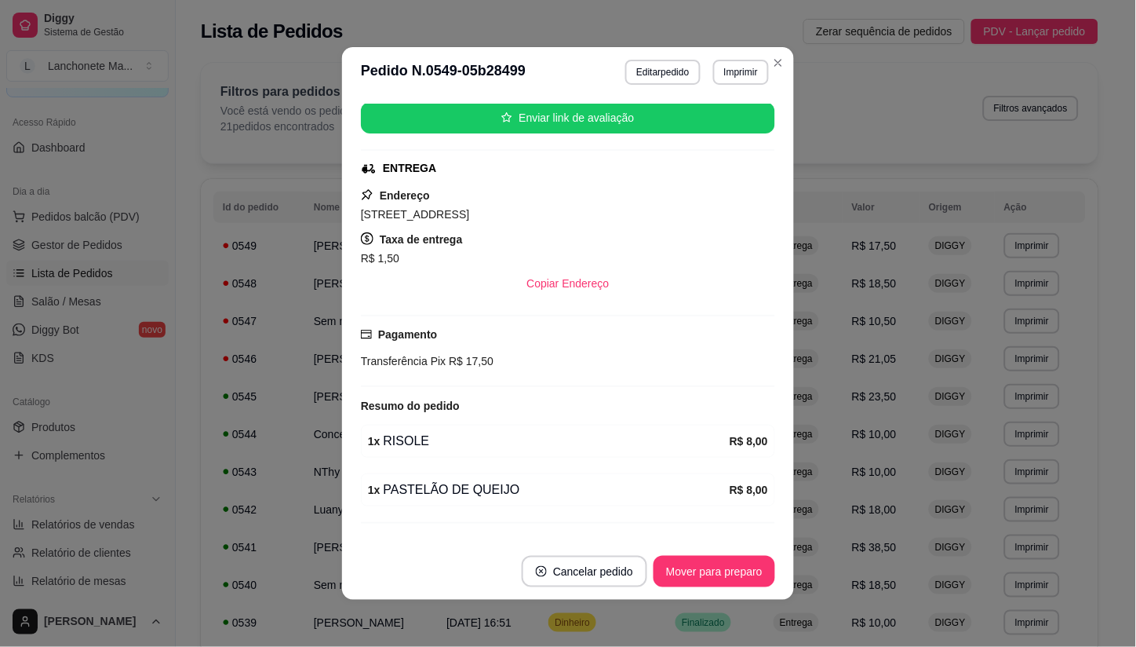
scroll to position [228, 0]
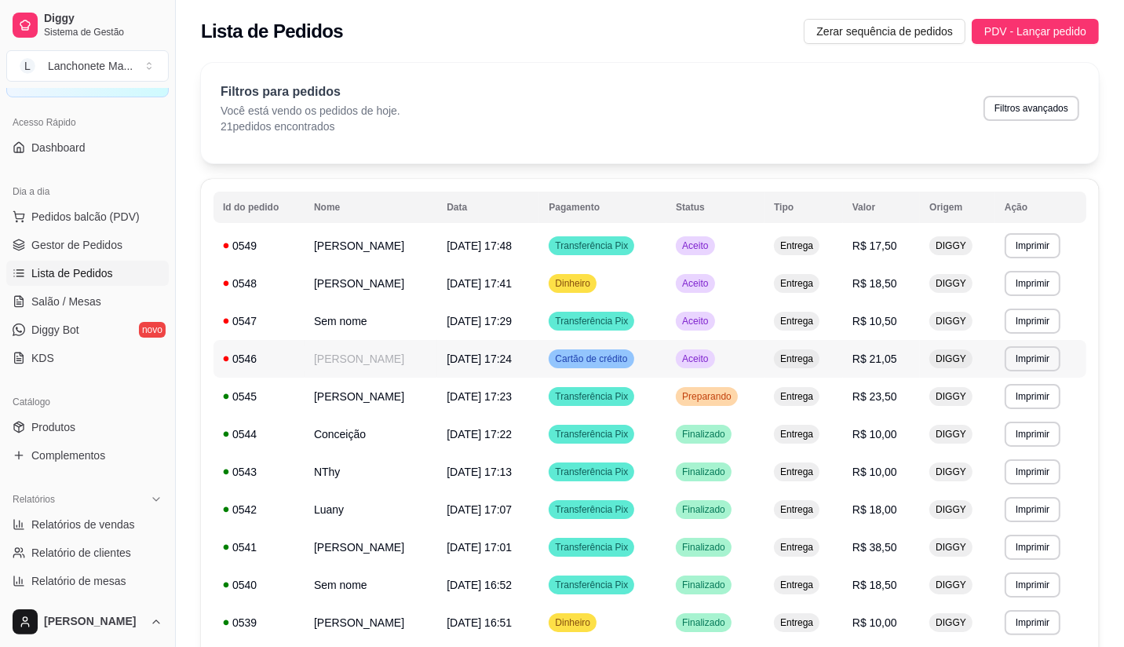
click at [702, 359] on span "Aceito" at bounding box center [695, 358] width 32 height 13
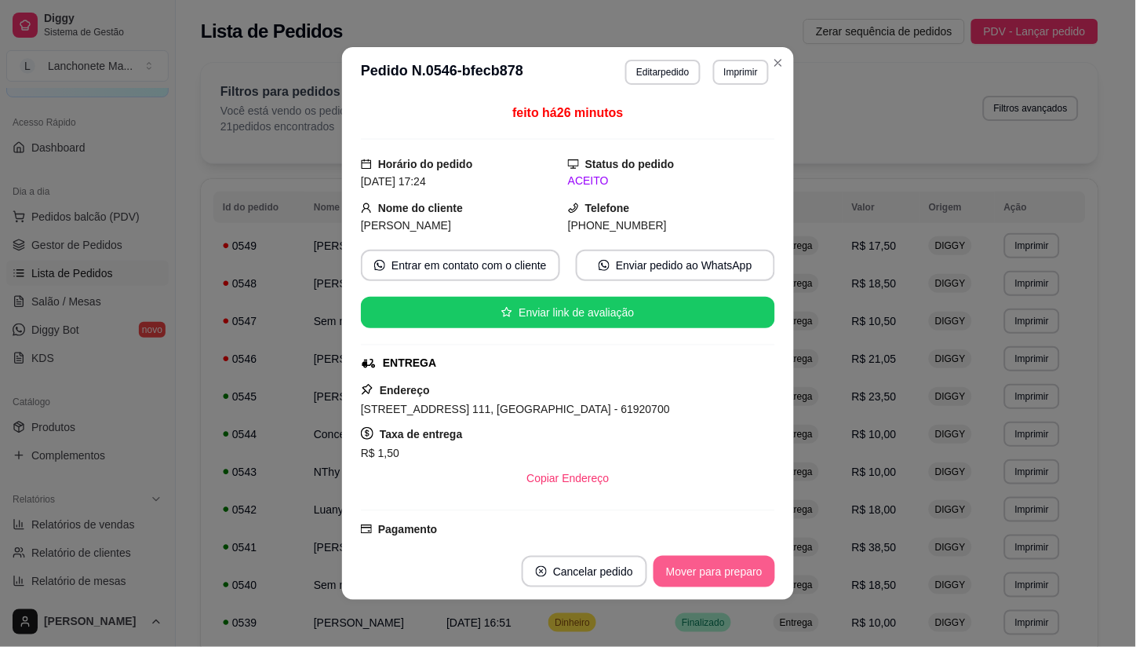
click at [714, 571] on button "Mover para preparo" at bounding box center [715, 571] width 122 height 31
click at [714, 571] on div "Mover para preparo" at bounding box center [704, 571] width 144 height 31
click at [714, 571] on button "Mover para entrega" at bounding box center [714, 571] width 121 height 31
click at [714, 571] on div "Mover para entrega" at bounding box center [703, 571] width 143 height 31
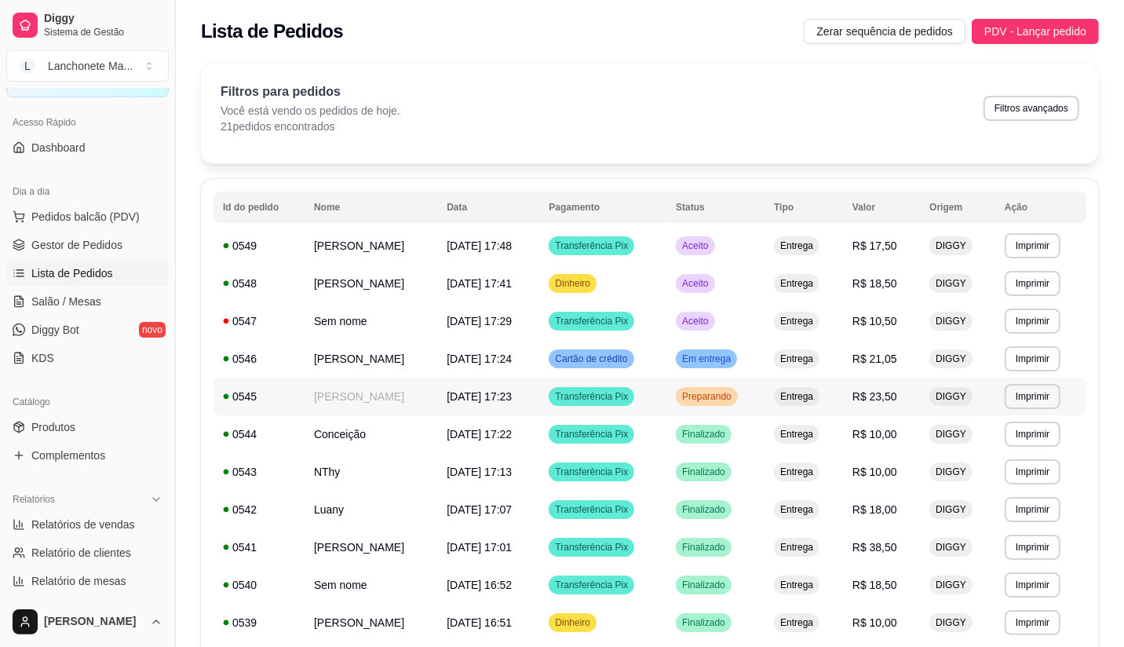
click at [720, 395] on span "Preparando" at bounding box center [707, 396] width 56 height 13
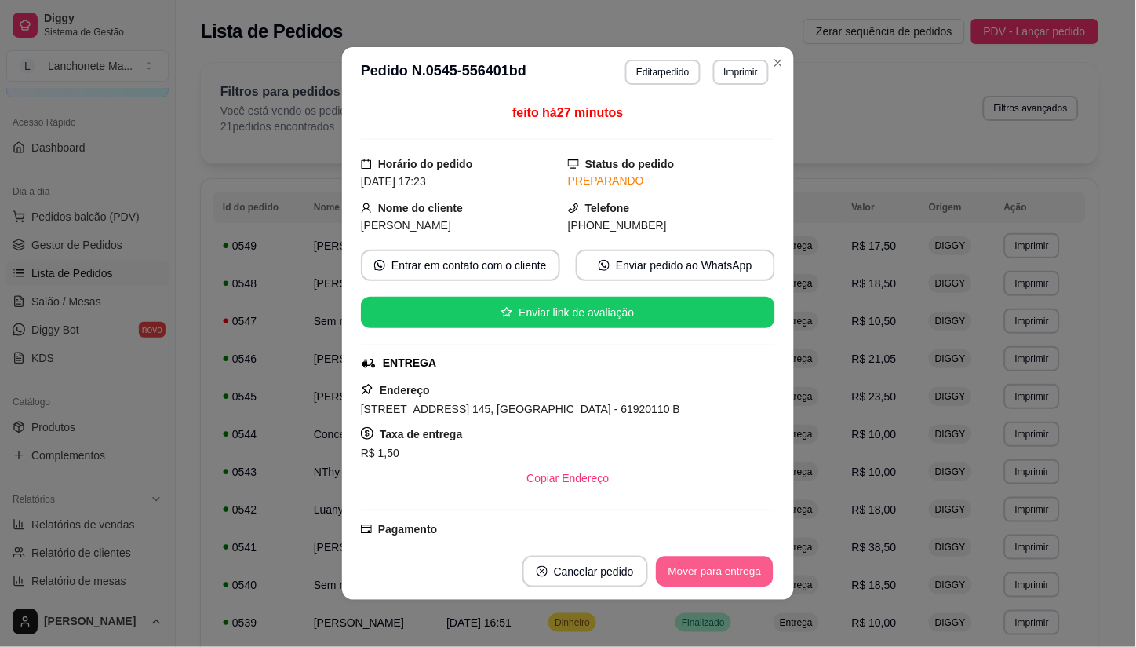
click at [708, 565] on button "Mover para entrega" at bounding box center [715, 571] width 118 height 31
click at [708, 568] on div "Mover para entrega" at bounding box center [703, 571] width 143 height 31
click at [708, 568] on button "Mover para finalizado" at bounding box center [710, 571] width 126 height 31
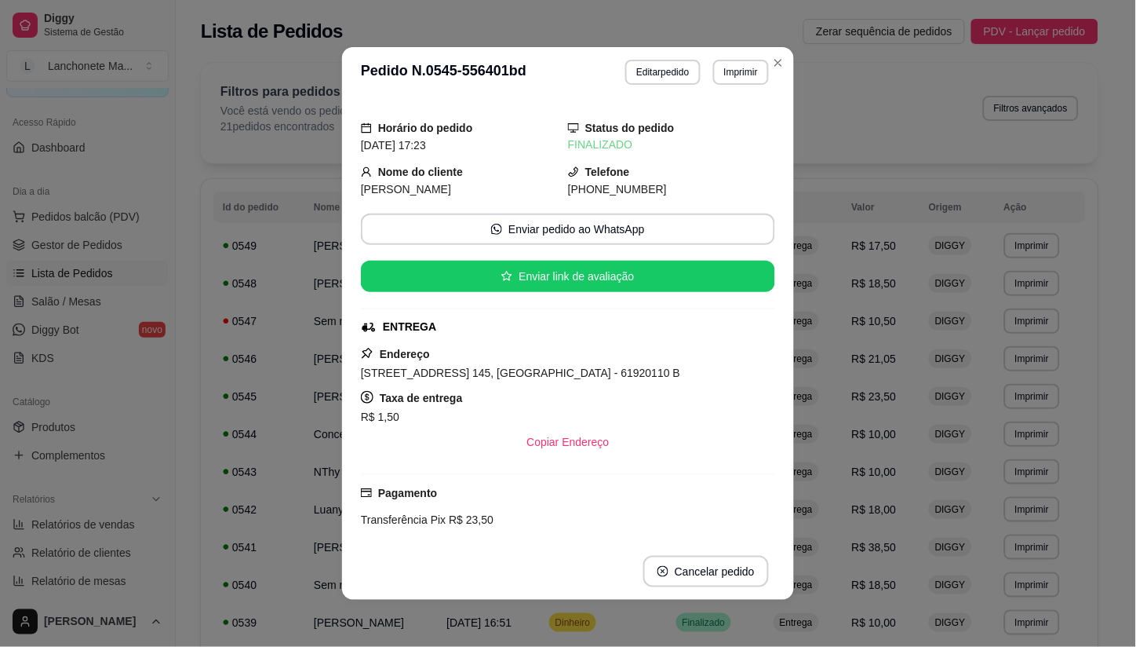
click at [767, 87] on header "**********" at bounding box center [568, 72] width 452 height 50
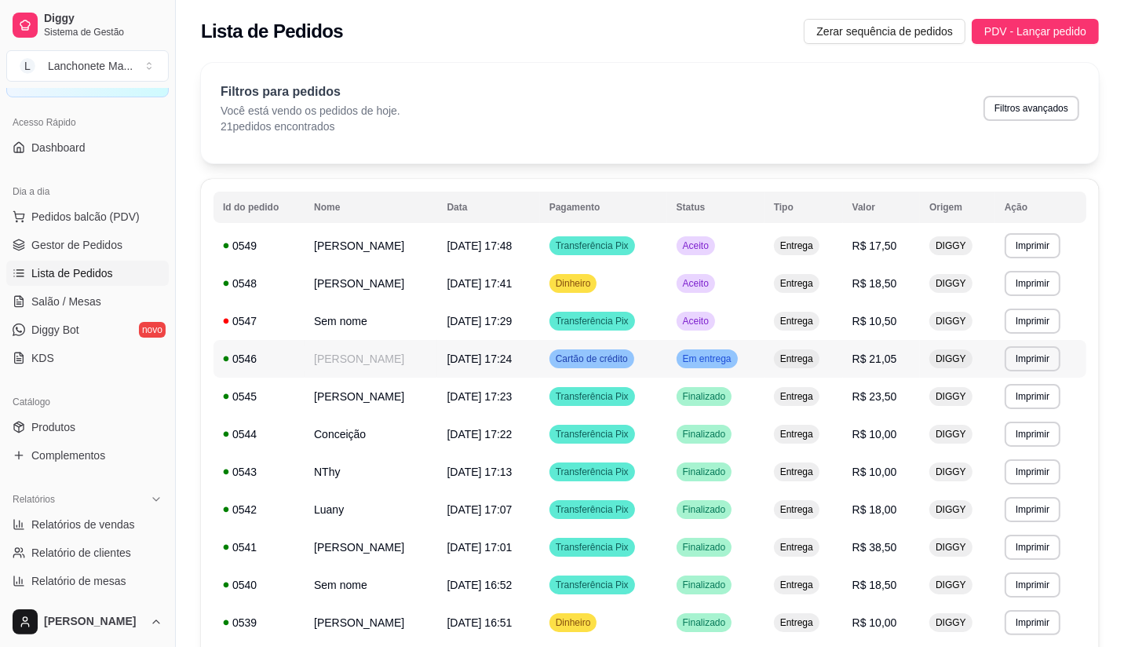
click at [777, 347] on td "Entrega" at bounding box center [803, 359] width 78 height 38
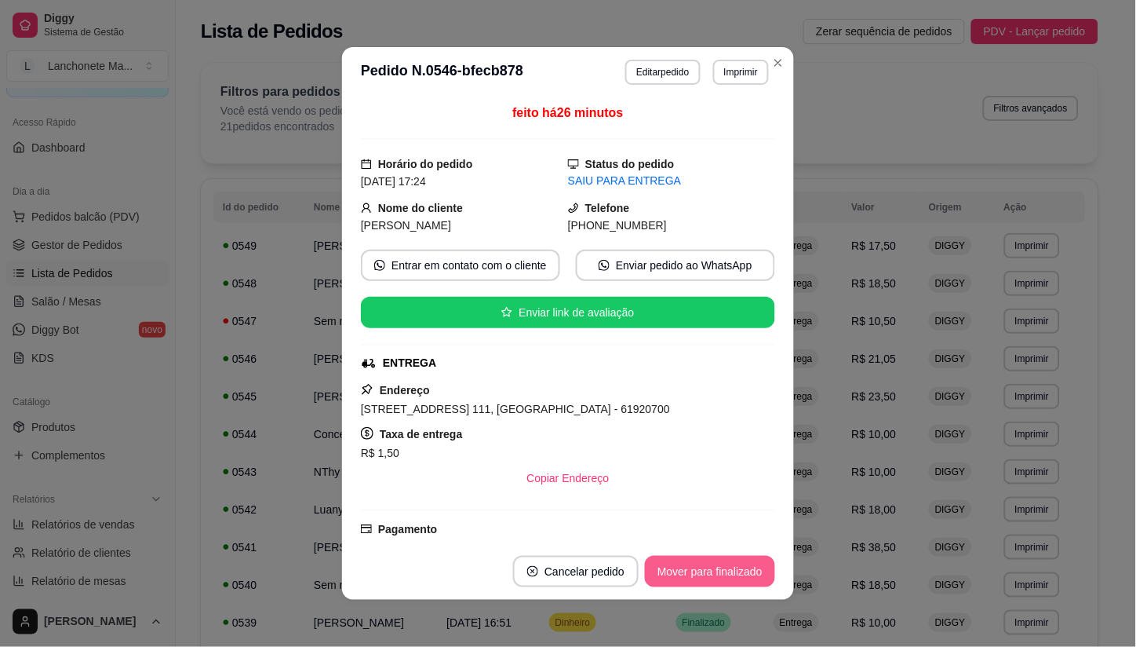
click at [751, 565] on button "Mover para finalizado" at bounding box center [710, 571] width 130 height 31
click at [751, 565] on div "Mover para finalizado" at bounding box center [699, 571] width 152 height 31
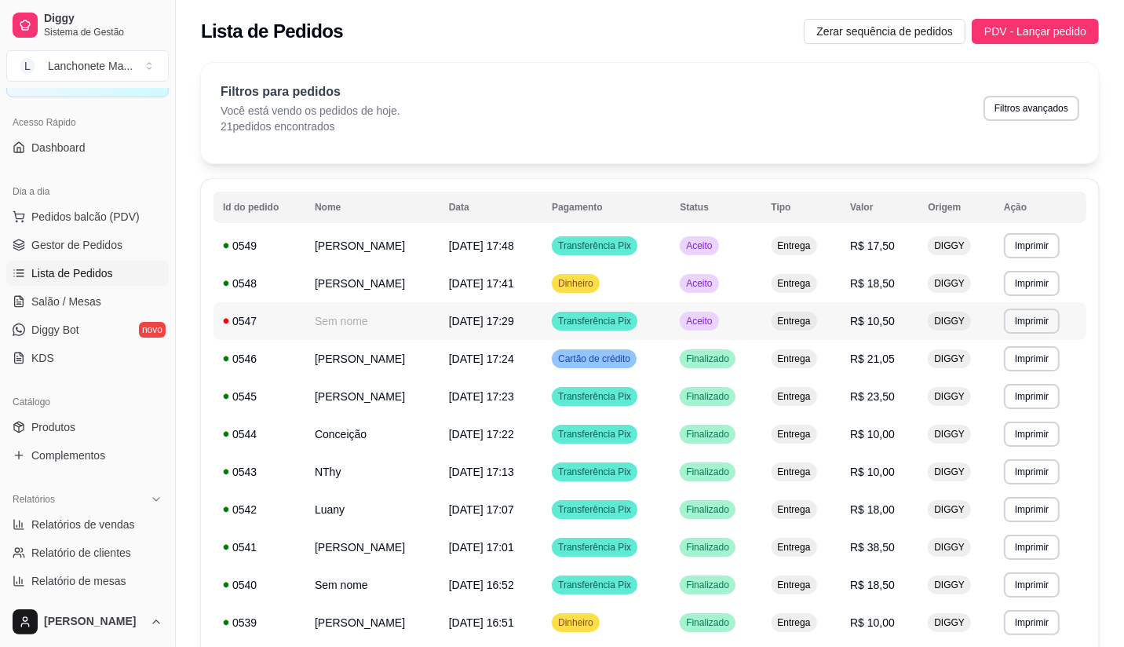
click at [787, 312] on div "Entrega" at bounding box center [794, 321] width 46 height 19
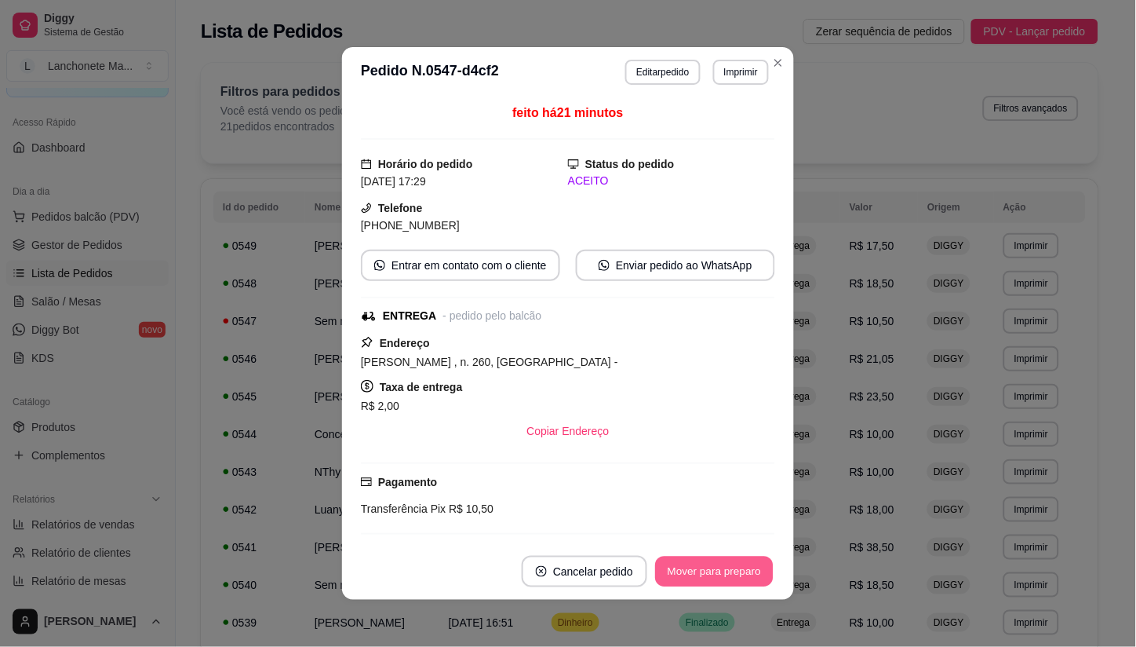
click at [724, 579] on button "Mover para preparo" at bounding box center [714, 571] width 118 height 31
click at [724, 579] on button "Mover para entrega" at bounding box center [714, 571] width 121 height 31
click at [724, 579] on div "Mover para entrega" at bounding box center [703, 571] width 143 height 31
click at [724, 579] on div "Mover para finalizado" at bounding box center [699, 571] width 152 height 31
click at [724, 578] on div "Mover para finalizado" at bounding box center [699, 571] width 152 height 31
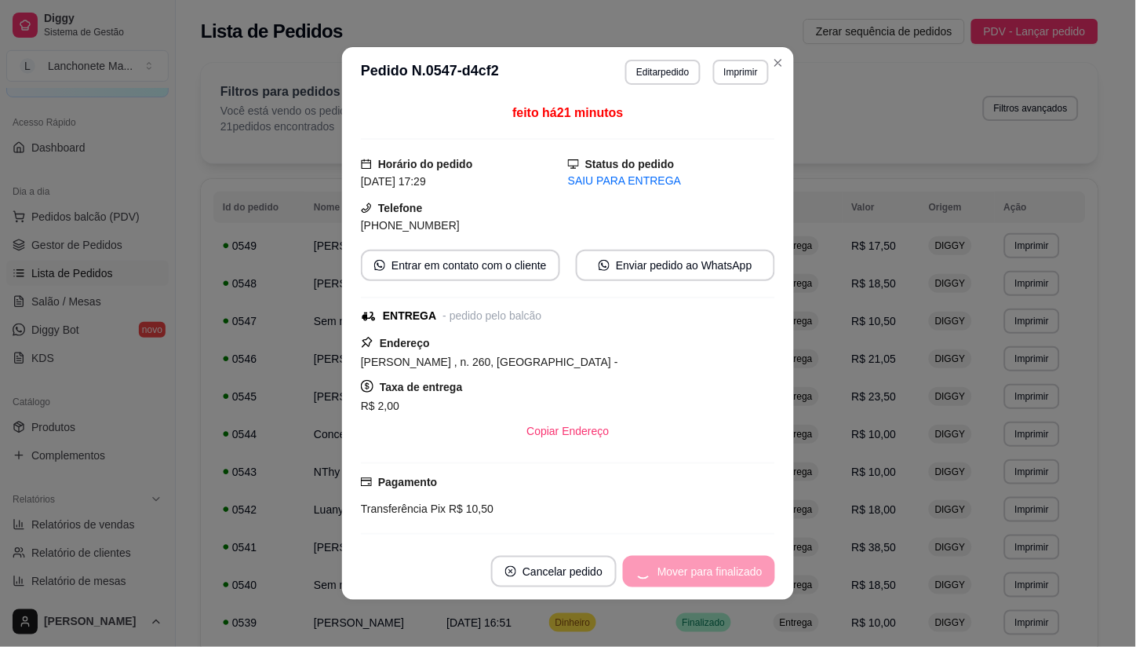
click at [724, 578] on div "Mover para finalizado" at bounding box center [699, 571] width 152 height 31
click at [617, 578] on button "Cancelar pedido" at bounding box center [554, 571] width 126 height 31
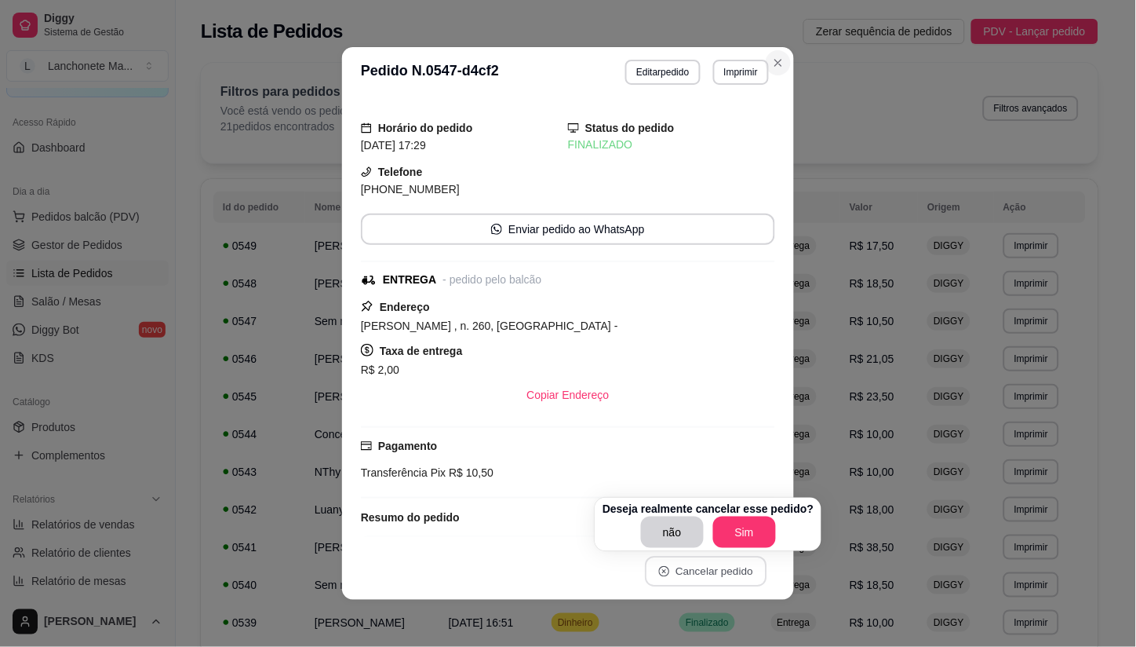
click at [779, 72] on button "Close" at bounding box center [778, 62] width 25 height 25
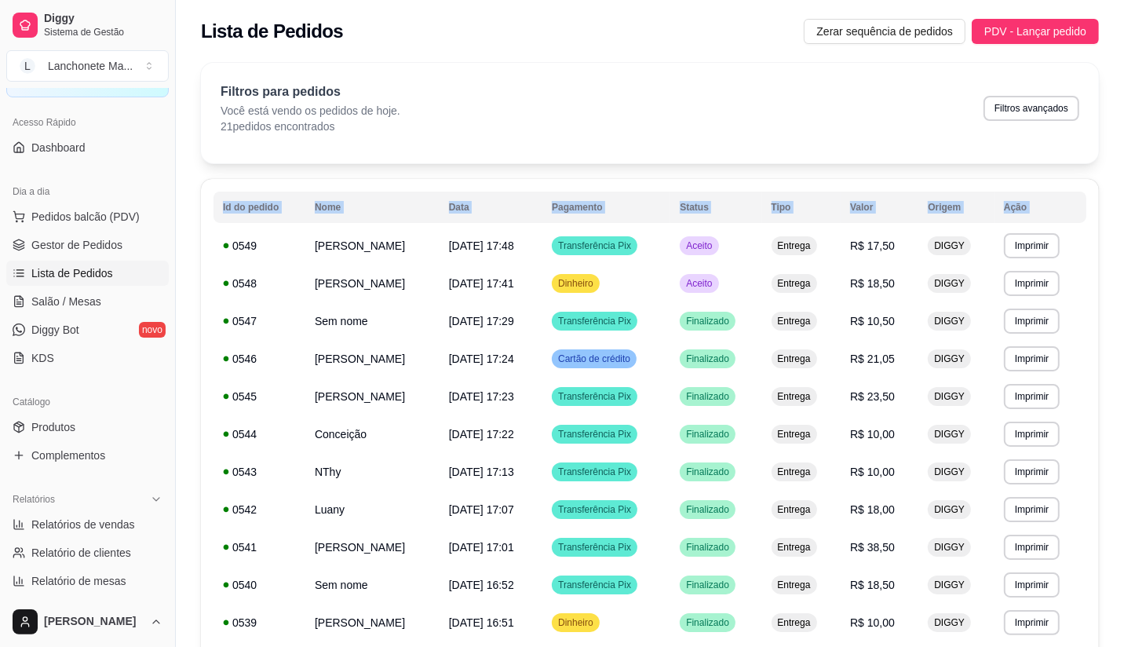
click at [779, 73] on div "Filtros para pedidos Você está vendo os pedidos de hoje. 21 pedidos encontrados…" at bounding box center [650, 113] width 898 height 100
click at [707, 272] on td "Aceito" at bounding box center [715, 283] width 91 height 38
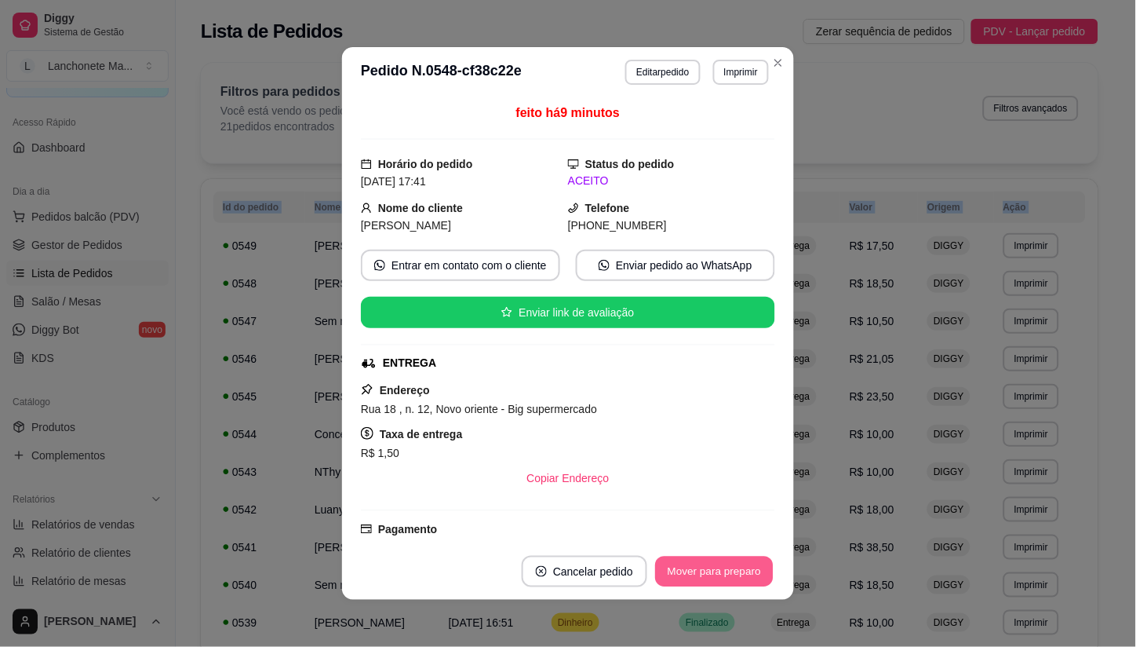
click at [712, 560] on button "Mover para preparo" at bounding box center [714, 571] width 118 height 31
click at [712, 561] on div "Mover para preparo" at bounding box center [715, 571] width 122 height 31
click at [712, 561] on div "Mover para preparo" at bounding box center [704, 571] width 144 height 31
click at [712, 561] on div "Mover para entrega" at bounding box center [703, 571] width 143 height 31
click at [712, 561] on button "Mover para finalizado" at bounding box center [710, 571] width 126 height 31
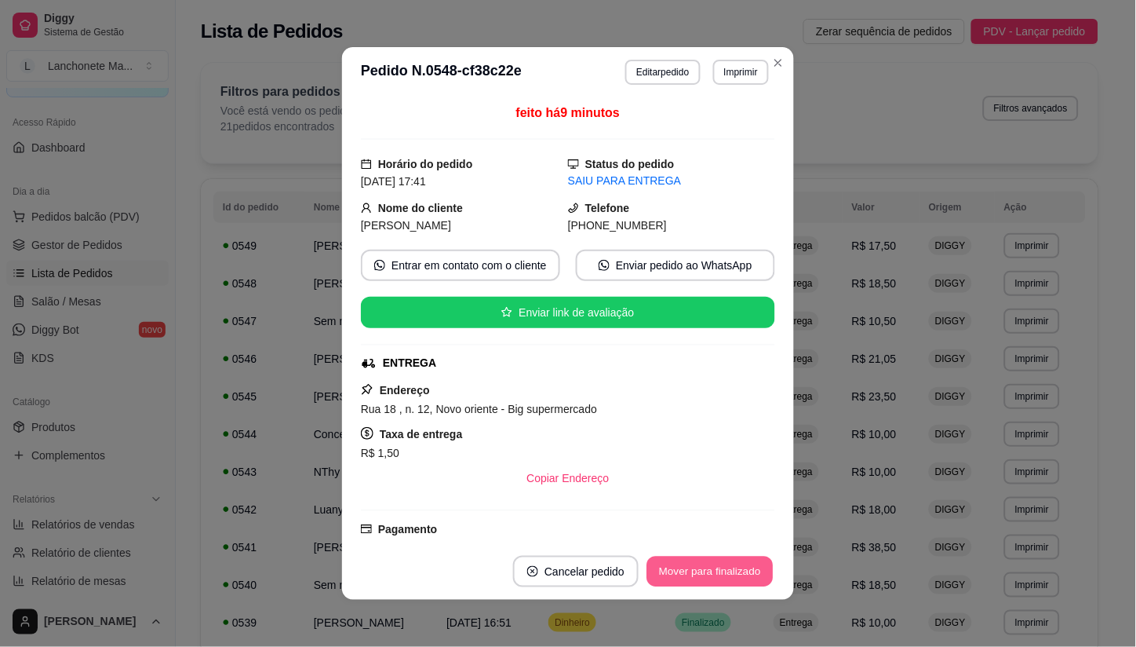
click at [712, 561] on div "Mover para finalizado" at bounding box center [710, 571] width 130 height 31
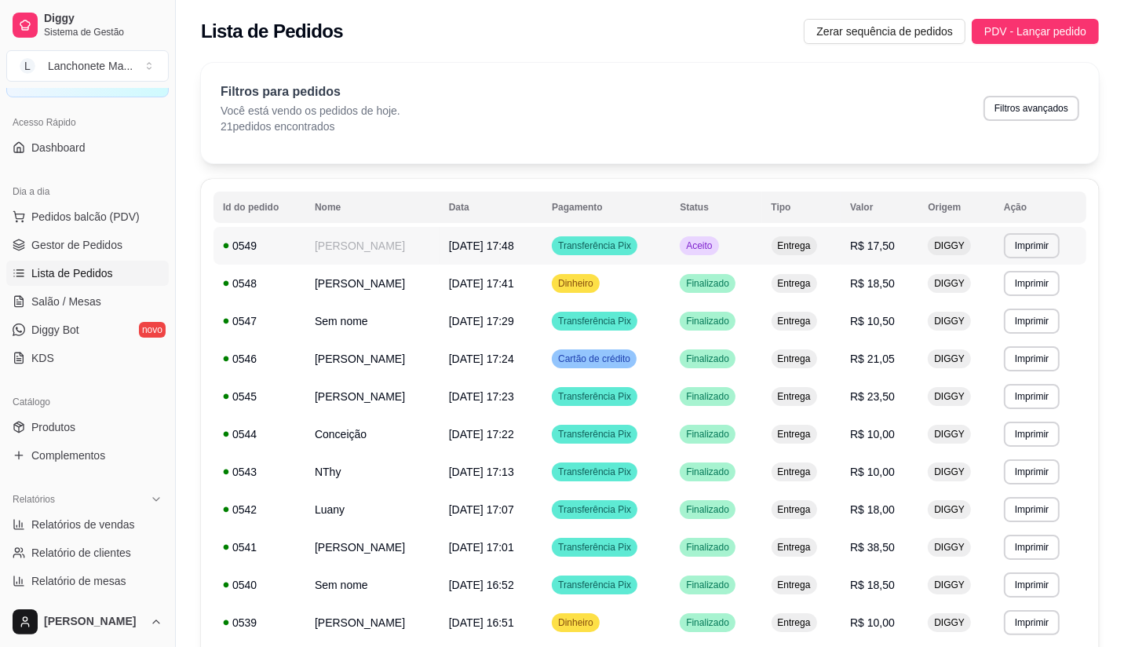
click at [738, 243] on td "Aceito" at bounding box center [715, 246] width 91 height 38
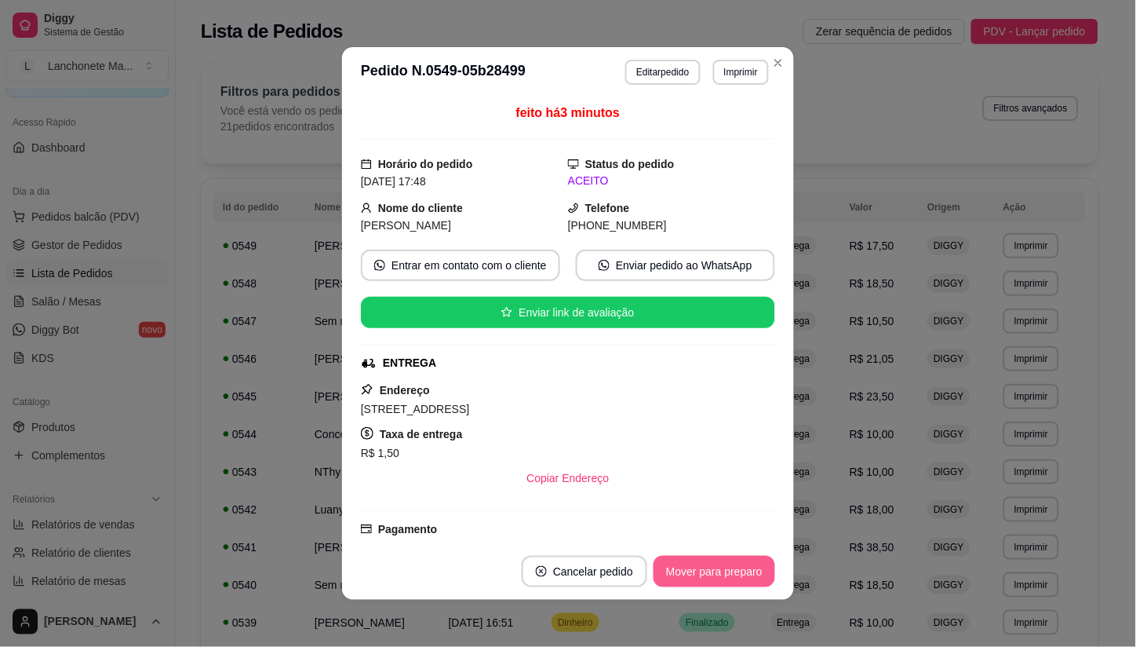
click at [712, 568] on button "Mover para preparo" at bounding box center [715, 571] width 122 height 31
click at [712, 568] on div "Mover para preparo" at bounding box center [704, 571] width 144 height 31
click at [712, 568] on button "Mover para entrega" at bounding box center [714, 571] width 121 height 31
click at [712, 568] on div "Mover para entrega" at bounding box center [703, 571] width 143 height 31
click at [712, 568] on button "Mover para finalizado" at bounding box center [710, 571] width 126 height 31
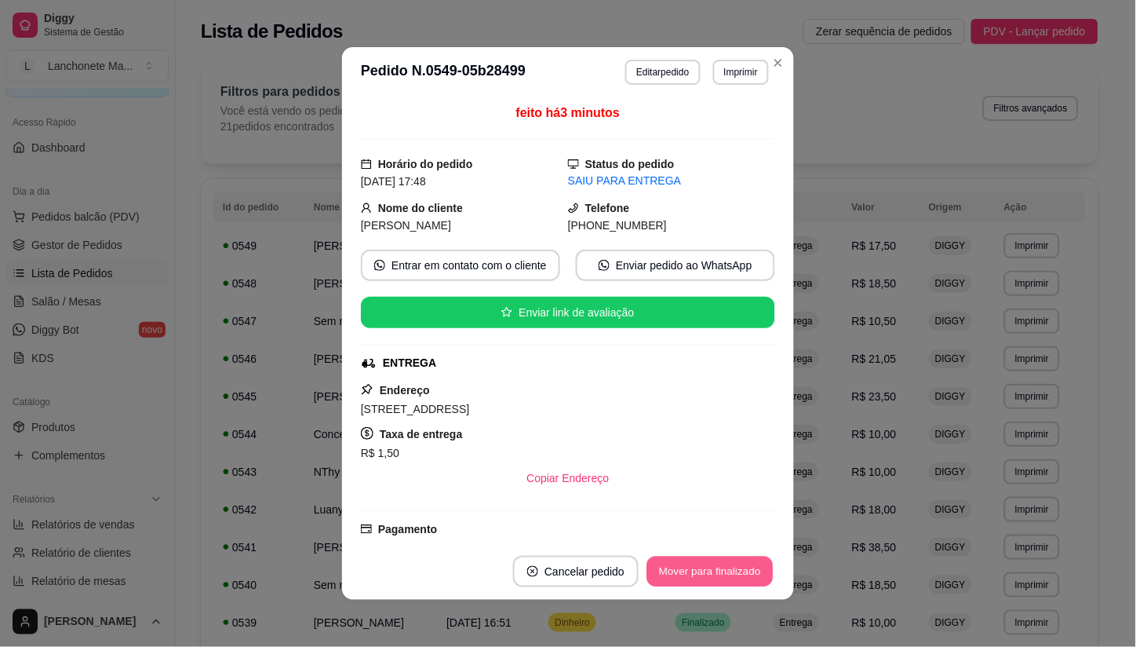
click at [712, 568] on div "Mover para finalizado" at bounding box center [710, 571] width 130 height 31
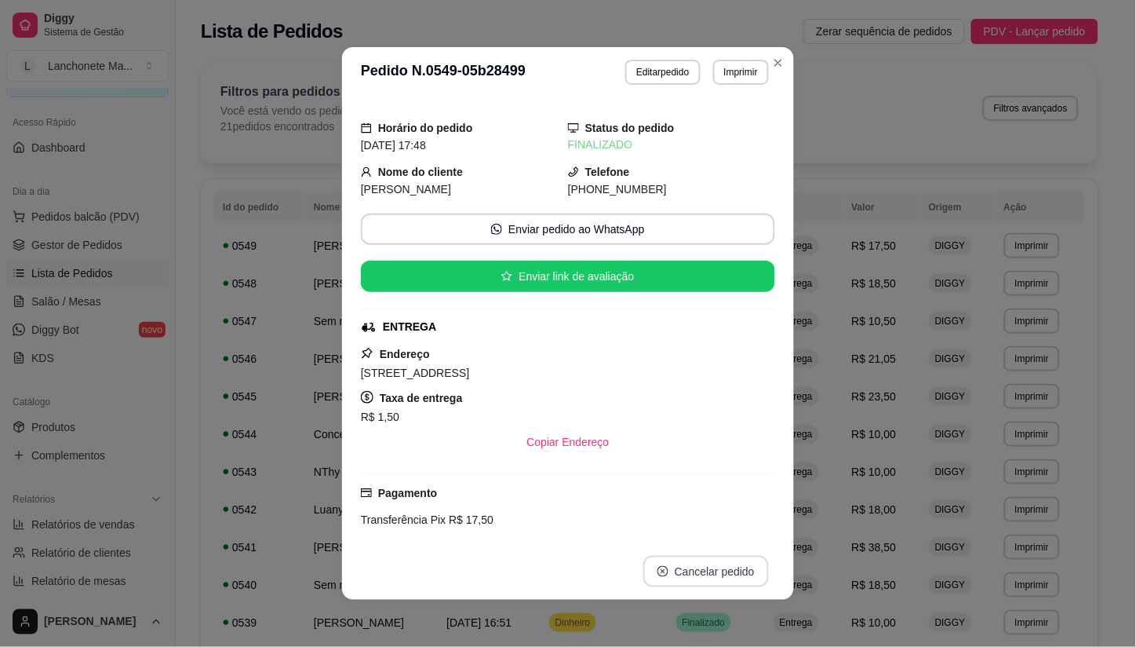
click at [712, 568] on button "Cancelar pedido" at bounding box center [706, 571] width 126 height 31
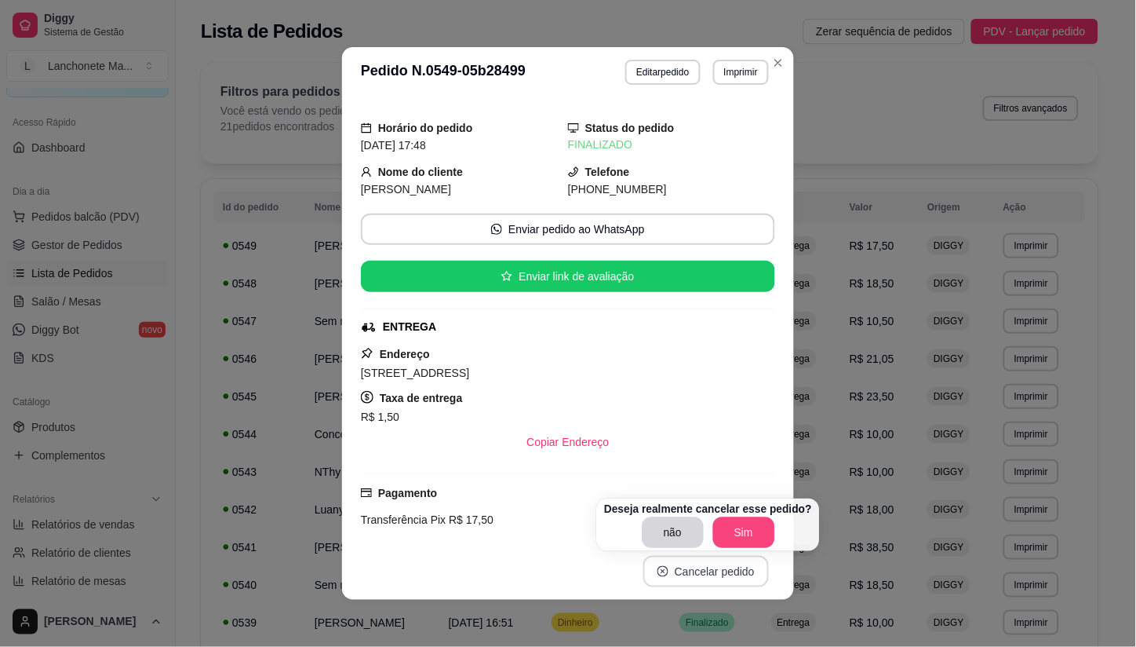
click at [712, 568] on button "Cancelar pedido" at bounding box center [706, 571] width 126 height 31
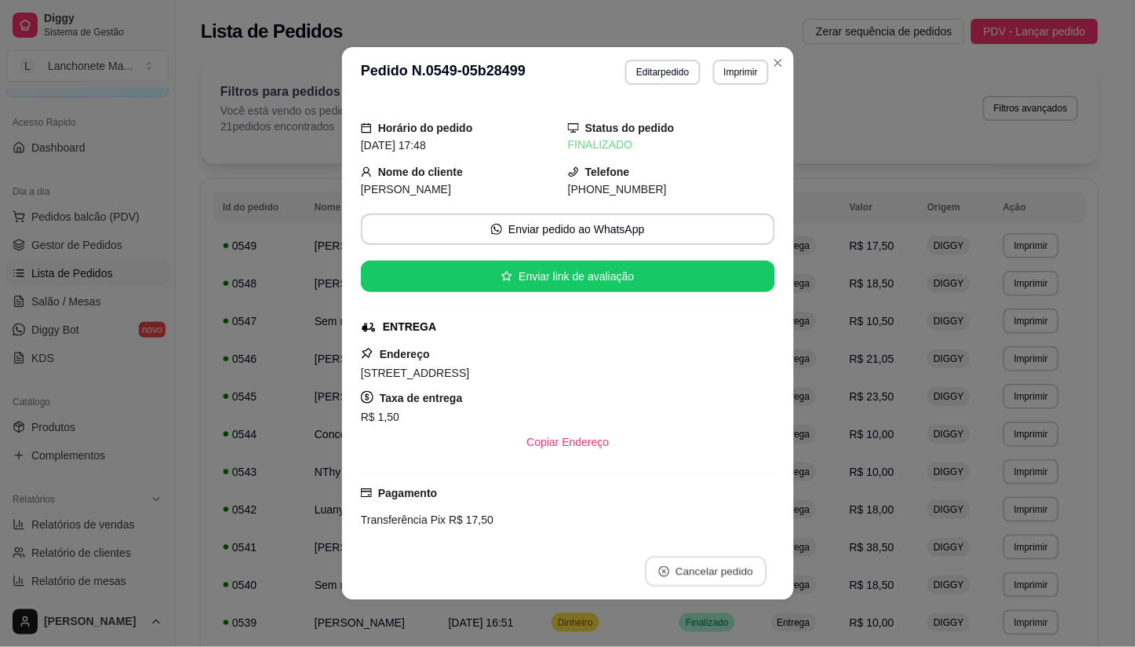
click at [712, 568] on button "Cancelar pedido" at bounding box center [706, 571] width 122 height 31
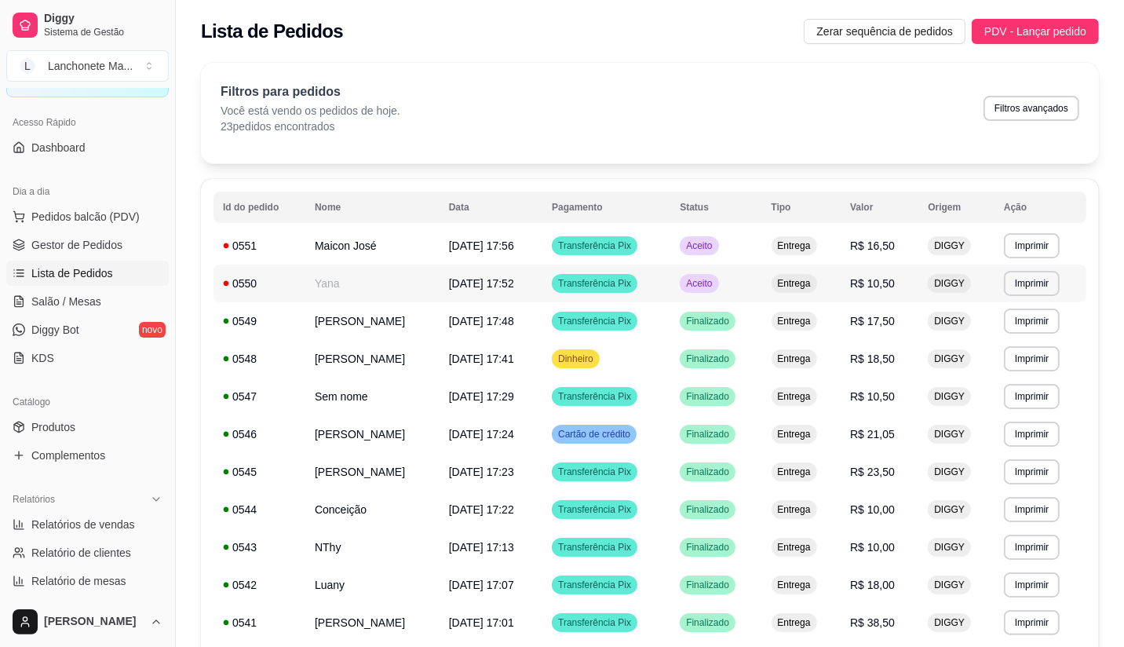
click at [683, 287] on td "Aceito" at bounding box center [715, 283] width 91 height 38
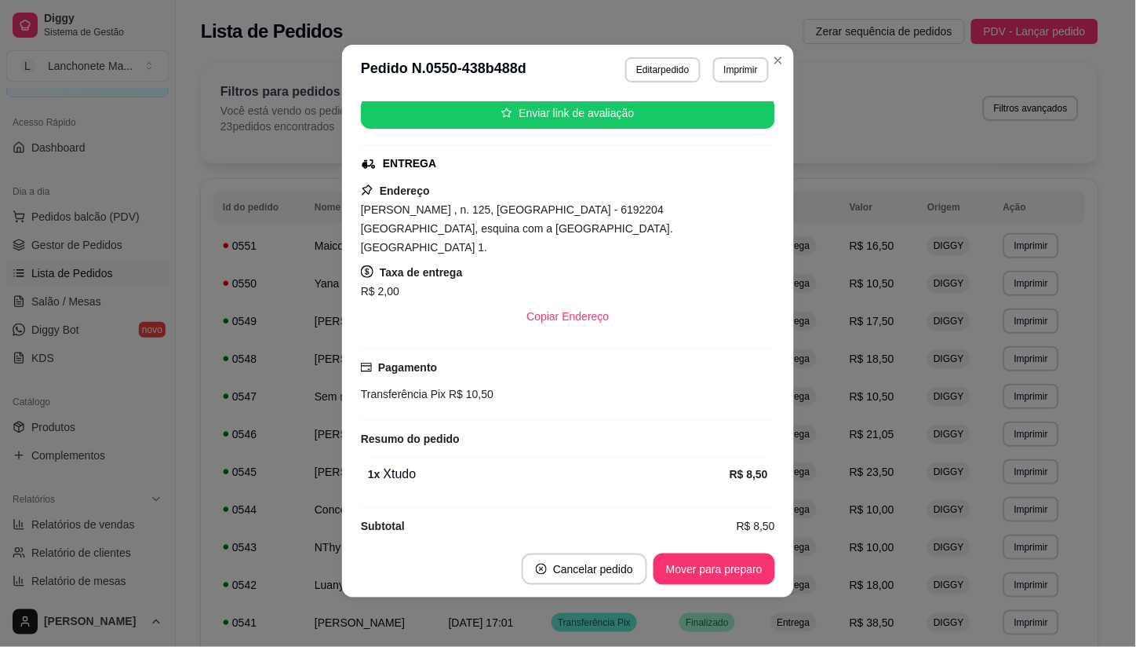
scroll to position [3, 0]
click at [725, 567] on button "Mover para preparo" at bounding box center [715, 567] width 122 height 31
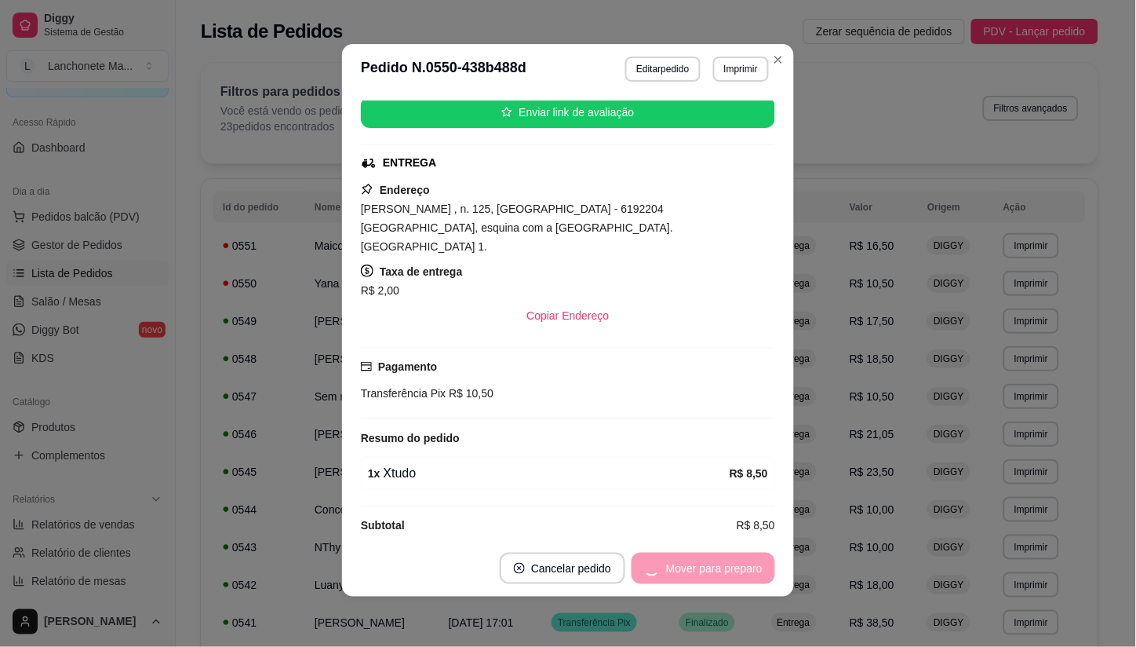
click at [725, 567] on div "Mover para preparo" at bounding box center [704, 567] width 144 height 31
click at [725, 567] on div "Mover para preparo" at bounding box center [715, 567] width 122 height 31
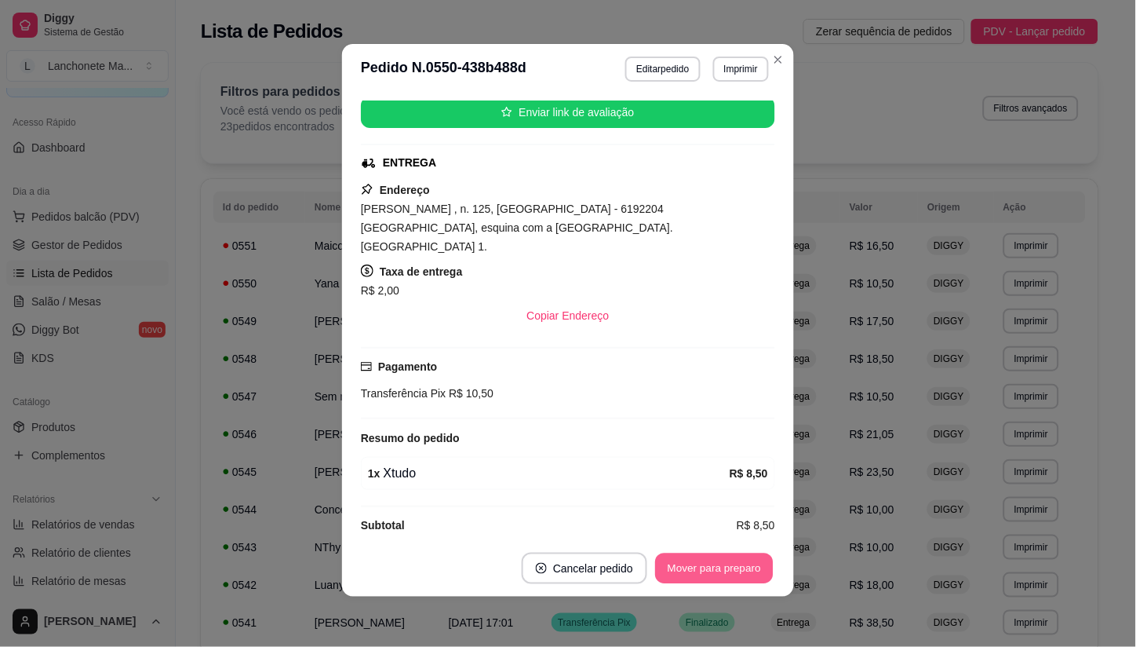
click at [725, 567] on button "Mover para preparo" at bounding box center [714, 568] width 118 height 31
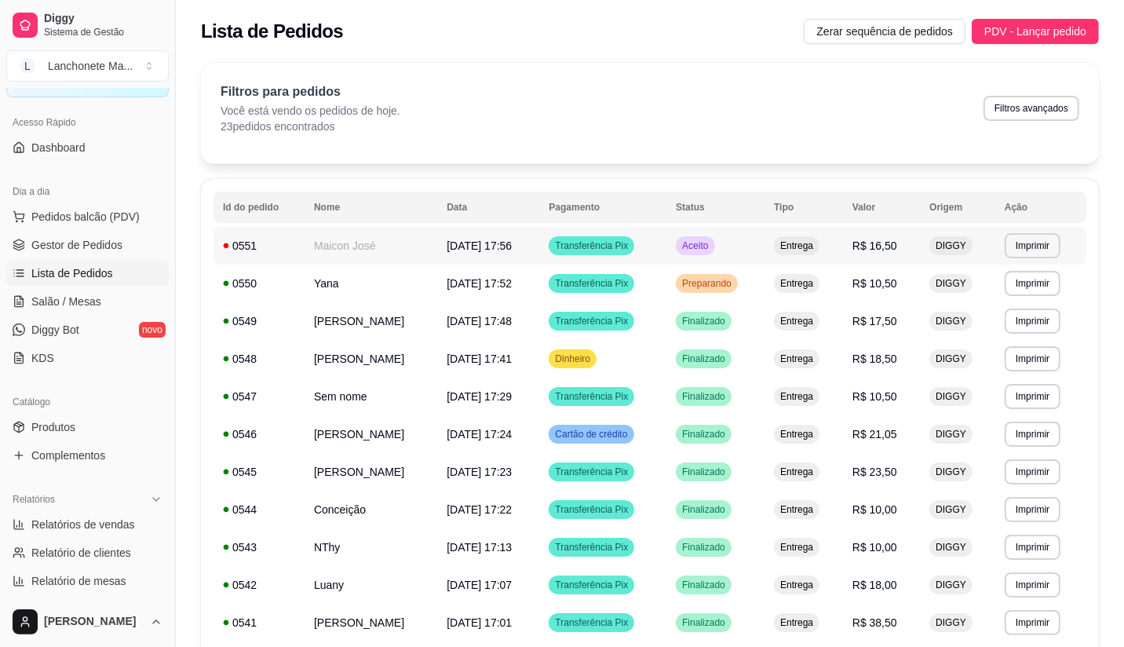
click at [720, 239] on td "Aceito" at bounding box center [715, 246] width 98 height 38
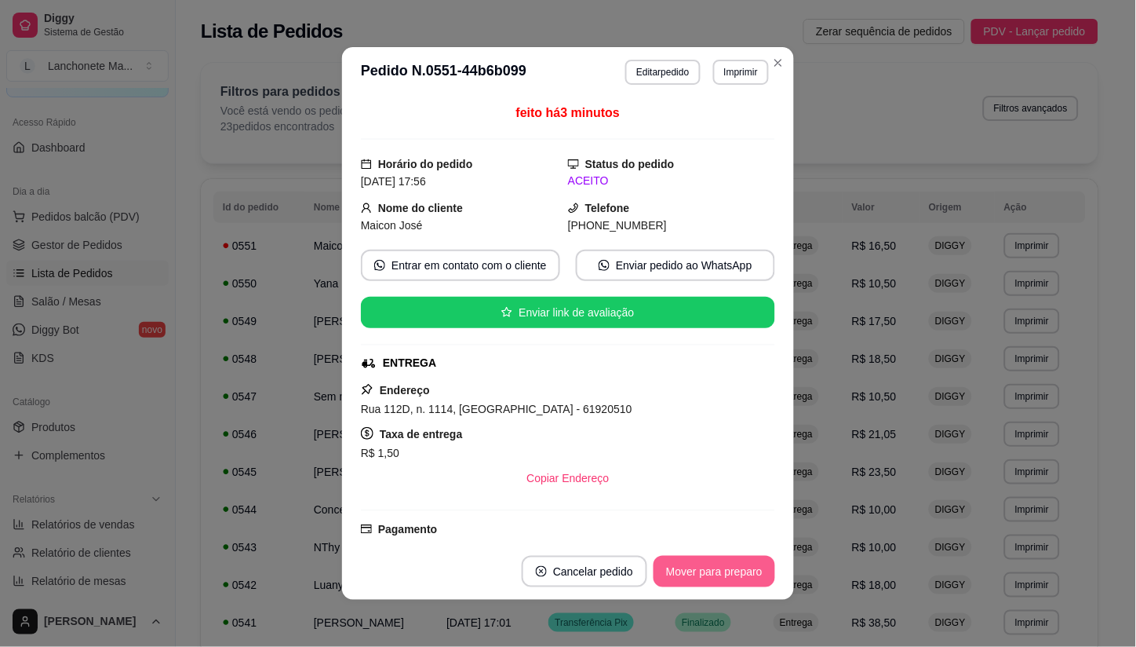
click at [694, 577] on button "Mover para preparo" at bounding box center [715, 571] width 122 height 31
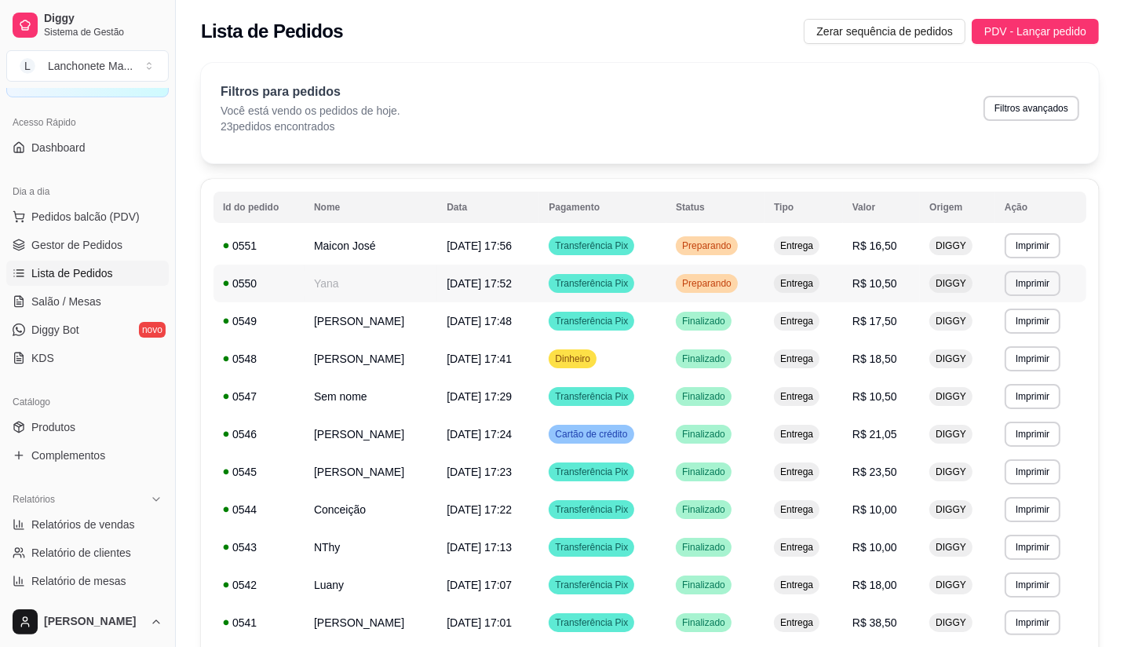
click at [750, 276] on td "Preparando" at bounding box center [715, 283] width 98 height 38
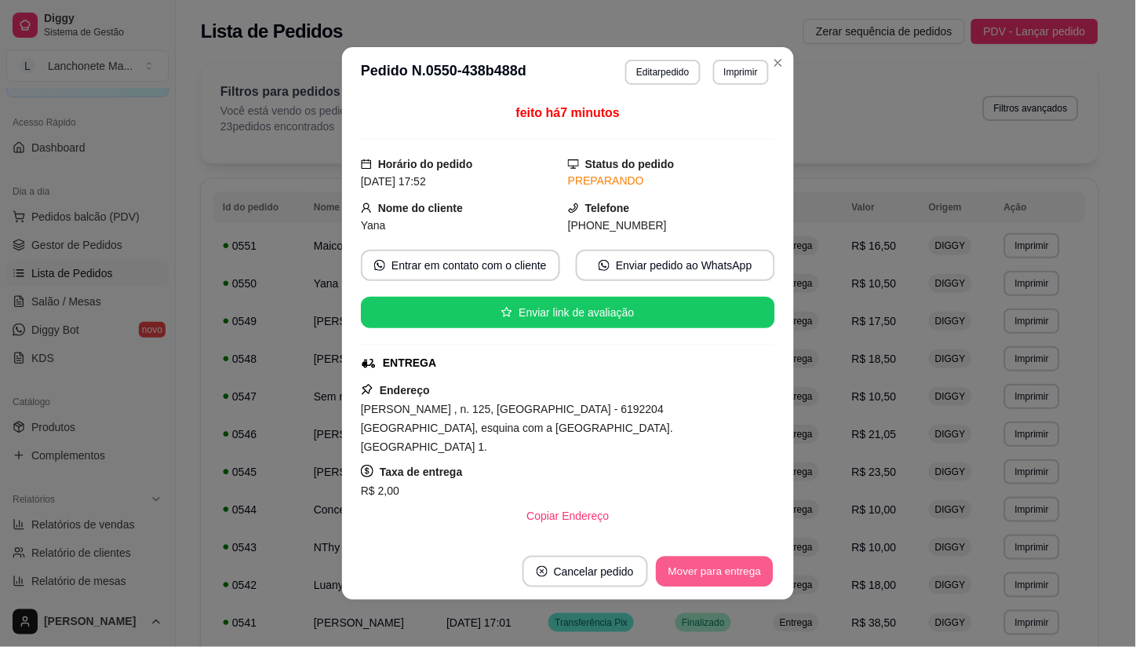
click at [718, 562] on button "Mover para entrega" at bounding box center [715, 571] width 118 height 31
click at [718, 562] on button "Mover para finalizado" at bounding box center [710, 571] width 126 height 31
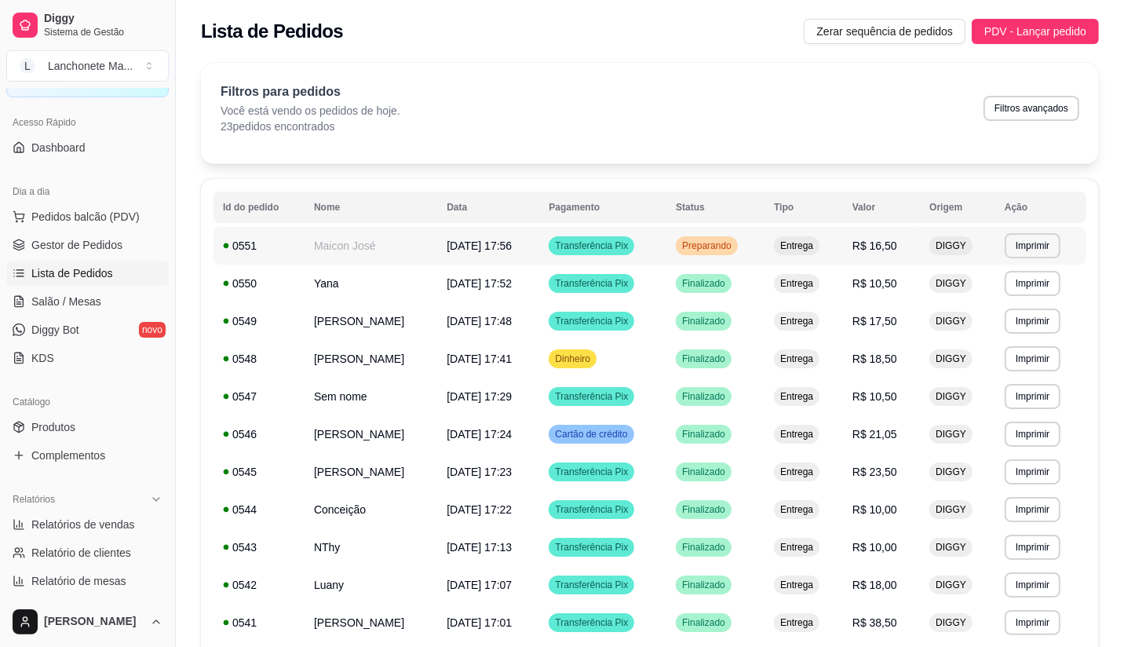
click at [710, 246] on span "Preparando" at bounding box center [707, 245] width 56 height 13
click at [745, 246] on td "Preparando" at bounding box center [715, 246] width 98 height 38
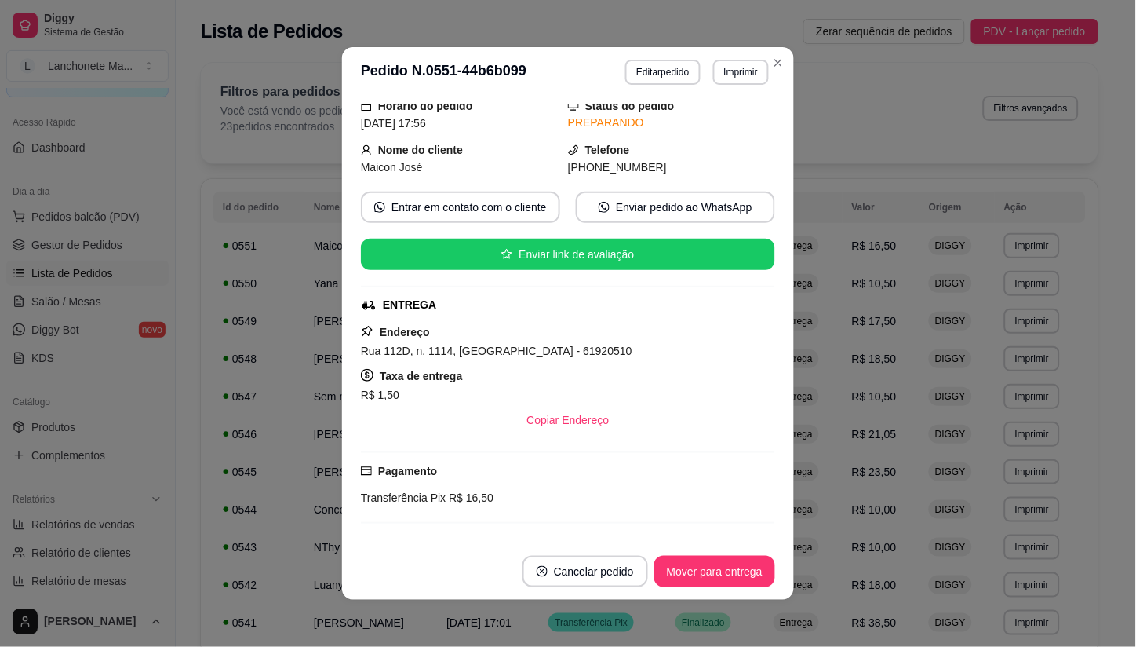
scroll to position [87, 0]
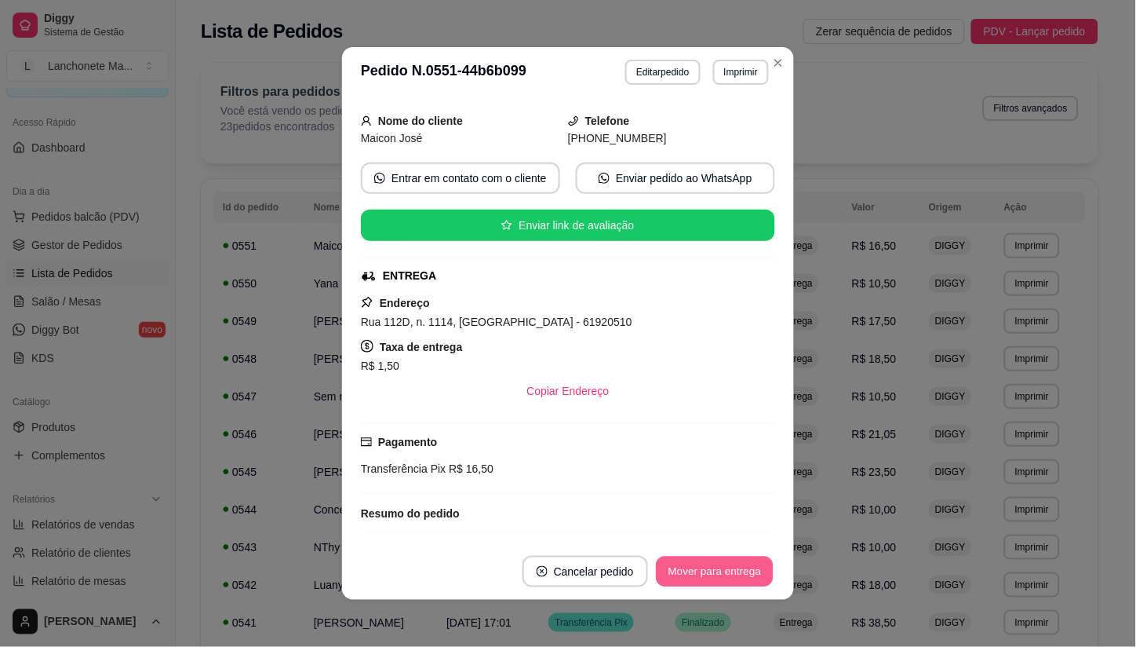
click at [726, 569] on button "Mover para entrega" at bounding box center [715, 571] width 118 height 31
click at [726, 569] on div "Mover para entrega" at bounding box center [714, 571] width 121 height 31
click at [726, 569] on button "Mover para finalizado" at bounding box center [710, 571] width 130 height 31
click at [726, 569] on div "Mover para finalizado" at bounding box center [699, 571] width 152 height 31
click at [617, 569] on button "Cancelar pedido" at bounding box center [554, 571] width 126 height 31
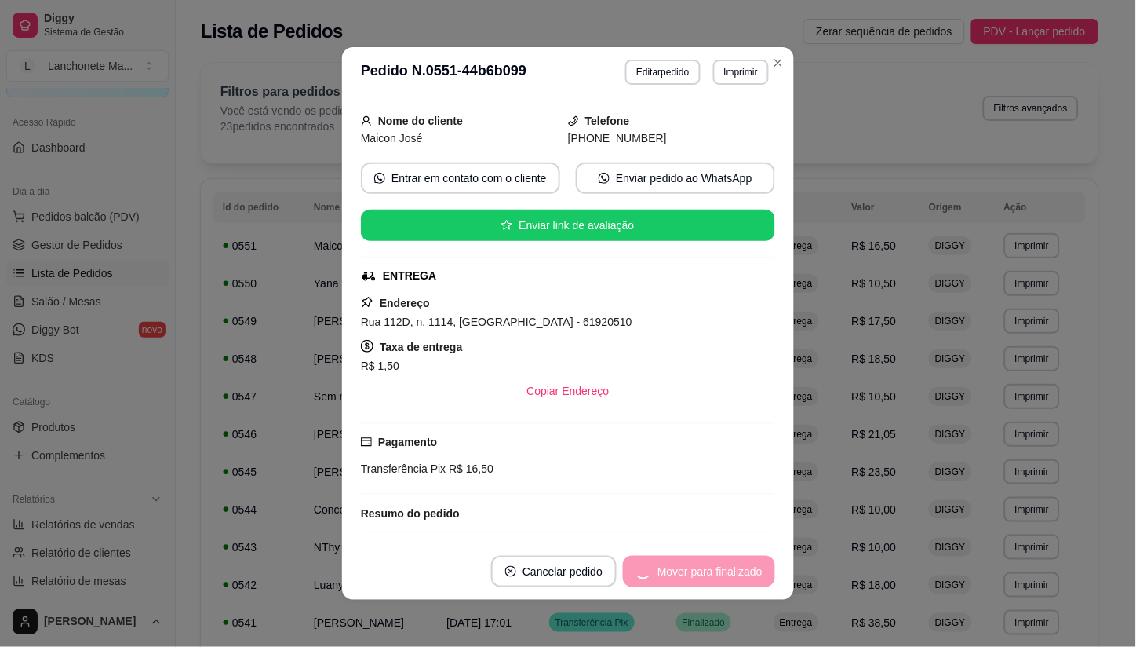
click at [617, 569] on button "Cancelar pedido" at bounding box center [554, 571] width 126 height 31
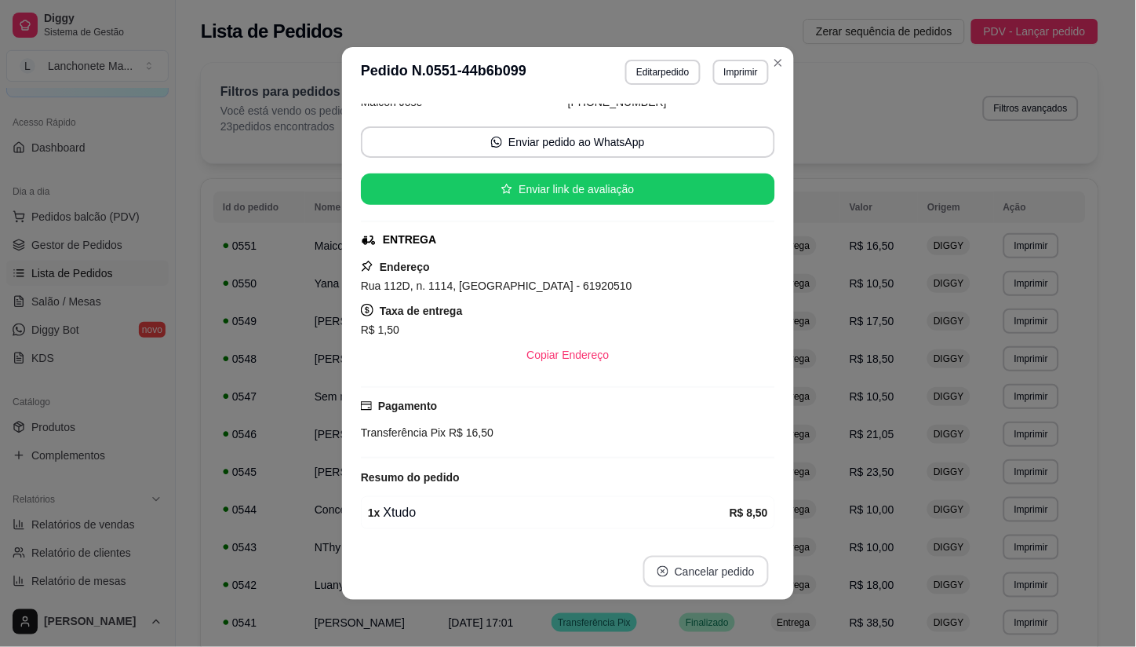
scroll to position [51, 0]
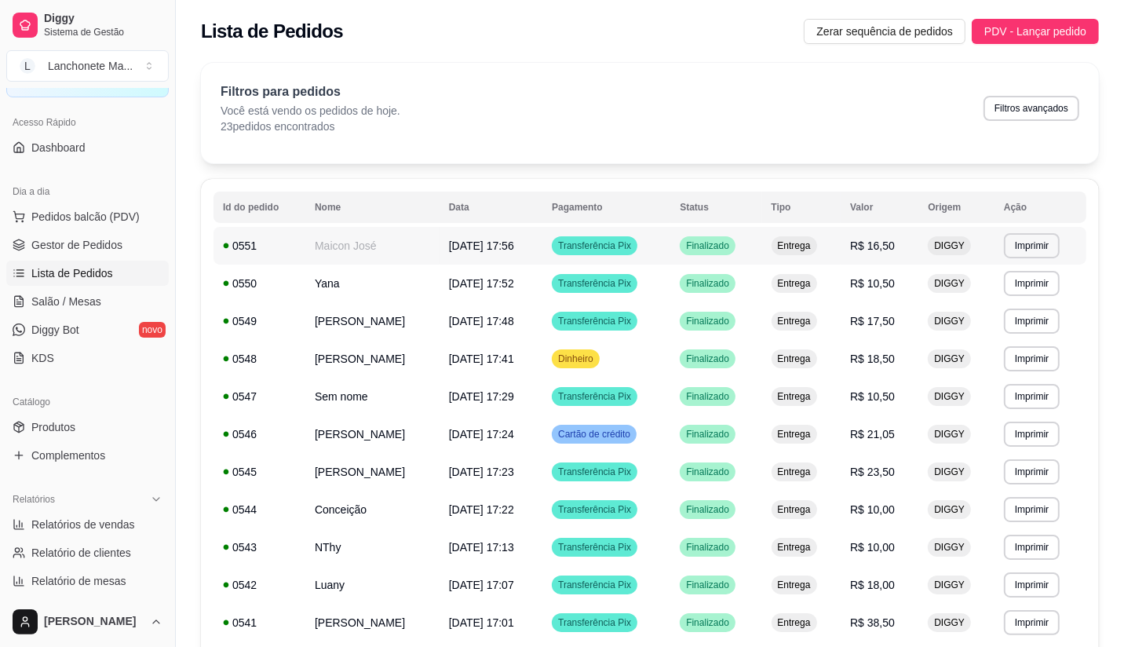
click at [743, 249] on td "Finalizado" at bounding box center [715, 246] width 91 height 38
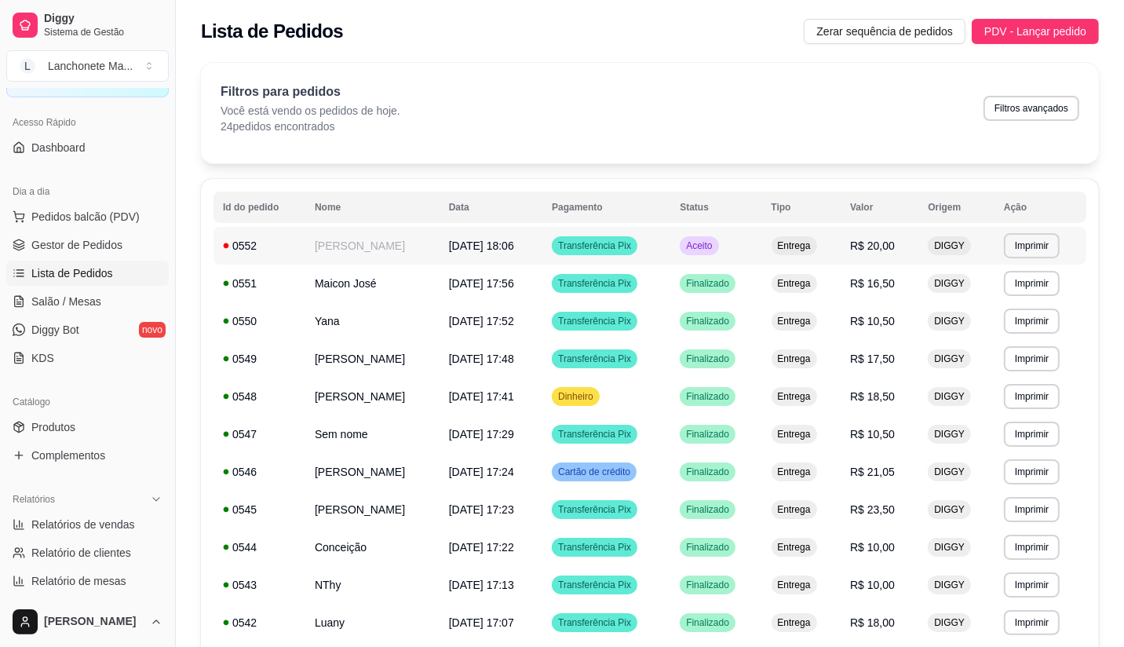
click at [670, 257] on td "Transferência Pix" at bounding box center [606, 246] width 128 height 38
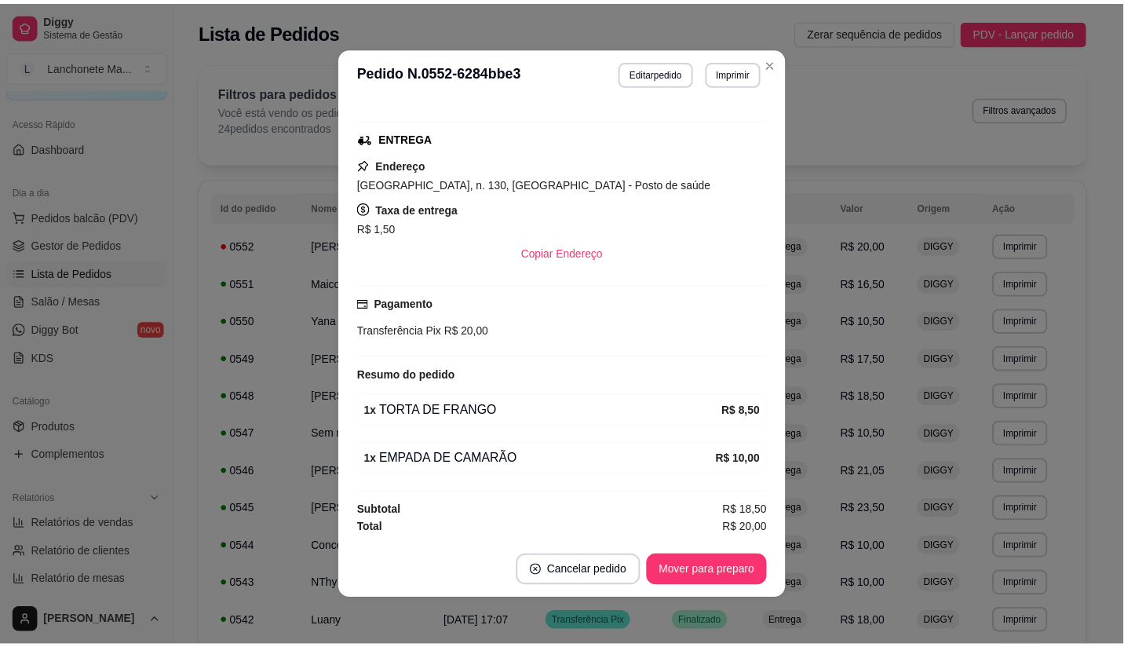
scroll to position [228, 0]
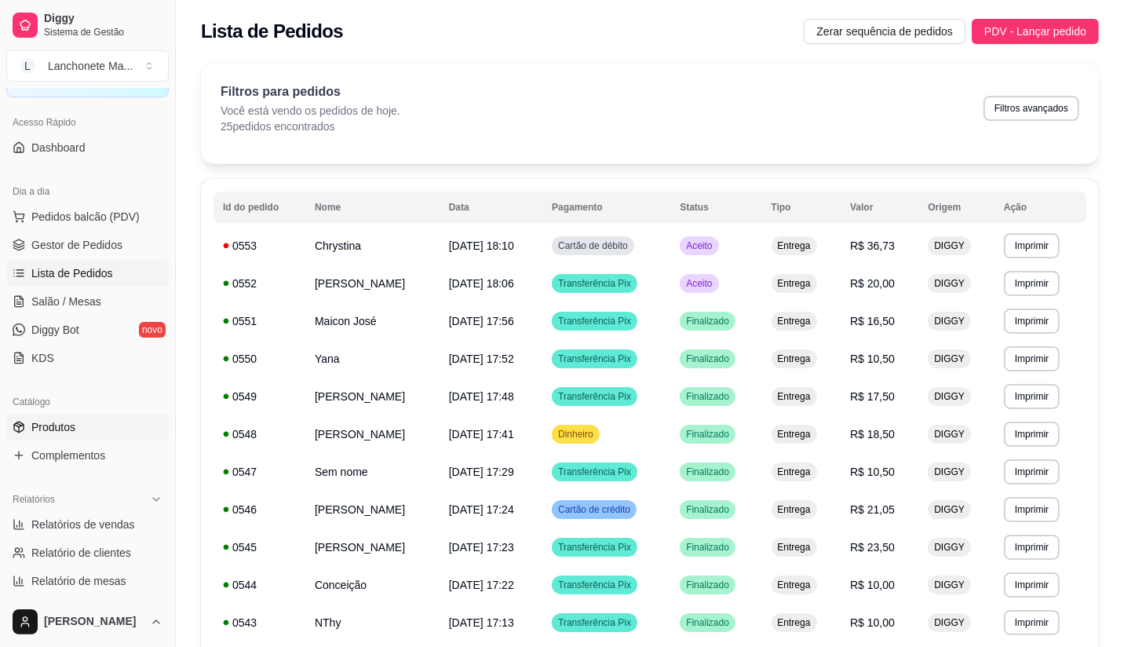
click at [61, 427] on span "Produtos" at bounding box center [53, 427] width 44 height 16
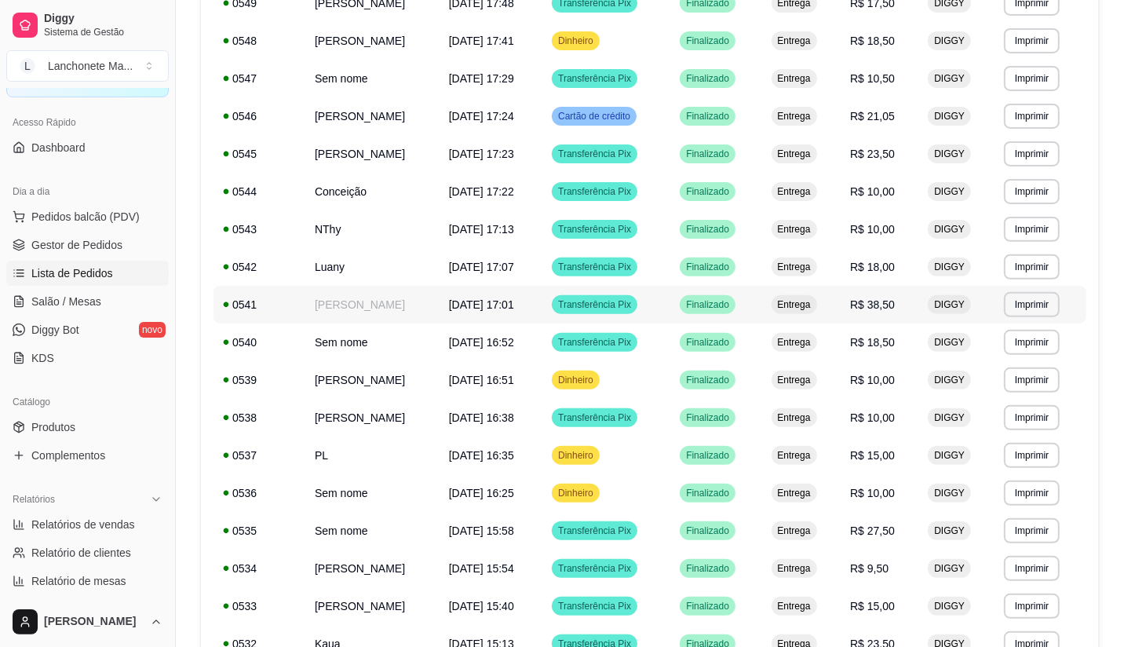
scroll to position [436, 0]
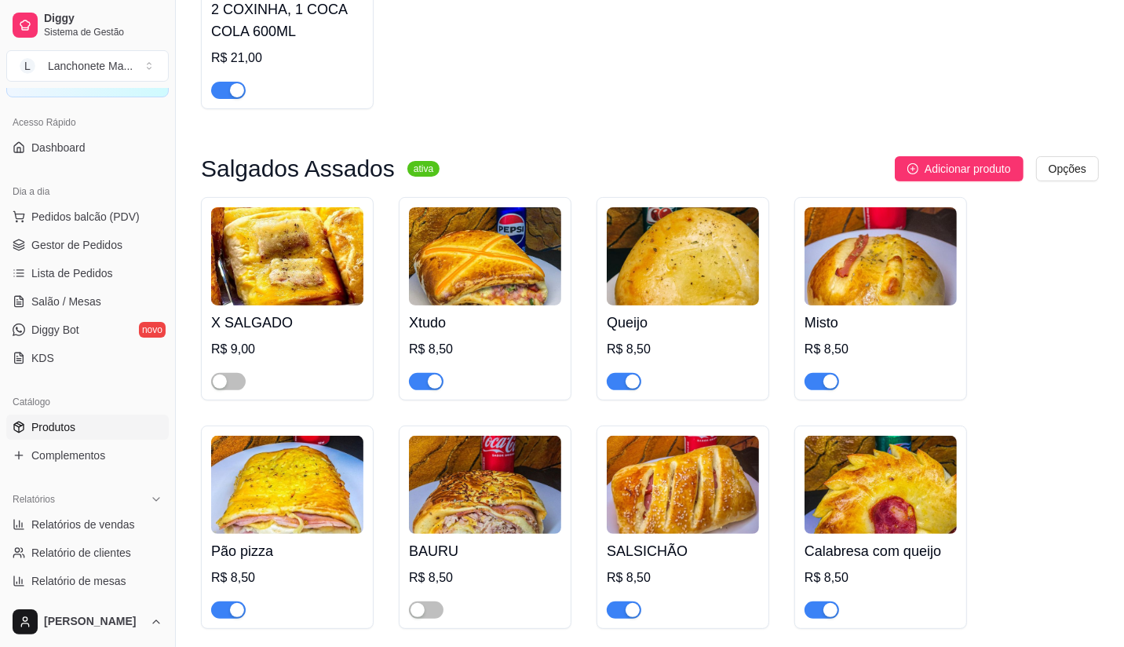
scroll to position [226, 0]
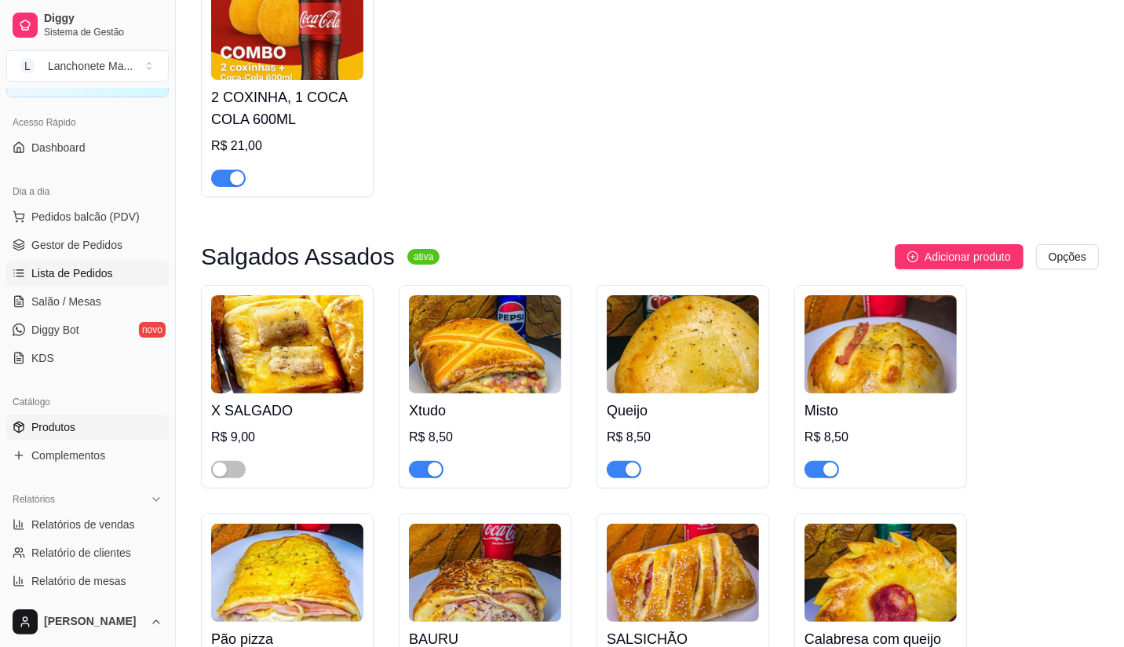
click at [29, 270] on link "Lista de Pedidos" at bounding box center [87, 273] width 162 height 25
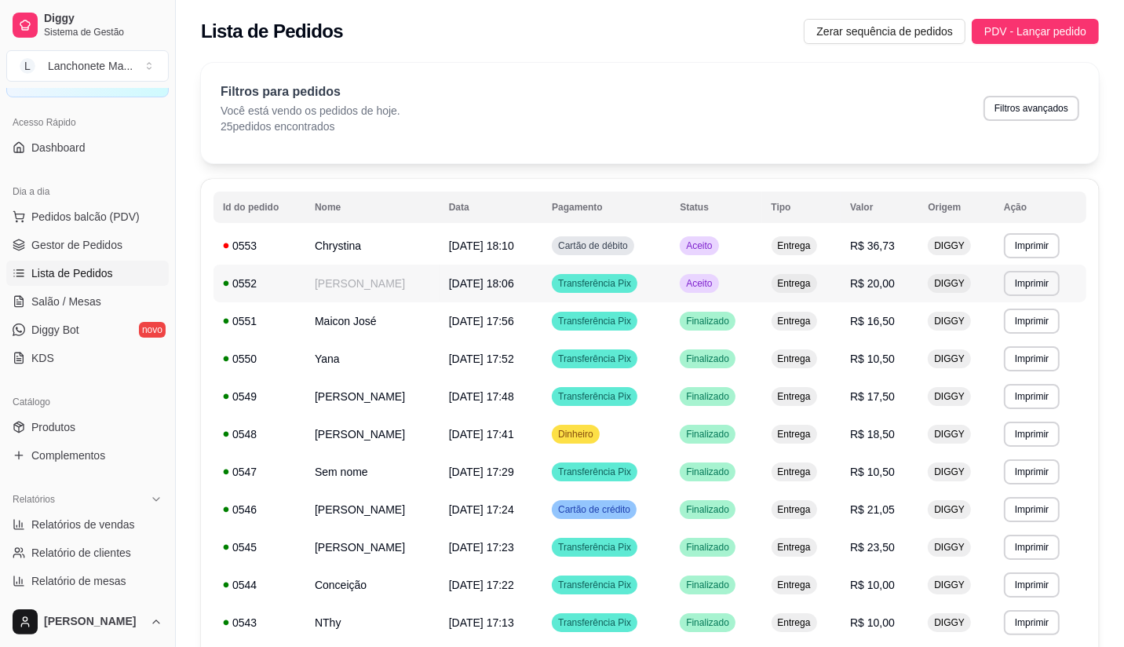
click at [698, 283] on span "Aceito" at bounding box center [699, 283] width 32 height 13
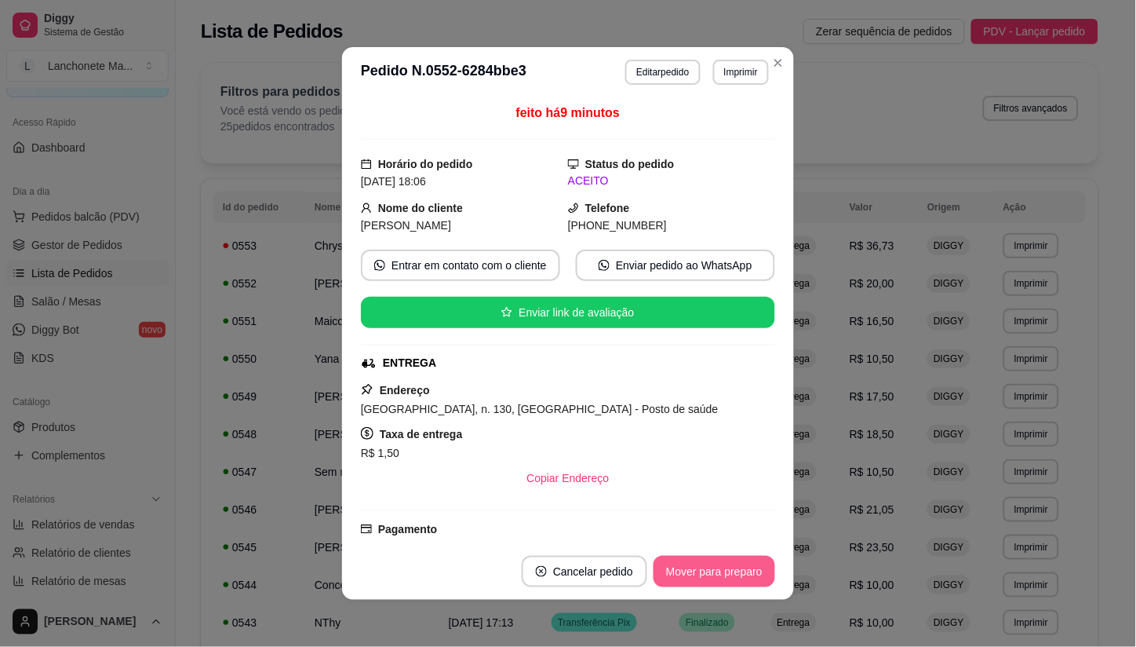
click at [698, 579] on button "Mover para preparo" at bounding box center [715, 571] width 122 height 31
click at [698, 579] on div "Mover para preparo" at bounding box center [704, 571] width 144 height 31
click at [698, 579] on div "Mover para finalizado" at bounding box center [710, 571] width 130 height 31
click at [617, 579] on button "Cancelar pedido" at bounding box center [554, 571] width 126 height 31
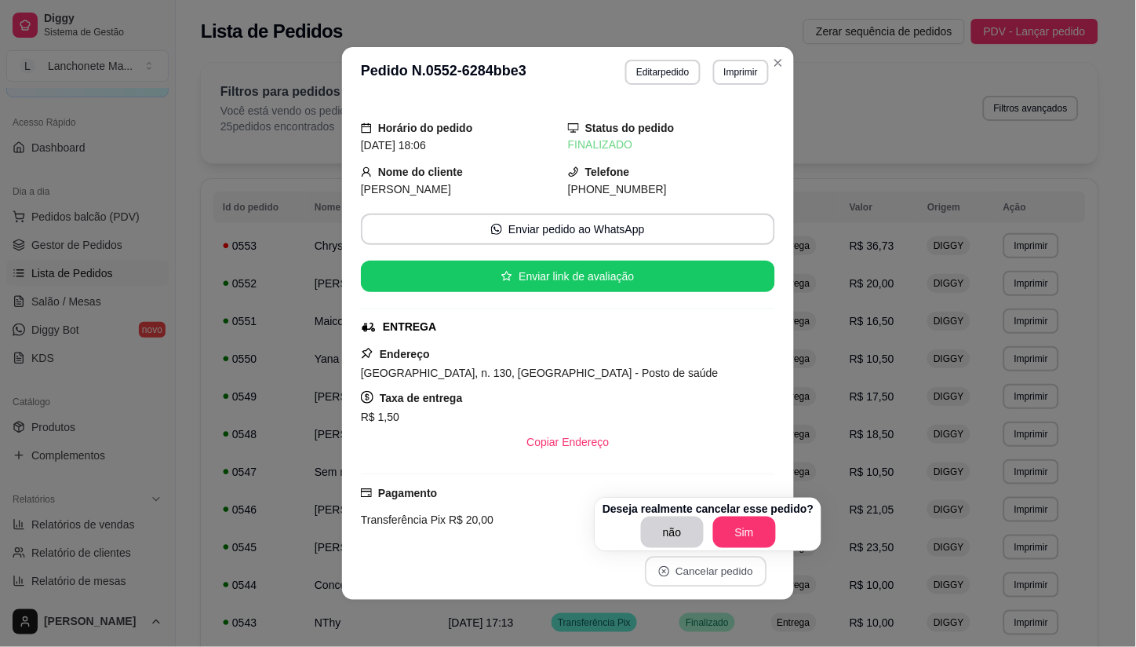
click at [775, 49] on header "**********" at bounding box center [568, 72] width 452 height 50
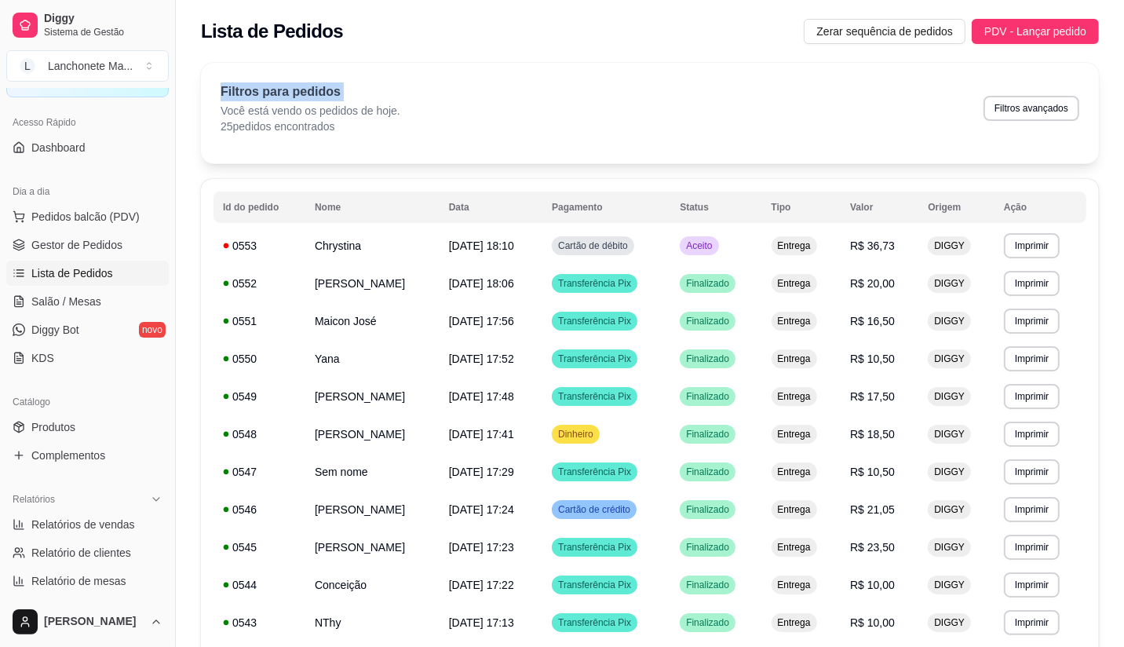
drag, startPoint x: 775, startPoint y: 51, endPoint x: 775, endPoint y: 60, distance: 8.6
click at [775, 56] on div "**********" at bounding box center [650, 618] width 948 height 1237
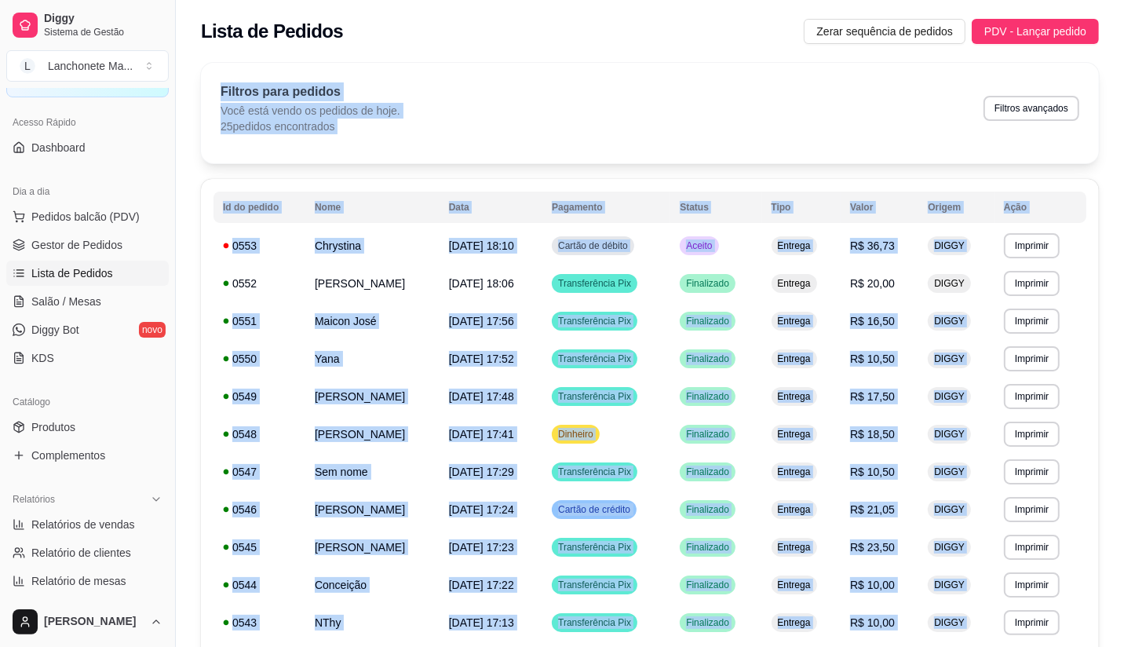
click at [775, 60] on div "**********" at bounding box center [650, 645] width 948 height 1184
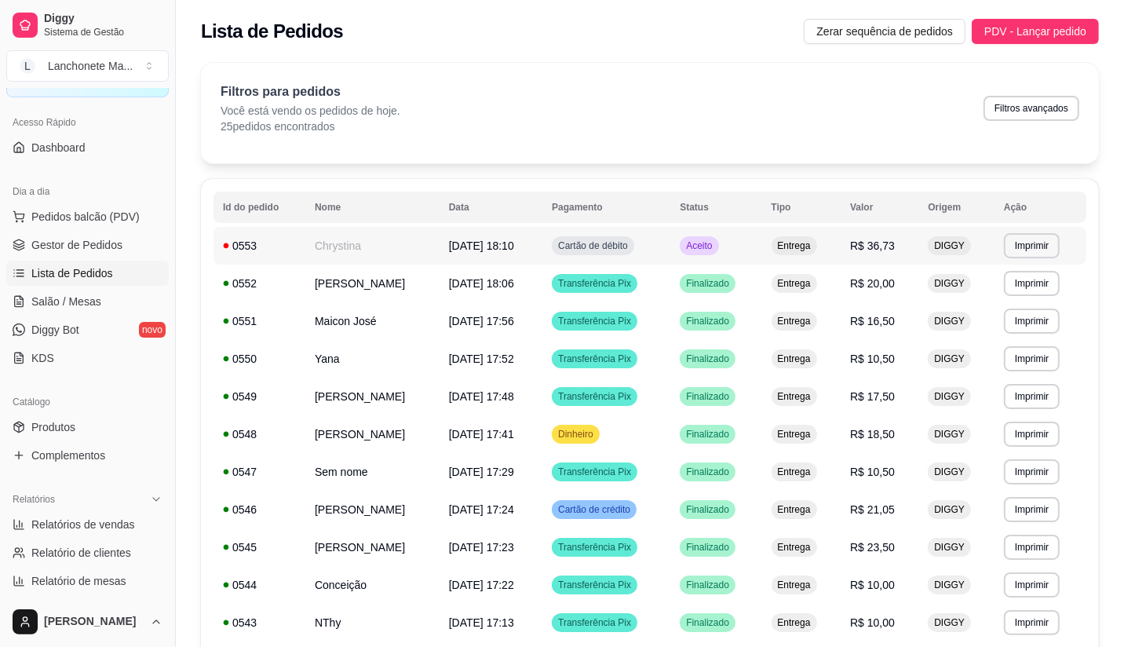
click at [715, 249] on span "Aceito" at bounding box center [699, 245] width 32 height 13
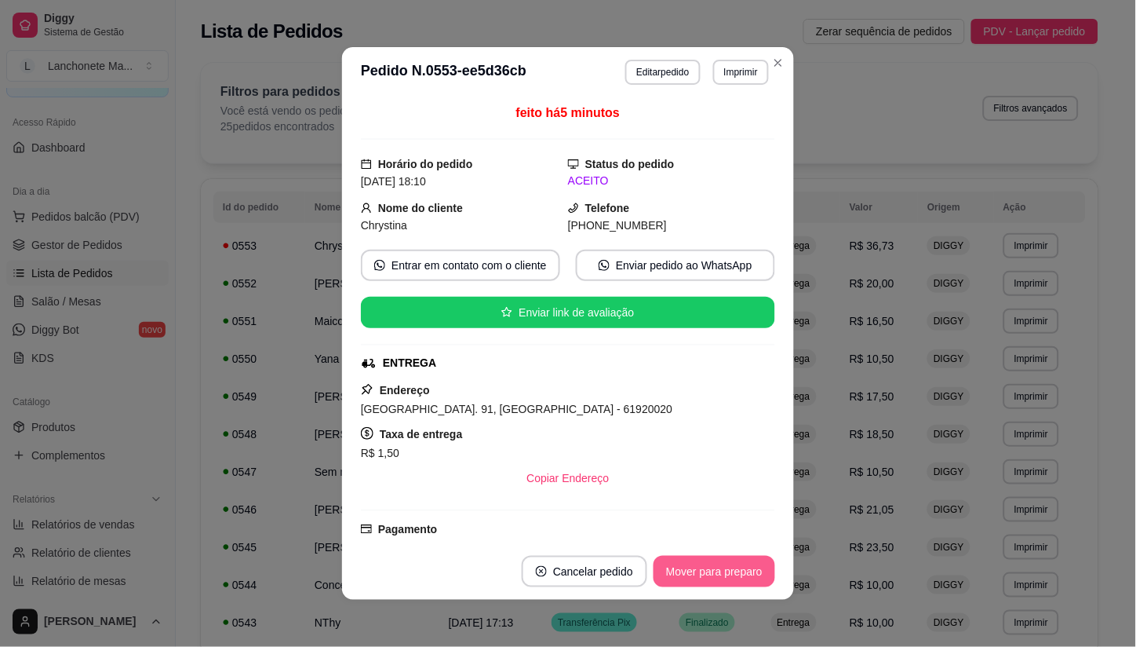
click at [684, 574] on button "Mover para preparo" at bounding box center [715, 571] width 122 height 31
click at [684, 574] on div "Mover para preparo" at bounding box center [704, 571] width 144 height 31
click at [684, 574] on button "Mover para entrega" at bounding box center [714, 571] width 121 height 31
click at [684, 574] on div "Mover para entrega" at bounding box center [714, 571] width 121 height 31
click at [708, 573] on button "Mover para finalizado" at bounding box center [710, 571] width 126 height 31
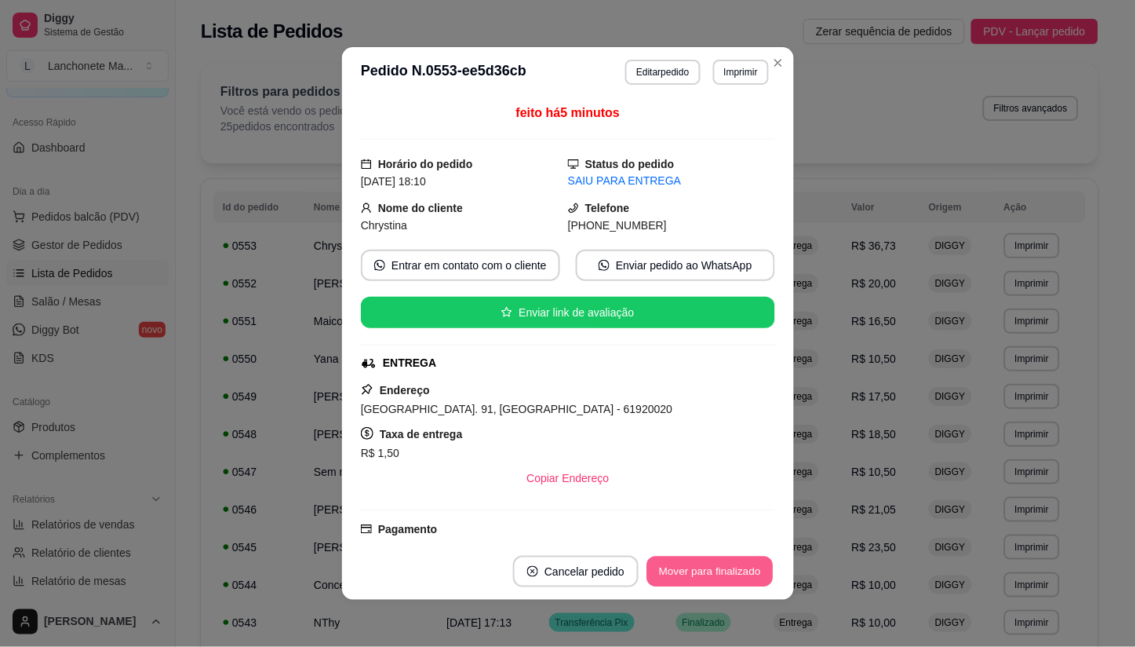
click at [708, 573] on div "Mover para finalizado" at bounding box center [710, 571] width 130 height 31
click at [708, 573] on div "Mover para finalizado" at bounding box center [699, 571] width 152 height 31
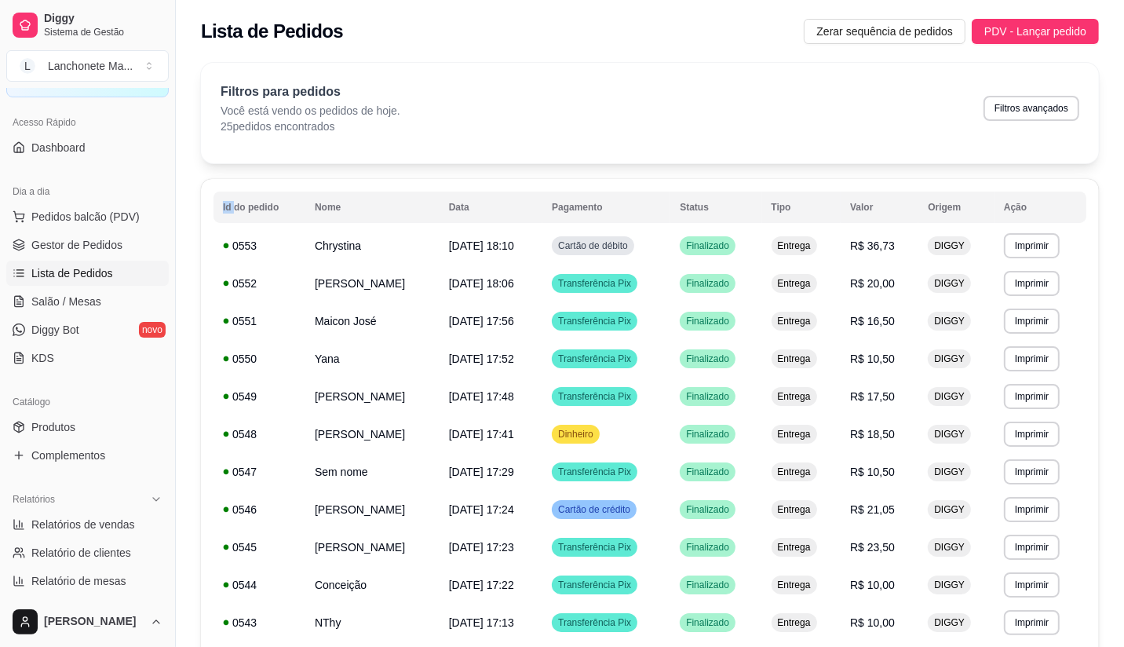
click at [773, 57] on div "**********" at bounding box center [650, 645] width 948 height 1184
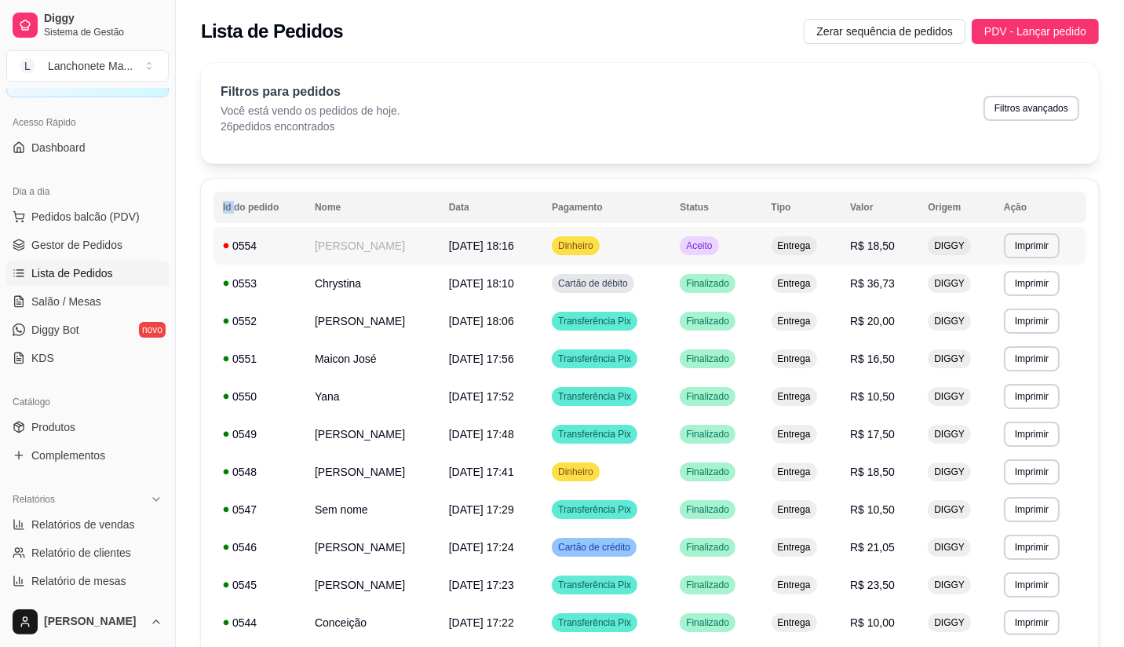
click at [714, 257] on td "Aceito" at bounding box center [715, 246] width 91 height 38
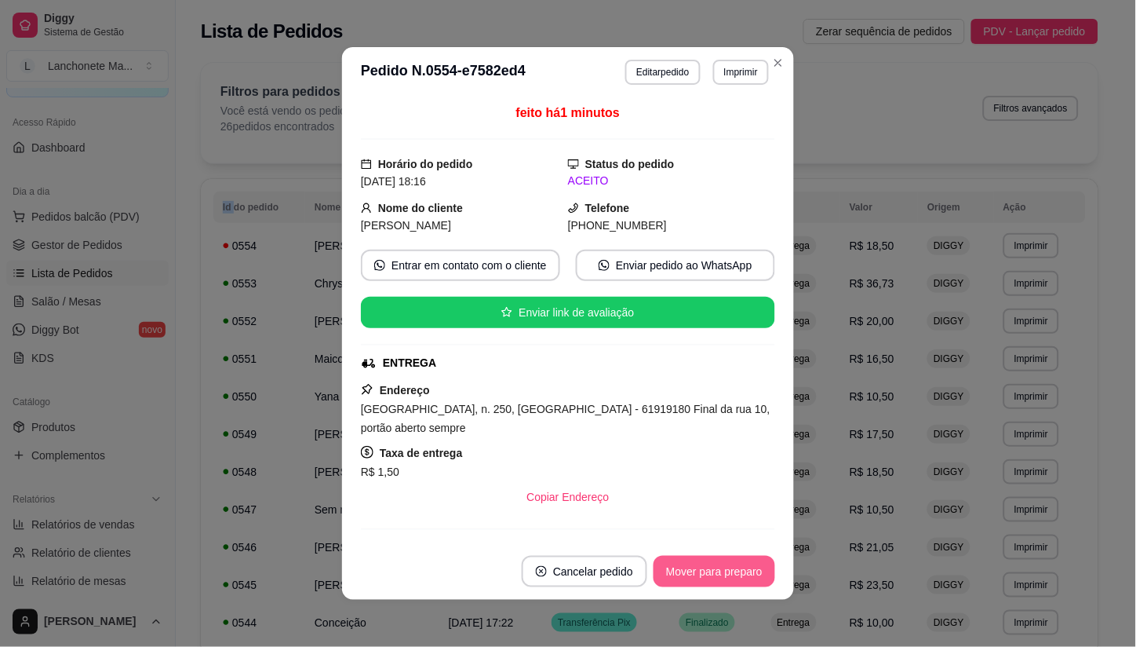
click at [712, 561] on button "Mover para preparo" at bounding box center [715, 571] width 122 height 31
click at [712, 561] on div "Mover para preparo" at bounding box center [704, 571] width 144 height 31
click at [719, 563] on div "Mover para preparo" at bounding box center [704, 571] width 144 height 31
click at [724, 571] on div "Mover para entrega" at bounding box center [703, 571] width 143 height 31
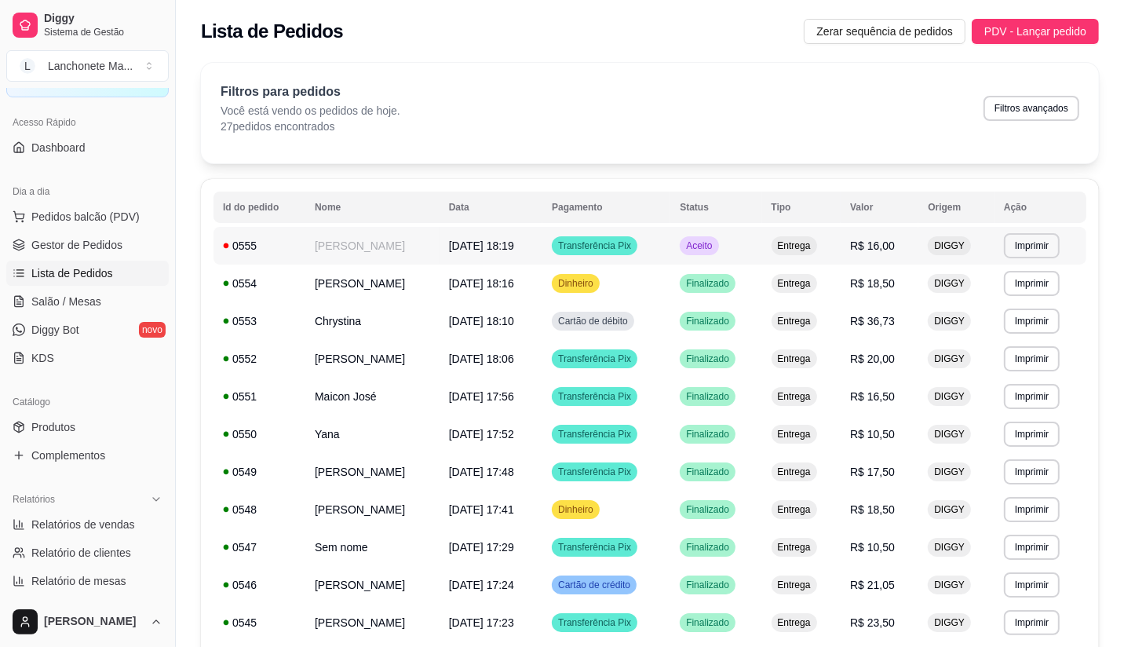
click at [655, 251] on td "Transferência Pix" at bounding box center [606, 246] width 128 height 38
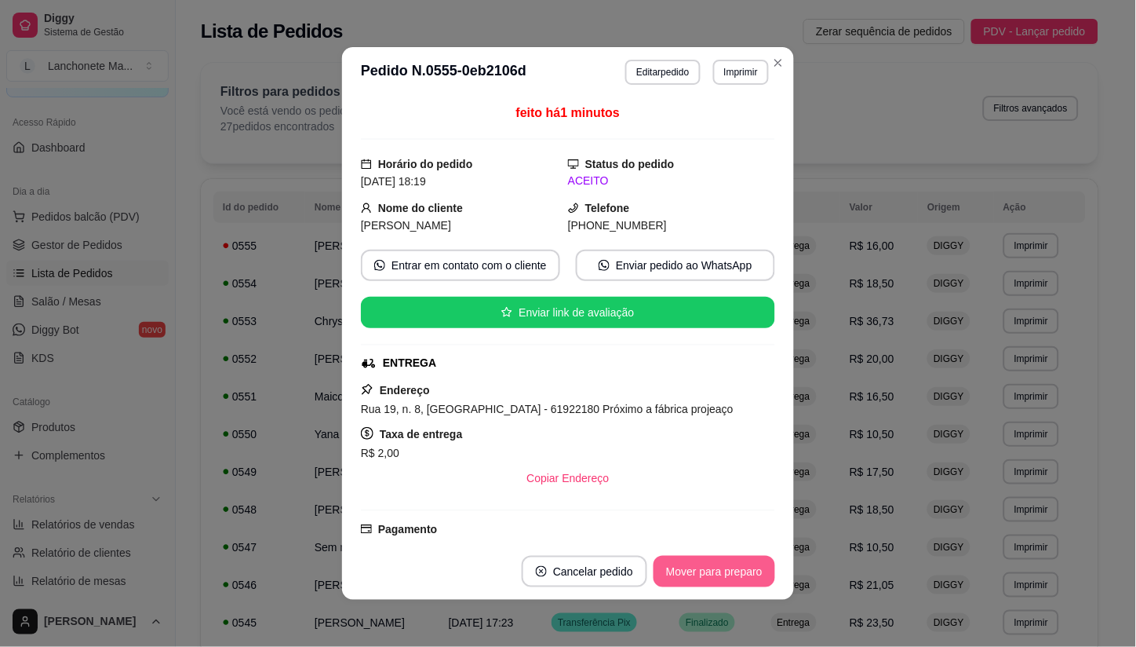
click at [689, 571] on button "Mover para preparo" at bounding box center [715, 571] width 122 height 31
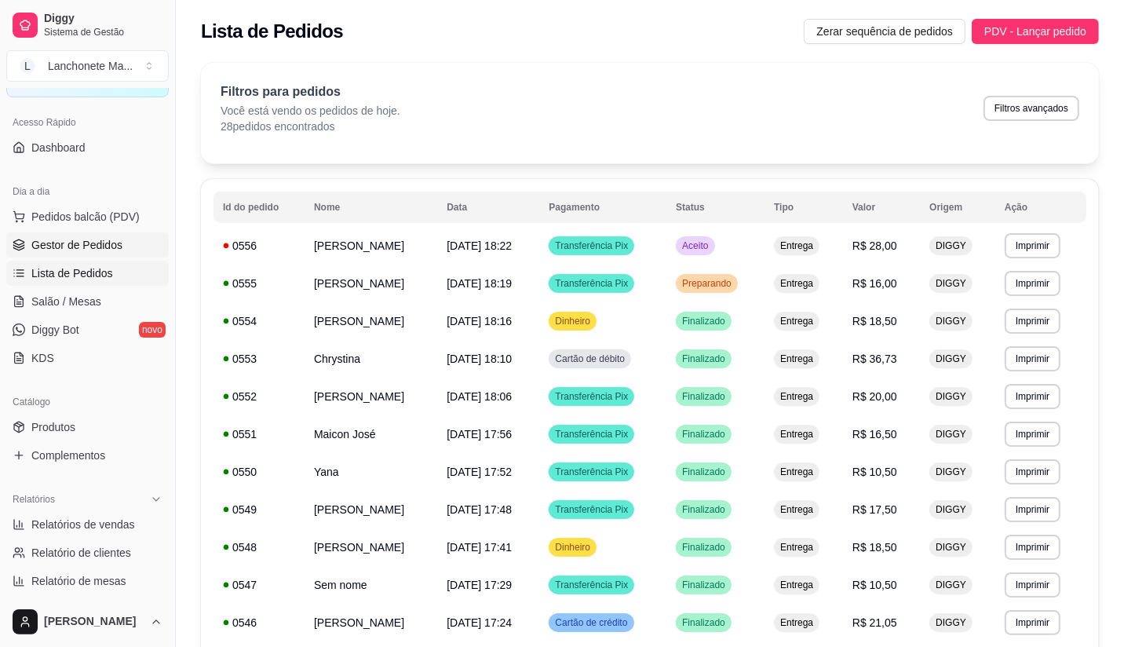
click at [82, 240] on span "Gestor de Pedidos" at bounding box center [76, 245] width 91 height 16
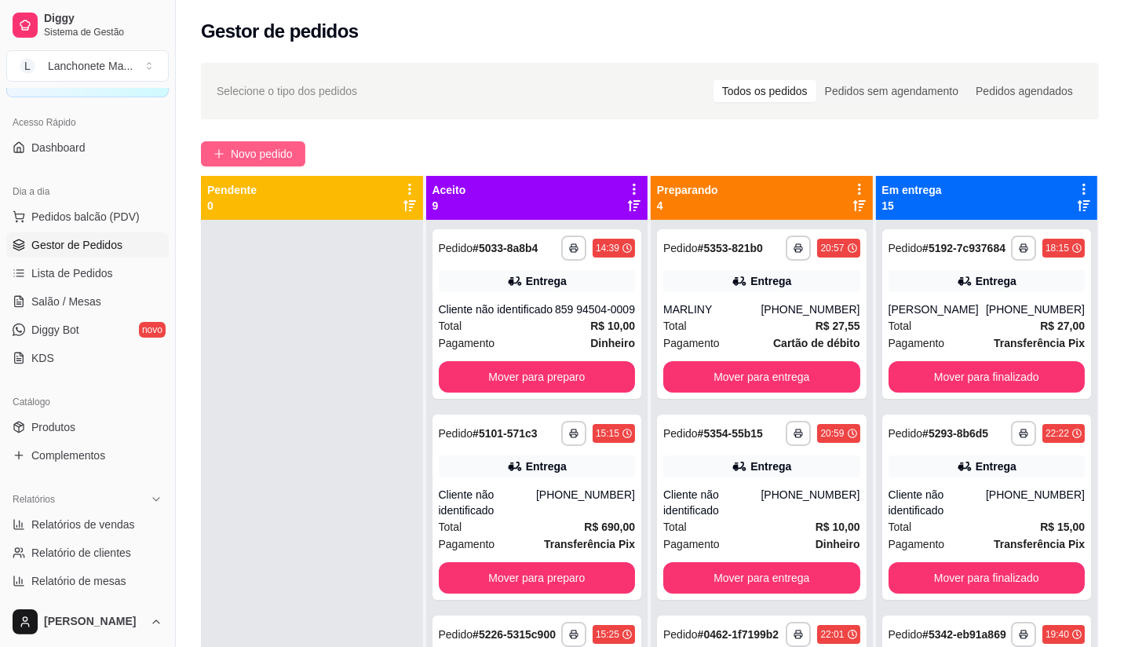
click at [264, 148] on span "Novo pedido" at bounding box center [262, 153] width 62 height 17
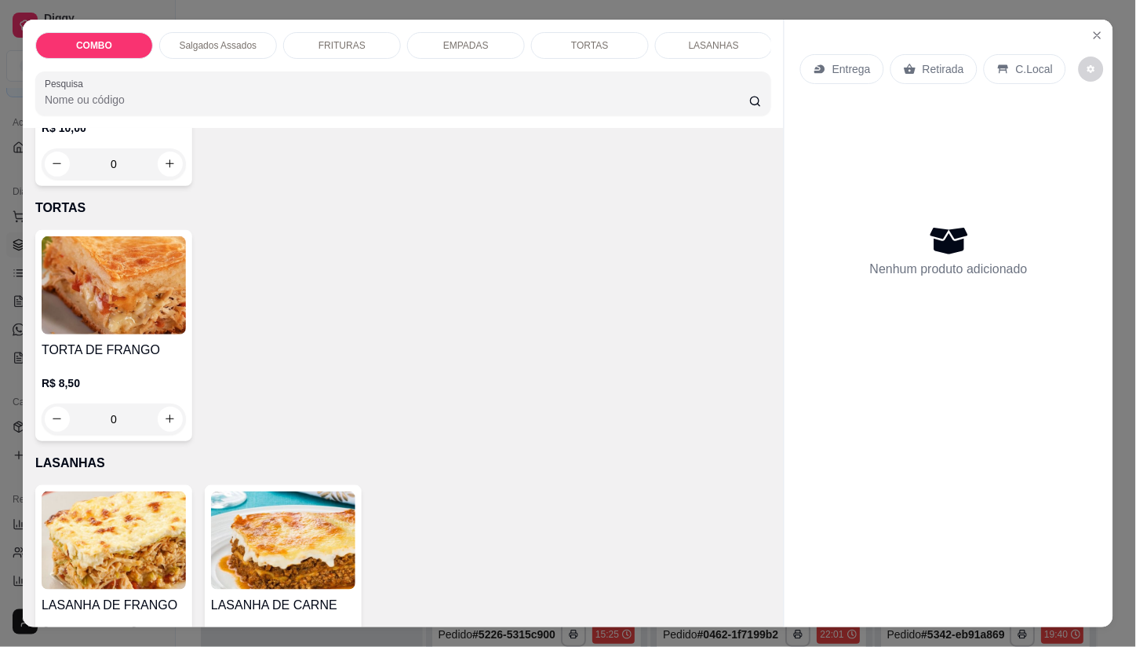
scroll to position [2005, 0]
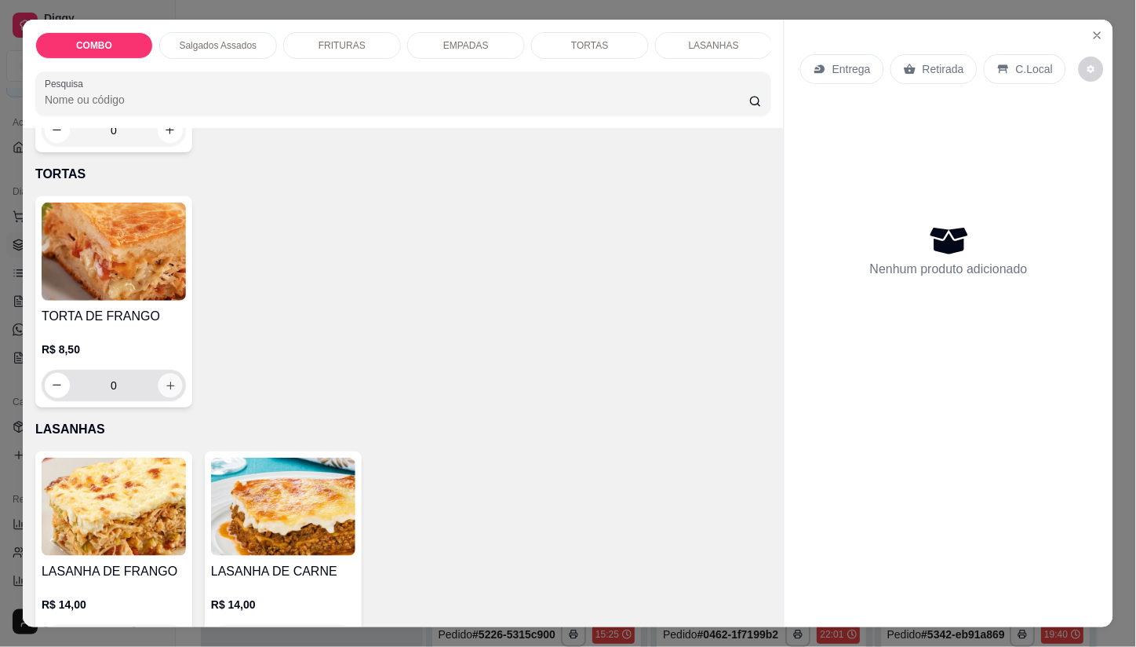
click at [158, 374] on button "increase-product-quantity" at bounding box center [170, 385] width 24 height 24
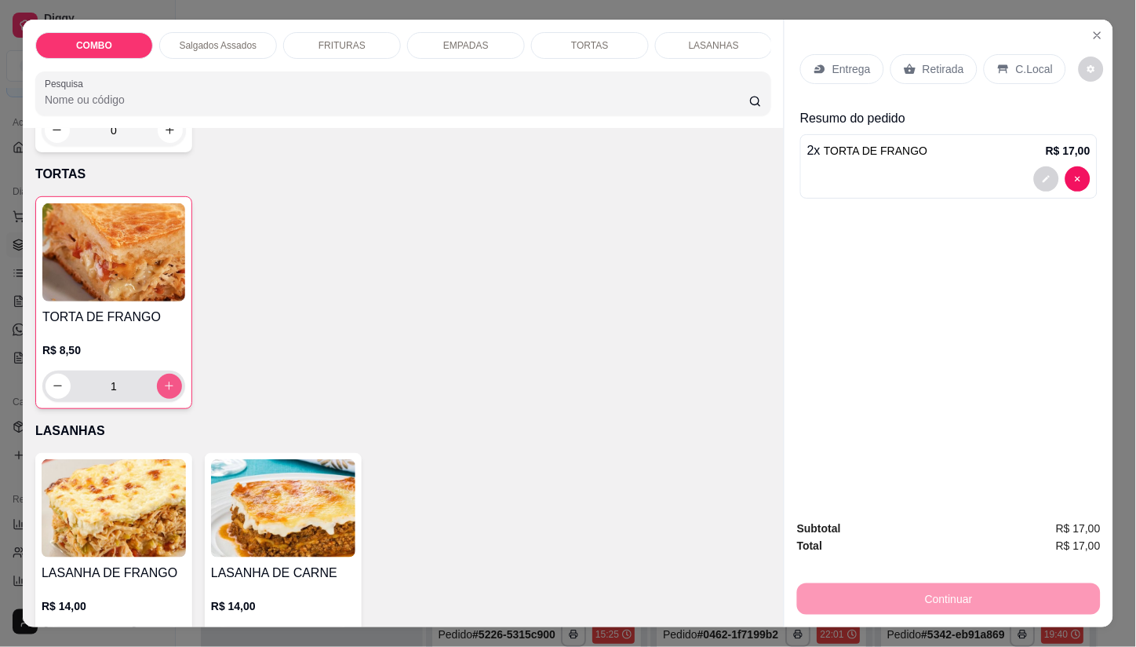
type input "2"
click at [844, 63] on p "Entrega" at bounding box center [852, 69] width 38 height 16
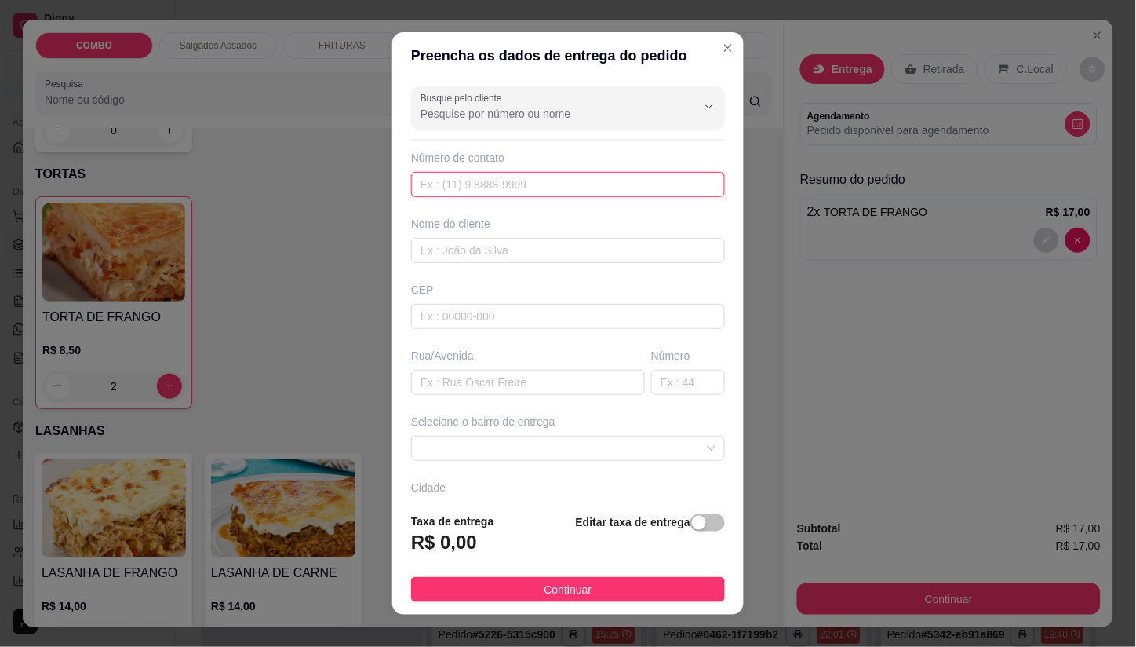
click at [460, 187] on input "text" at bounding box center [568, 184] width 314 height 25
type input "[PHONE_NUMBER]"
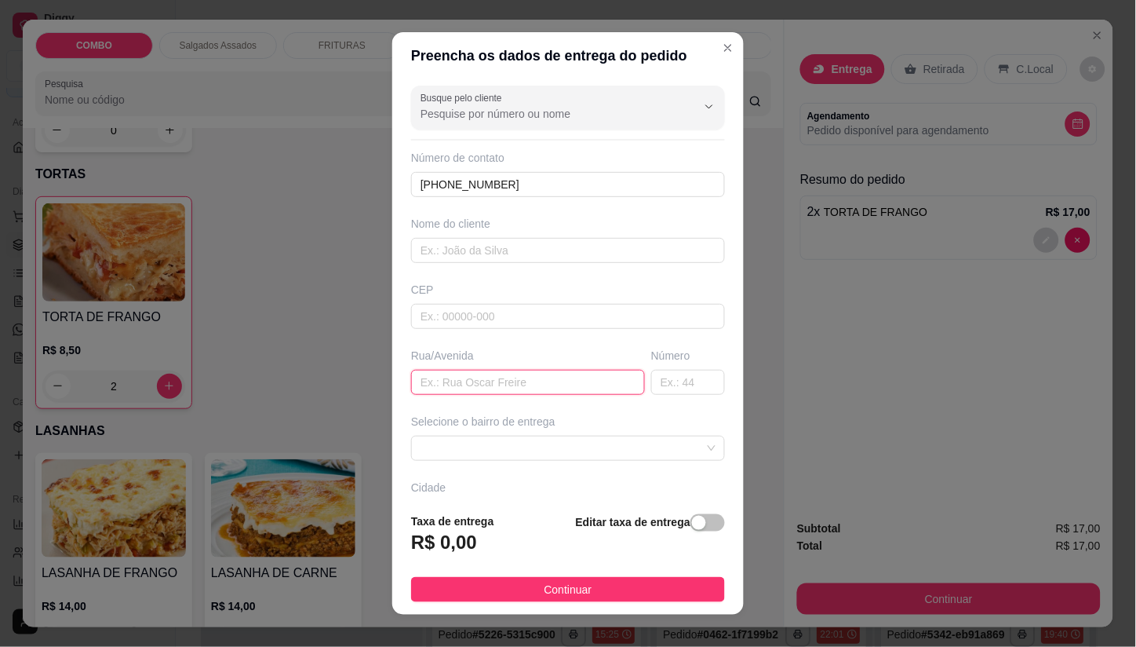
click at [505, 378] on input "text" at bounding box center [528, 382] width 234 height 25
type input "4"
click at [653, 387] on input "text" at bounding box center [688, 382] width 74 height 25
click at [621, 458] on span at bounding box center [568, 448] width 295 height 24
type input "311"
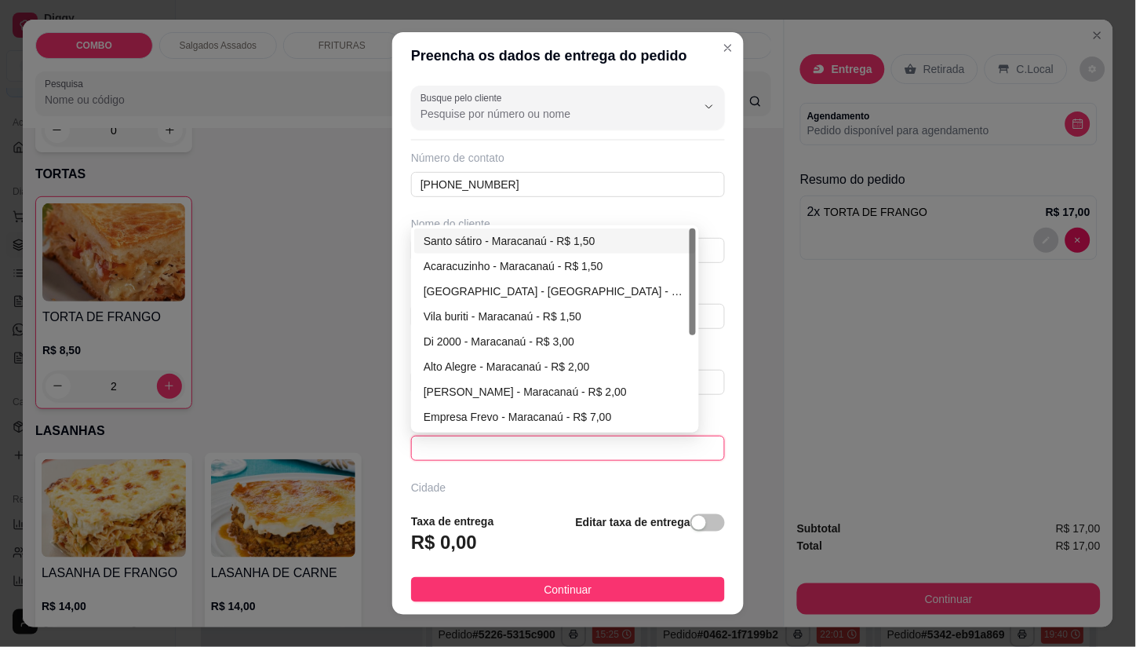
click at [452, 236] on div "Santo sátiro - Maracanaú - R$ 1,50" at bounding box center [555, 240] width 263 height 17
type input "Maracanaú"
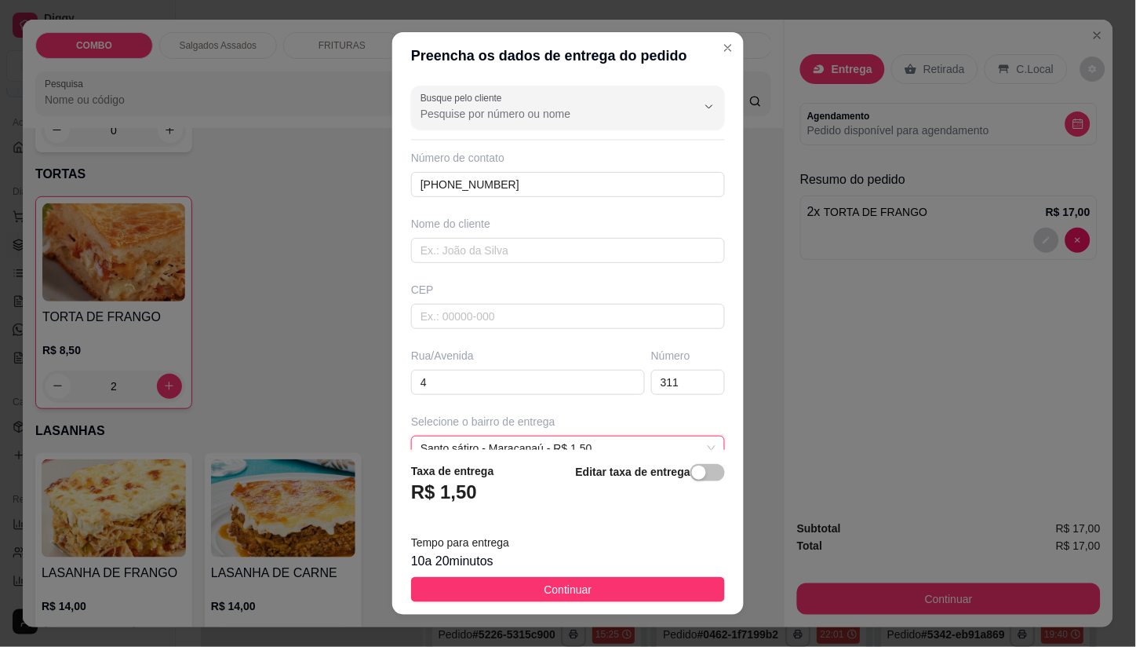
click at [566, 575] on footer "Taxa de entrega R$ 1,50 Editar taxa de entrega Tempo para entrega 10 a 20 minut…" at bounding box center [568, 532] width 352 height 165
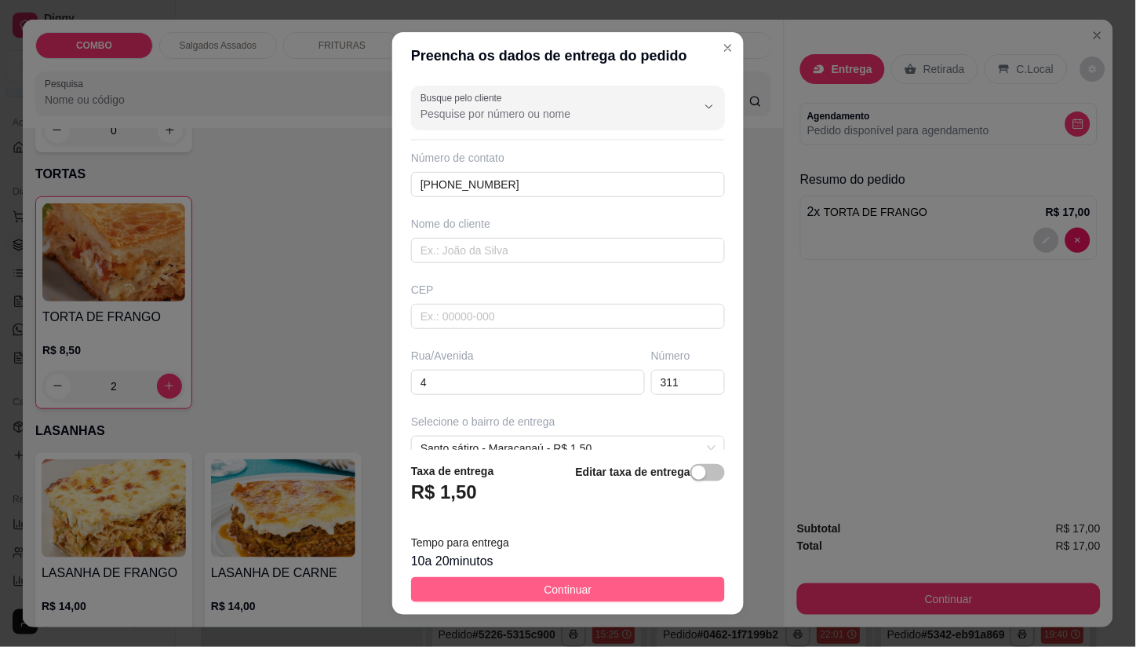
drag, startPoint x: 574, startPoint y: 578, endPoint x: 592, endPoint y: 577, distance: 18.1
click at [575, 578] on button "Continuar" at bounding box center [568, 589] width 314 height 25
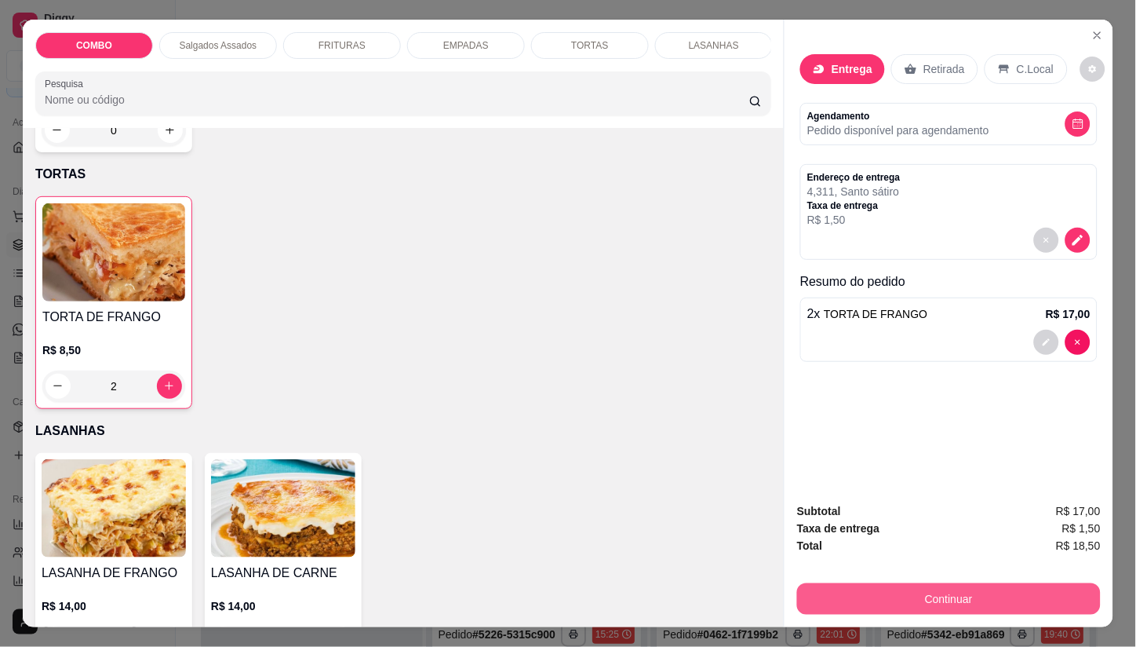
click at [976, 587] on button "Continuar" at bounding box center [949, 598] width 304 height 31
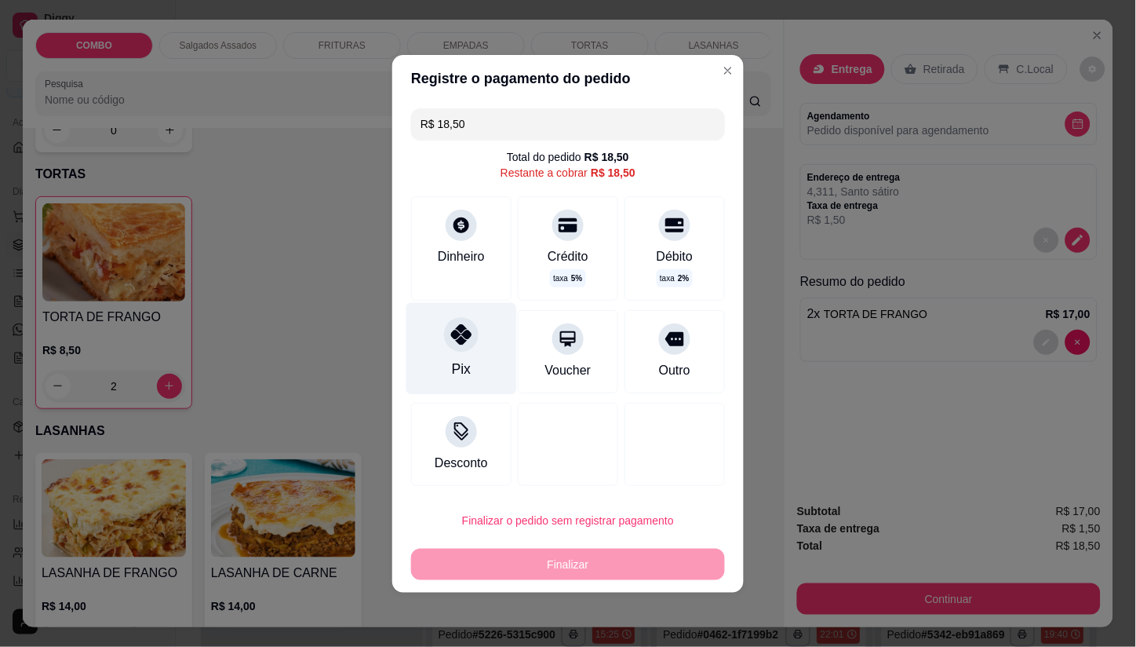
click at [468, 348] on div "Pix" at bounding box center [461, 348] width 111 height 92
type input "R$ 0,00"
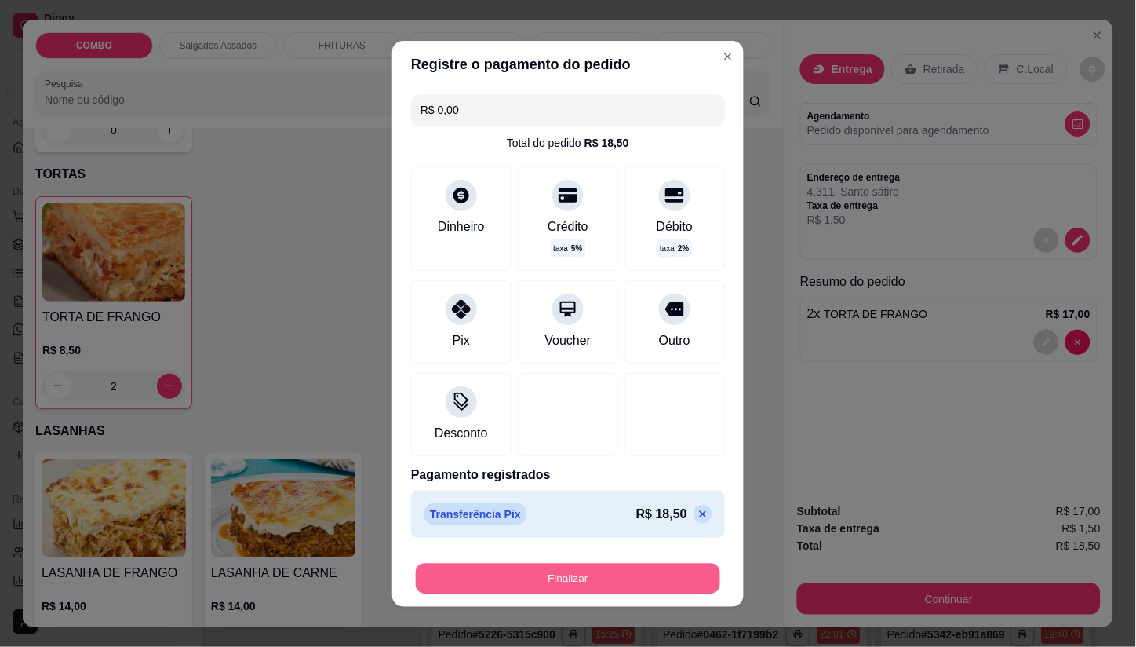
click at [583, 567] on button "Finalizar" at bounding box center [568, 578] width 304 height 31
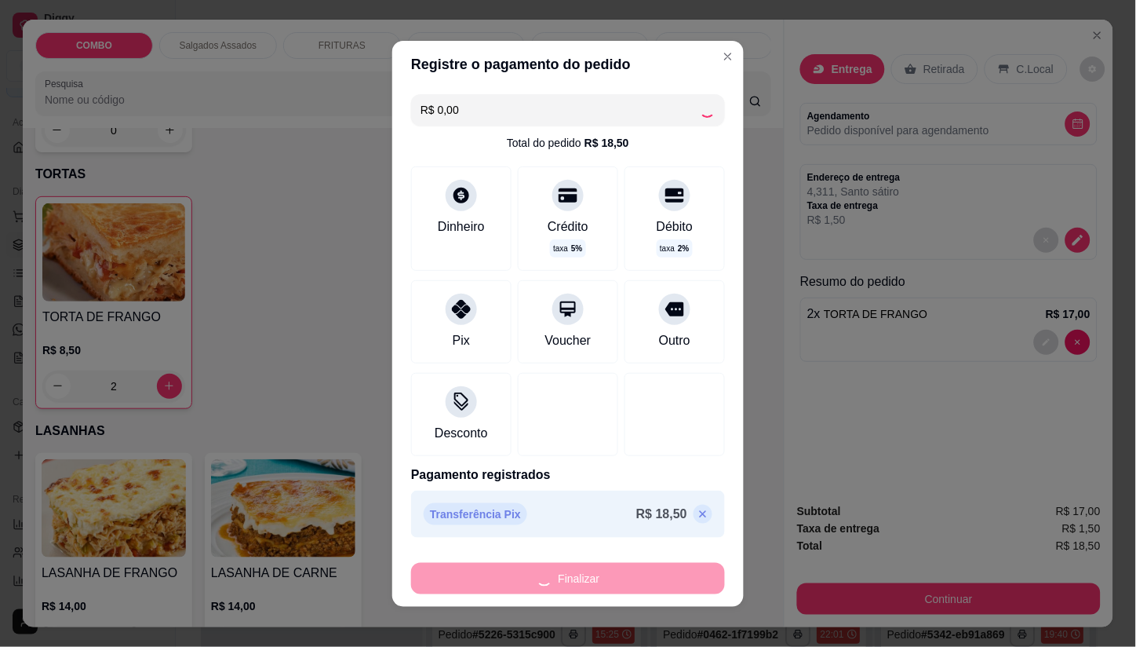
type input "0"
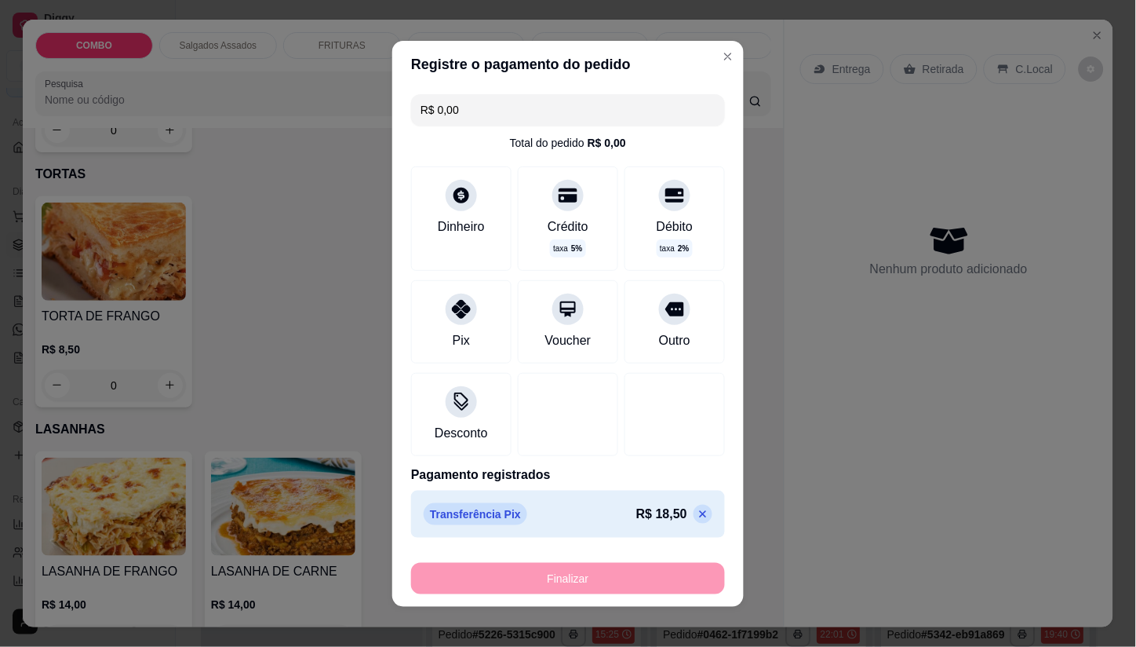
type input "-R$ 18,50"
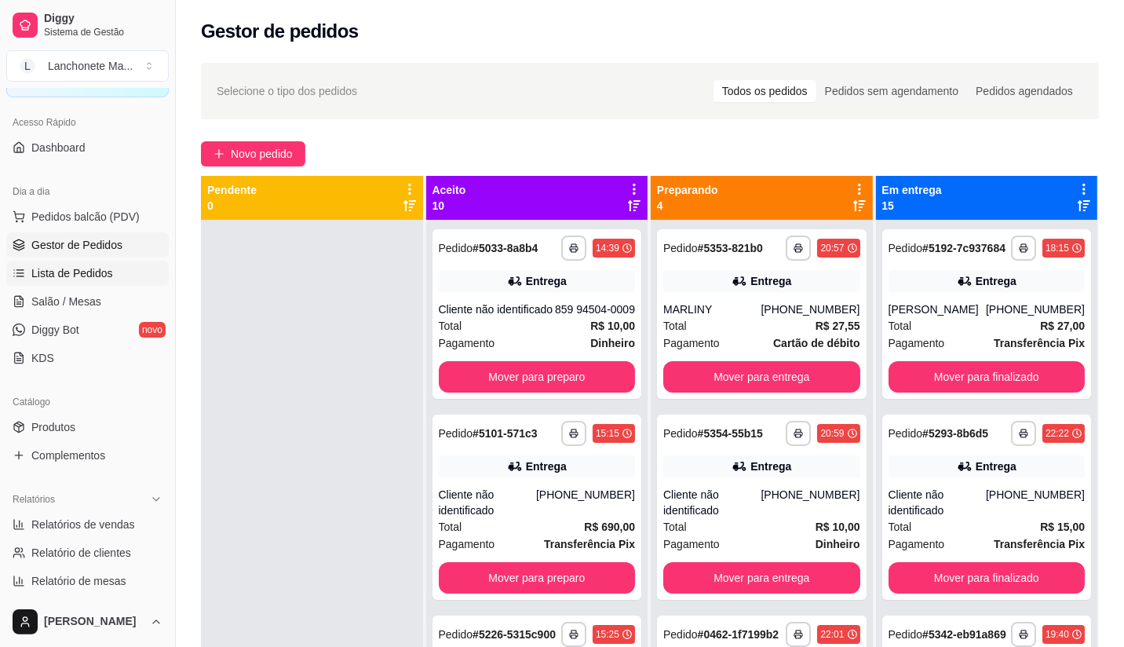
click at [86, 269] on span "Lista de Pedidos" at bounding box center [72, 273] width 82 height 16
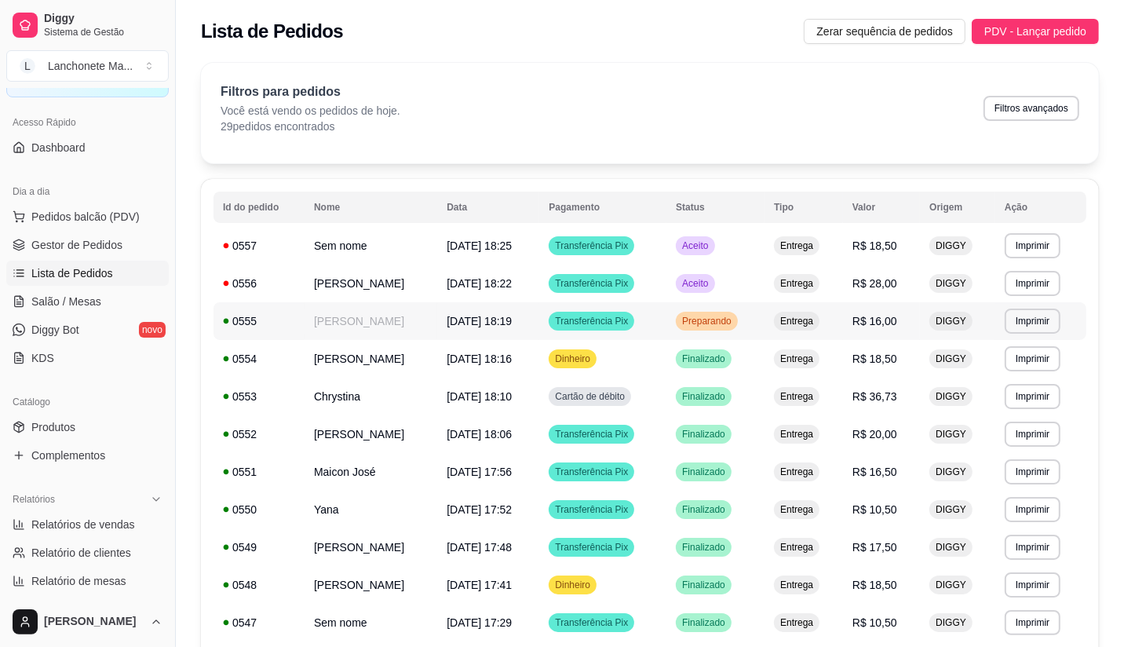
click at [720, 312] on div "Preparando" at bounding box center [707, 321] width 62 height 19
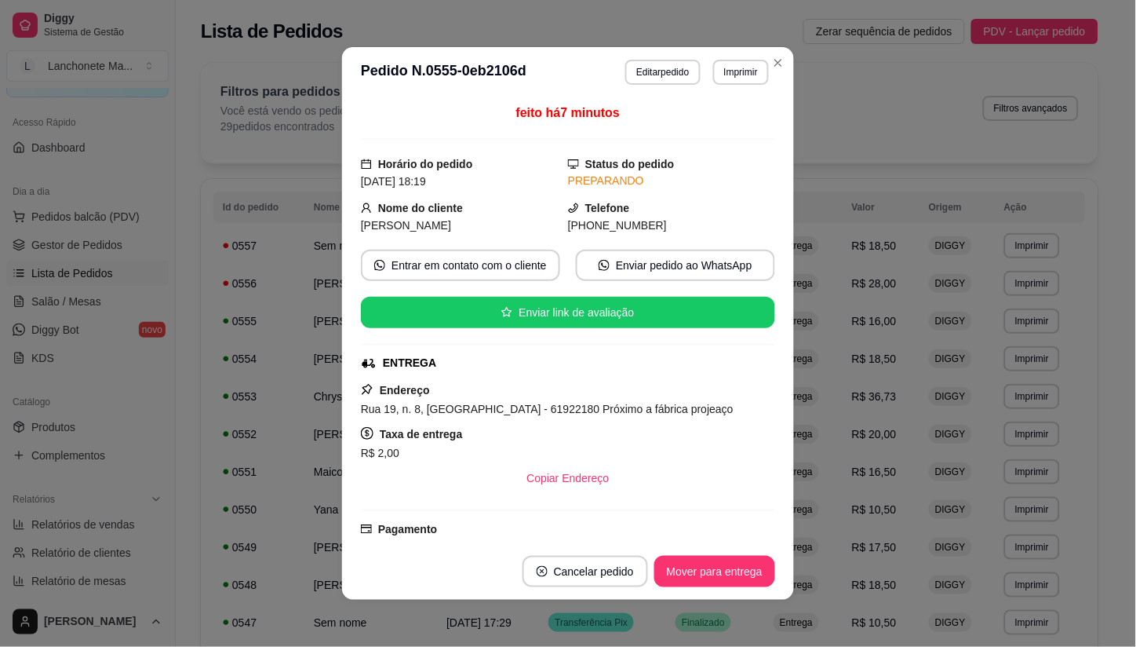
scroll to position [178, 0]
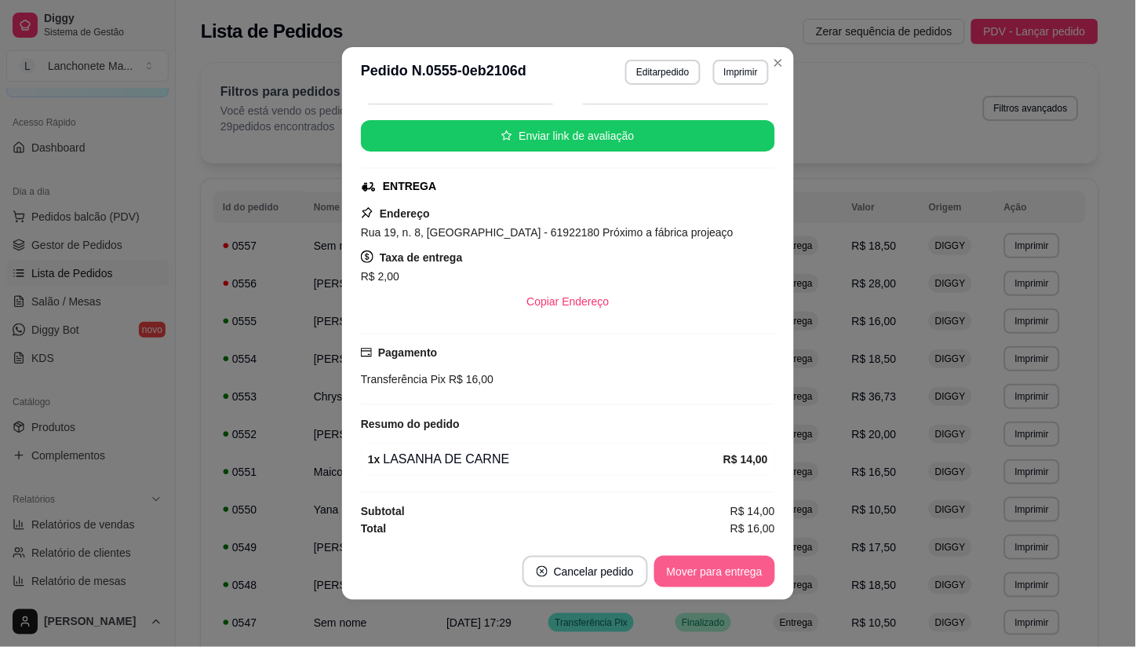
click at [720, 563] on button "Mover para entrega" at bounding box center [714, 571] width 121 height 31
click at [720, 563] on div "Mover para entrega" at bounding box center [703, 571] width 143 height 31
click at [720, 563] on button "Mover para finalizado" at bounding box center [710, 571] width 126 height 31
click at [720, 563] on div "Mover para finalizado" at bounding box center [710, 571] width 130 height 31
click at [720, 563] on button "Cancelar pedido" at bounding box center [706, 571] width 122 height 31
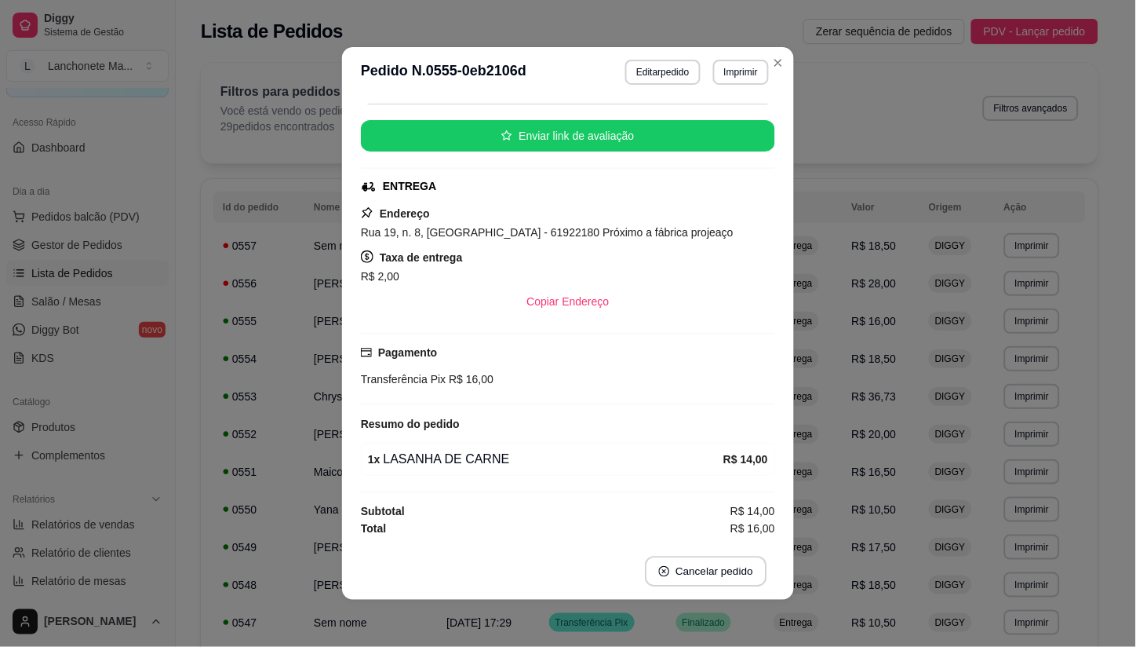
scroll to position [142, 0]
click at [720, 563] on button "Cancelar pedido" at bounding box center [706, 571] width 122 height 31
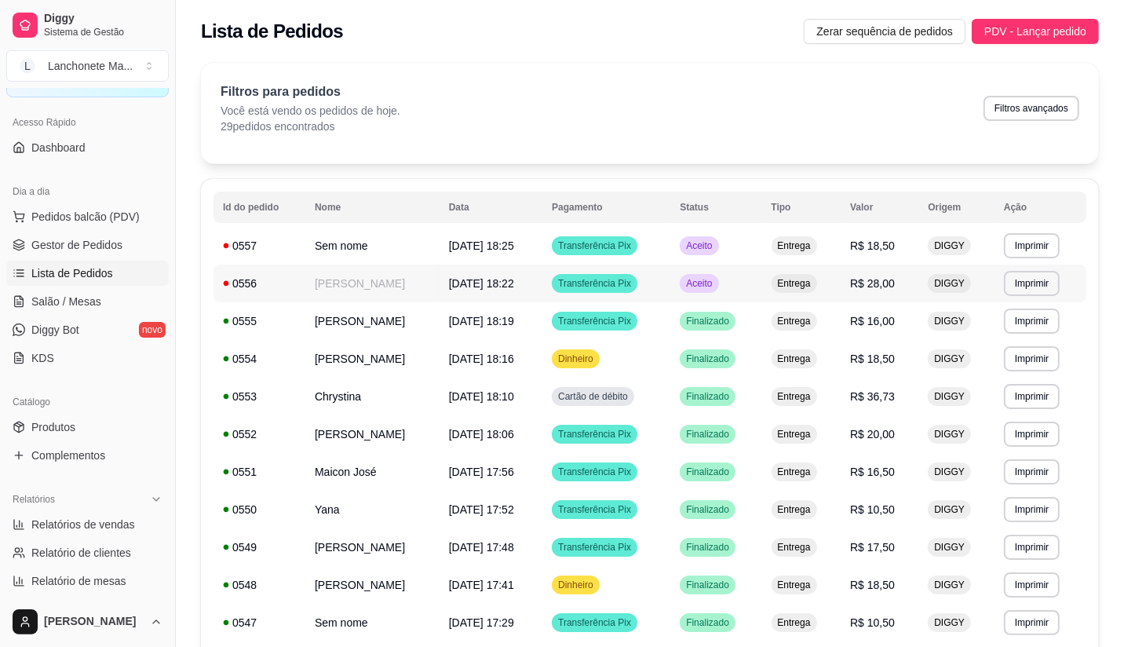
click at [733, 281] on td "Aceito" at bounding box center [715, 283] width 91 height 38
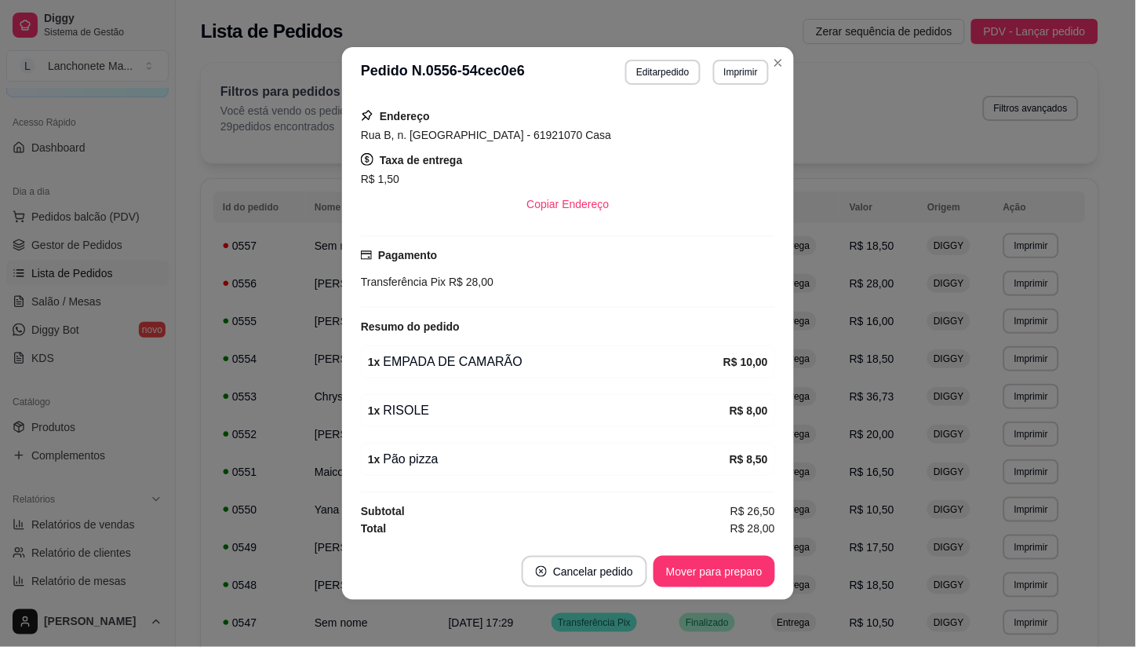
scroll to position [276, 0]
click at [722, 578] on button "Mover para preparo" at bounding box center [715, 571] width 122 height 31
click at [722, 578] on div "Mover para preparo" at bounding box center [704, 571] width 144 height 31
click at [722, 578] on div "Mover para entrega" at bounding box center [703, 571] width 143 height 31
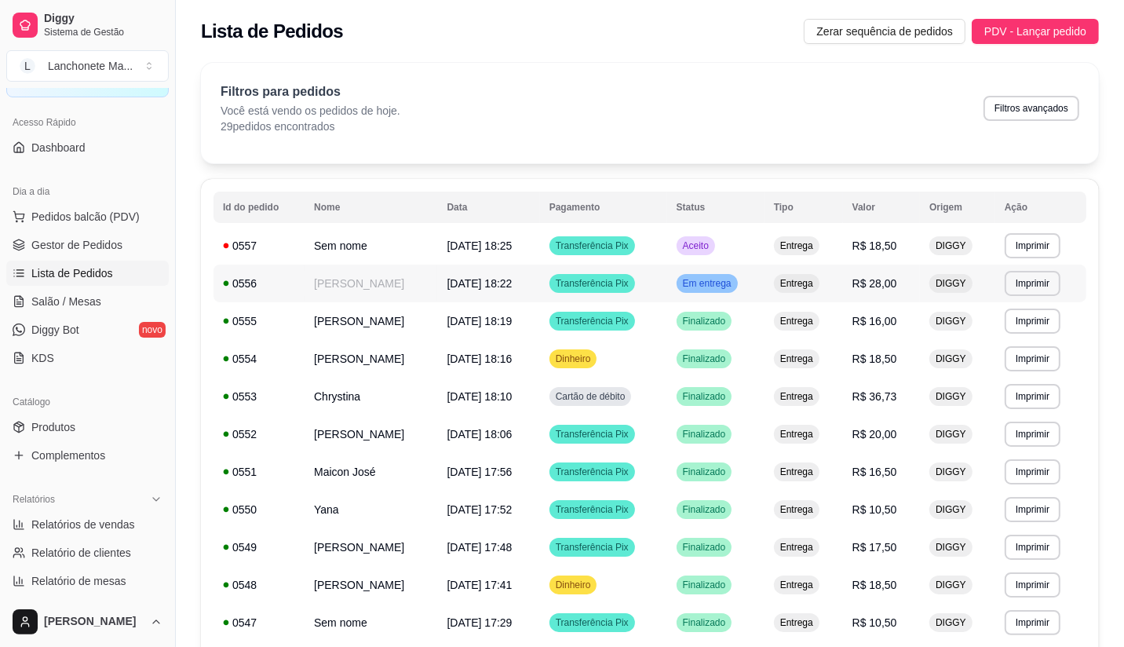
click at [716, 275] on div "Em entrega" at bounding box center [706, 283] width 61 height 19
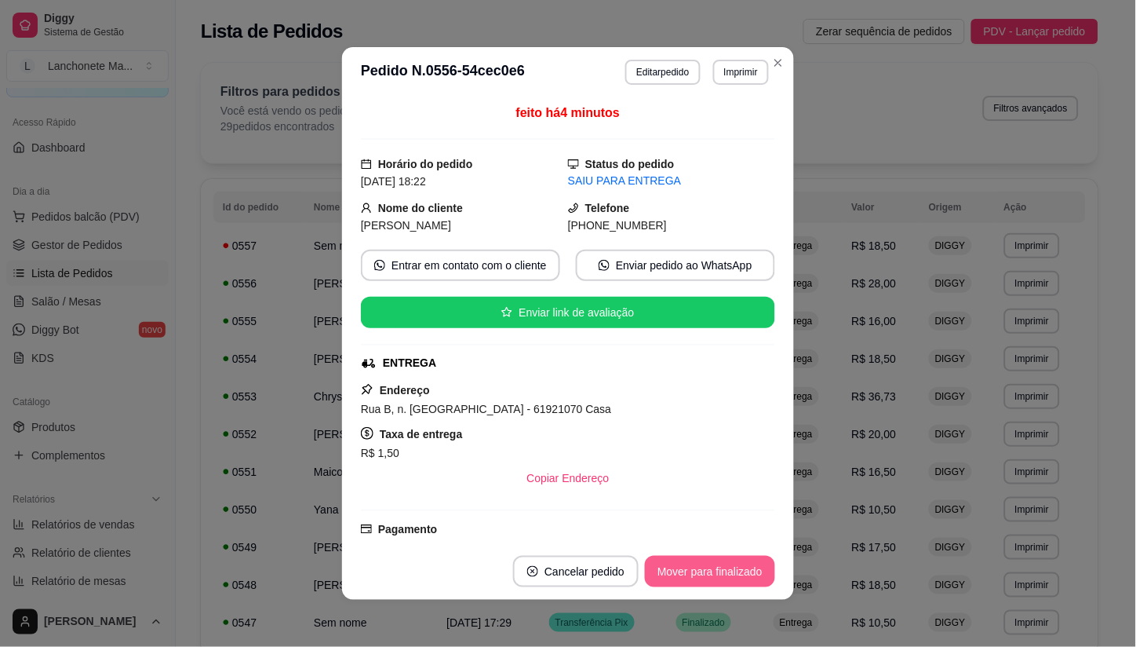
click at [716, 574] on button "Mover para finalizado" at bounding box center [710, 571] width 130 height 31
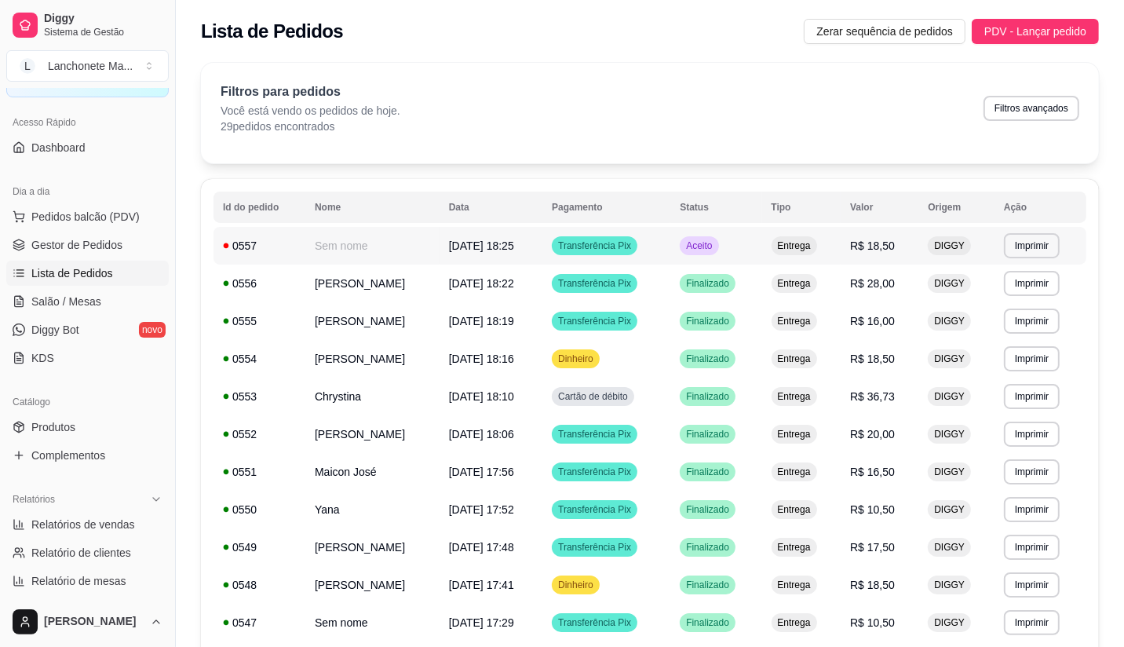
click at [715, 247] on span "Aceito" at bounding box center [699, 245] width 32 height 13
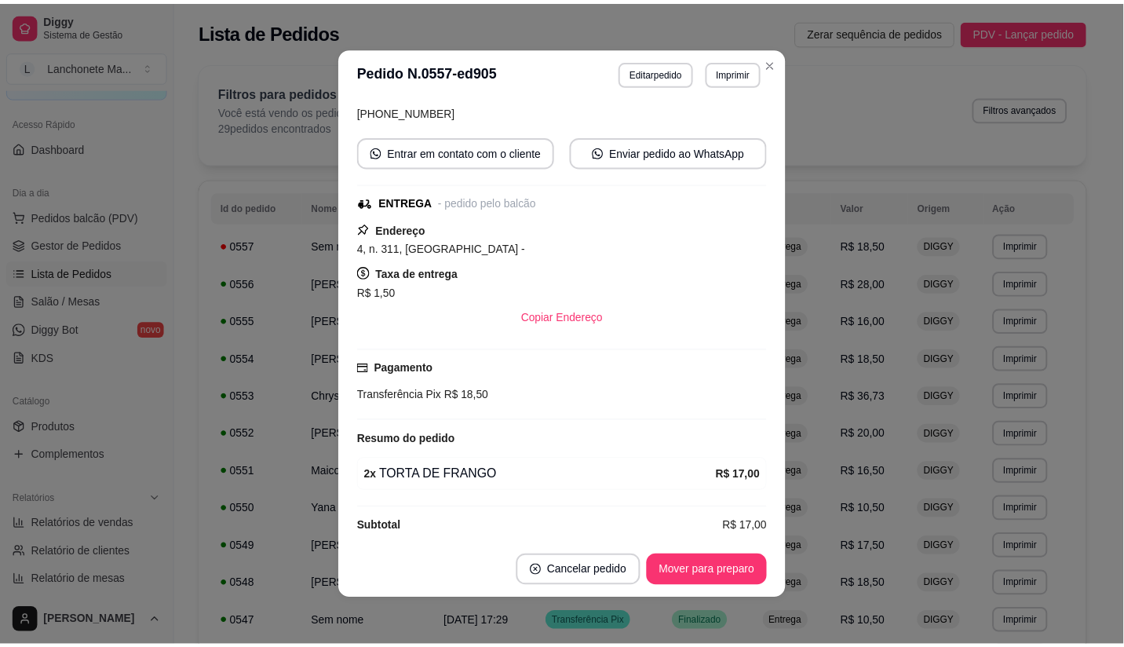
scroll to position [131, 0]
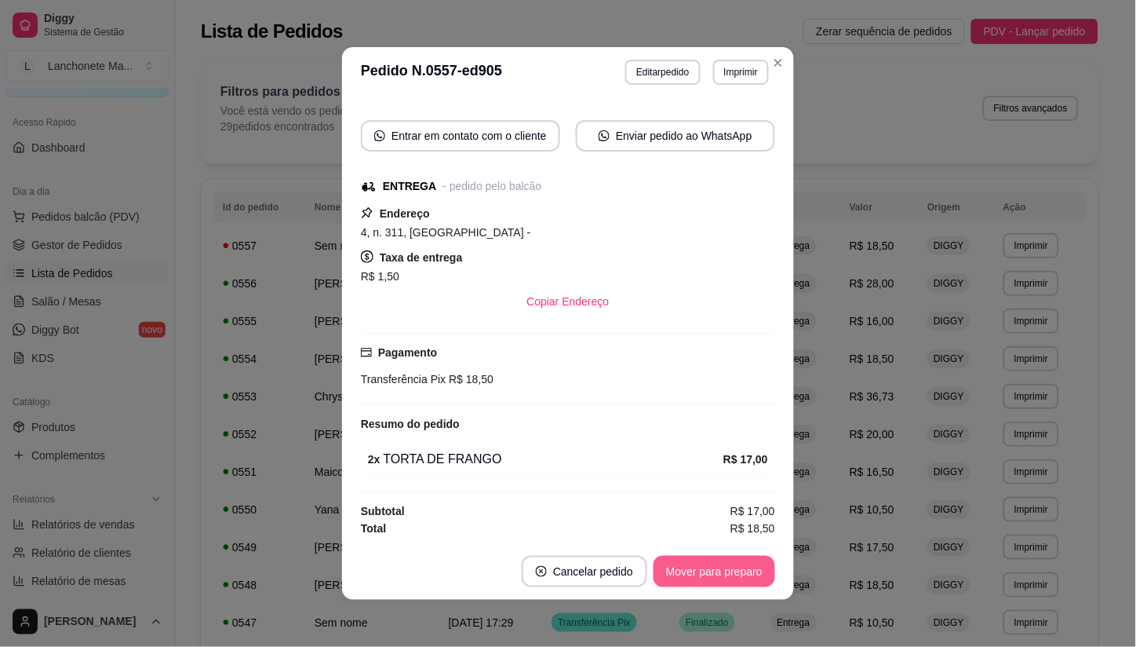
click at [718, 581] on button "Mover para preparo" at bounding box center [715, 571] width 122 height 31
click at [718, 581] on div "Mover para preparo" at bounding box center [704, 571] width 144 height 31
click at [718, 581] on button "Mover para entrega" at bounding box center [714, 571] width 121 height 31
click at [718, 581] on div "Mover para entrega" at bounding box center [703, 571] width 143 height 31
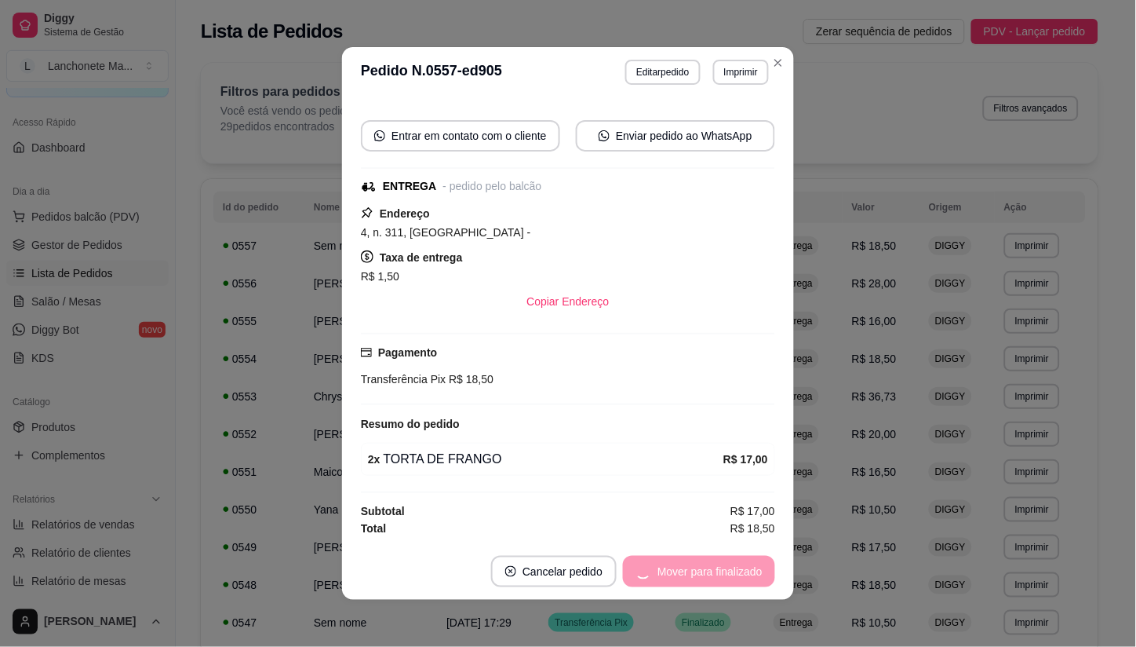
click at [718, 581] on div "Mover para finalizado" at bounding box center [699, 571] width 152 height 31
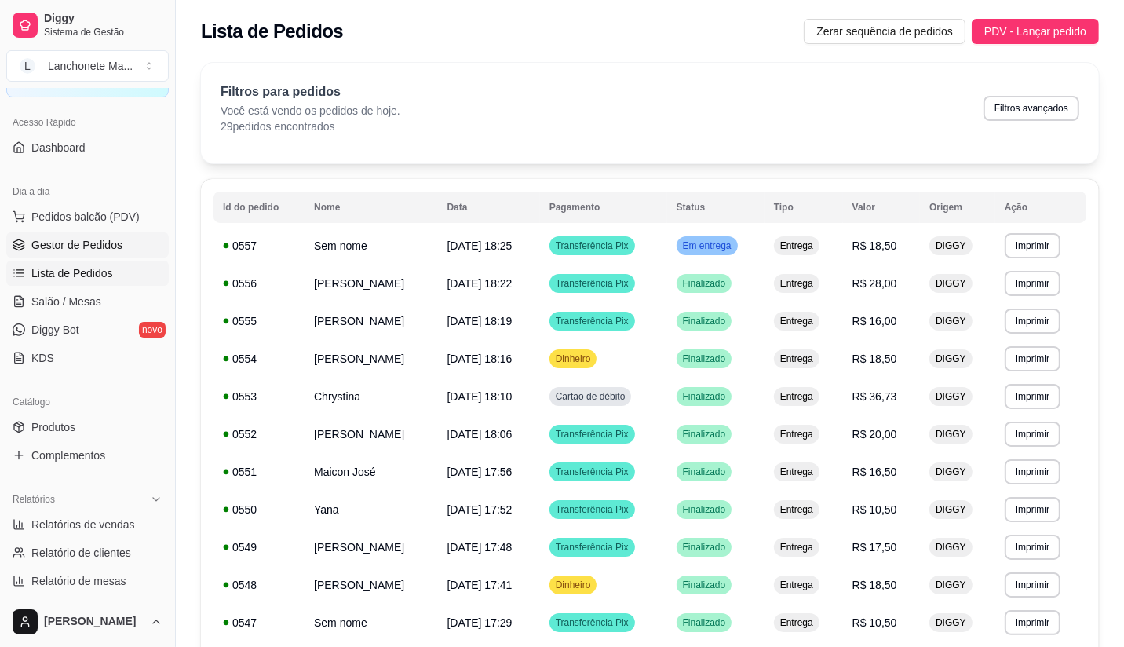
click at [87, 248] on span "Gestor de Pedidos" at bounding box center [76, 245] width 91 height 16
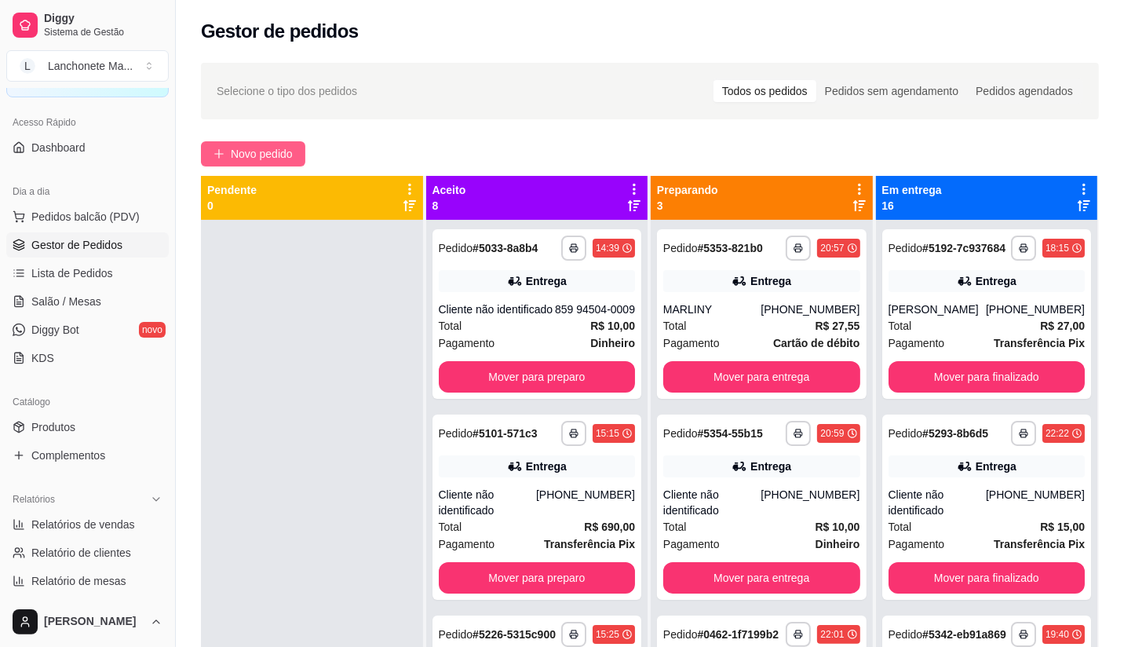
click at [231, 145] on span "Novo pedido" at bounding box center [262, 153] width 62 height 17
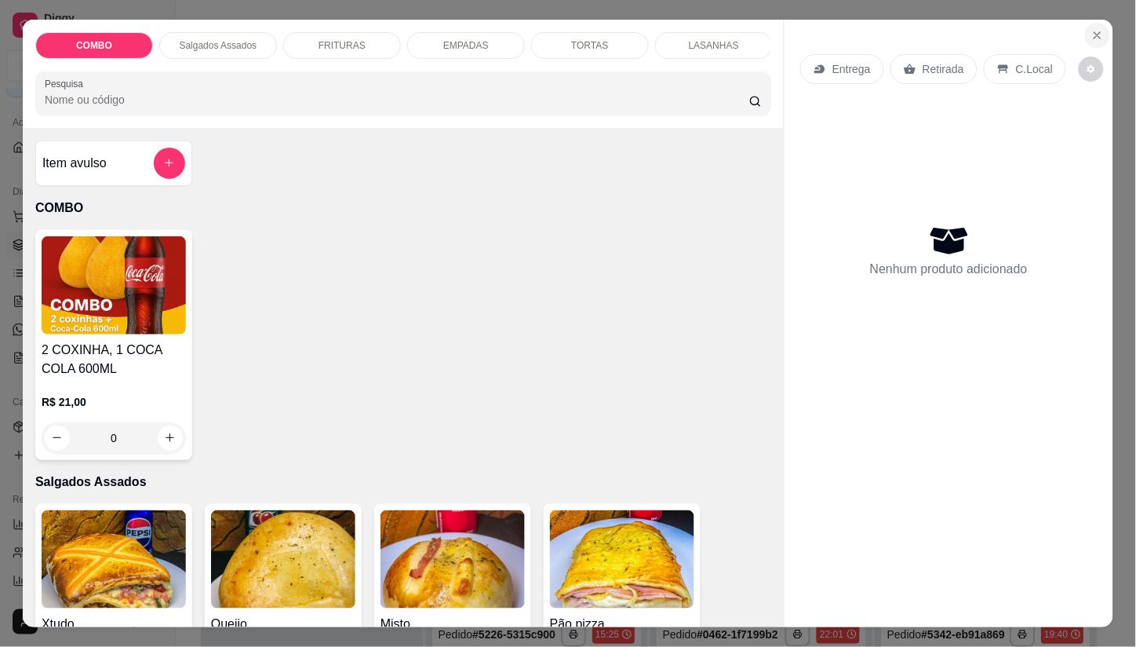
click at [1096, 31] on icon "Close" at bounding box center [1097, 35] width 13 height 13
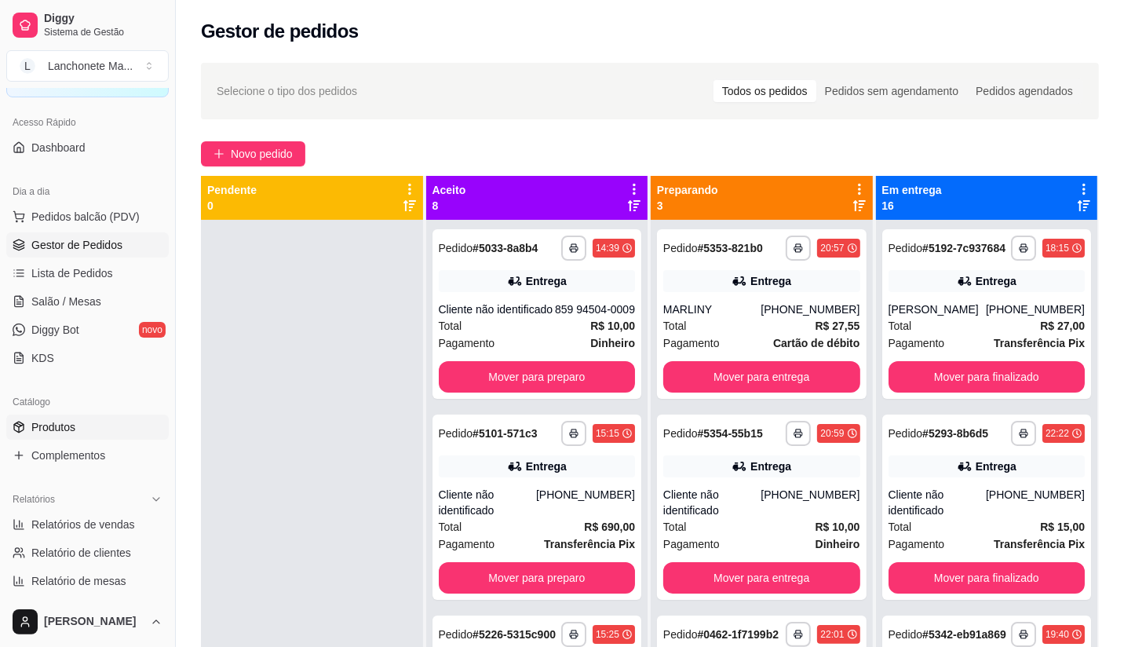
click at [60, 432] on span "Produtos" at bounding box center [53, 427] width 44 height 16
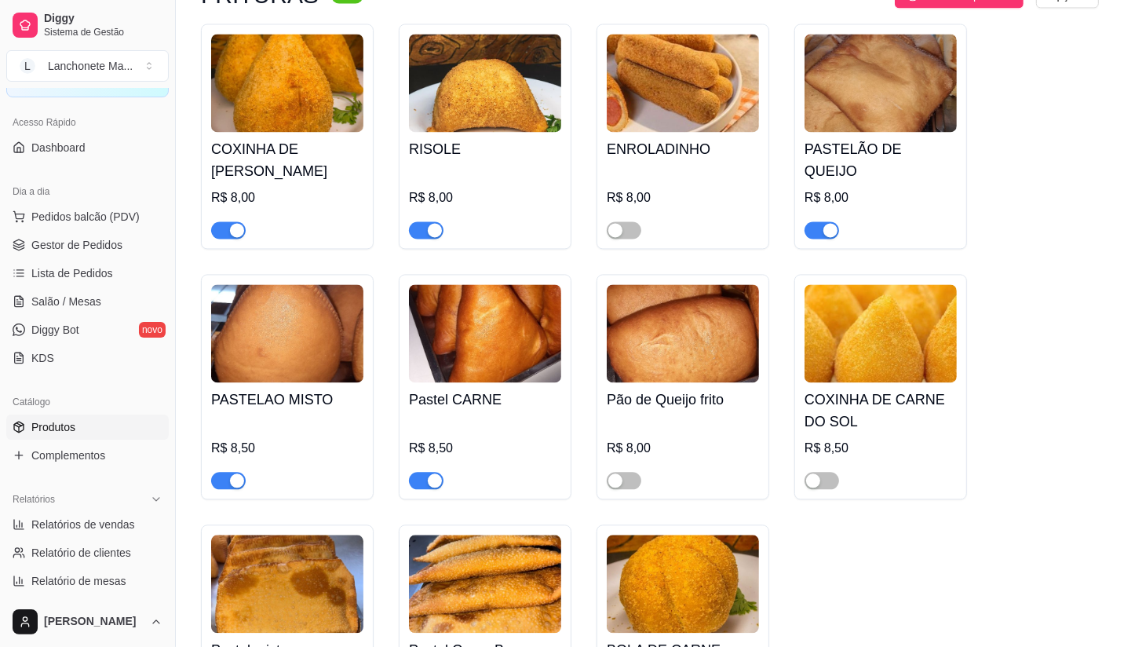
scroll to position [2790, 0]
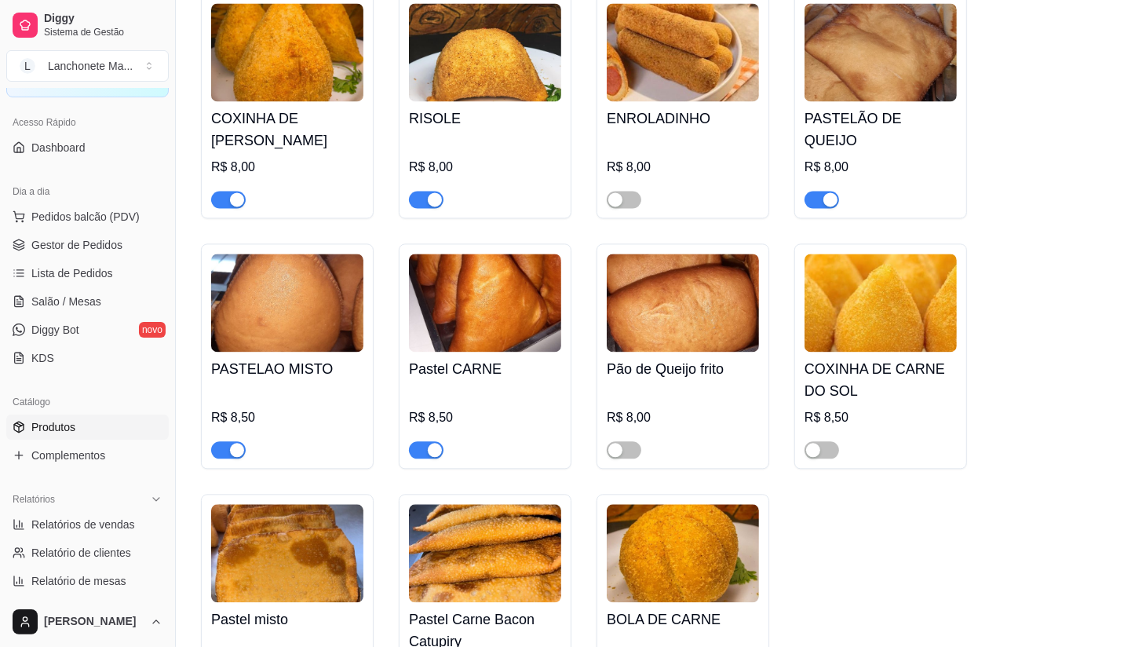
click at [228, 441] on button "button" at bounding box center [228, 449] width 35 height 17
click at [99, 268] on span "Lista de Pedidos" at bounding box center [72, 273] width 82 height 16
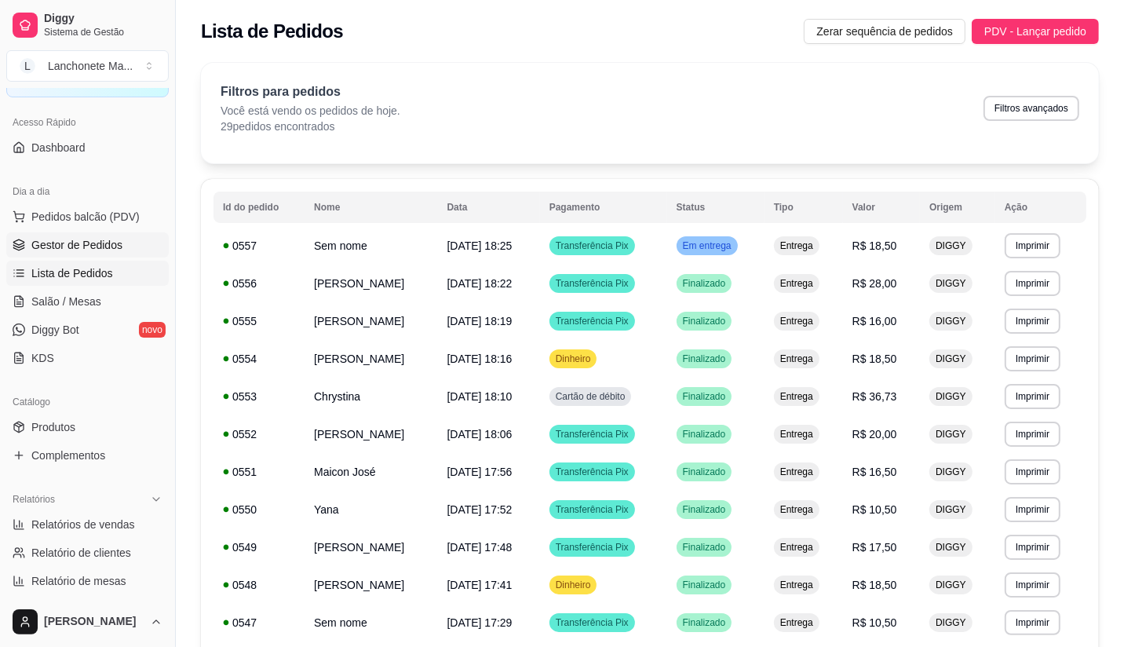
click at [82, 254] on link "Gestor de Pedidos" at bounding box center [87, 244] width 162 height 25
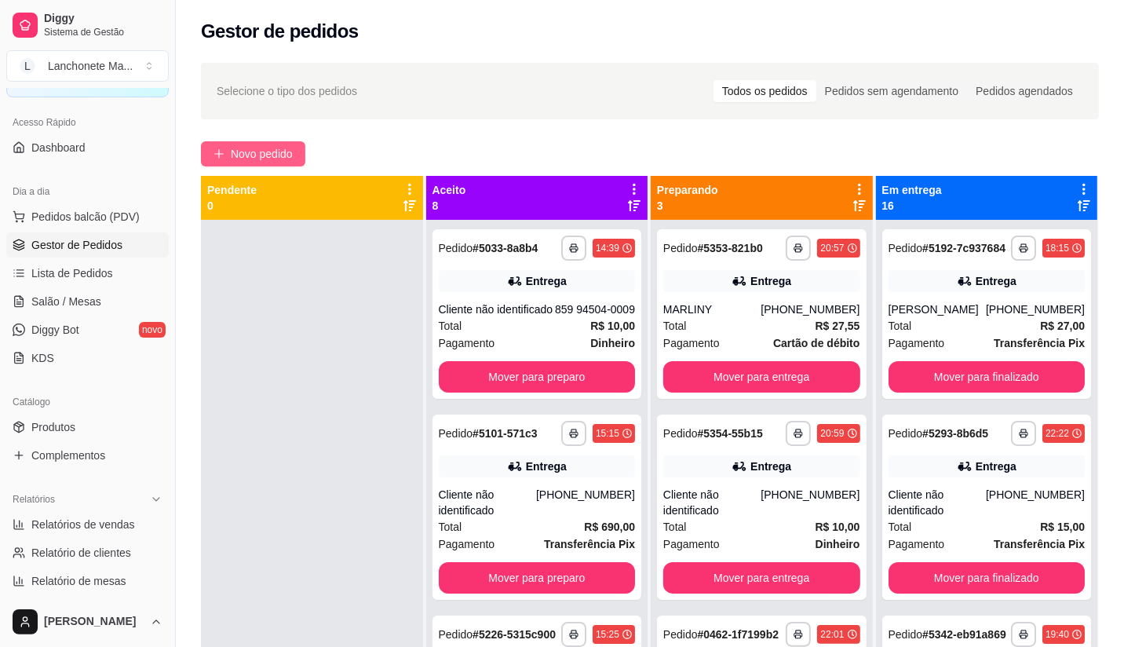
click at [241, 148] on span "Novo pedido" at bounding box center [262, 153] width 62 height 17
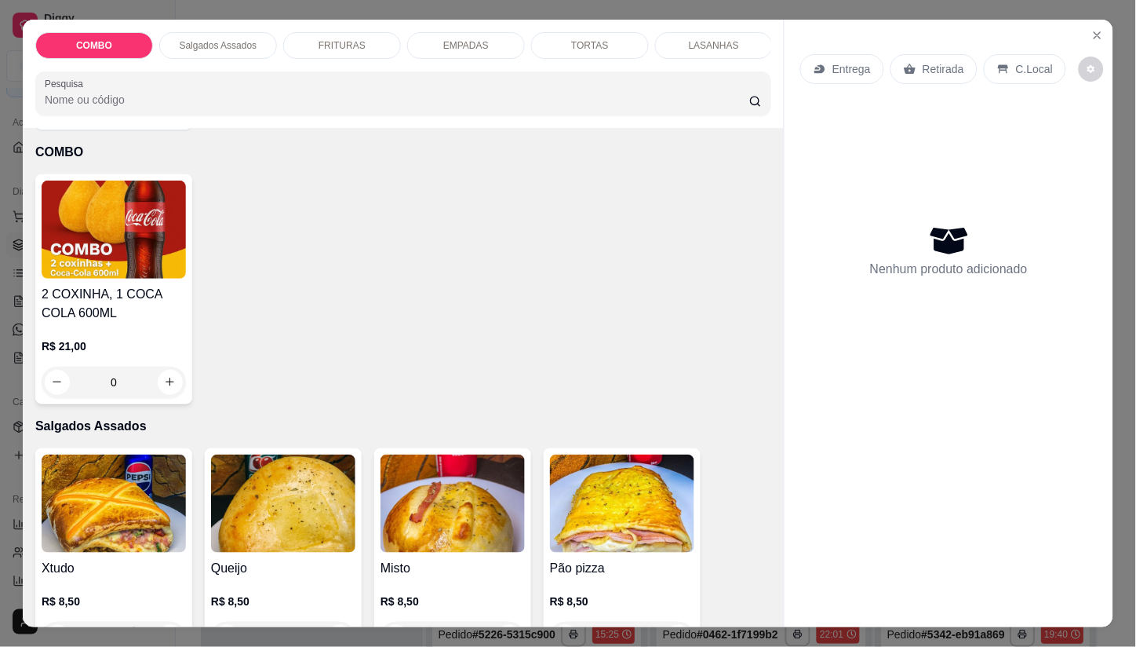
scroll to position [261, 0]
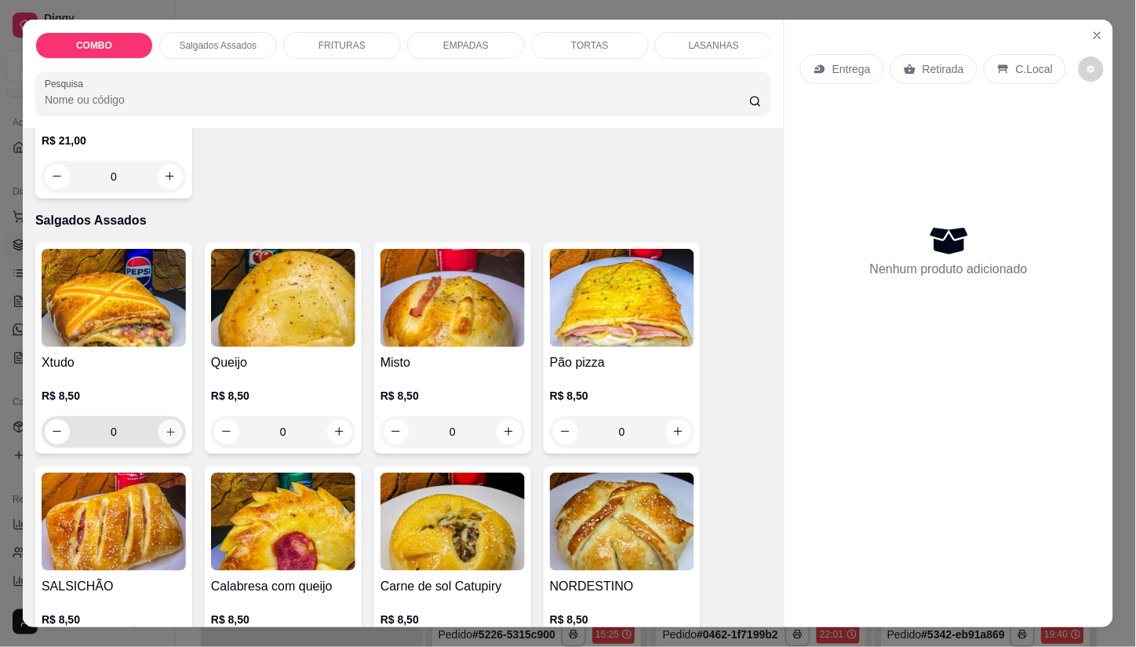
click at [166, 436] on icon "increase-product-quantity" at bounding box center [170, 432] width 8 height 8
type input "1"
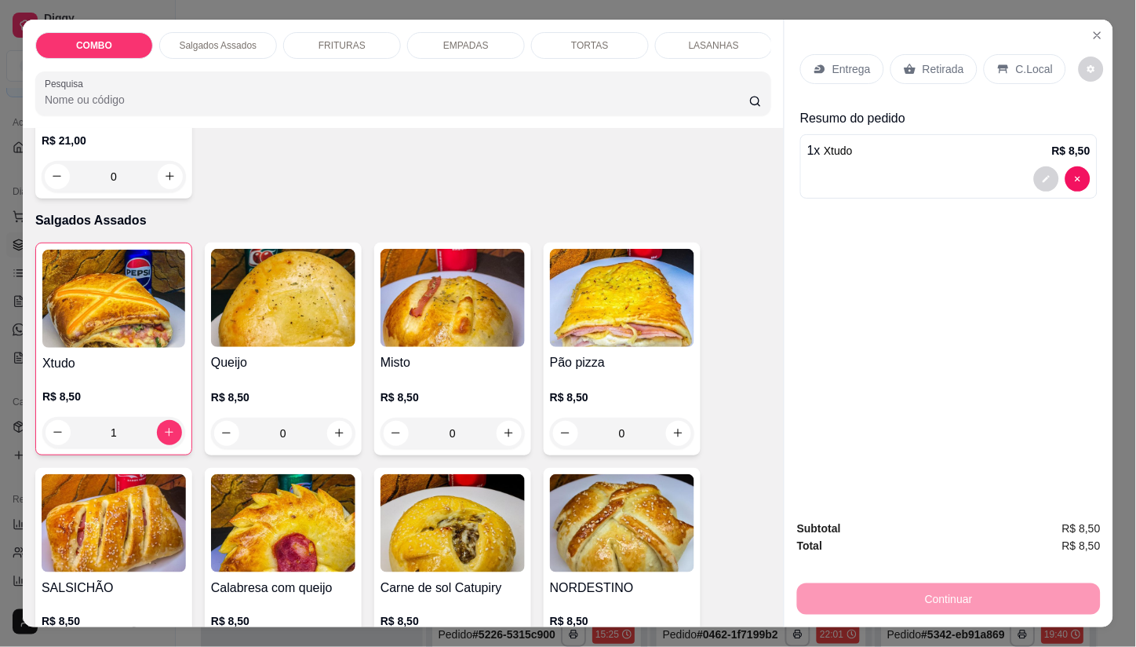
click at [836, 54] on div "Entrega" at bounding box center [842, 69] width 84 height 30
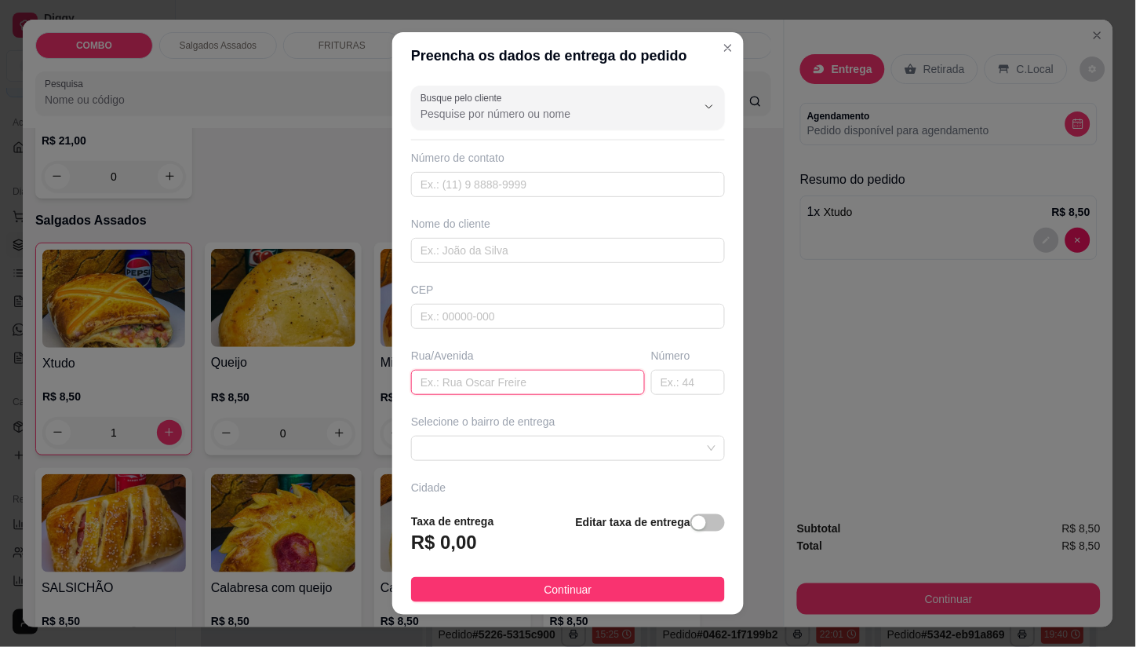
click at [427, 383] on input "text" at bounding box center [528, 382] width 234 height 25
type input "11"
click at [673, 381] on input "text" at bounding box center [688, 382] width 74 height 25
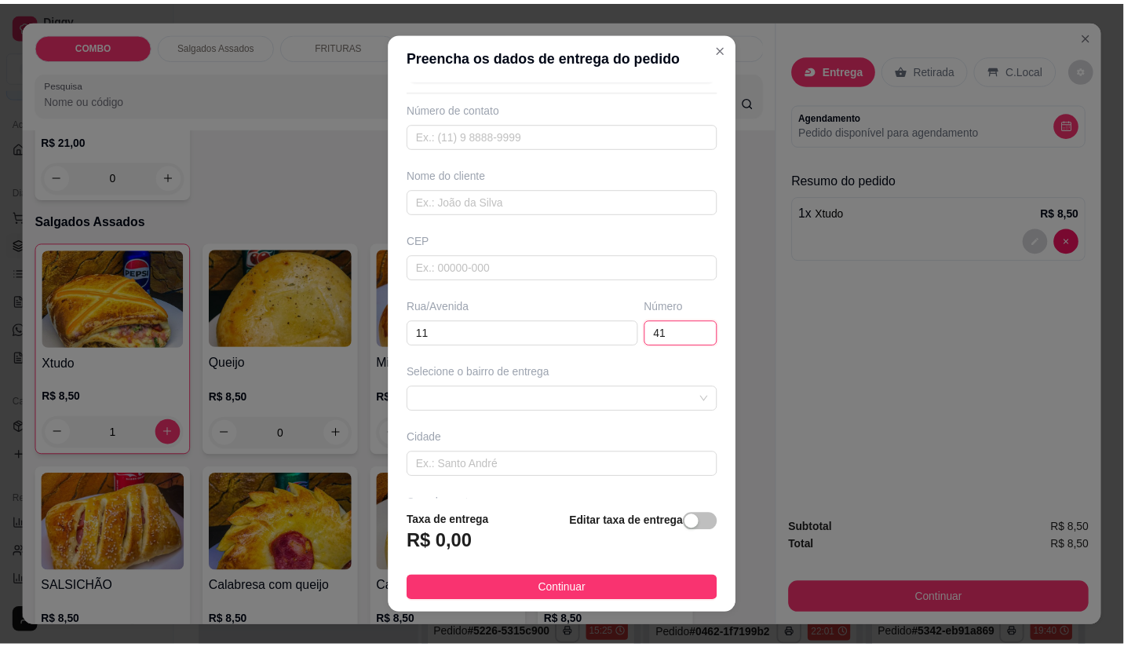
scroll to position [87, 0]
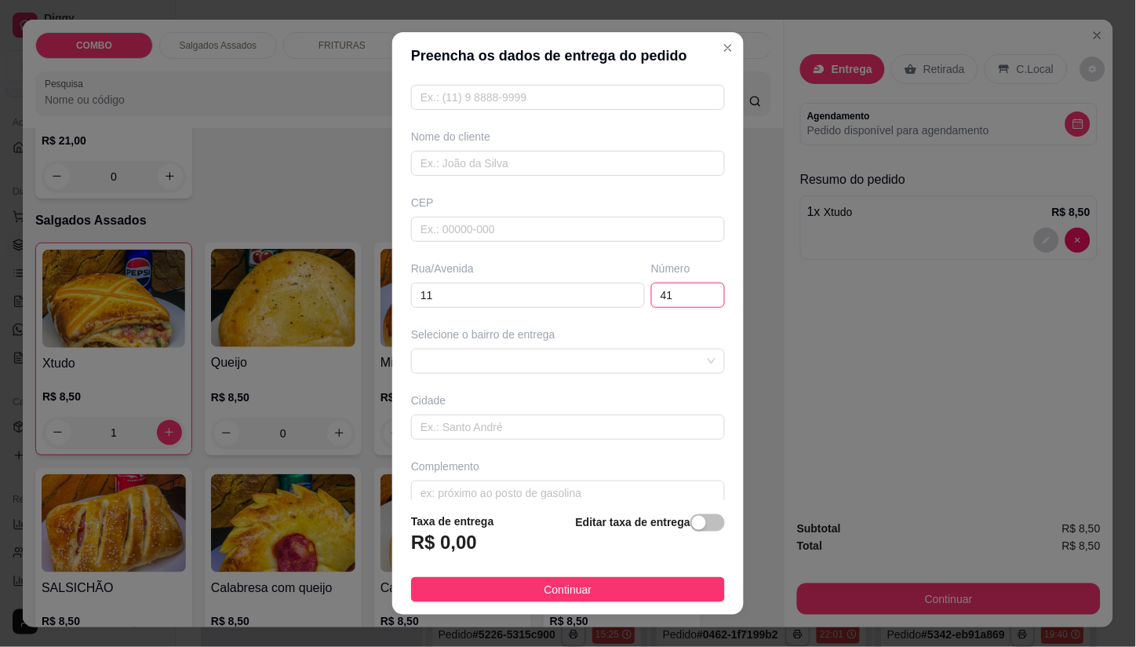
drag, startPoint x: 604, startPoint y: 373, endPoint x: 617, endPoint y: 379, distance: 14.0
click at [614, 378] on div "Busque pelo cliente Número de contato Nome do cliente CEP Rua/[GEOGRAPHIC_DATA]…" at bounding box center [568, 289] width 352 height 421
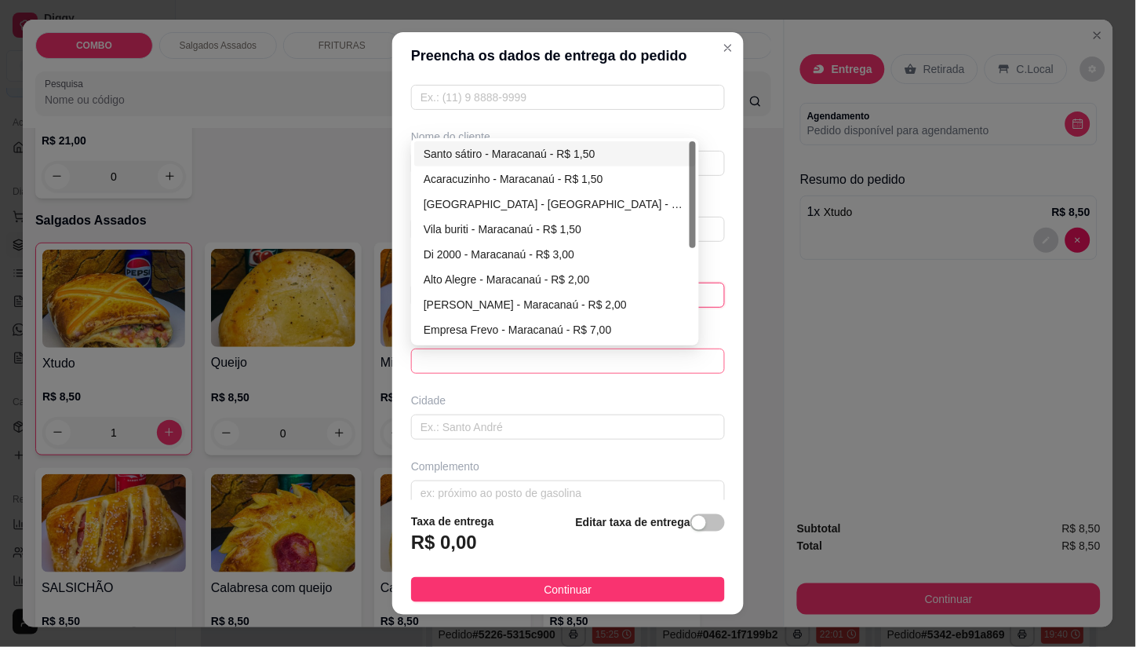
type input "41"
click at [465, 155] on div "Santo sátiro - Maracanaú - R$ 1,50" at bounding box center [555, 153] width 263 height 17
type input "Maracanaú"
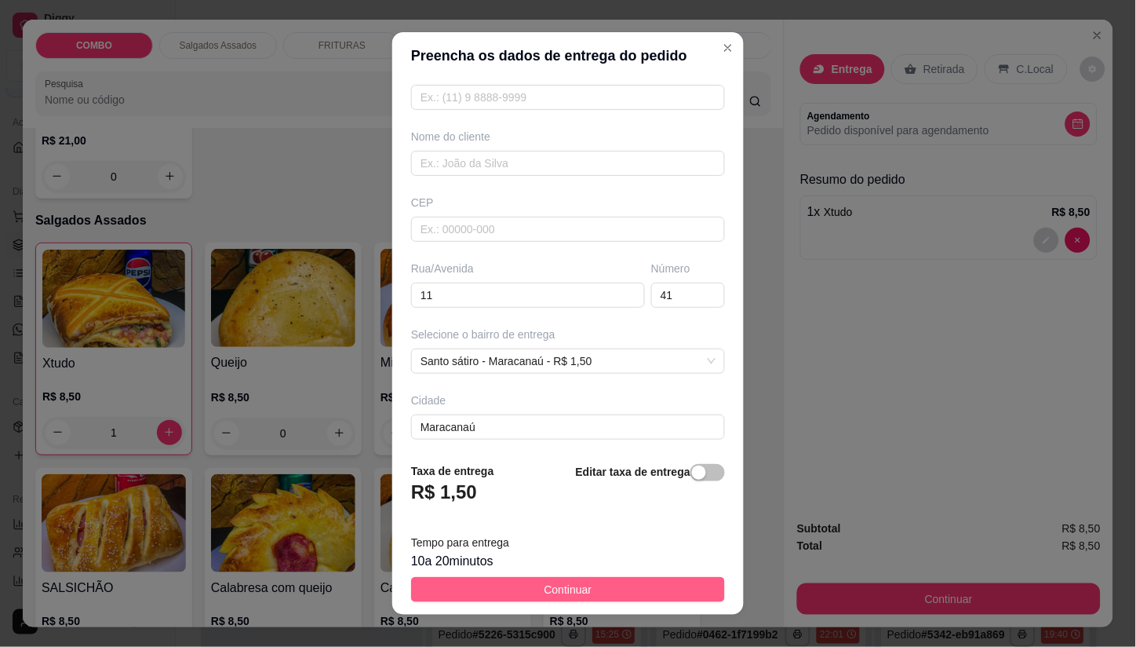
click at [557, 590] on span "Continuar" at bounding box center [569, 589] width 48 height 17
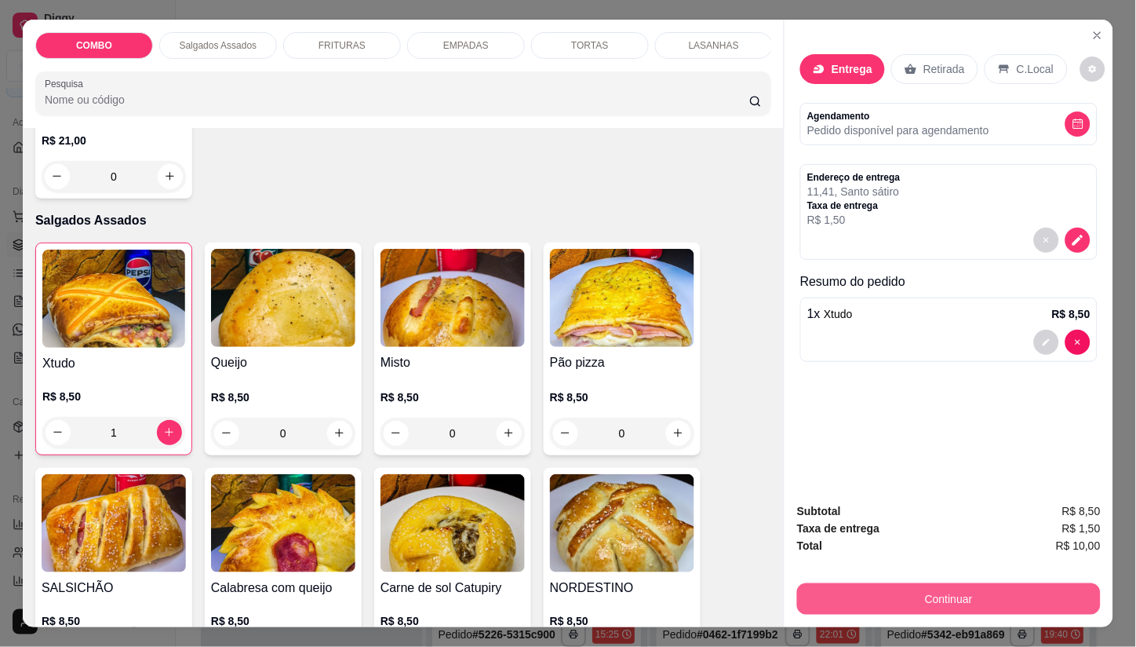
click at [844, 598] on button "Continuar" at bounding box center [949, 598] width 304 height 31
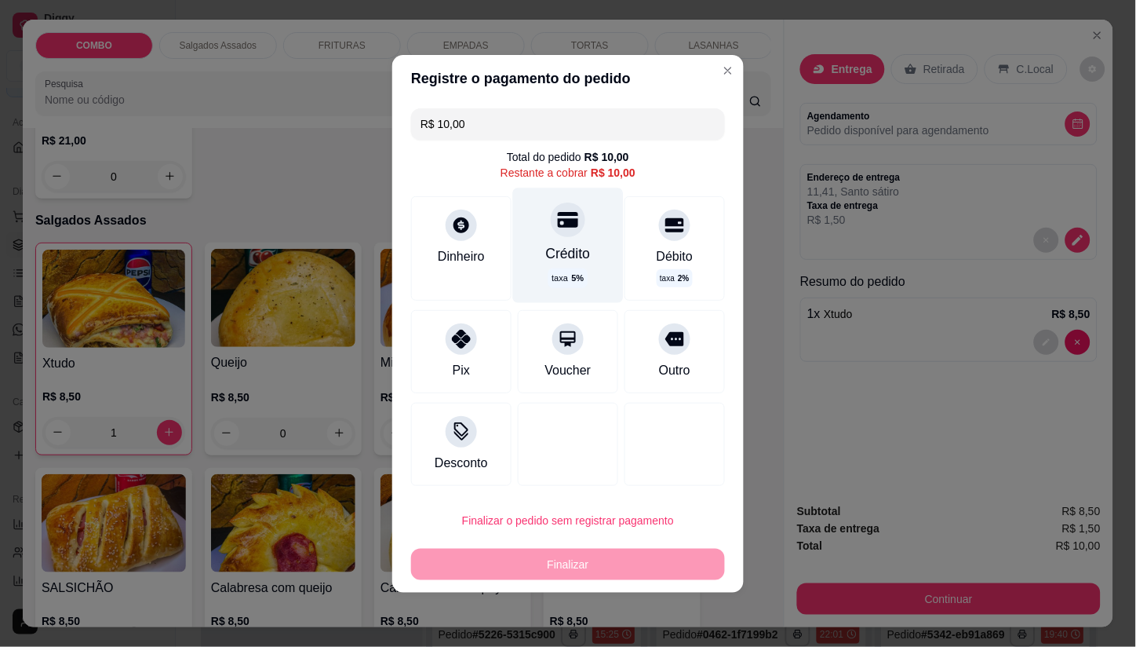
click at [553, 239] on div "Crédito taxa 5 %" at bounding box center [568, 245] width 111 height 115
type input "R$ 0,00"
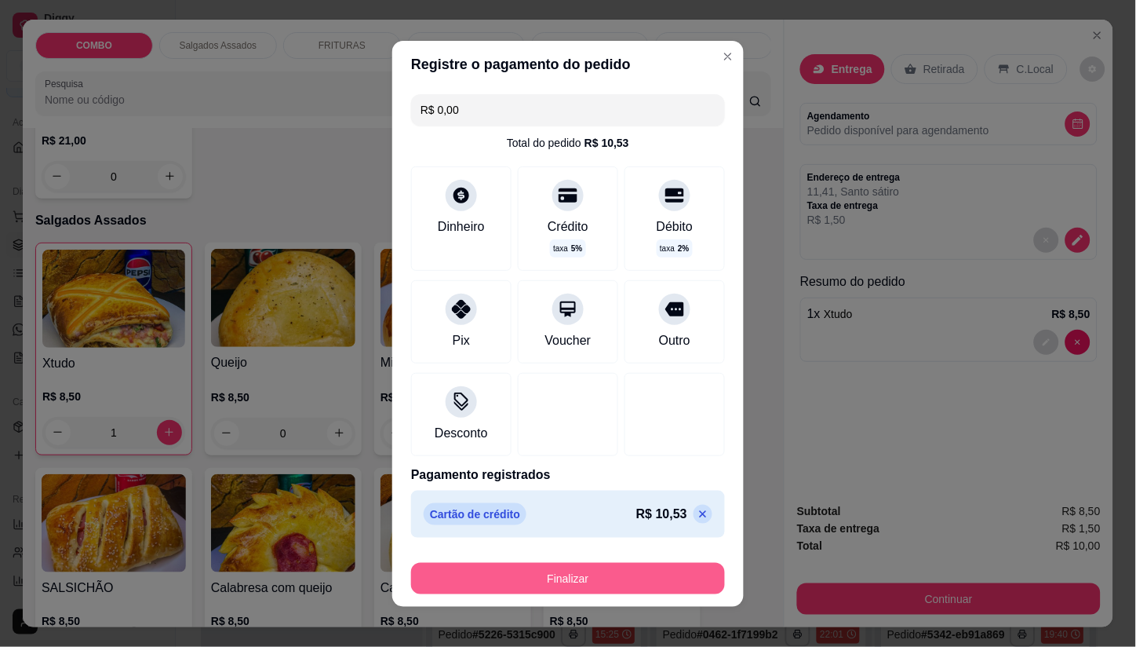
click at [596, 574] on button "Finalizar" at bounding box center [568, 578] width 314 height 31
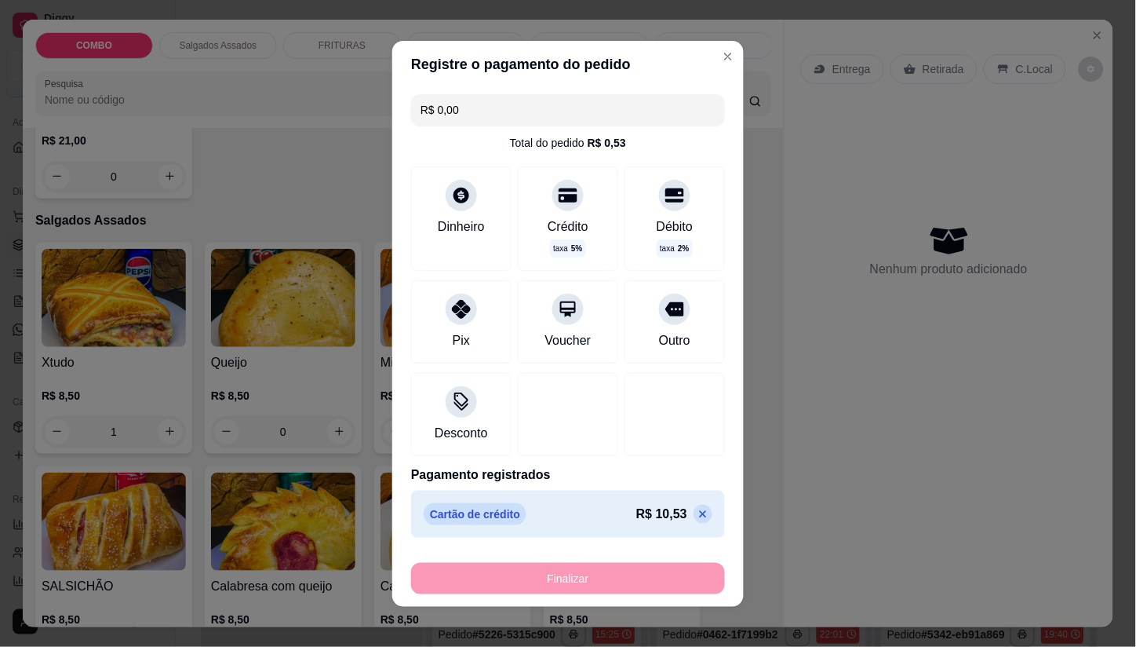
type input "0"
type input "-R$ 10,00"
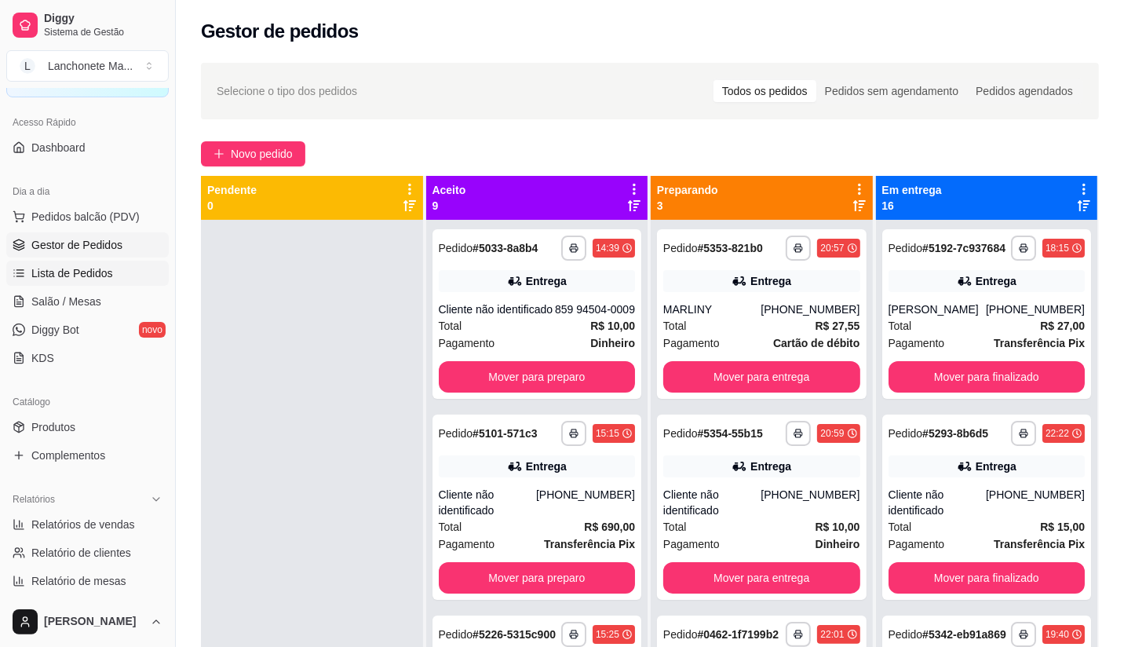
click at [63, 269] on span "Lista de Pedidos" at bounding box center [72, 273] width 82 height 16
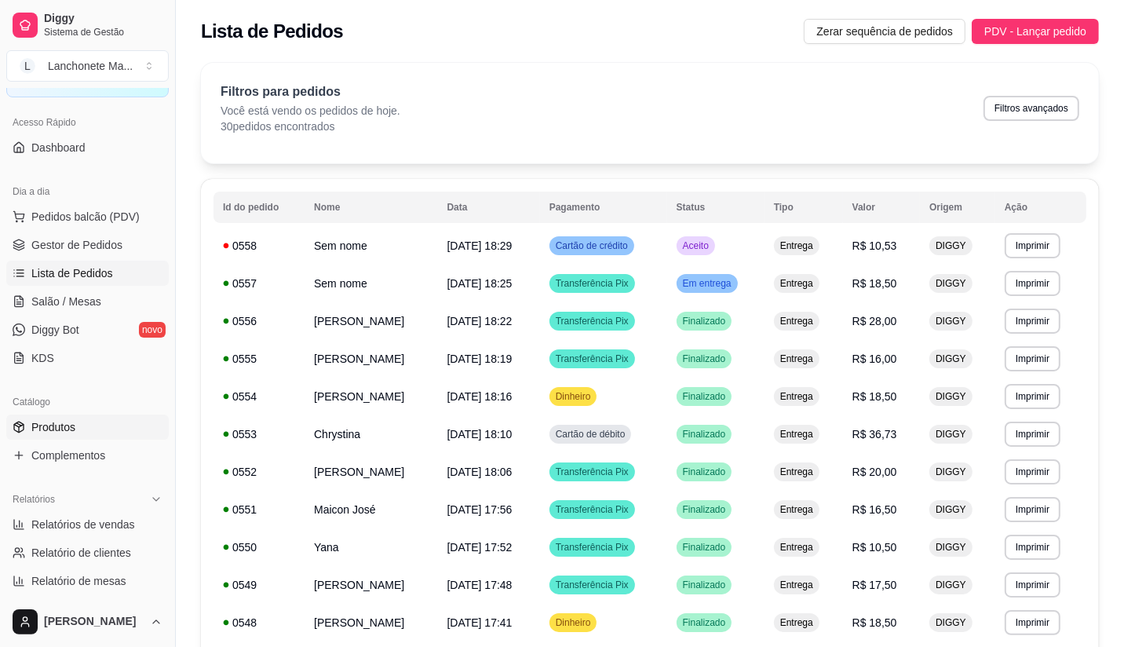
click at [87, 422] on link "Produtos" at bounding box center [87, 426] width 162 height 25
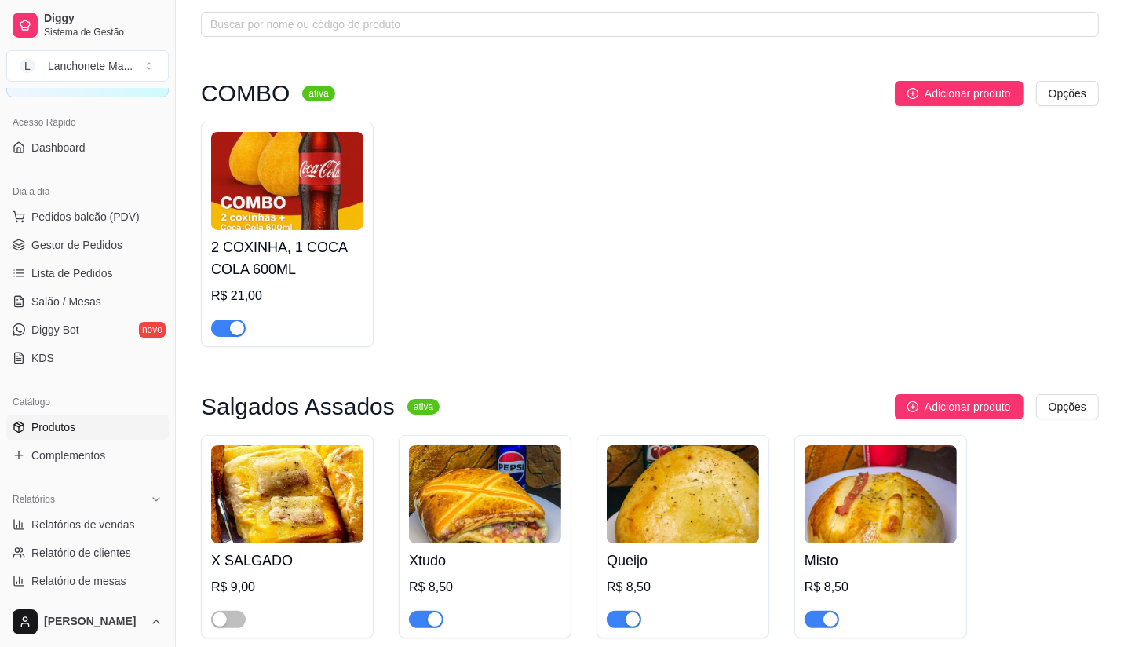
scroll to position [174, 0]
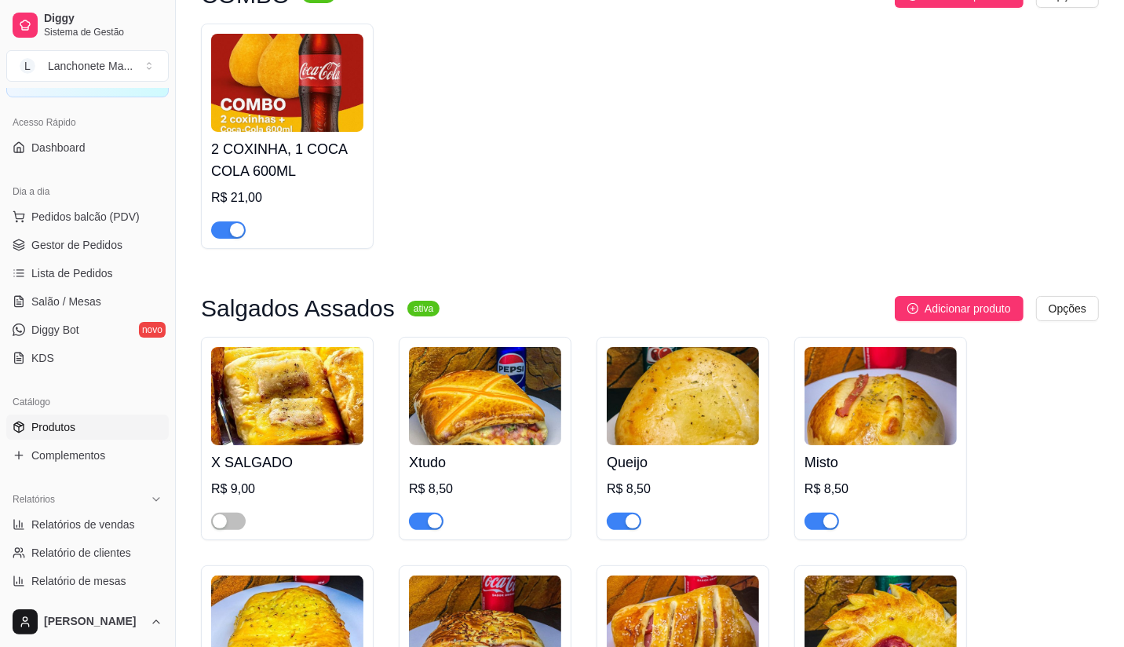
click at [421, 523] on span "button" at bounding box center [426, 520] width 35 height 17
click at [75, 272] on span "Lista de Pedidos" at bounding box center [72, 273] width 82 height 16
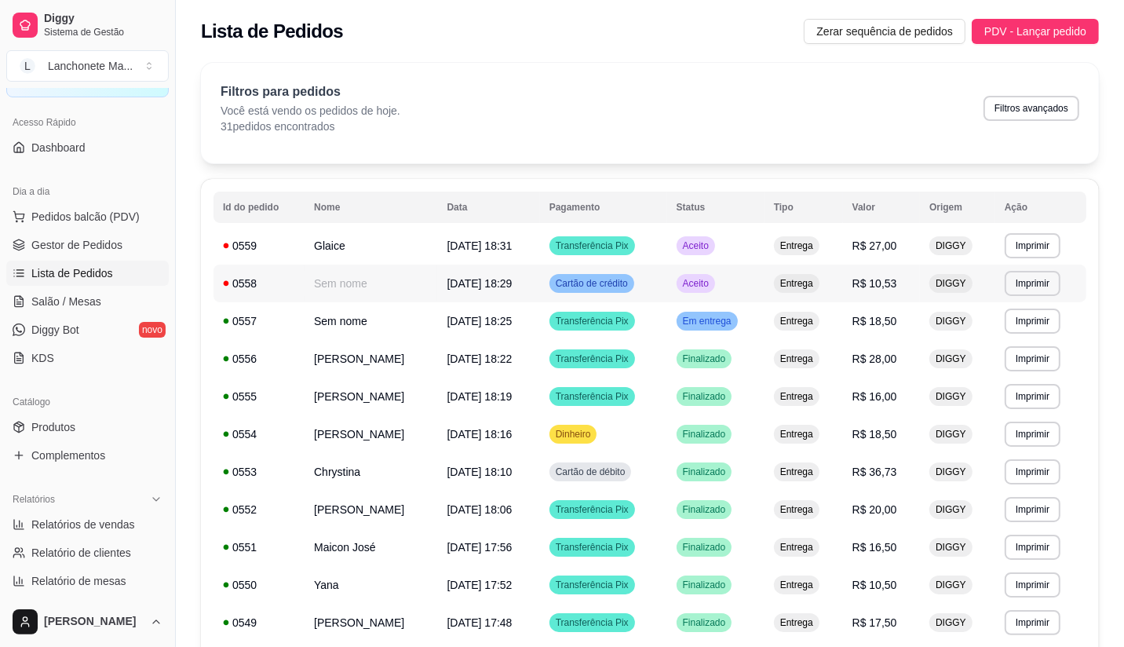
click at [715, 287] on div "Aceito" at bounding box center [695, 283] width 38 height 19
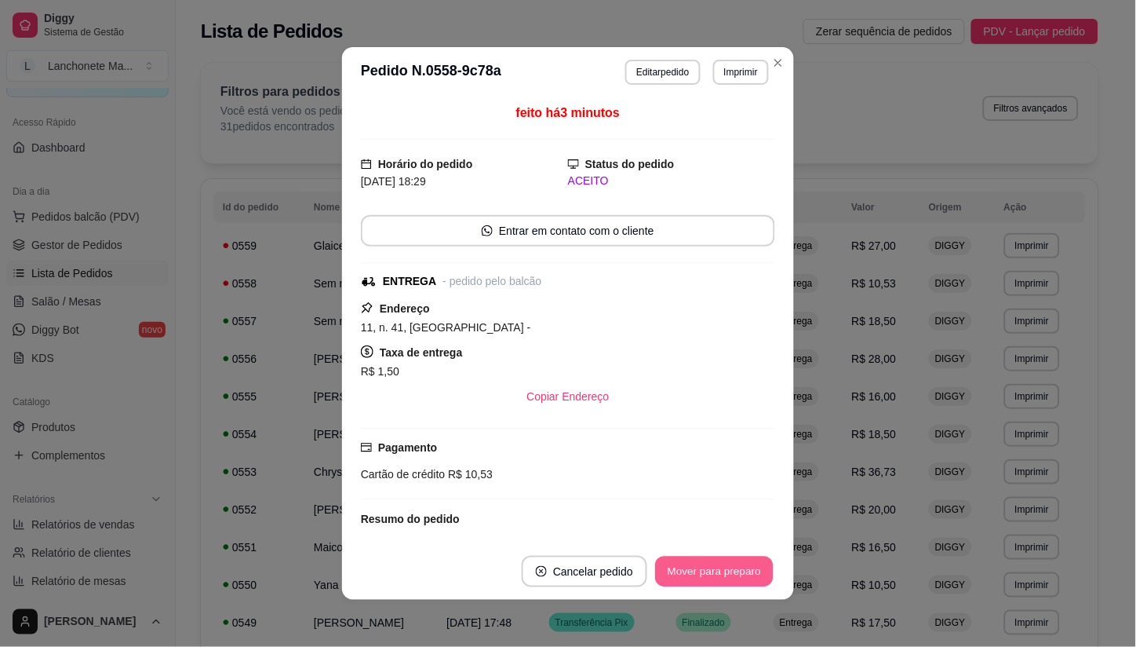
click at [731, 570] on button "Mover para preparo" at bounding box center [714, 571] width 118 height 31
click at [731, 570] on div "Mover para preparo" at bounding box center [715, 571] width 122 height 31
click at [730, 570] on button "Mover para entrega" at bounding box center [714, 571] width 121 height 31
click at [775, 49] on header "**********" at bounding box center [568, 72] width 452 height 50
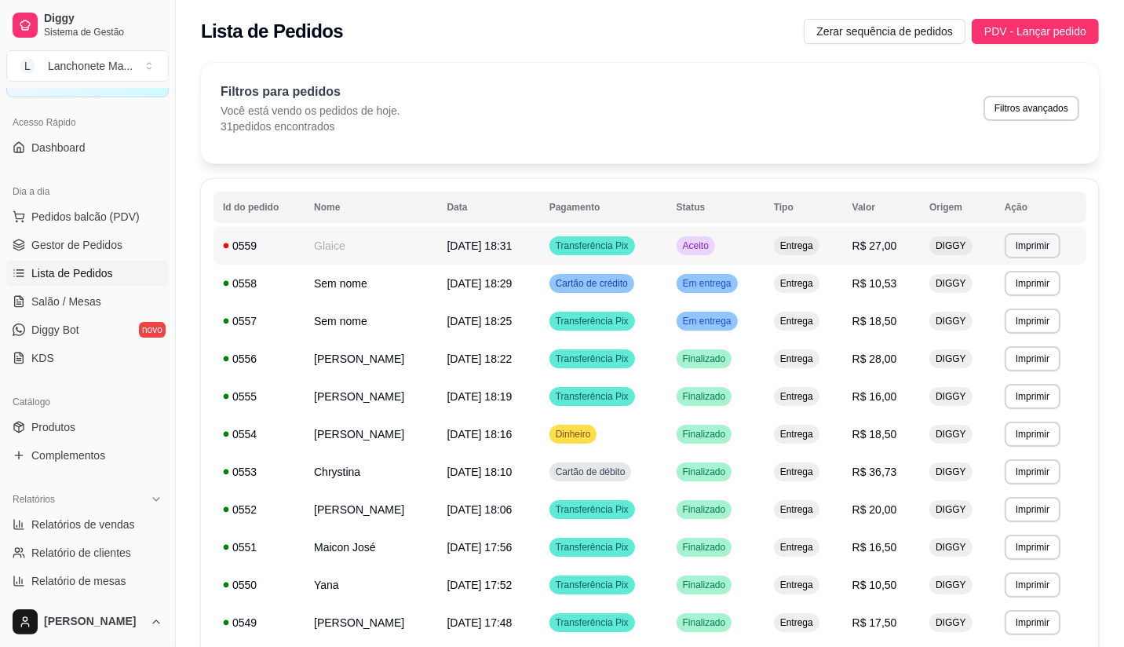
click at [709, 257] on td "Aceito" at bounding box center [715, 246] width 97 height 38
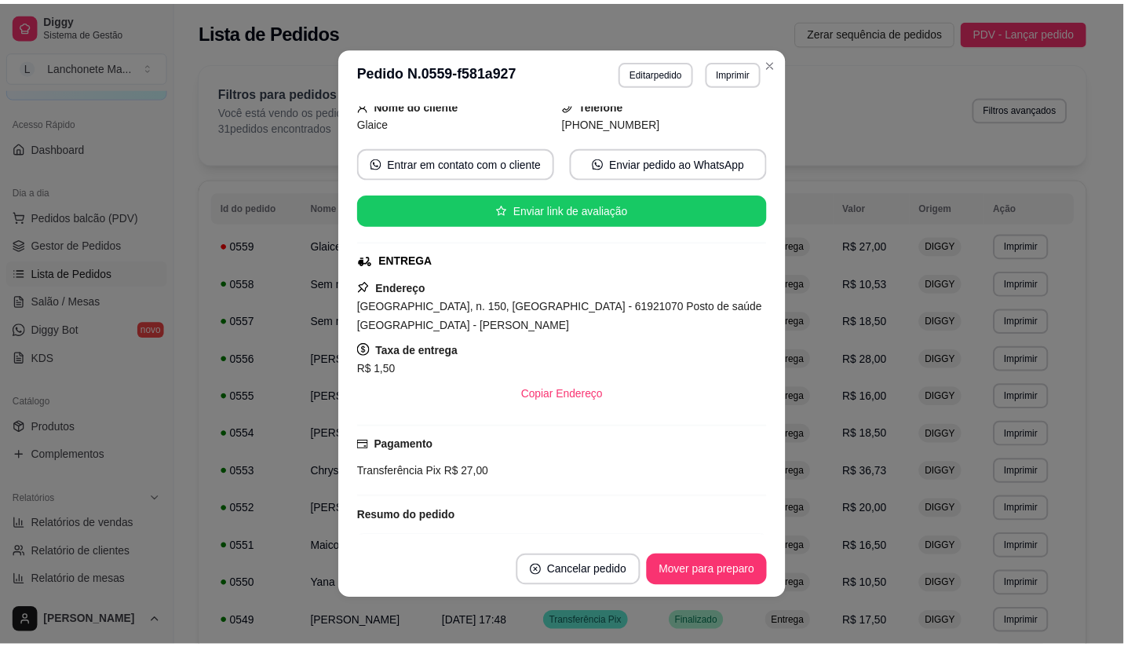
scroll to position [174, 0]
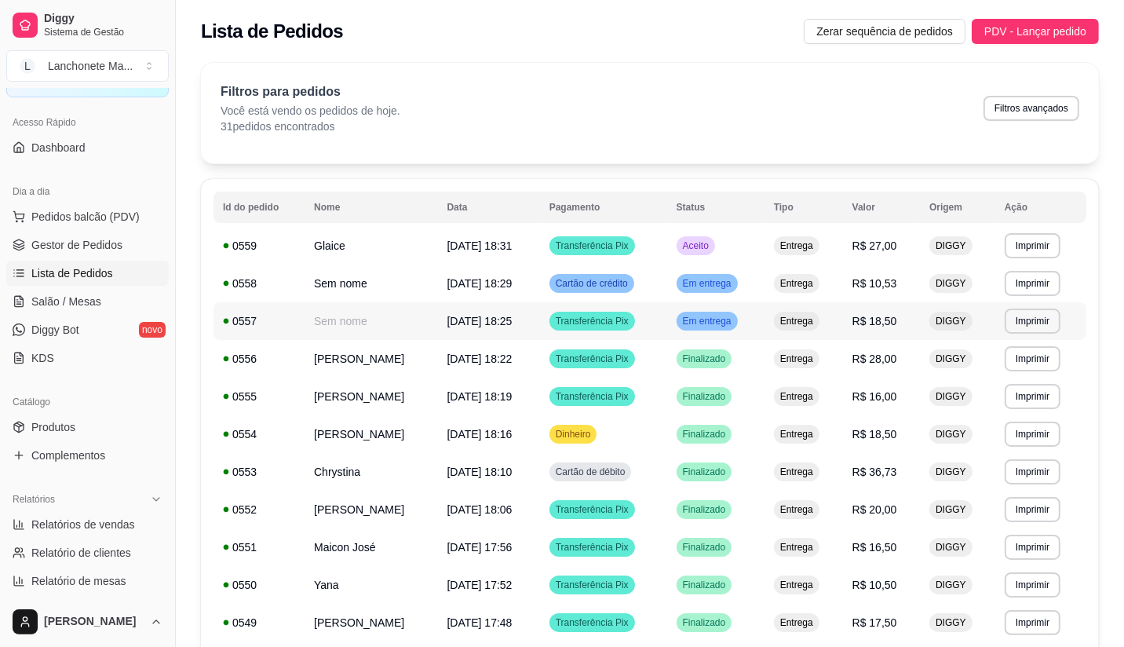
click at [704, 319] on span "Em entrega" at bounding box center [707, 321] width 55 height 13
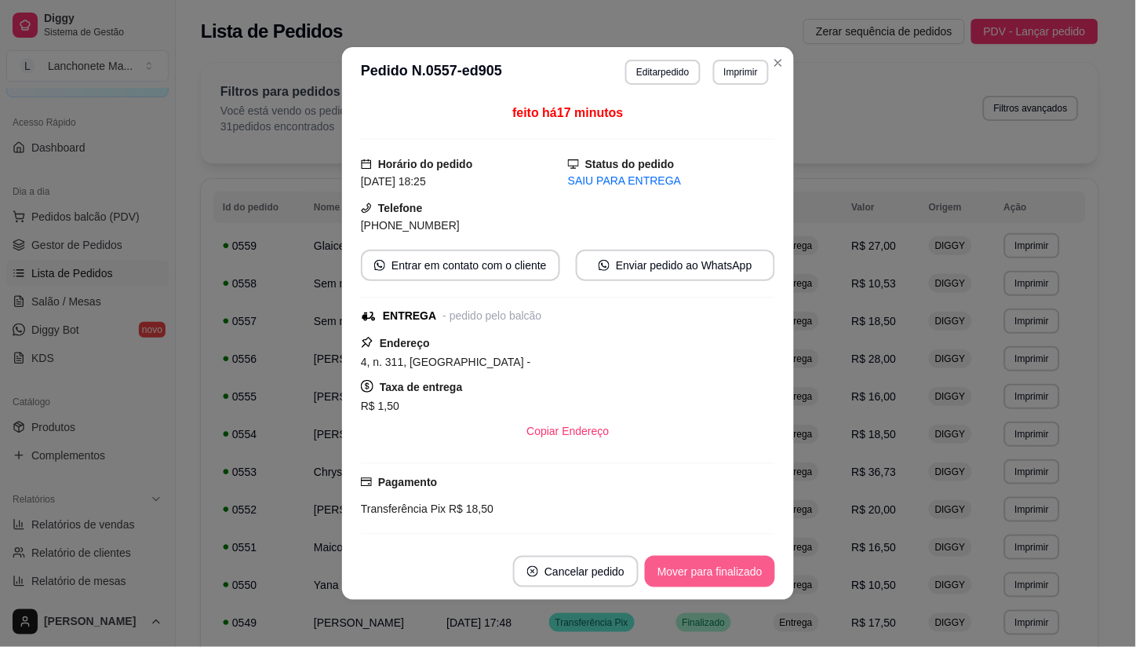
click at [719, 578] on button "Mover para finalizado" at bounding box center [710, 571] width 130 height 31
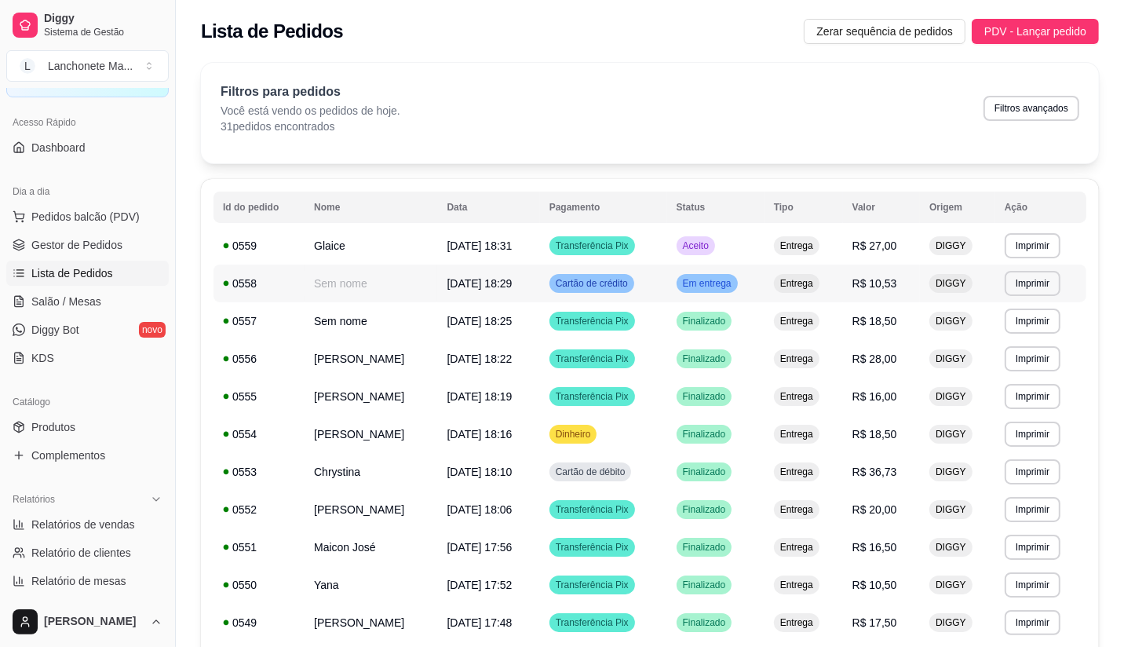
click at [757, 286] on td "Em entrega" at bounding box center [715, 283] width 97 height 38
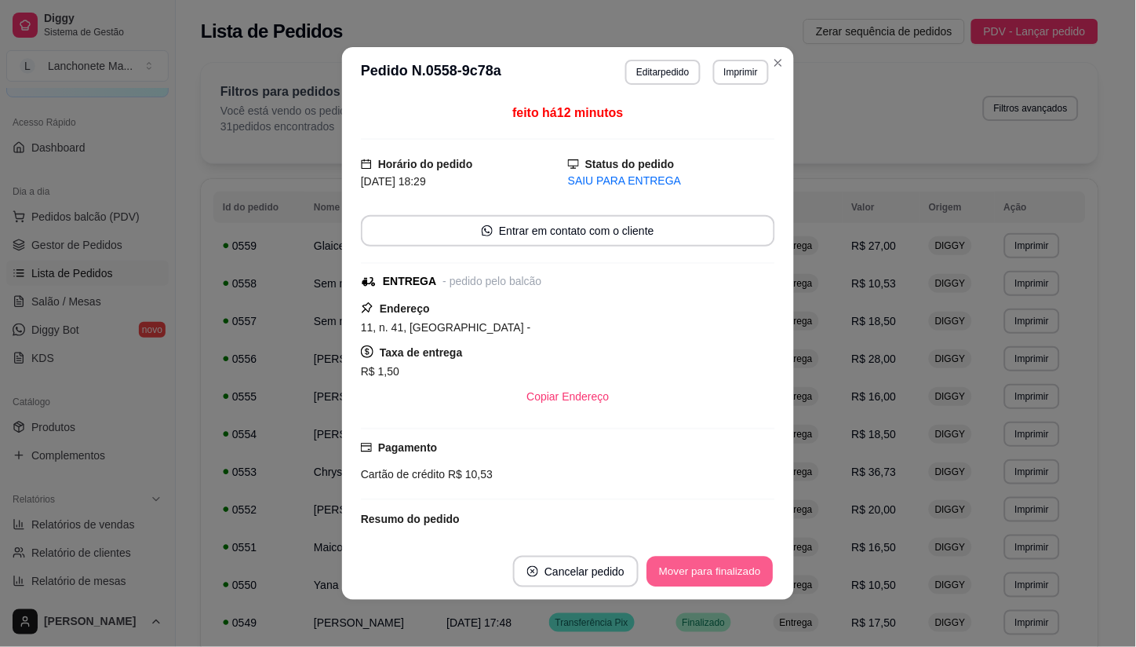
click at [741, 574] on button "Mover para finalizado" at bounding box center [710, 571] width 126 height 31
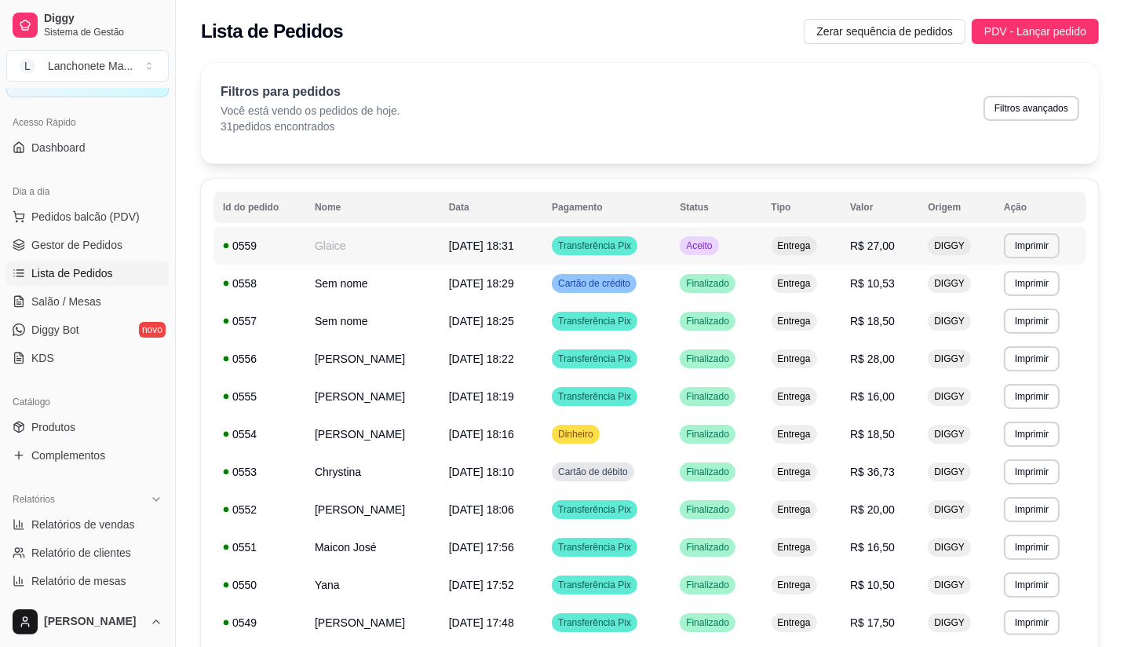
click at [718, 246] on div "Aceito" at bounding box center [699, 245] width 38 height 19
click at [715, 249] on span "Aceito" at bounding box center [699, 245] width 32 height 13
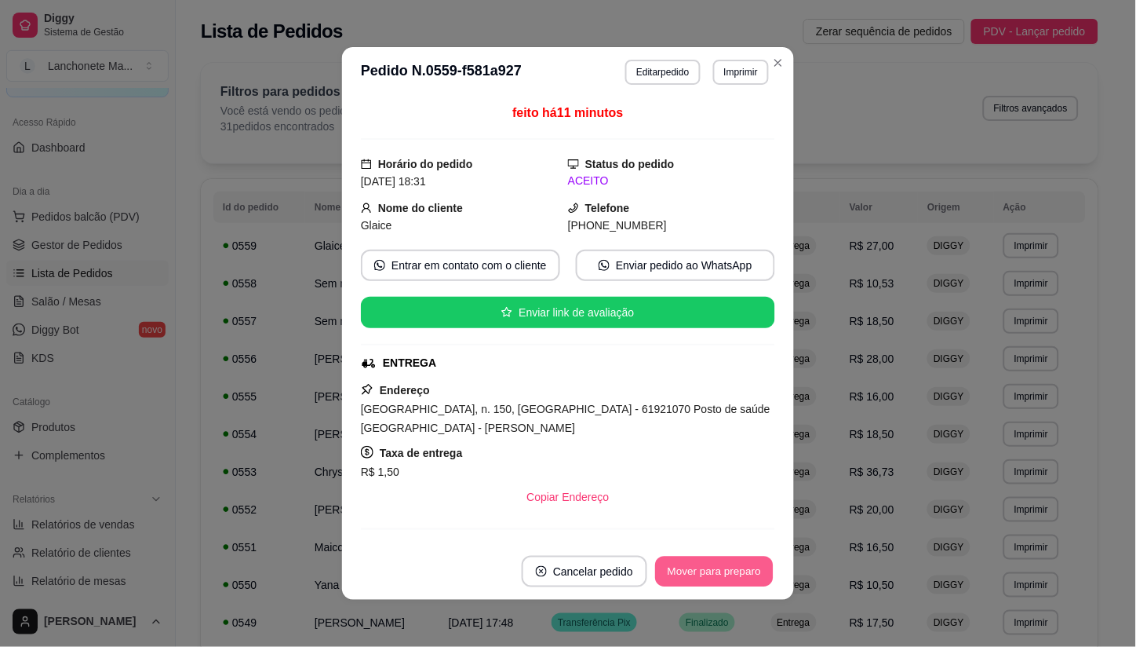
click at [725, 567] on button "Mover para preparo" at bounding box center [714, 571] width 118 height 31
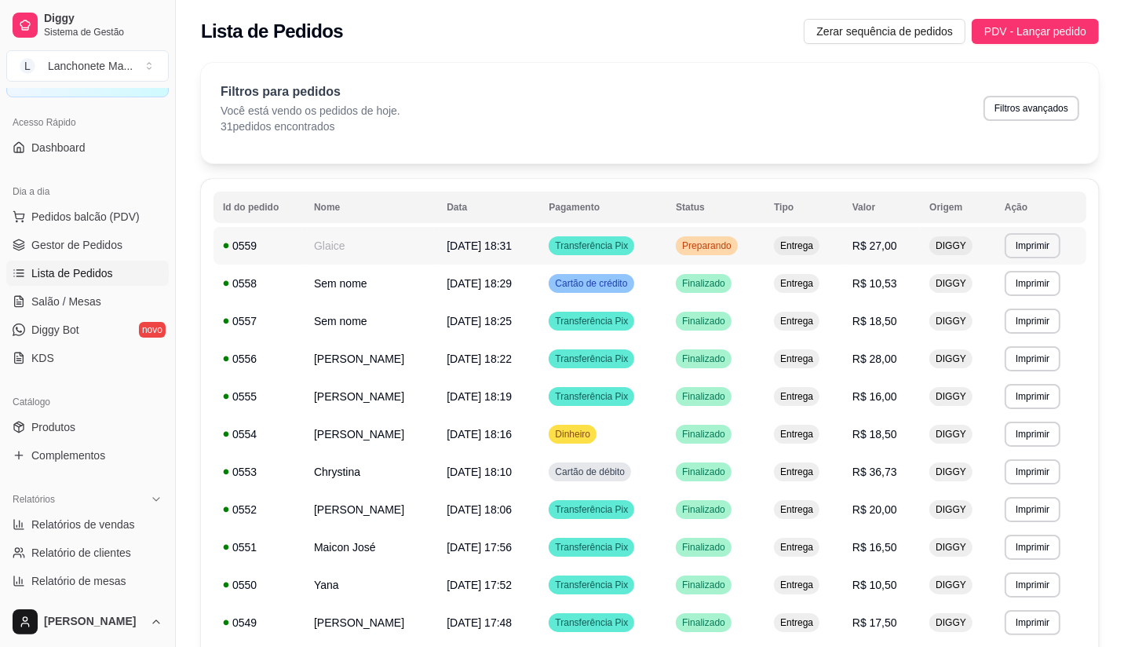
click at [691, 247] on span "Preparando" at bounding box center [707, 245] width 56 height 13
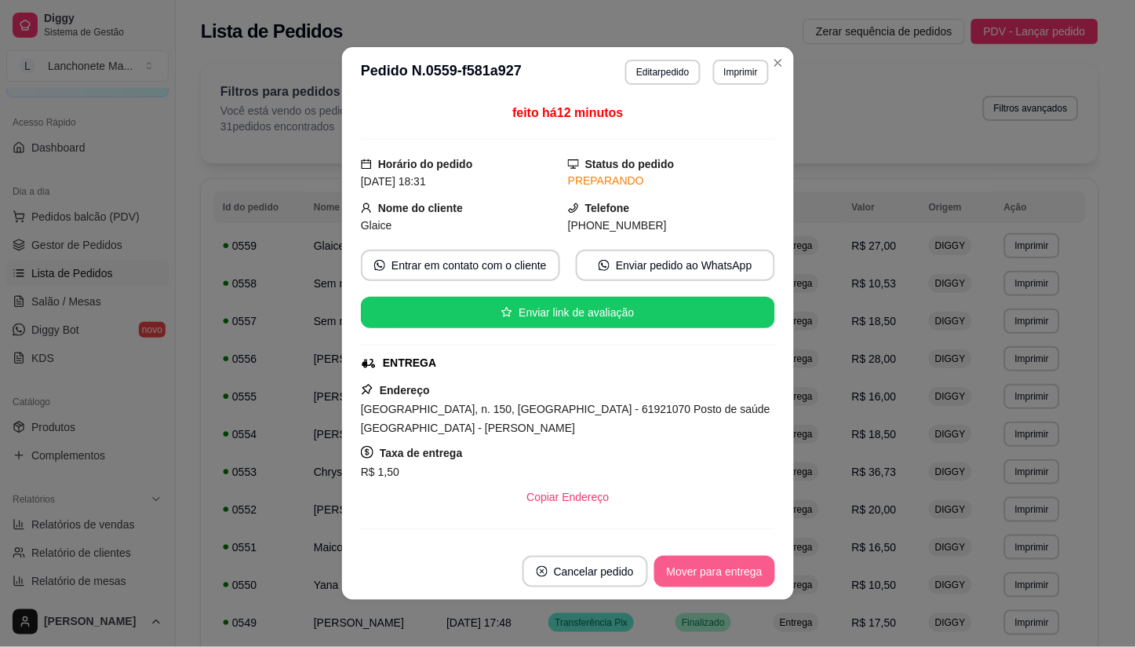
click at [731, 578] on button "Mover para entrega" at bounding box center [714, 571] width 121 height 31
click at [732, 578] on button "Mover para finalizado" at bounding box center [710, 571] width 126 height 31
click at [732, 578] on div "Mover para finalizado" at bounding box center [710, 571] width 130 height 31
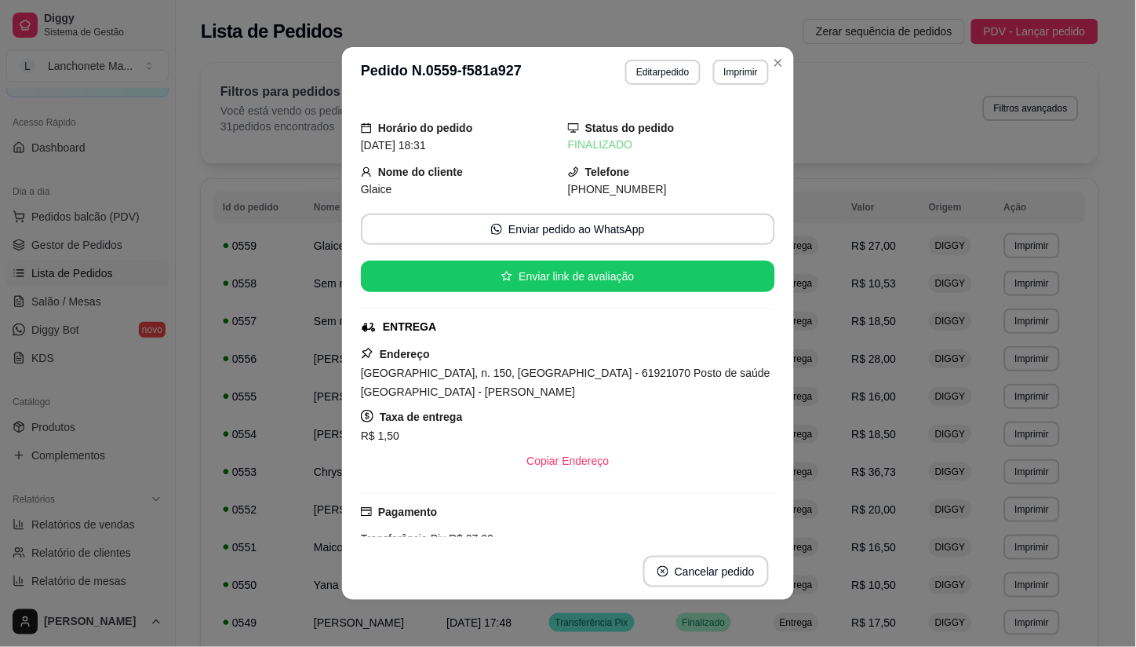
click at [732, 578] on button "Cancelar pedido" at bounding box center [706, 571] width 126 height 31
click at [773, 59] on icon "Close" at bounding box center [778, 62] width 13 height 13
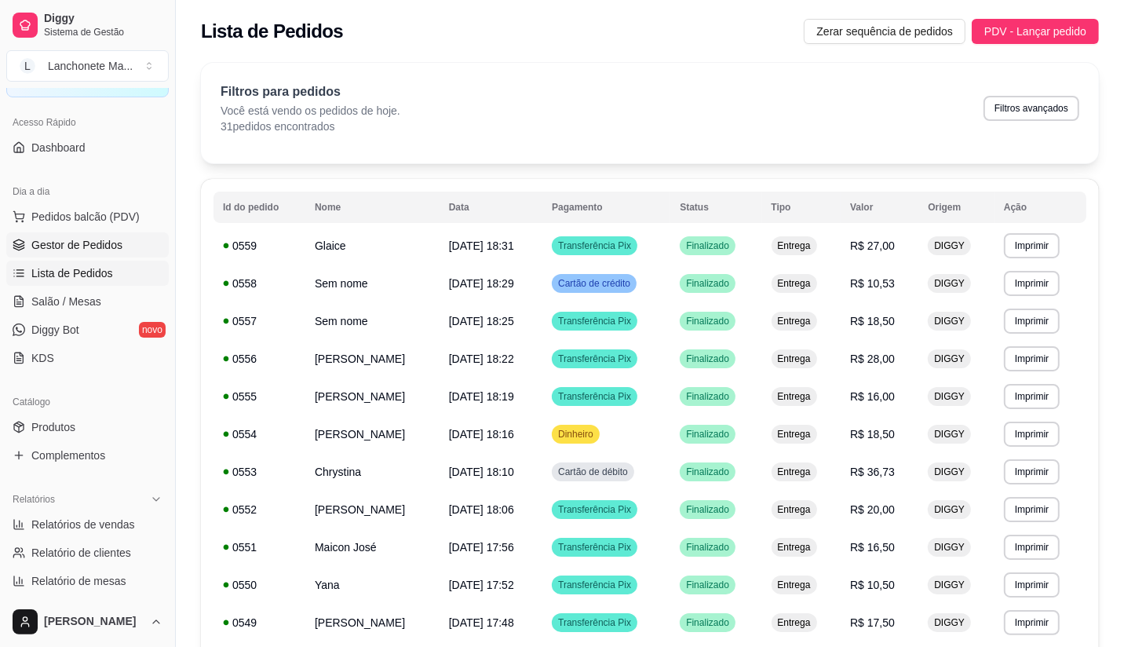
click at [73, 247] on span "Gestor de Pedidos" at bounding box center [76, 245] width 91 height 16
